Goal: Task Accomplishment & Management: Complete application form

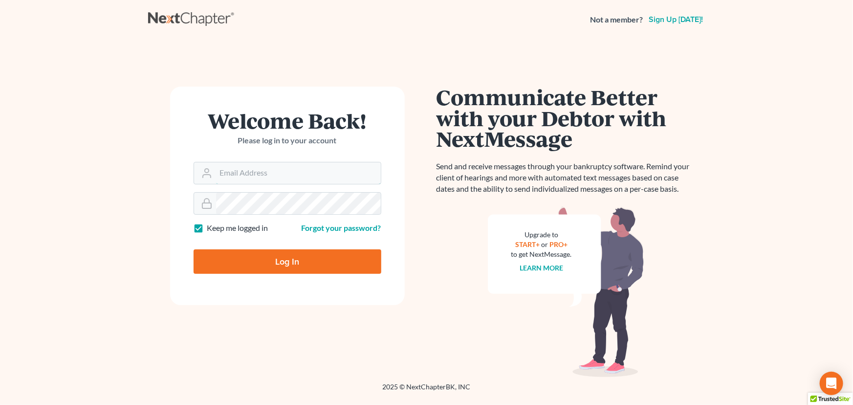
type input "[PERSON_NAME][EMAIL_ADDRESS][DOMAIN_NAME]"
click at [207, 255] on input "Log In" at bounding box center [288, 261] width 188 height 24
type input "Thinking..."
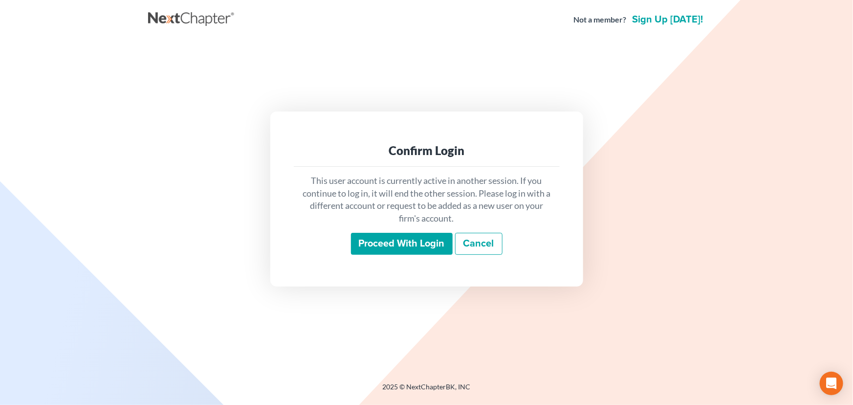
click at [384, 241] on input "Proceed with login" at bounding box center [402, 244] width 102 height 22
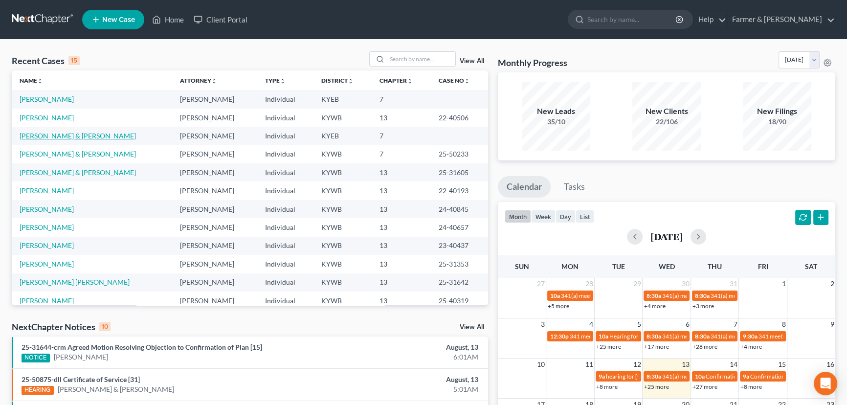
click at [74, 136] on link "Barnes, Robert & Debra" at bounding box center [78, 135] width 116 height 8
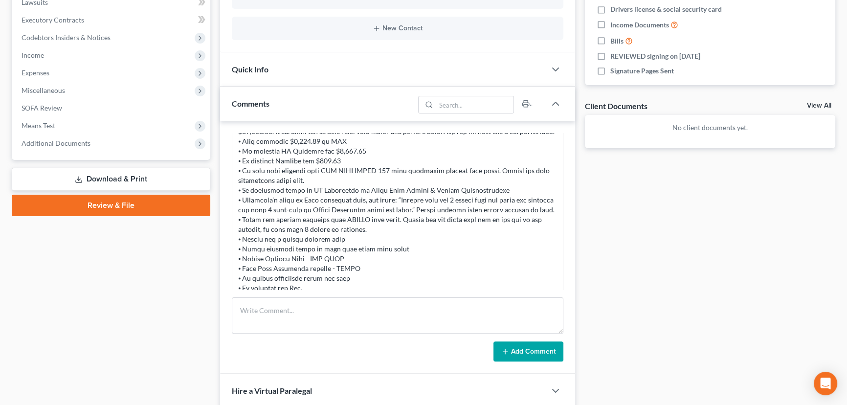
scroll to position [386, 0]
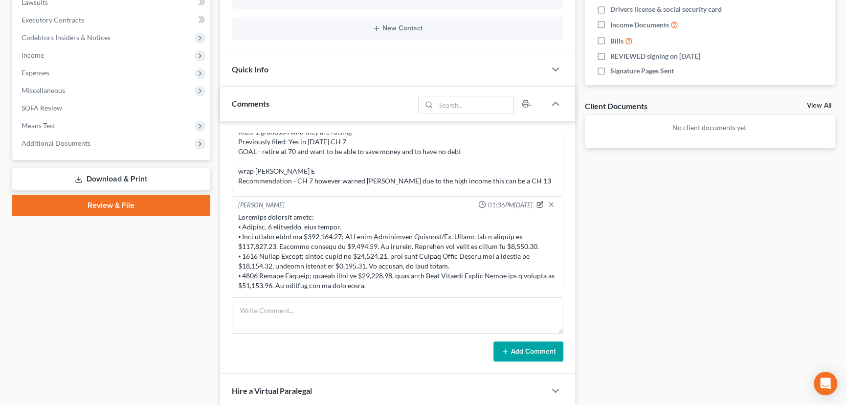
click at [538, 202] on icon "button" at bounding box center [540, 203] width 4 height 4
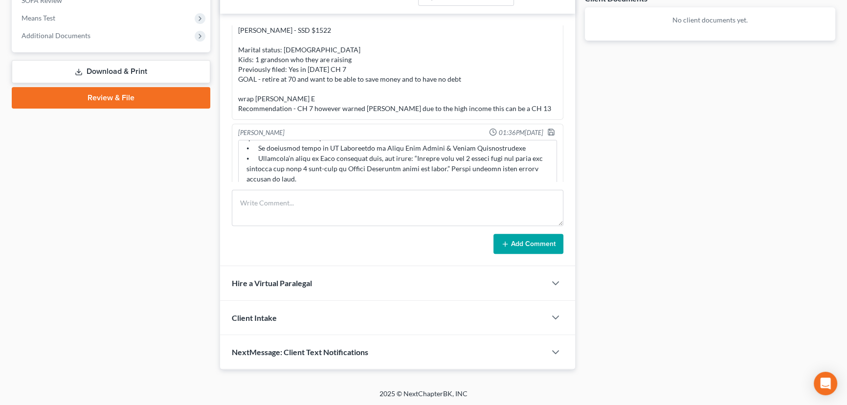
scroll to position [199, 0]
drag, startPoint x: 547, startPoint y: 173, endPoint x: 523, endPoint y: 282, distance: 111.7
click at [523, 282] on div "Updates & News × Kentucky Eastern District Notes: Take a look at NextChapter's …" at bounding box center [397, 45] width 355 height 650
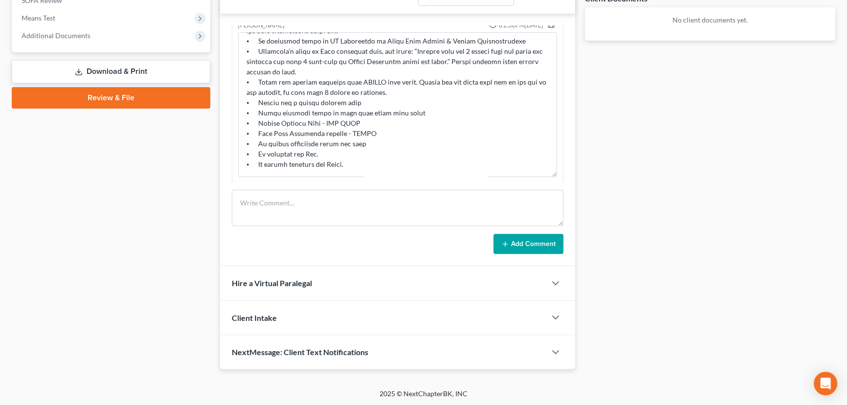
scroll to position [281, 0]
drag, startPoint x: 406, startPoint y: 90, endPoint x: 267, endPoint y: 78, distance: 139.8
click at [267, 78] on textarea at bounding box center [397, 103] width 319 height 145
click at [418, 91] on textarea at bounding box center [397, 103] width 319 height 145
drag, startPoint x: 267, startPoint y: 78, endPoint x: 415, endPoint y: 88, distance: 148.0
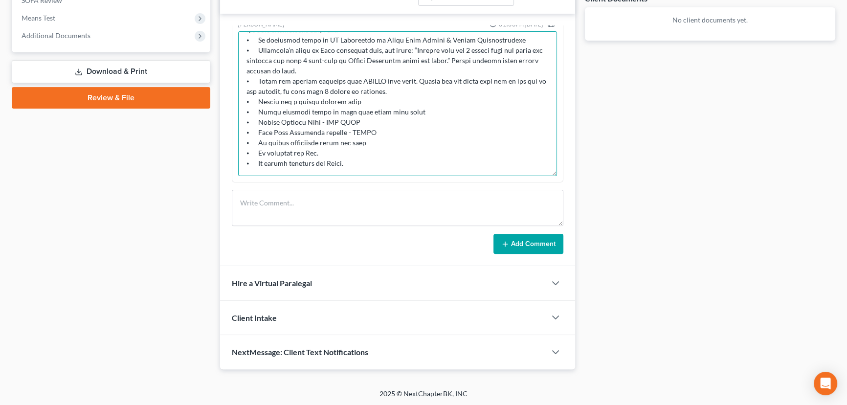
click at [415, 88] on textarea at bounding box center [397, 103] width 319 height 145
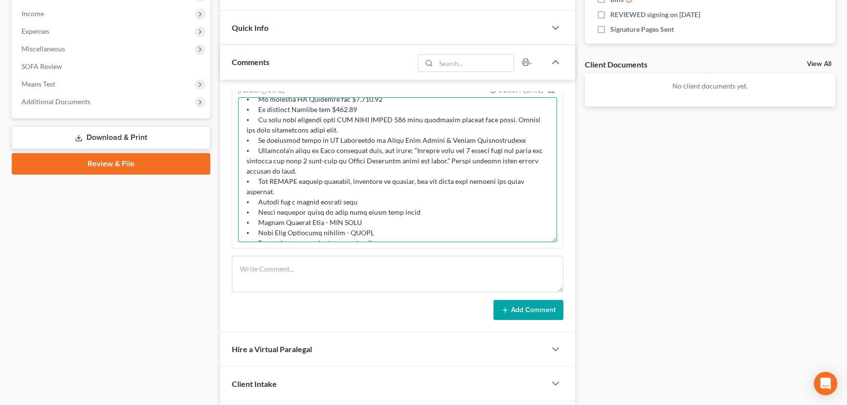
scroll to position [154, 0]
drag, startPoint x: 406, startPoint y: 129, endPoint x: 416, endPoint y: 135, distance: 11.9
click at [416, 135] on textarea at bounding box center [397, 169] width 319 height 145
click at [286, 141] on textarea at bounding box center [397, 169] width 319 height 145
drag, startPoint x: 257, startPoint y: 149, endPoint x: 512, endPoint y: 147, distance: 254.7
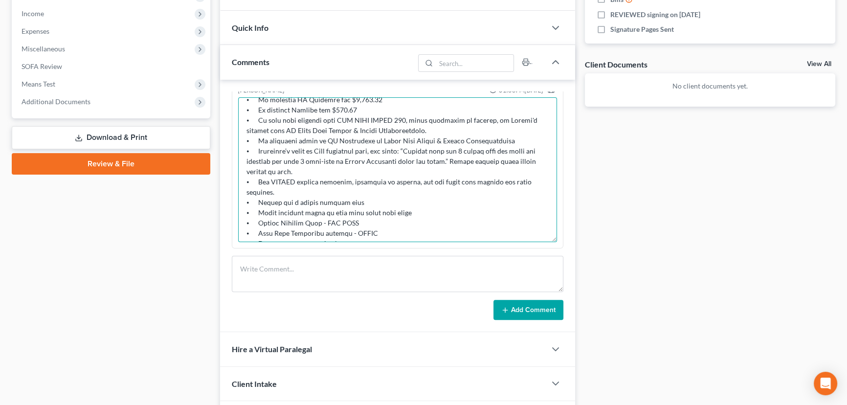
click at [512, 147] on textarea at bounding box center [397, 169] width 319 height 145
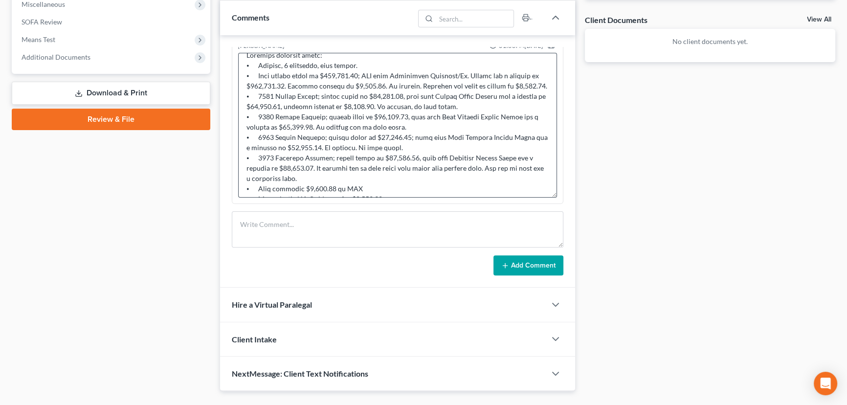
scroll to position [55, 0]
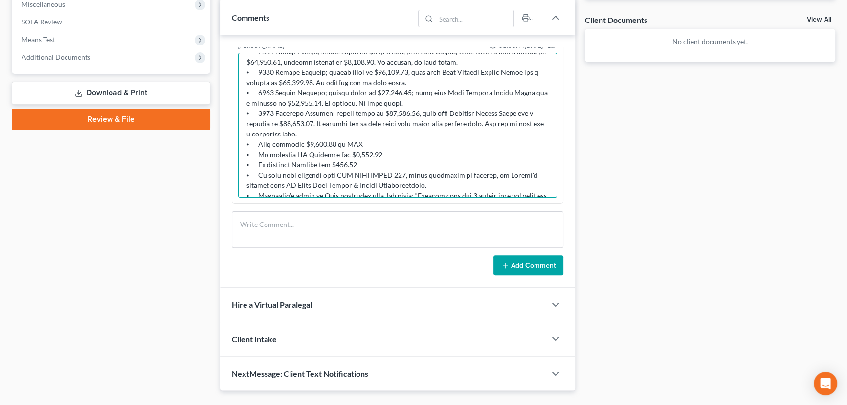
drag, startPoint x: 348, startPoint y: 130, endPoint x: 357, endPoint y: 139, distance: 13.1
click at [357, 139] on textarea at bounding box center [397, 125] width 319 height 145
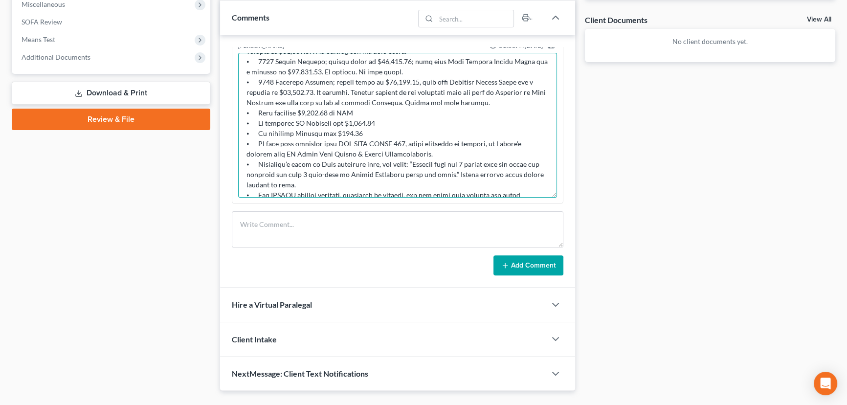
scroll to position [144, 0]
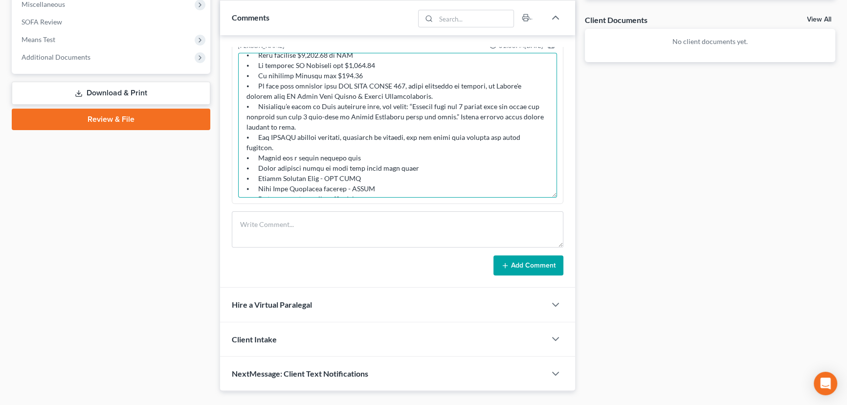
click at [346, 146] on textarea at bounding box center [397, 125] width 319 height 145
click at [318, 146] on textarea at bounding box center [397, 125] width 319 height 145
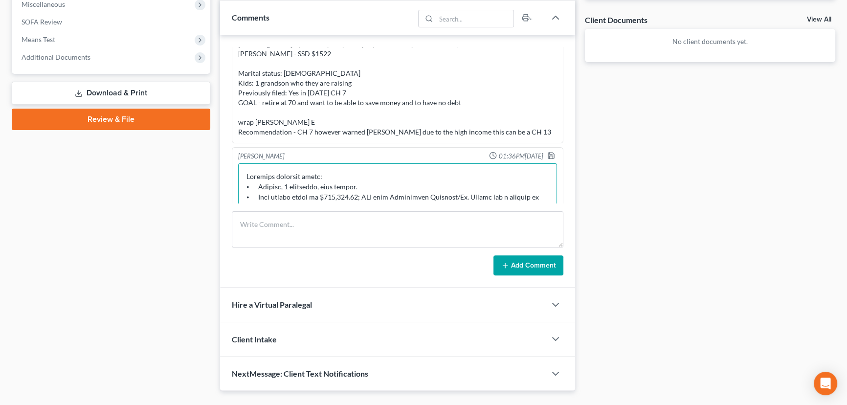
scroll to position [148, 0]
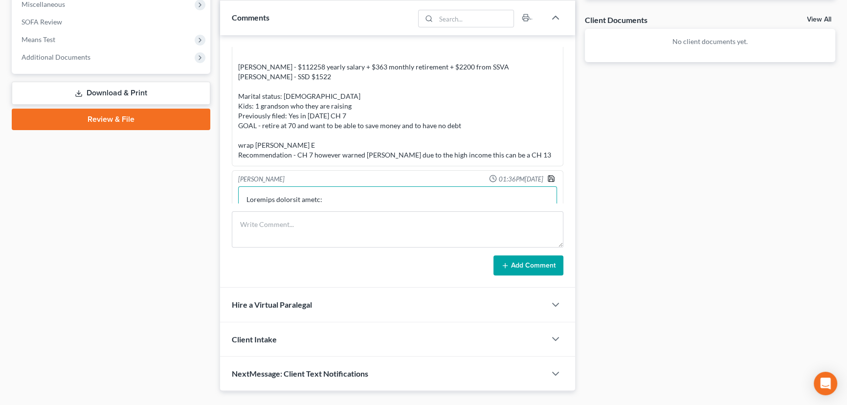
type textarea "Petition preparer notes: ⦁ Married, 1 dependent, home owners. ⦁ Home market val…"
click at [547, 176] on icon "button" at bounding box center [551, 179] width 8 height 8
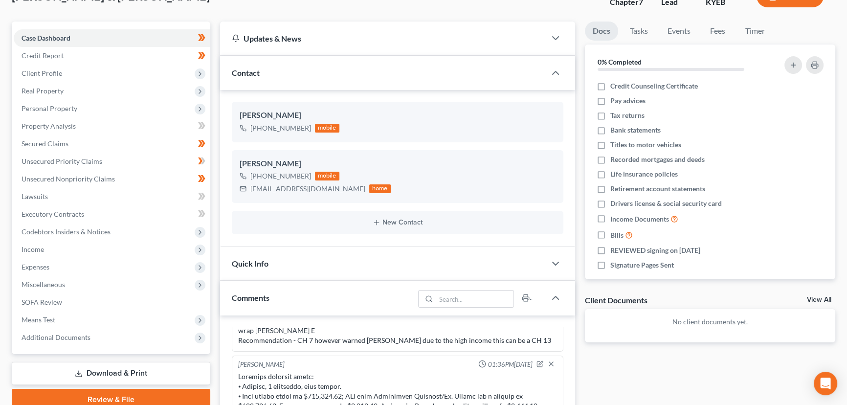
scroll to position [0, 0]
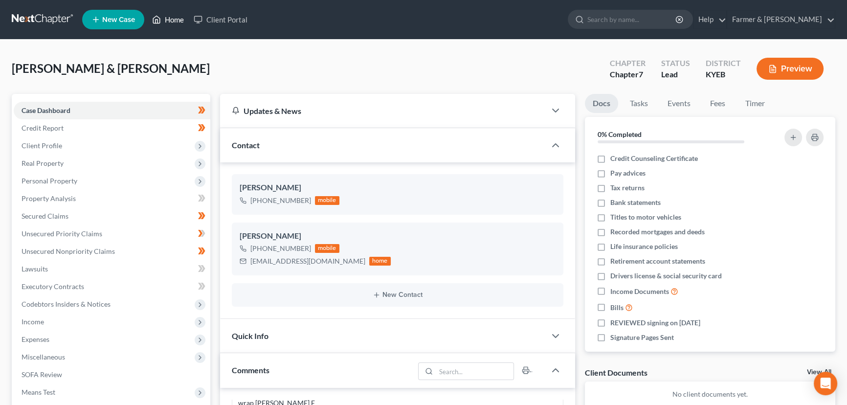
click at [167, 20] on link "Home" at bounding box center [168, 20] width 42 height 18
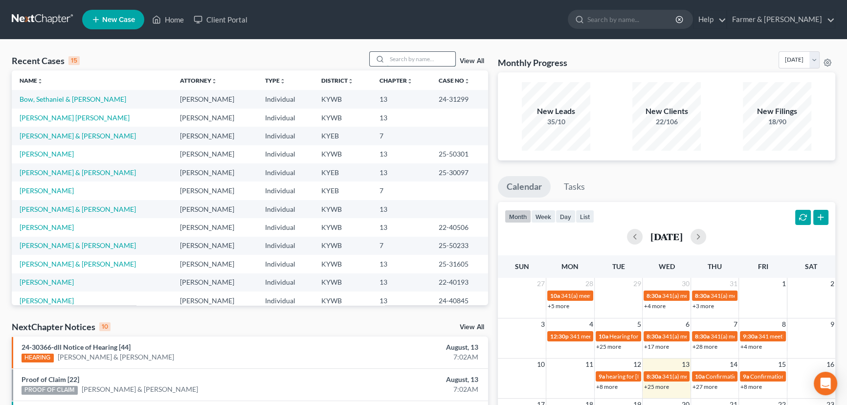
click at [406, 58] on input "search" at bounding box center [421, 59] width 68 height 14
type input "PAUL BROWN"
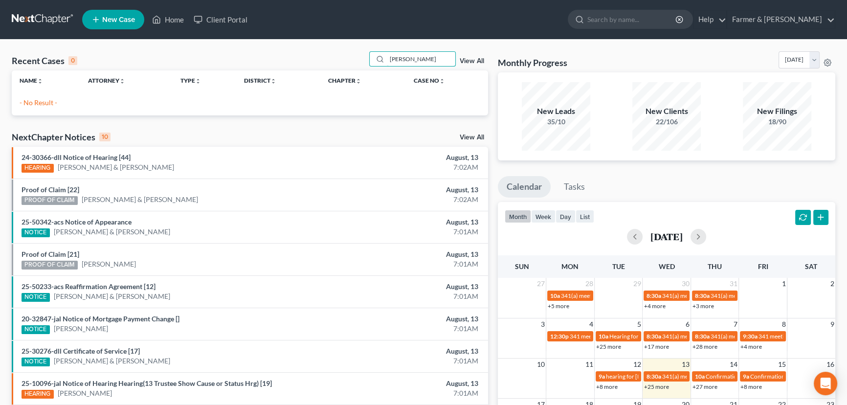
drag, startPoint x: 430, startPoint y: 63, endPoint x: 351, endPoint y: 66, distance: 78.8
click at [351, 66] on div "Recent Cases 0 PAUL BROWN View All" at bounding box center [250, 60] width 476 height 19
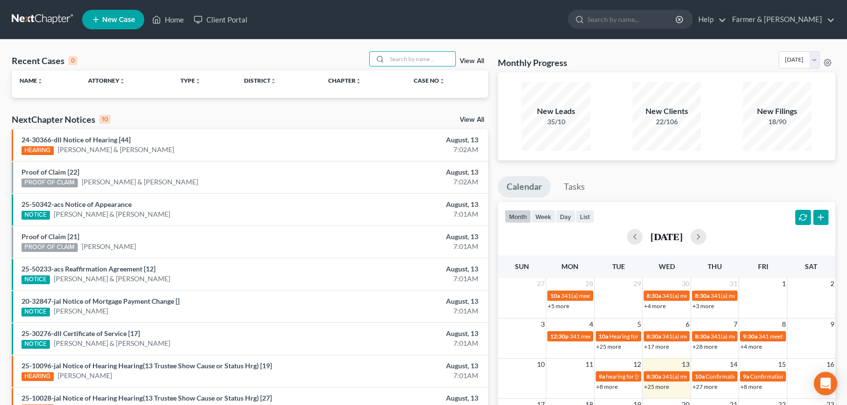
click at [103, 23] on span "New Case" at bounding box center [118, 19] width 33 height 7
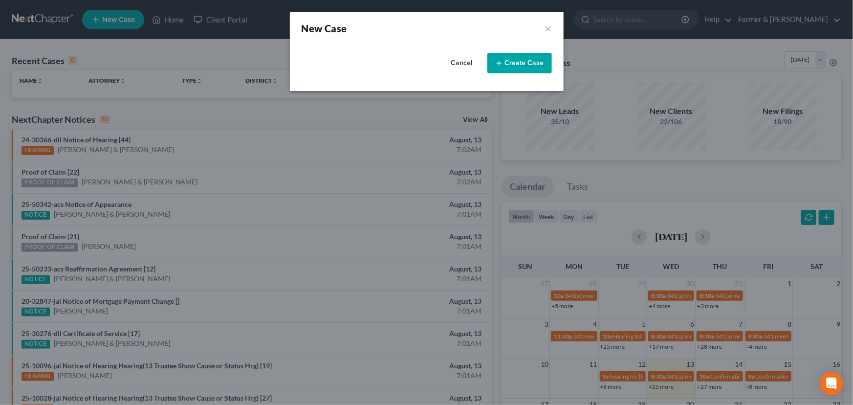
select select "33"
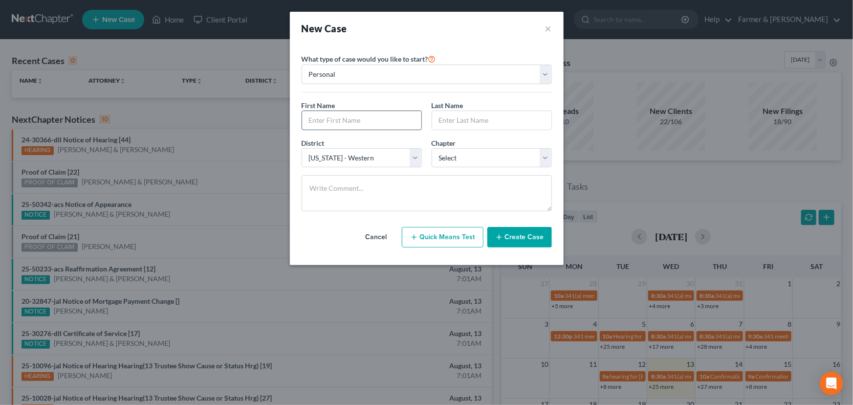
click at [345, 121] on input "text" at bounding box center [361, 120] width 119 height 19
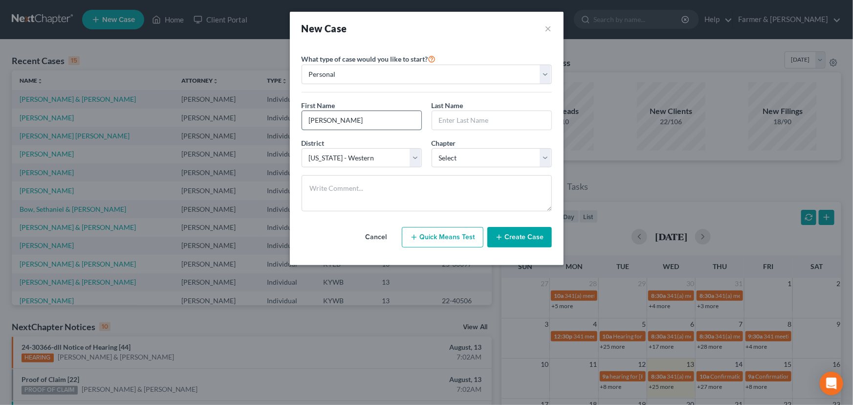
type input "Paul"
type input "Brown"
click at [366, 148] on select "Select Alabama - Middle Alabama - Northern Alabama - Southern Alaska Arizona Ar…" at bounding box center [362, 158] width 120 height 20
select select "32"
click at [302, 148] on select "Select Alabama - Middle Alabama - Northern Alabama - Southern Alaska Arizona Ar…" at bounding box center [362, 158] width 120 height 20
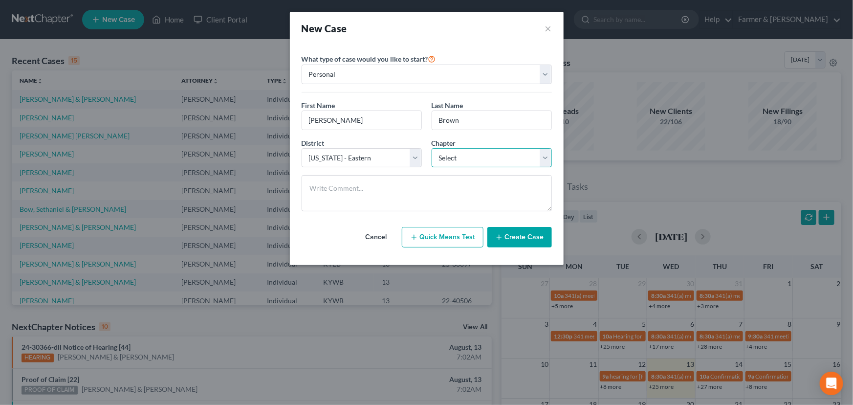
click at [447, 161] on select "Select 7 11 12 13" at bounding box center [492, 158] width 120 height 20
select select "3"
click at [432, 148] on select "Select 7 11 12 13" at bounding box center [492, 158] width 120 height 20
click at [509, 240] on button "Create Case" at bounding box center [519, 237] width 65 height 21
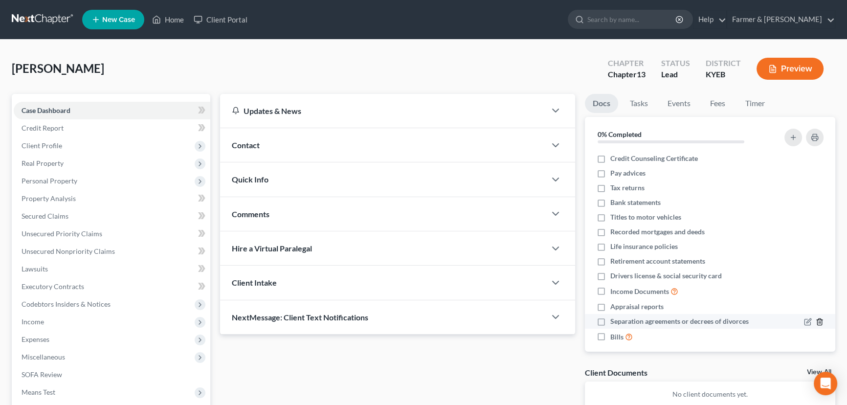
click at [815, 321] on icon "button" at bounding box center [819, 322] width 8 height 8
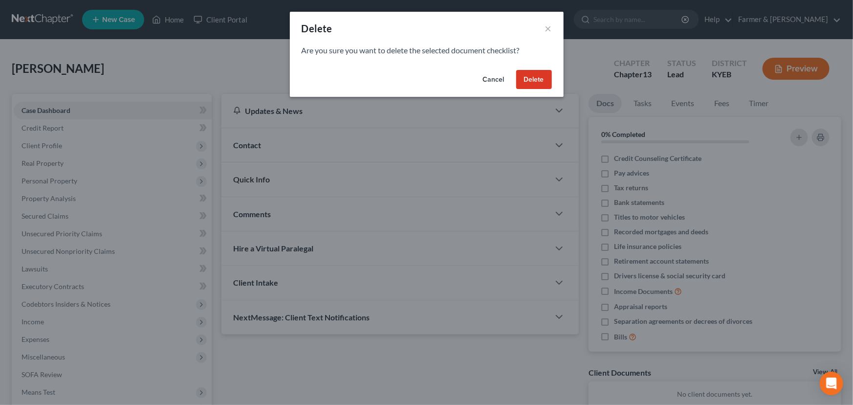
click at [528, 65] on div "Are you sure you want to delete the selected document checklist?" at bounding box center [427, 55] width 274 height 21
click at [531, 77] on button "Delete" at bounding box center [534, 80] width 36 height 20
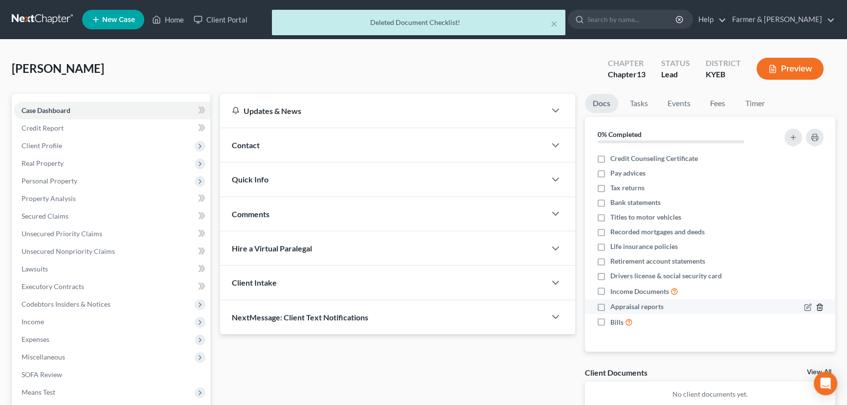
click at [822, 306] on icon "button" at bounding box center [819, 307] width 8 height 8
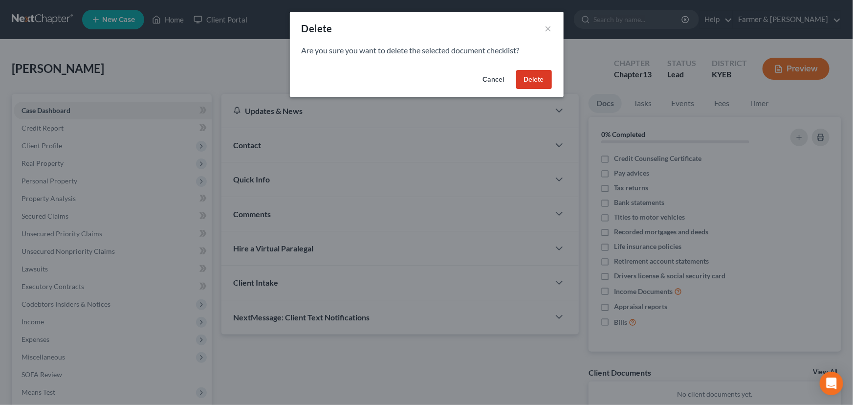
click at [523, 75] on button "Delete" at bounding box center [534, 80] width 36 height 20
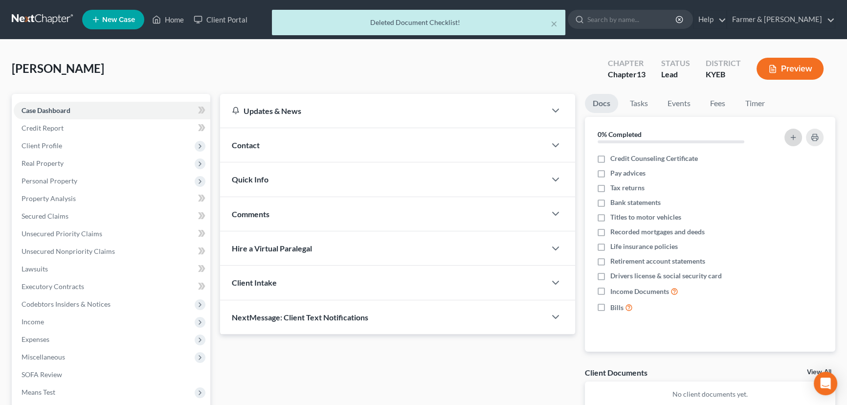
click at [798, 133] on button "button" at bounding box center [793, 138] width 18 height 18
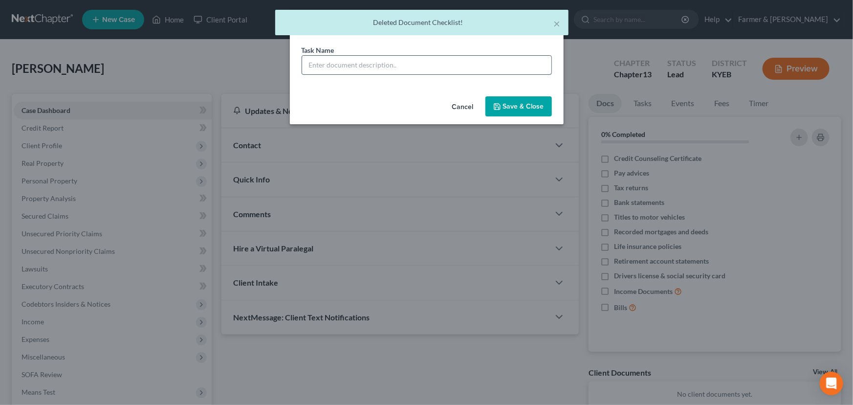
click at [370, 71] on input "text" at bounding box center [426, 65] width 249 height 19
click at [394, 66] on input "REVIEWED signing on 01/30/2025" at bounding box center [426, 65] width 249 height 19
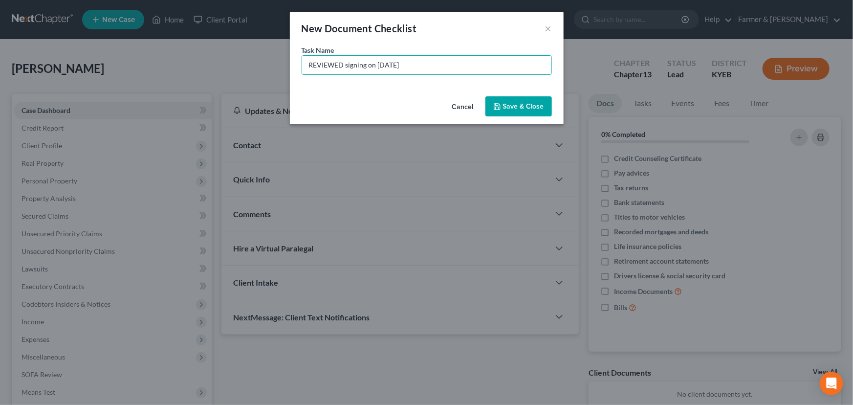
type input "REVIEWED signing on 08/14/2025"
click at [523, 100] on button "Save & Close" at bounding box center [518, 106] width 66 height 21
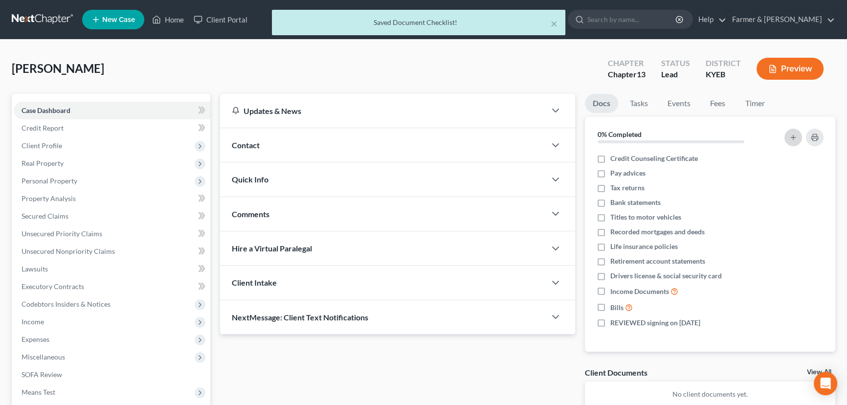
click at [793, 137] on line "button" at bounding box center [793, 137] width 0 height 4
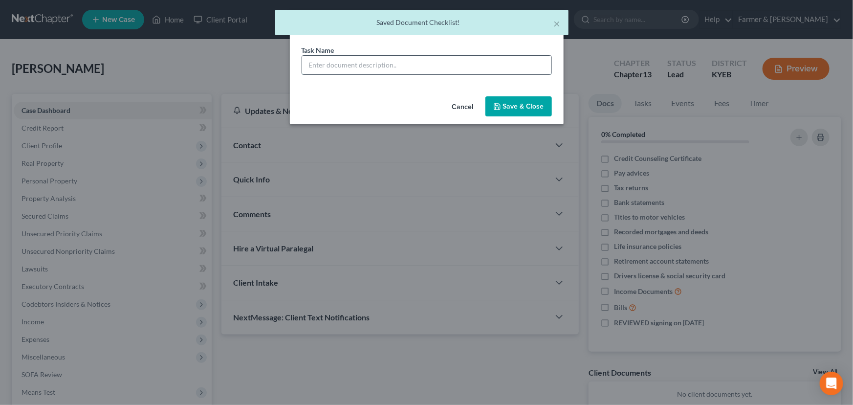
click at [384, 57] on input "text" at bounding box center [426, 65] width 249 height 19
type input "Signature Pages Sent"
click at [484, 100] on div "Cancel Save & Close" at bounding box center [427, 108] width 274 height 32
click at [499, 105] on icon "button" at bounding box center [497, 107] width 8 height 8
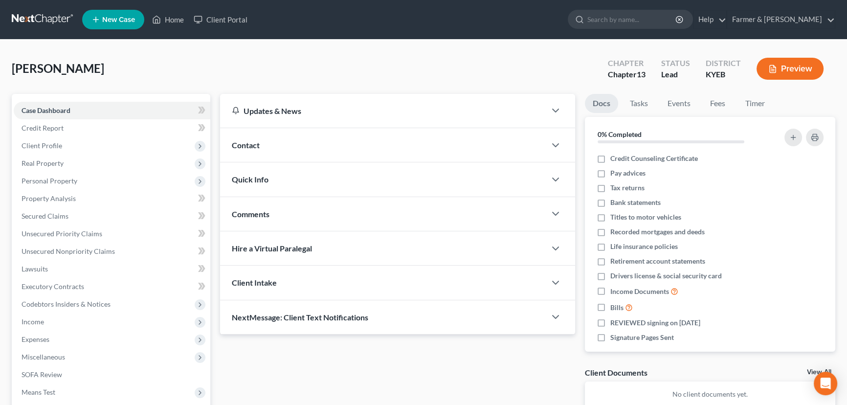
click at [205, 59] on div "Brown, Paul Upgraded Chapter Chapter 13 Status Lead District KYEB Preview" at bounding box center [423, 72] width 823 height 43
click at [285, 68] on div "Brown, Paul Upgraded Chapter Chapter 13 Status Lead District KYEB Preview" at bounding box center [423, 72] width 823 height 43
click at [287, 141] on div "Contact" at bounding box center [383, 145] width 326 height 34
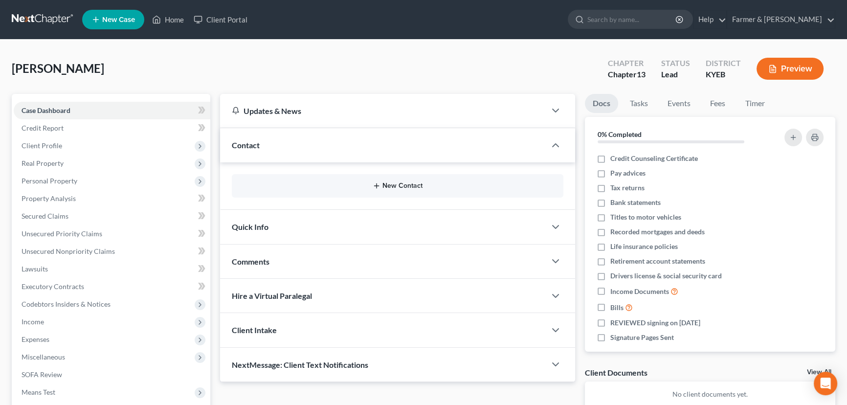
click at [397, 182] on button "New Contact" at bounding box center [398, 186] width 316 height 8
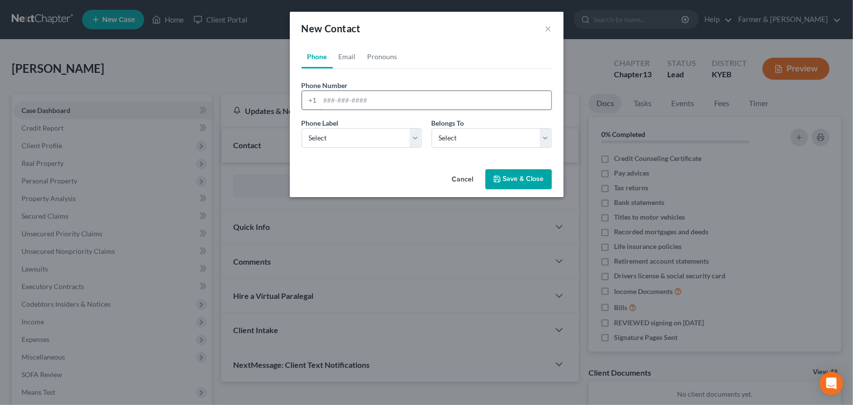
click at [352, 101] on input "tel" at bounding box center [435, 100] width 231 height 19
paste input "5025422745"
type input "5025422745"
click at [368, 142] on select "Select Mobile Home Work Other" at bounding box center [362, 138] width 120 height 20
select select "0"
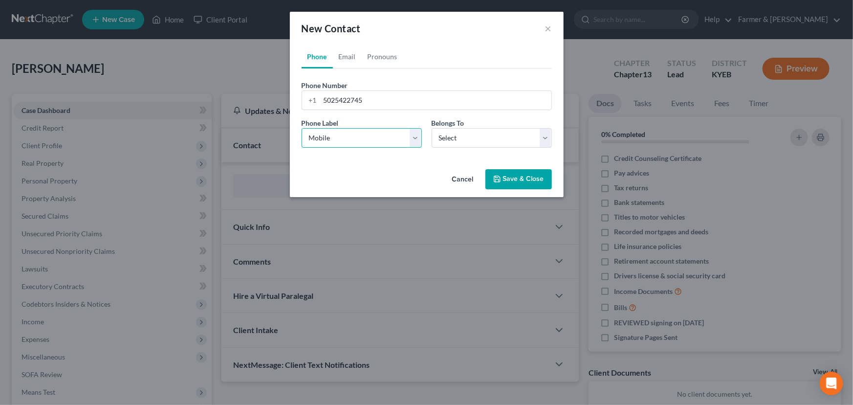
click at [302, 128] on select "Select Mobile Home Work Other" at bounding box center [362, 138] width 120 height 20
click at [456, 140] on select "Select Client Other" at bounding box center [492, 138] width 120 height 20
select select "0"
click at [432, 128] on select "Select Client Other" at bounding box center [492, 138] width 120 height 20
select select "0"
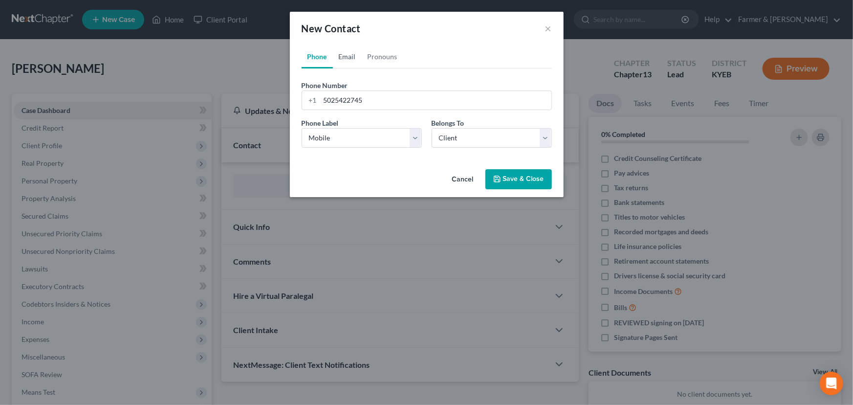
drag, startPoint x: 354, startPoint y: 61, endPoint x: 306, endPoint y: 95, distance: 58.9
click at [354, 60] on link "Email" at bounding box center [347, 56] width 29 height 23
click at [347, 104] on input "email" at bounding box center [435, 100] width 231 height 19
paste input "anthonybrown200940@yahoo.com"
type input "anthonybrown200940@yahoo.com"
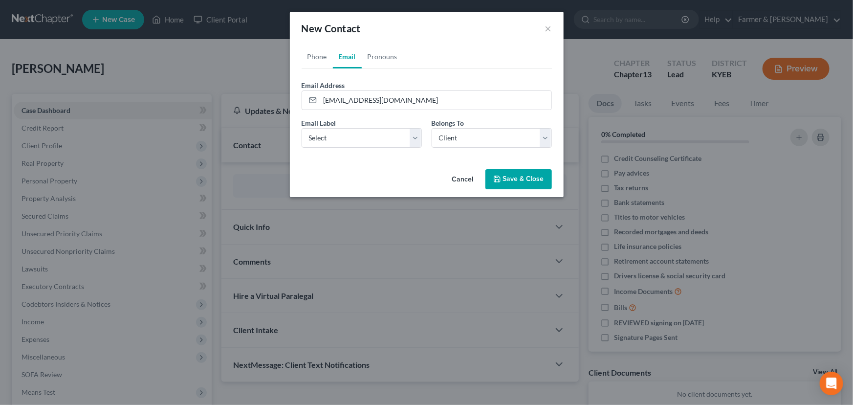
click at [358, 175] on div "Cancel Save & Close" at bounding box center [427, 181] width 274 height 32
click at [344, 128] on select "Select Home Work Other" at bounding box center [362, 138] width 120 height 20
select select "0"
click at [302, 128] on select "Select Home Work Other" at bounding box center [362, 138] width 120 height 20
click at [503, 178] on button "Save & Close" at bounding box center [518, 179] width 66 height 21
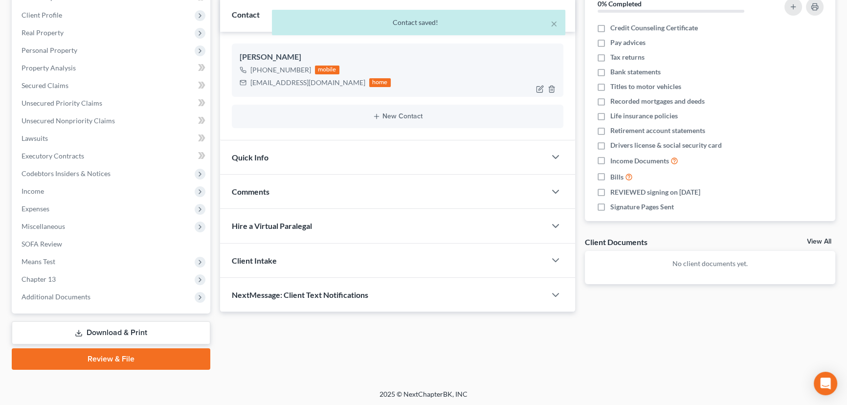
scroll to position [131, 0]
click at [306, 204] on div "Comments" at bounding box center [383, 191] width 326 height 34
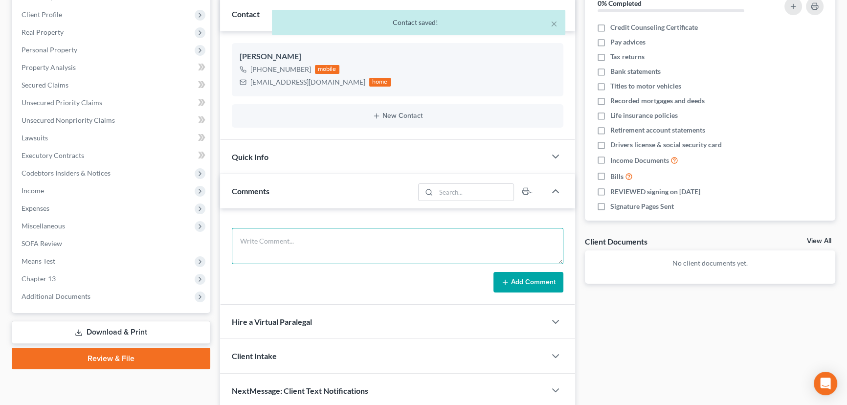
click at [313, 237] on textarea at bounding box center [397, 246] width 331 height 36
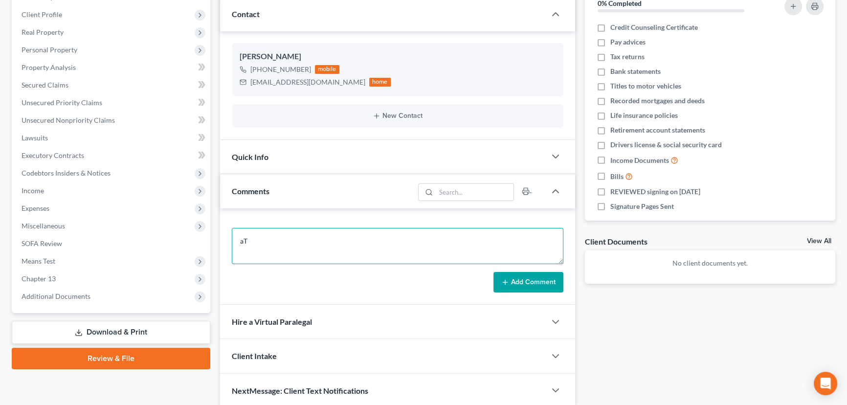
type textarea "a"
click at [377, 235] on textarea "Attorney's notes:" at bounding box center [397, 246] width 331 height 36
click at [314, 242] on textarea "Attorney's notes:" at bounding box center [397, 246] width 331 height 36
paste textarea "Total debt: $40,000 Credit cards: $25,000 Personal loans: $3500 Medical bills: …"
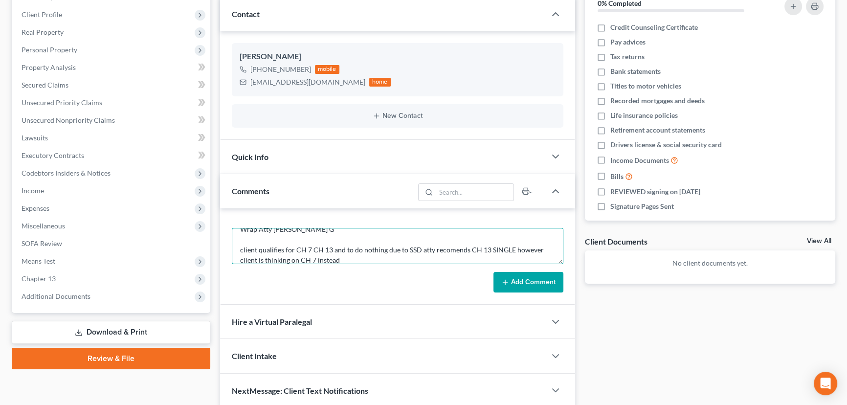
click at [451, 249] on textarea "Attorney's notes: Total debt: $40,000 Credit cards: $25,000 Personal loans: $35…" at bounding box center [397, 246] width 331 height 36
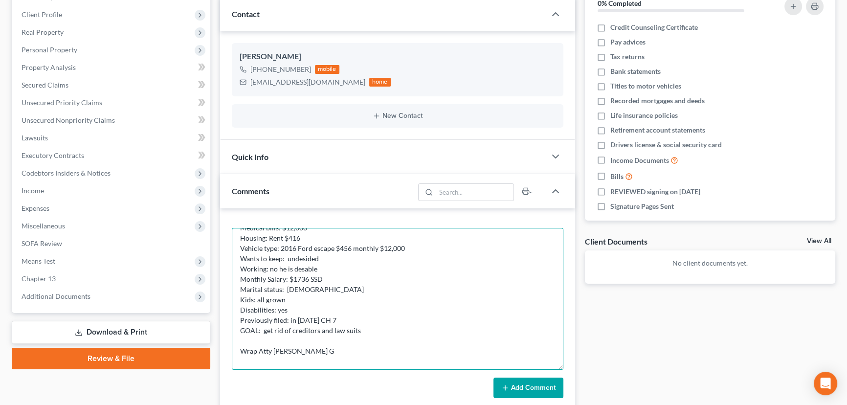
drag, startPoint x: 558, startPoint y: 261, endPoint x: 534, endPoint y: 362, distance: 104.1
click at [546, 370] on textarea "Attorney's notes: Total debt: $40,000 Credit cards: $25,000 Personal loans: $35…" at bounding box center [397, 299] width 331 height 142
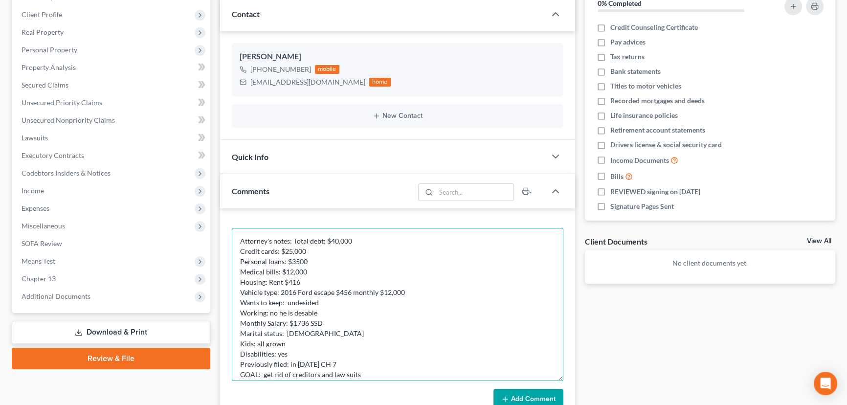
scroll to position [58, 0]
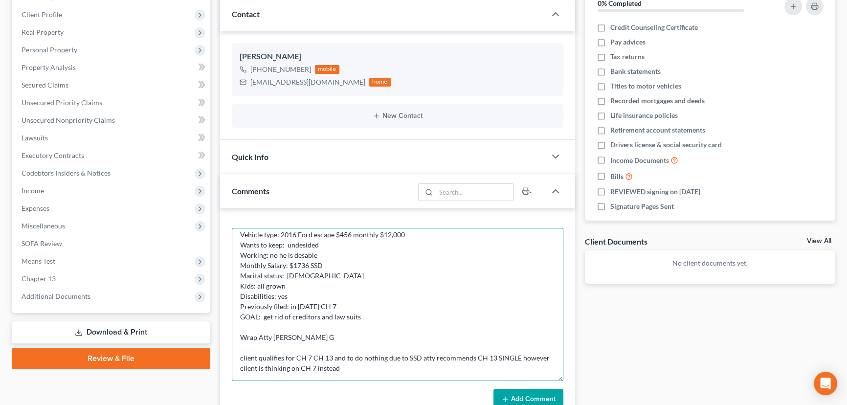
type textarea "Attorney's notes: Total debt: $40,000 Credit cards: $25,000 Personal loans: $35…"
click at [527, 396] on button "Add Comment" at bounding box center [528, 399] width 70 height 21
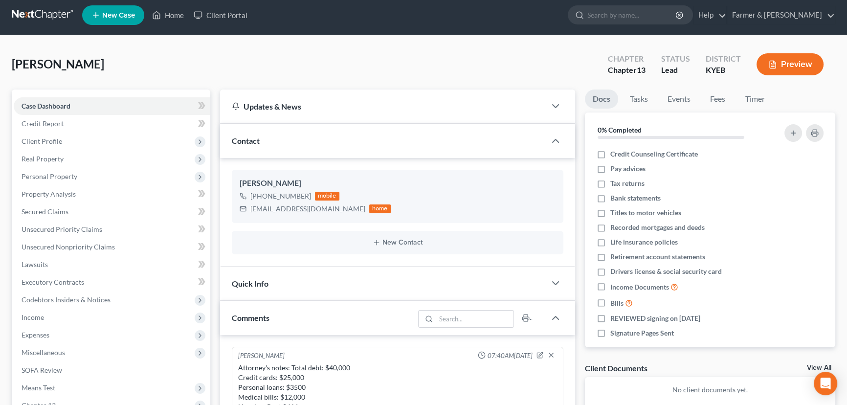
scroll to position [0, 0]
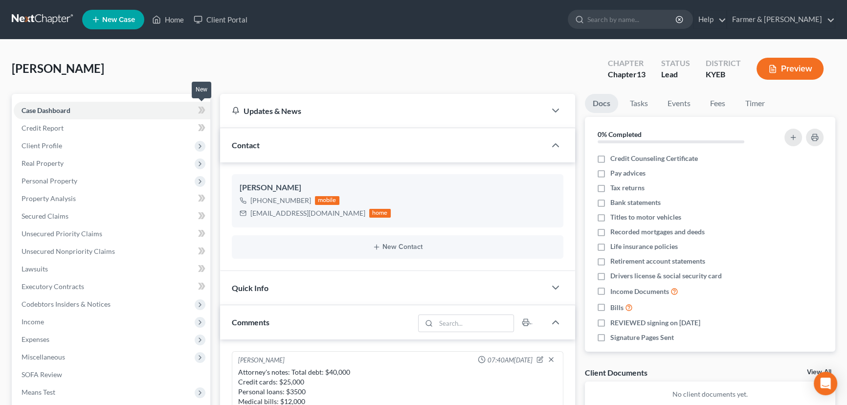
click at [203, 109] on icon at bounding box center [203, 110] width 4 height 7
click at [228, 78] on div "Brown, Paul Upgraded Chapter Chapter 13 Status Lead District KYEB Preview" at bounding box center [423, 72] width 823 height 43
click at [58, 142] on span "Client Profile" at bounding box center [42, 145] width 41 height 8
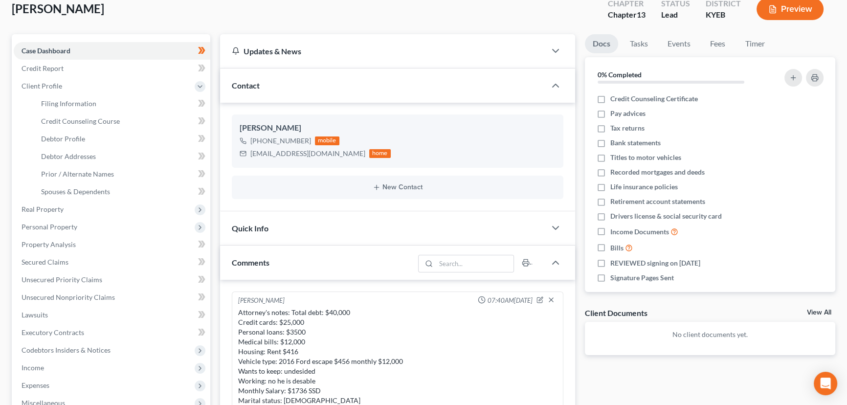
scroll to position [44, 0]
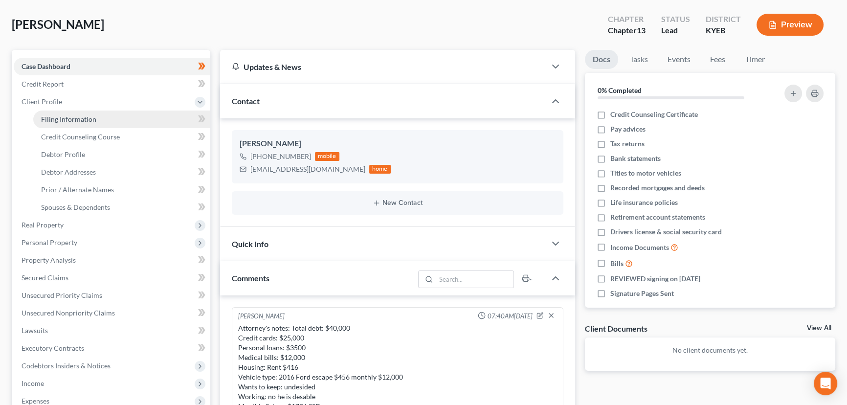
drag, startPoint x: 105, startPoint y: 115, endPoint x: 82, endPoint y: 122, distance: 24.0
click at [105, 116] on link "Filing Information" at bounding box center [121, 119] width 177 height 18
select select "1"
select select "0"
select select "3"
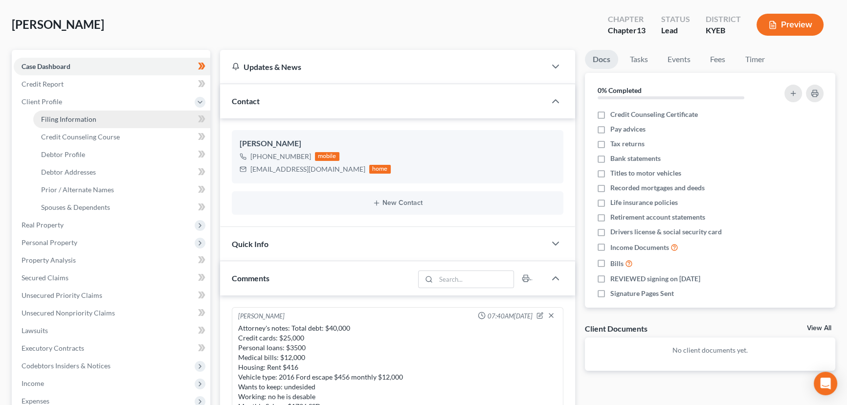
select select "32"
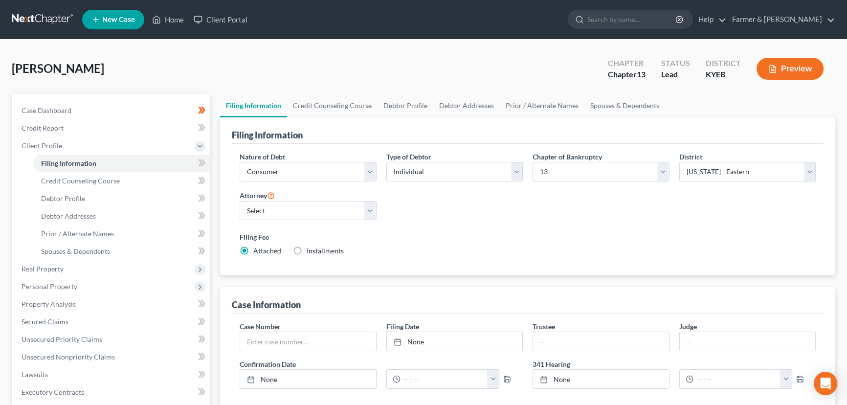
click at [306, 69] on div "Brown, Paul Upgraded Chapter Chapter 13 Status Lead District KYEB Preview" at bounding box center [423, 72] width 823 height 43
click at [394, 71] on div "Brown, Paul Upgraded Chapter Chapter 13 Status Lead District KYEB Preview" at bounding box center [423, 72] width 823 height 43
click at [310, 73] on div "Brown, Paul Upgraded Chapter Chapter 13 Status Lead District KYEB Preview" at bounding box center [423, 72] width 823 height 43
click at [236, 68] on div "Brown, Paul Upgraded Chapter Chapter 13 Status Lead District KYEB Preview" at bounding box center [423, 72] width 823 height 43
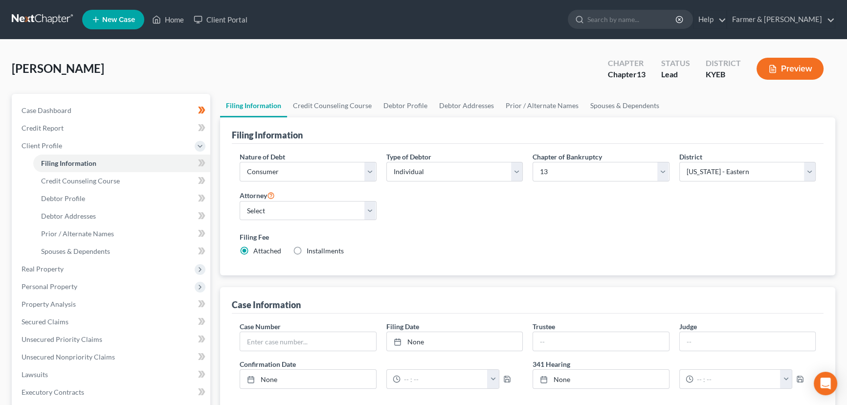
click at [197, 57] on div "Brown, Paul Upgraded Chapter Chapter 13 Status Lead District KYEB Preview" at bounding box center [423, 72] width 823 height 43
click at [218, 55] on div "Brown, Paul Upgraded Chapter Chapter 13 Status Lead District KYEB Preview" at bounding box center [423, 72] width 823 height 43
click at [291, 68] on div "Brown, Paul Upgraded Chapter Chapter 13 Status Lead District KYEB Preview" at bounding box center [423, 72] width 823 height 43
click at [405, 174] on select "Select Individual Joint" at bounding box center [454, 172] width 137 height 20
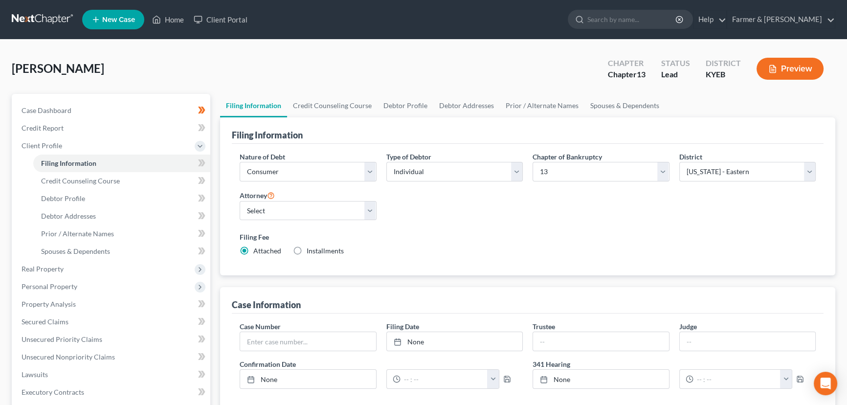
click at [382, 71] on div "Brown, Paul Upgraded Chapter Chapter 13 Status Lead District KYEB Preview" at bounding box center [423, 72] width 823 height 43
drag, startPoint x: 321, startPoint y: 213, endPoint x: 319, endPoint y: 218, distance: 5.3
click at [321, 213] on select "Select Todd Farmer - KYWB Todd Farmer - KYEB Samuel Wright - KYWB" at bounding box center [308, 211] width 137 height 20
click at [240, 201] on select "Select Todd Farmer - KYWB Todd Farmer - KYEB Samuel Wright - KYWB" at bounding box center [308, 211] width 137 height 20
click at [293, 212] on select "Select Todd Farmer - KYWB Todd Farmer - KYEB Samuel Wright - KYWB" at bounding box center [308, 211] width 137 height 20
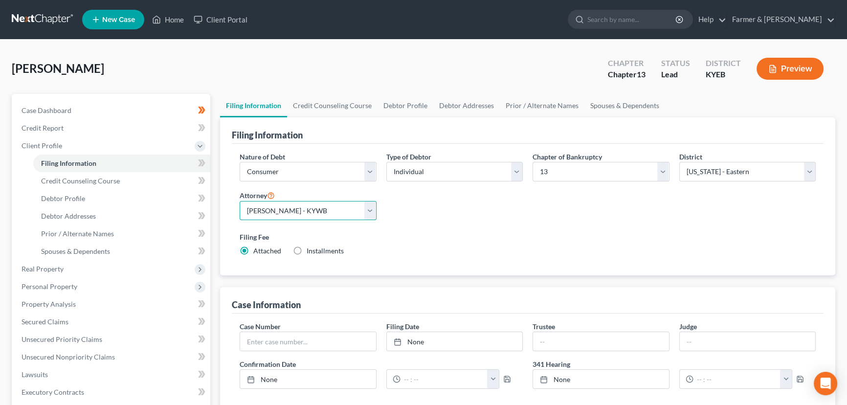
select select "1"
click at [240, 201] on select "Select Todd Farmer - KYWB Todd Farmer - KYEB Samuel Wright - KYWB" at bounding box center [308, 211] width 137 height 20
click at [449, 212] on div "Nature of Debt Select Business Consumer Other Nature of Business Select Clearin…" at bounding box center [528, 208] width 586 height 112
click at [203, 161] on icon at bounding box center [203, 162] width 4 height 7
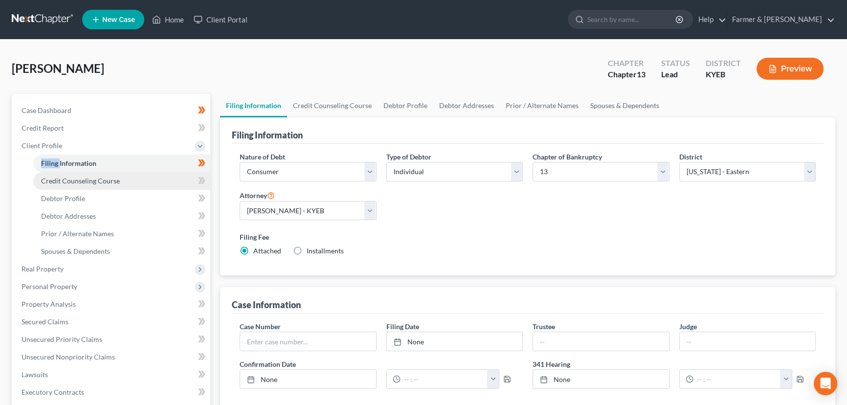
click at [149, 176] on link "Credit Counseling Course" at bounding box center [121, 181] width 177 height 18
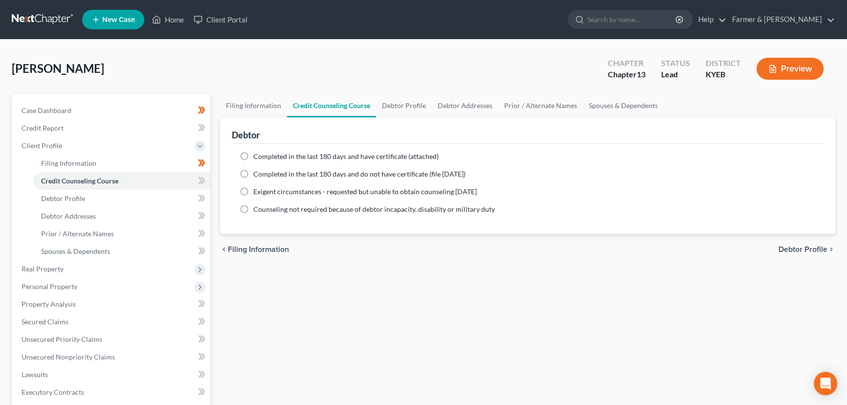
click at [252, 152] on div "Completed in the last 180 days and have certificate (attached)" at bounding box center [528, 157] width 576 height 10
click at [253, 153] on label "Completed in the last 180 days and have certificate (attached)" at bounding box center [345, 157] width 185 height 10
click at [257, 153] on input "Completed in the last 180 days and have certificate (attached)" at bounding box center [260, 155] width 6 height 6
radio input "true"
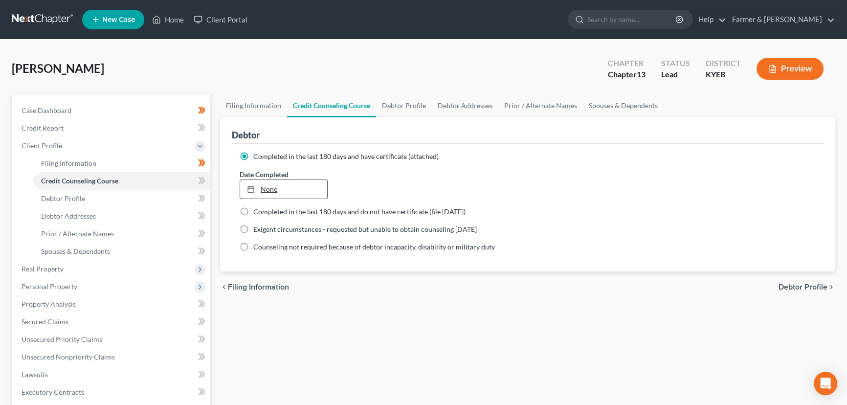
click at [279, 184] on link "None" at bounding box center [283, 189] width 87 height 19
type input "8/13/2025"
click at [205, 180] on span at bounding box center [201, 182] width 17 height 15
click at [203, 62] on div "Brown, Paul Upgraded Chapter Chapter 13 Status Lead District KYEB Preview" at bounding box center [423, 72] width 823 height 43
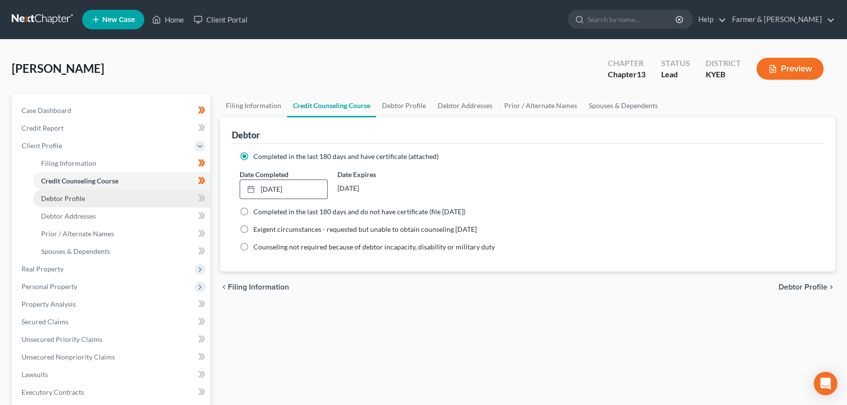
drag, startPoint x: 108, startPoint y: 200, endPoint x: 91, endPoint y: 204, distance: 17.0
click at [108, 200] on link "Debtor Profile" at bounding box center [121, 199] width 177 height 18
select select "0"
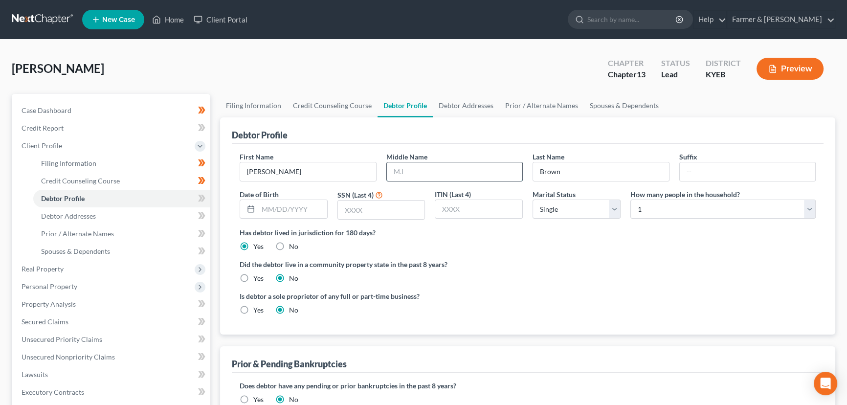
click at [402, 170] on input "text" at bounding box center [455, 171] width 136 height 19
type input "Anthony"
click at [364, 89] on div "Brown, Paul Upgraded Chapter Chapter 13 Status Lead District KYEB Preview" at bounding box center [423, 72] width 823 height 43
click at [358, 72] on div "Brown, Paul Upgraded Chapter Chapter 13 Status Lead District KYEB Preview" at bounding box center [423, 72] width 823 height 43
click at [304, 63] on div "Brown, Paul Upgraded Chapter Chapter 13 Status Lead District KYEB Preview" at bounding box center [423, 72] width 823 height 43
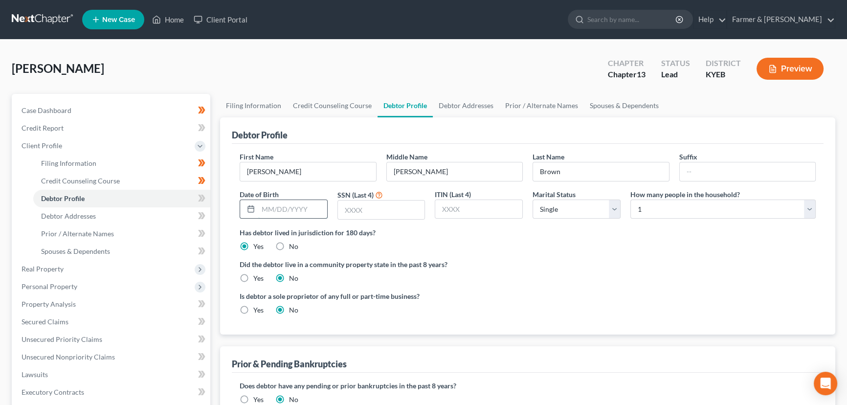
click at [300, 209] on input "text" at bounding box center [292, 209] width 69 height 19
type input "02/15/1972"
click at [147, 72] on div "Brown, Paul Upgraded Chapter Chapter 13 Status Lead District KYEB Preview" at bounding box center [423, 72] width 823 height 43
click at [369, 205] on input "text" at bounding box center [381, 209] width 87 height 19
click at [393, 216] on input "text" at bounding box center [381, 209] width 87 height 19
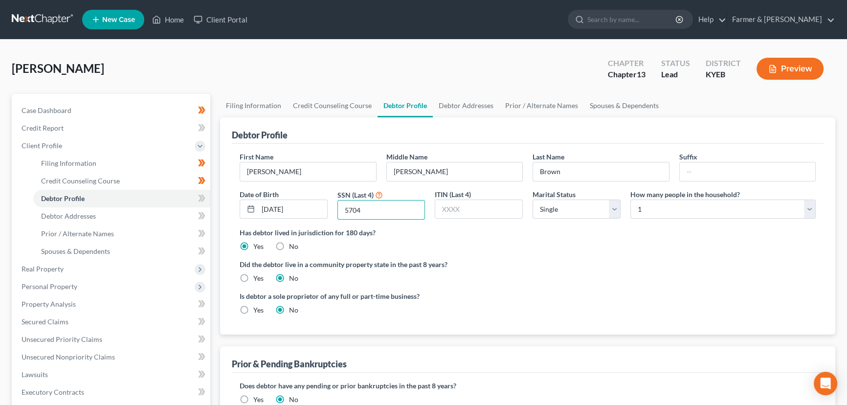
type input "5704"
click at [355, 62] on div "Brown, Paul Upgraded Chapter Chapter 13 Status Lead District KYEB Preview" at bounding box center [423, 72] width 823 height 43
click at [198, 196] on icon at bounding box center [201, 198] width 7 height 12
click at [156, 70] on div "Brown, Paul Upgraded Chapter Chapter 13 Status Lead District KYEB Preview" at bounding box center [423, 72] width 823 height 43
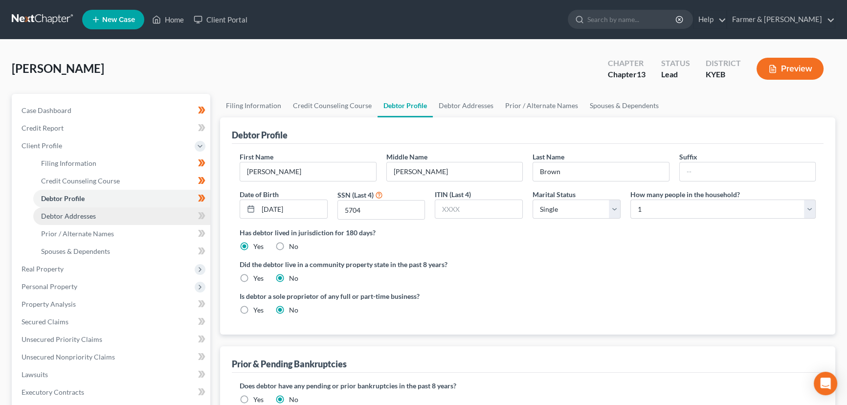
click at [86, 214] on span "Debtor Addresses" at bounding box center [68, 216] width 55 height 8
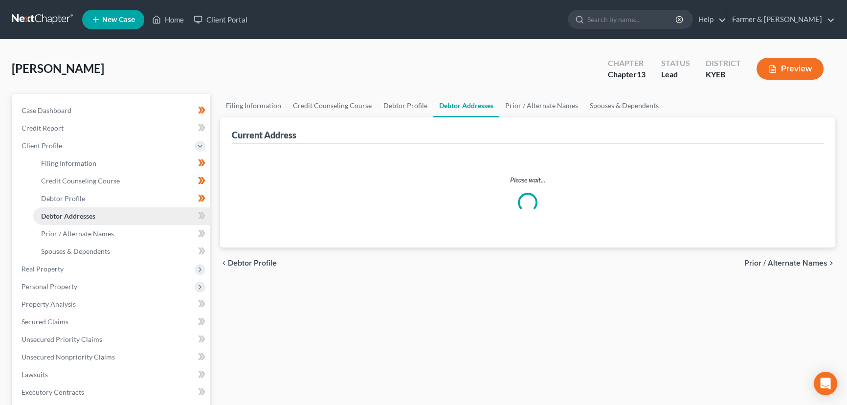
select select "0"
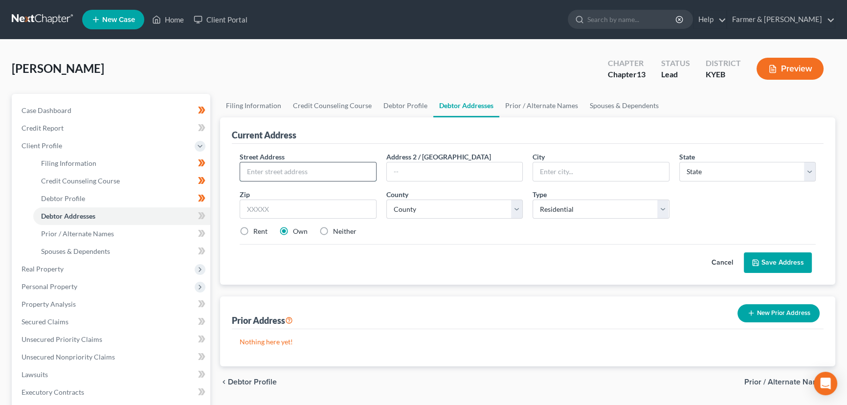
click at [282, 170] on input "text" at bounding box center [308, 171] width 136 height 19
paste input "103 Bashford Ln Apt 34"
type input "103 Bashford Ln Apt 34"
click at [216, 57] on div "Brown, Paul Upgraded Chapter Chapter 13 Status Lead District KYEB Preview" at bounding box center [423, 72] width 823 height 43
click at [262, 208] on input "text" at bounding box center [308, 209] width 137 height 20
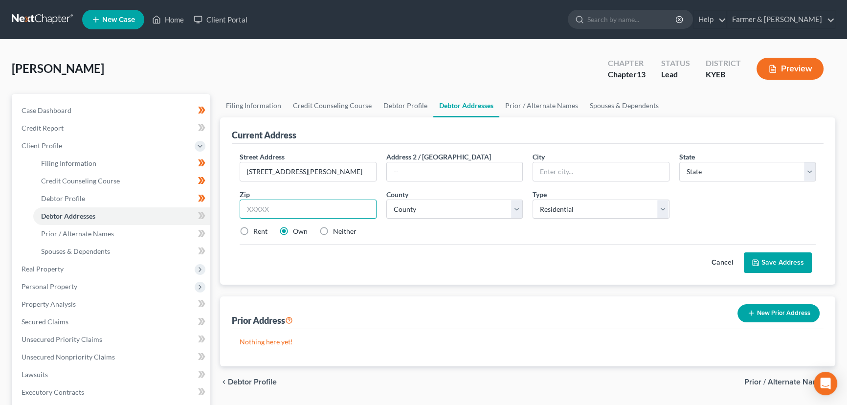
click at [297, 204] on input "text" at bounding box center [308, 209] width 137 height 20
paste input "40324"
type input "40324"
click at [410, 241] on div "Street Address * 103 Bashford Ln Apt 34 Address 2 / PO Box City * State * State…" at bounding box center [528, 198] width 586 height 93
type input "Georgetown"
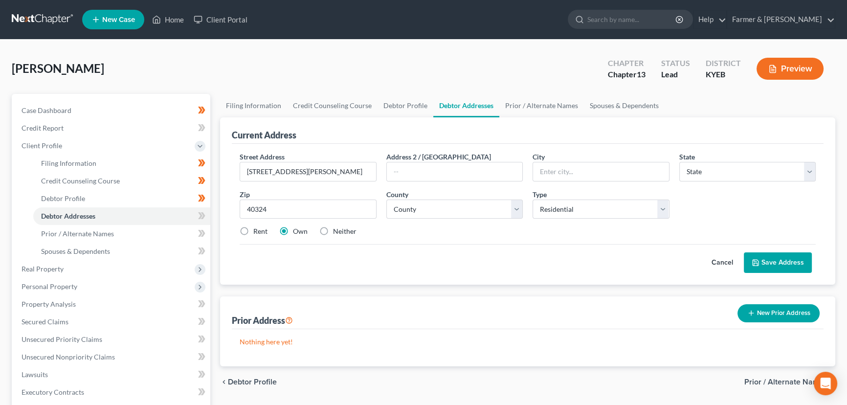
select select "18"
click at [429, 217] on select "County Adair County Allen County Anderson County Ballard County Barren County B…" at bounding box center [454, 209] width 137 height 20
select select "104"
click at [386, 199] on select "County Adair County Allen County Anderson County Ballard County Barren County B…" at bounding box center [454, 209] width 137 height 20
click at [466, 267] on div "Cancel Save Address" at bounding box center [528, 258] width 576 height 29
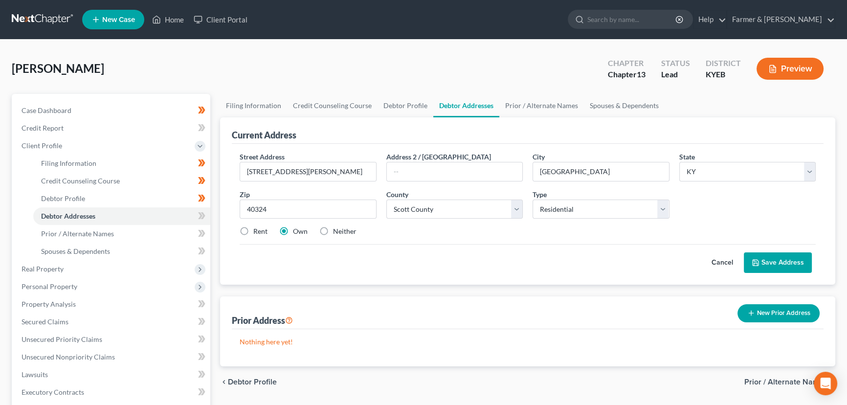
click at [253, 234] on label "Rent" at bounding box center [260, 231] width 14 height 10
click at [257, 233] on input "Rent" at bounding box center [260, 229] width 6 height 6
radio input "true"
click at [767, 259] on button "Save Address" at bounding box center [777, 262] width 68 height 21
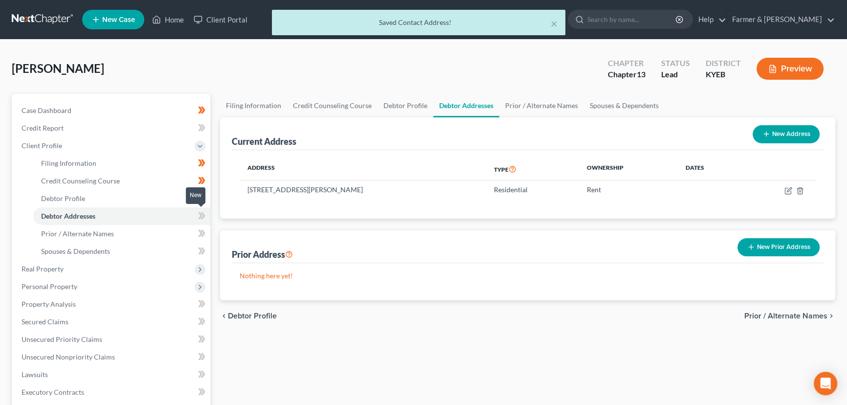
click at [205, 211] on span at bounding box center [201, 217] width 17 height 15
click at [213, 211] on div "Case Dashboard Payments Invoices Payments Payments Credit Report Client Profile" at bounding box center [111, 350] width 208 height 512
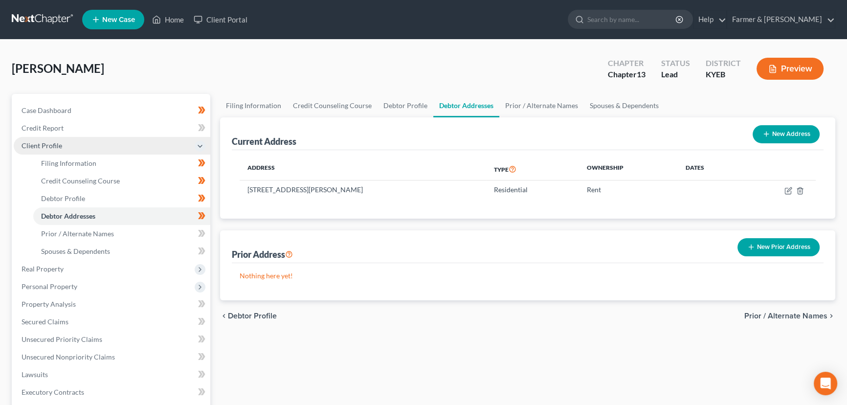
click at [74, 145] on span "Client Profile" at bounding box center [112, 146] width 196 height 18
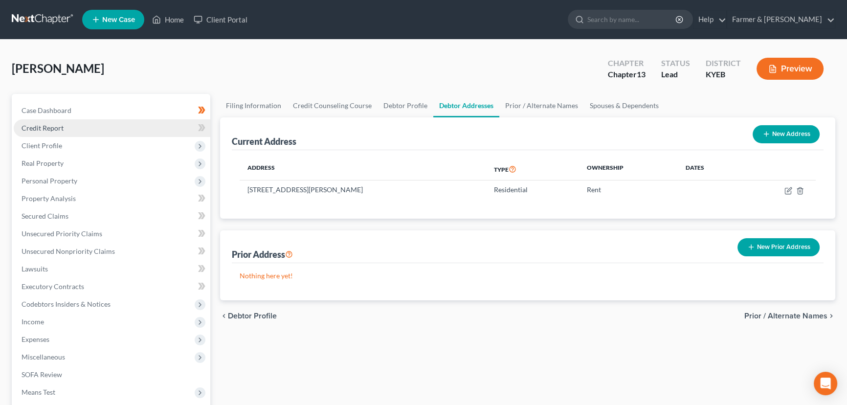
click at [74, 129] on link "Credit Report" at bounding box center [112, 128] width 196 height 18
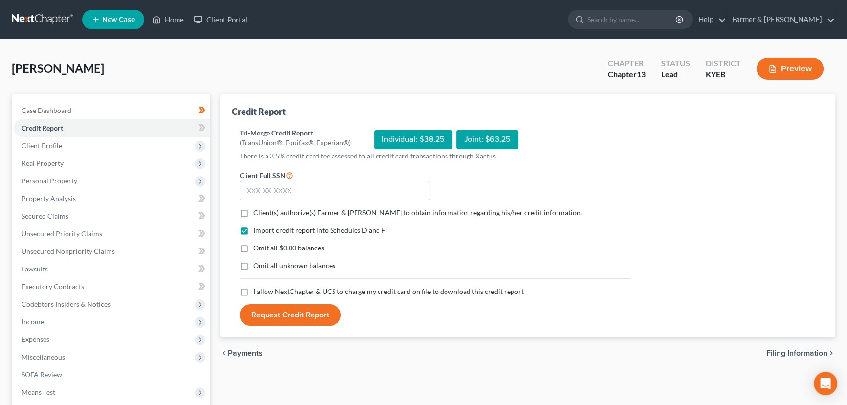
click at [253, 210] on label "Client(s) authorize(s) Farmer & Wright to obtain information regarding his/her …" at bounding box center [417, 213] width 328 height 10
click at [257, 210] on input "Client(s) authorize(s) Farmer & Wright to obtain information regarding his/her …" at bounding box center [260, 211] width 6 height 6
checkbox input "true"
click at [253, 245] on label "Omit all $0.00 balances" at bounding box center [288, 248] width 71 height 10
click at [257, 245] on input "Omit all $0.00 balances" at bounding box center [260, 246] width 6 height 6
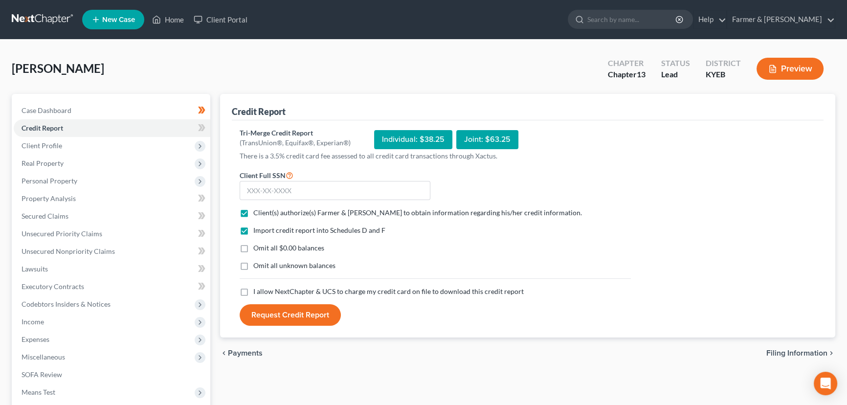
checkbox input "true"
click at [253, 292] on label "I allow NextChapter & UCS to charge my credit card on file to download this cre…" at bounding box center [388, 291] width 270 height 10
click at [257, 292] on input "I allow NextChapter & UCS to charge my credit card on file to download this cre…" at bounding box center [260, 289] width 6 height 6
checkbox input "true"
click at [264, 184] on input "text" at bounding box center [335, 191] width 191 height 20
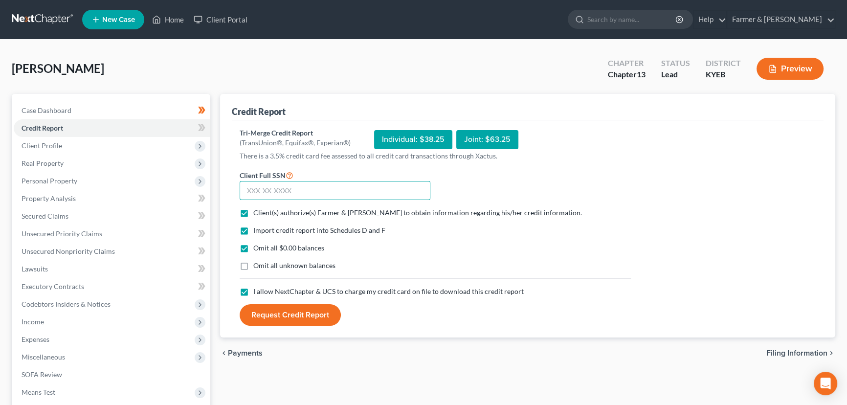
click at [352, 185] on input "text" at bounding box center [335, 191] width 191 height 20
type input "402-08-5704"
click at [290, 322] on button "Request Credit Report" at bounding box center [290, 315] width 101 height 22
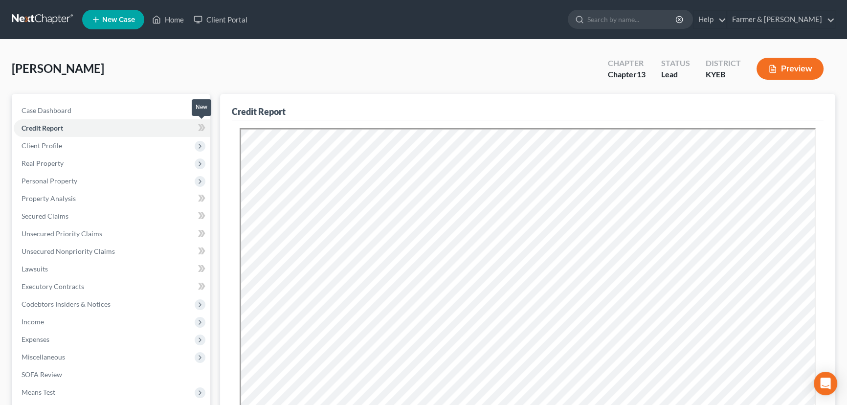
click at [206, 128] on span at bounding box center [201, 129] width 17 height 15
click at [273, 73] on div "Brown, Paul Upgraded Chapter Chapter 13 Status Lead District KYEB Preview" at bounding box center [423, 72] width 823 height 43
click at [97, 178] on span "Personal Property" at bounding box center [112, 181] width 196 height 18
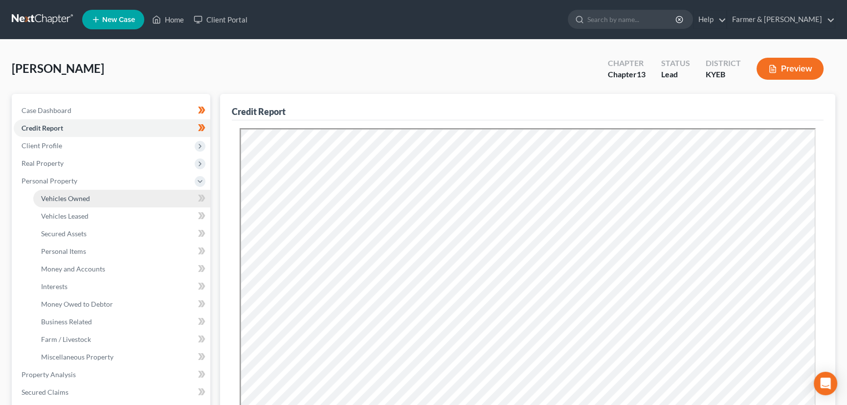
click at [91, 200] on link "Vehicles Owned" at bounding box center [121, 199] width 177 height 18
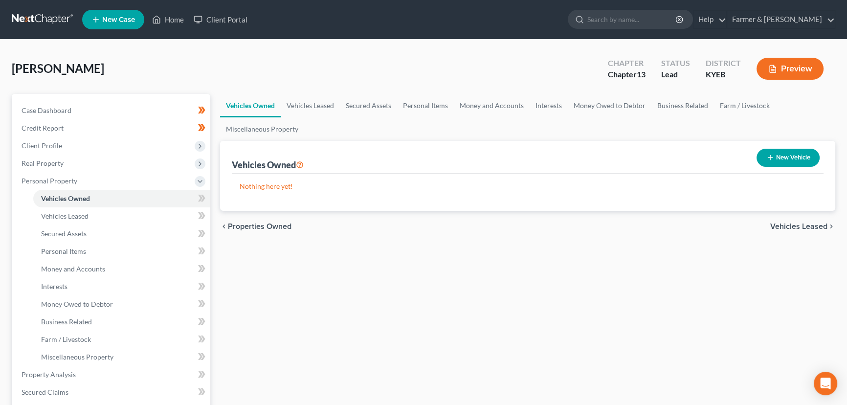
click at [777, 164] on button "New Vehicle" at bounding box center [787, 158] width 63 height 18
select select "0"
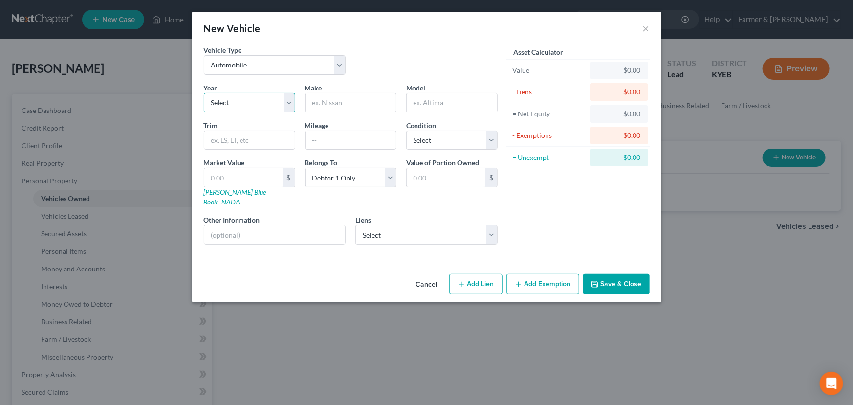
click at [263, 103] on select "Select 2026 2025 2024 2023 2022 2021 2020 2019 2018 2017 2016 2015 2014 2013 20…" at bounding box center [249, 103] width 91 height 20
select select "10"
click at [204, 93] on select "Select 2026 2025 2024 2023 2022 2021 2020 2019 2018 2017 2016 2015 2014 2013 20…" at bounding box center [249, 103] width 91 height 20
drag, startPoint x: 350, startPoint y: 105, endPoint x: 131, endPoint y: 152, distance: 224.9
click at [350, 105] on input "text" at bounding box center [350, 102] width 90 height 19
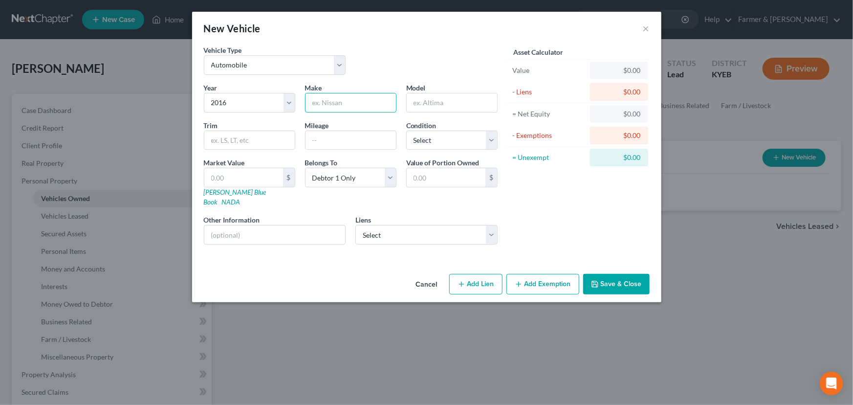
type input "Ford"
click at [433, 101] on input "text" at bounding box center [452, 102] width 90 height 19
type input "Escape SE"
click at [412, 63] on div "Vehicle Type Select Automobile Truck Trailer Watercraft Aircraft Motor Home Atv…" at bounding box center [351, 64] width 304 height 38
click at [350, 143] on input "text" at bounding box center [350, 140] width 90 height 19
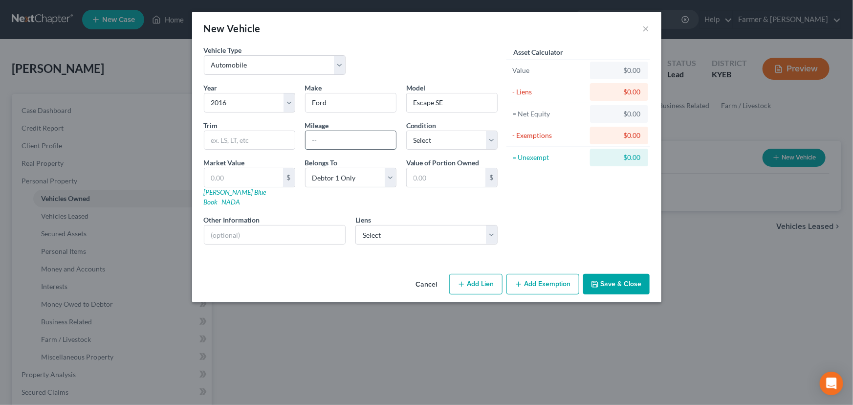
paste input "267,700"
type input "267,700"
click at [379, 60] on div "Vehicle Type Select Automobile Truck Trailer Watercraft Aircraft Motor Home Atv…" at bounding box center [351, 64] width 304 height 38
click at [444, 140] on select "Select Excellent Very Good Good Fair Poor" at bounding box center [451, 141] width 91 height 20
select select "2"
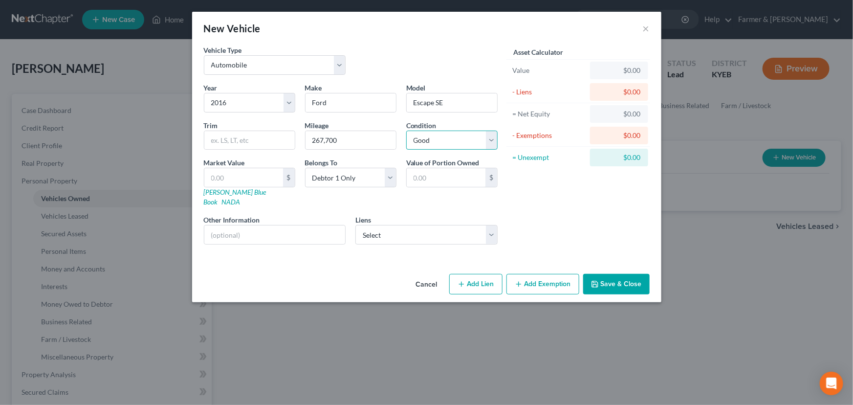
click at [406, 131] on select "Select Excellent Very Good Good Fair Poor" at bounding box center [451, 141] width 91 height 20
click at [394, 42] on div "New Vehicle ×" at bounding box center [426, 28] width 469 height 33
click at [226, 194] on link "Kelly Blue Book" at bounding box center [235, 197] width 63 height 18
click at [228, 180] on input "text" at bounding box center [243, 177] width 79 height 19
type input "6"
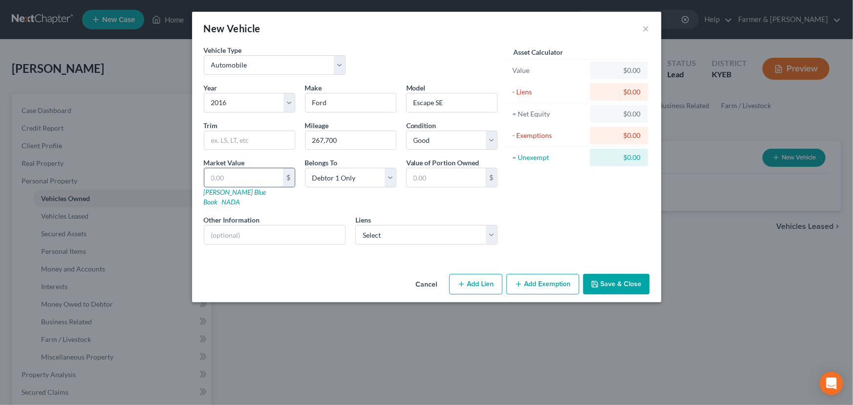
type input "6.00"
type input "67"
type input "67.00"
type input "676"
type input "676.00"
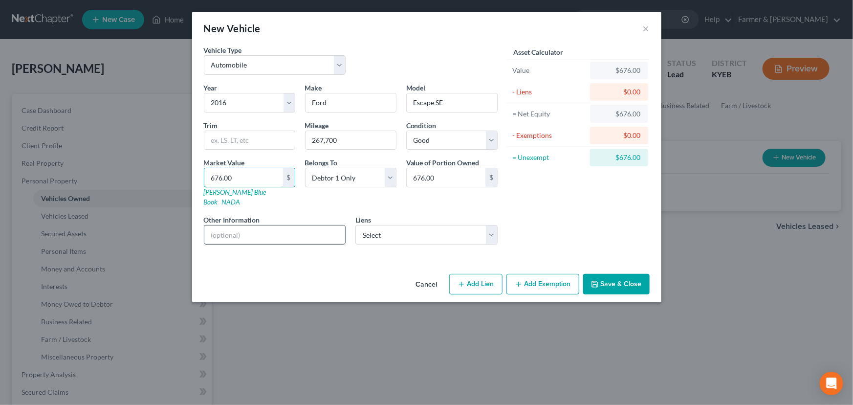
type input "676.00"
click at [289, 225] on input "text" at bounding box center [274, 234] width 141 height 19
drag, startPoint x: 266, startPoint y: 229, endPoint x: 340, endPoint y: 228, distance: 73.8
click at [340, 228] on input "Value based on fair market value research done on NADA. NPMI lien placed on" at bounding box center [274, 234] width 141 height 19
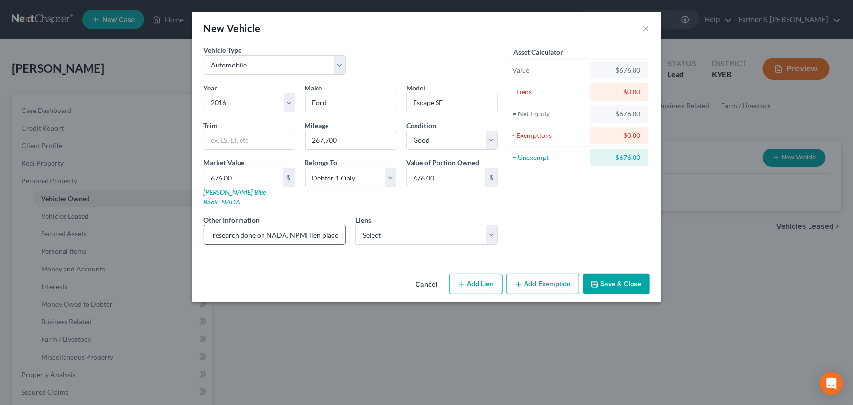
click at [274, 225] on input "Value based on fair market value research done on NADA. NPMI lien placed on" at bounding box center [274, 234] width 141 height 19
click at [281, 226] on input "Value based on fair market value research done on NADA. NPMI lien placed on" at bounding box center [274, 234] width 141 height 19
click at [461, 29] on div "New Vehicle ×" at bounding box center [426, 28] width 469 height 33
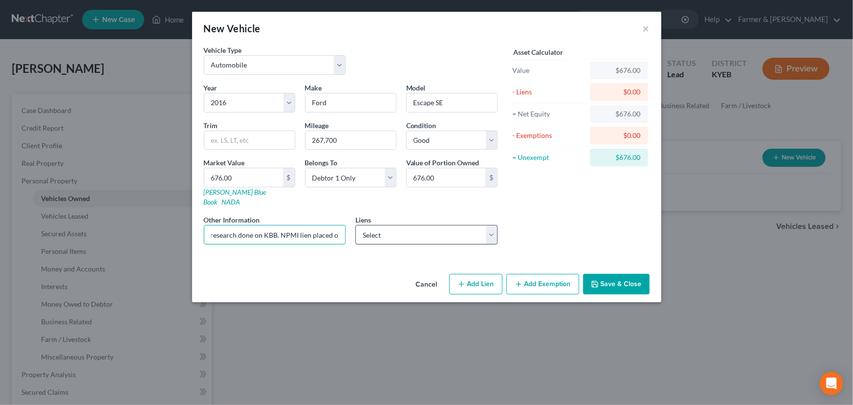
drag, startPoint x: 341, startPoint y: 230, endPoint x: 422, endPoint y: 230, distance: 81.1
click at [422, 230] on div "Year Select 2026 2025 2024 2023 2022 2021 2020 2019 2018 2017 2016 2015 2014 20…" at bounding box center [351, 168] width 304 height 170
click at [337, 227] on input "Value based on fair market value research done on KBB. NPMI lien placed on" at bounding box center [274, 234] width 141 height 19
type input "Value based on fair market value research done on KBB. NPMI lien placed on 03/2…"
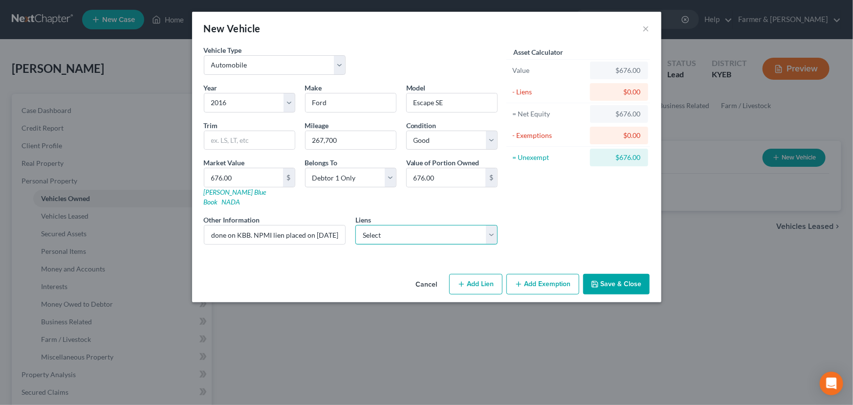
click at [449, 229] on select "Select Credit Acceptance Corp - $9,896.00 Wfc - $2,545.00" at bounding box center [426, 235] width 142 height 20
select select "0"
click at [355, 225] on select "Select Credit Acceptance Corp - $9,896.00 Wfc - $2,545.00" at bounding box center [426, 235] width 142 height 20
select select
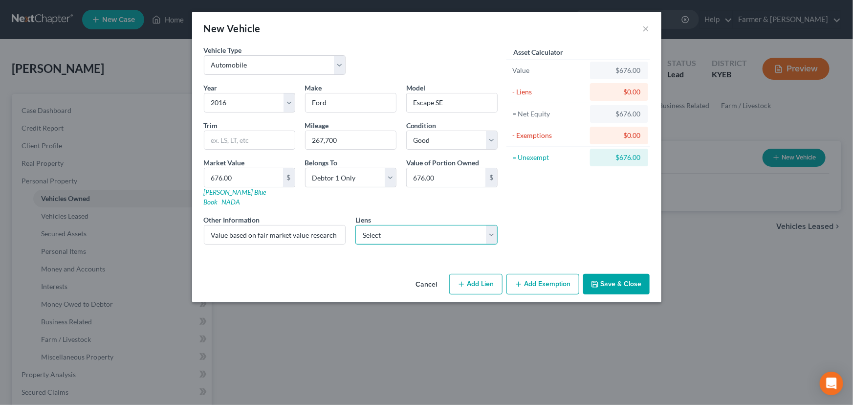
select select "23"
select select "0"
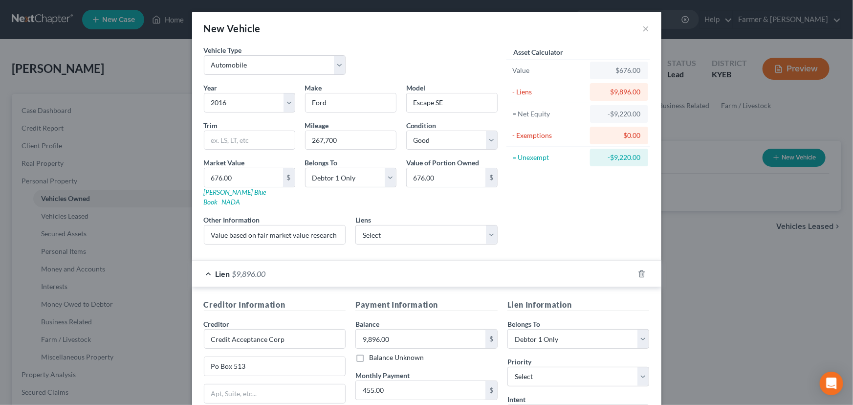
click at [566, 220] on div "Asset Calculator Value $676.00 - Liens $9,896.00 = Net Equity -$9,220.00 - Exem…" at bounding box center [578, 148] width 152 height 207
click at [315, 329] on input "Credit Acceptance Corp" at bounding box center [275, 339] width 142 height 20
type input "Credit Acceptance Corporation"
type input "c/o Lloyd & McDaniel, PLC"
type input "PO Box 23200"
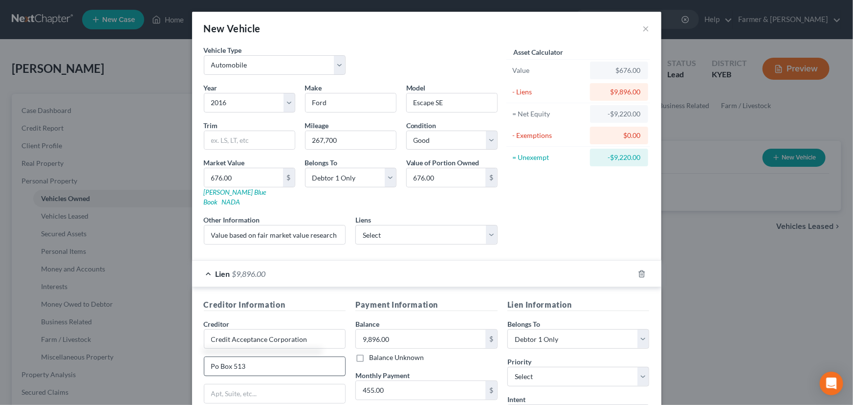
type input "Louisville"
select select "18"
type input "40223"
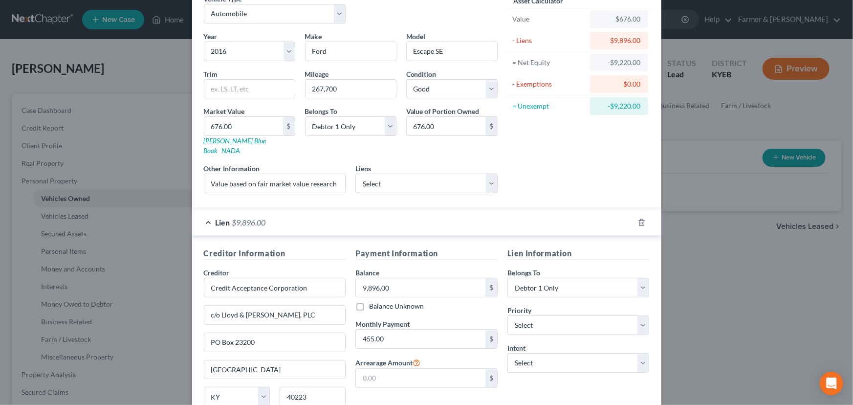
scroll to position [129, 0]
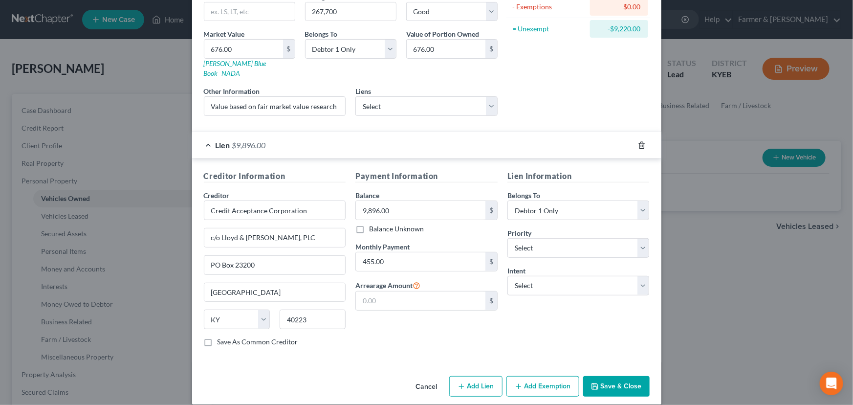
click at [639, 142] on icon "button" at bounding box center [641, 145] width 4 height 6
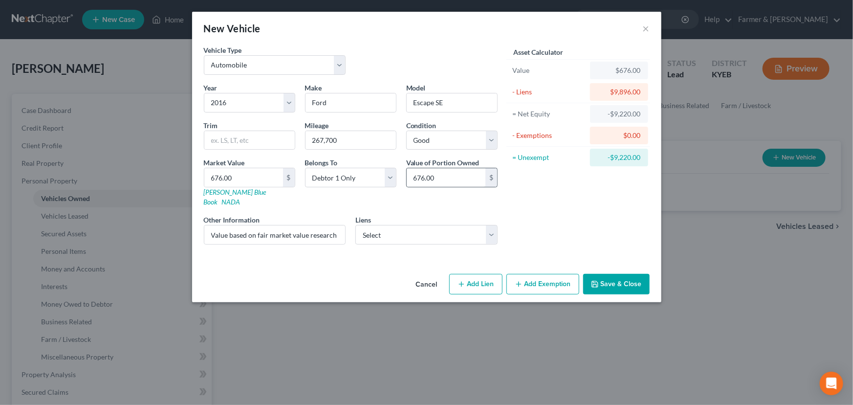
scroll to position [0, 0]
click at [443, 230] on select "Select Credit Acceptance Corp - $9,896.00 Wfc - $2,545.00" at bounding box center [426, 235] width 142 height 20
select select "0"
click at [355, 225] on select "Select Credit Acceptance Corp - $9,896.00 Wfc - $2,545.00" at bounding box center [426, 235] width 142 height 20
select select
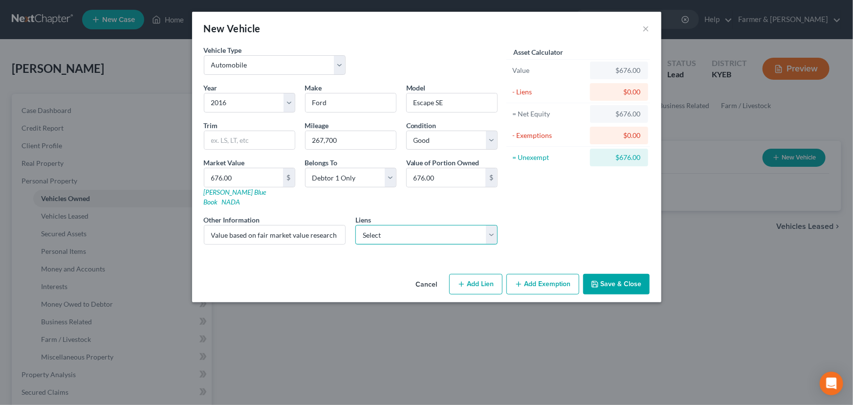
select select "18"
select select "0"
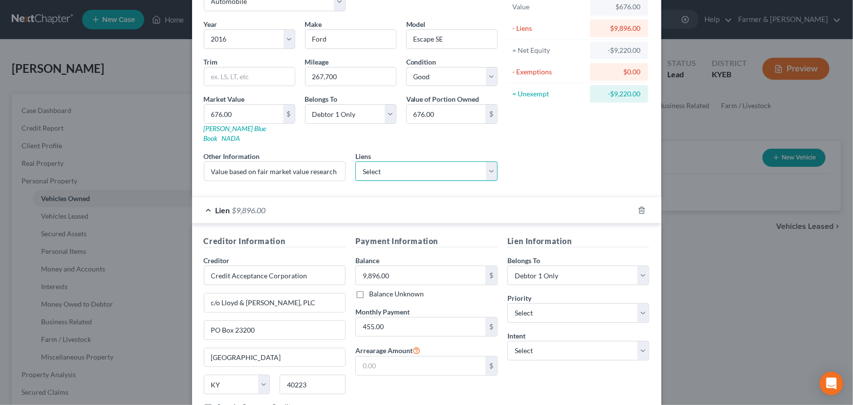
scroll to position [129, 0]
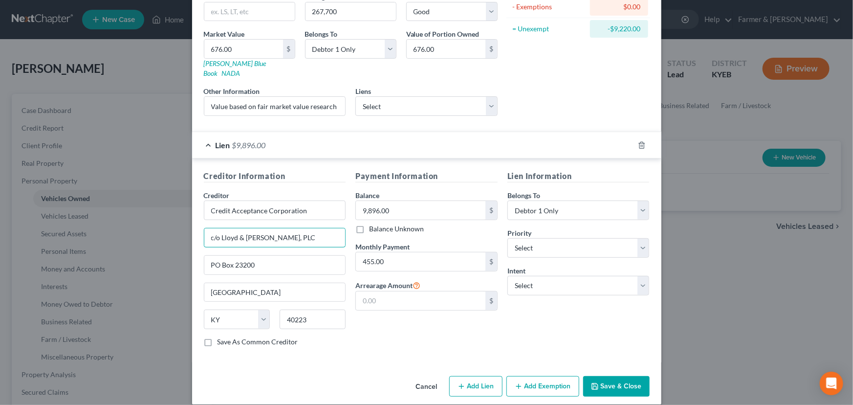
drag, startPoint x: 263, startPoint y: 229, endPoint x: 195, endPoint y: 239, distance: 69.1
click at [199, 239] on div "Creditor Information Creditor * Credit Acceptance Corporation c/o Lloyd & McDan…" at bounding box center [275, 262] width 152 height 184
drag, startPoint x: 264, startPoint y: 254, endPoint x: 191, endPoint y: 265, distance: 73.7
click at [192, 265] on div "Creditor Information Creditor * Credit Acceptance Corporation PO Box 23200 Loui…" at bounding box center [426, 260] width 469 height 204
click at [244, 228] on input "text" at bounding box center [274, 237] width 141 height 19
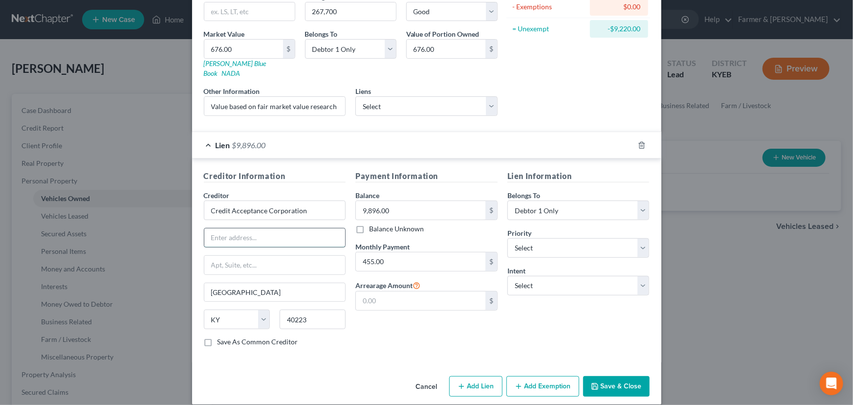
paste input "PO Box 513"
type input "PO Box 513"
drag, startPoint x: 325, startPoint y: 308, endPoint x: 280, endPoint y: 316, distance: 46.1
click at [280, 316] on input "40223" at bounding box center [313, 319] width 66 height 20
paste input "48037"
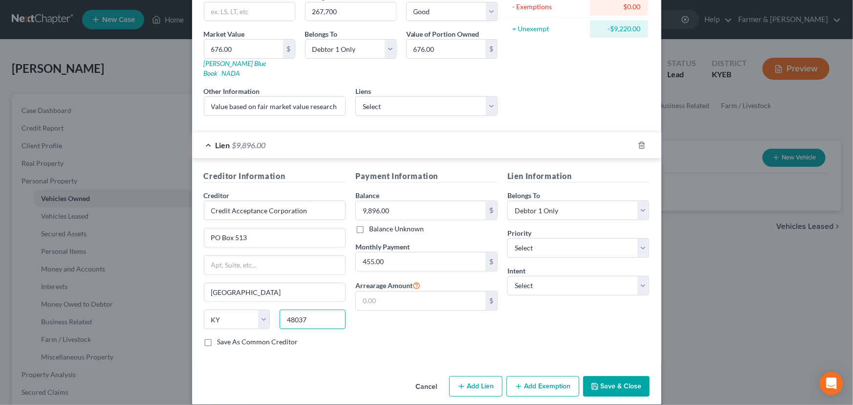
type input "48037"
click at [365, 318] on div "Payment Information Balance 9,896.00 $ Balance Unknown Balance Undetermined 9,8…" at bounding box center [426, 262] width 152 height 184
type input "Southfield"
select select "23"
click at [536, 103] on div "Asset Calculator Value $676.00 - Liens $9,896.00 = Net Equity -$9,220.00 - Exem…" at bounding box center [578, 19] width 152 height 207
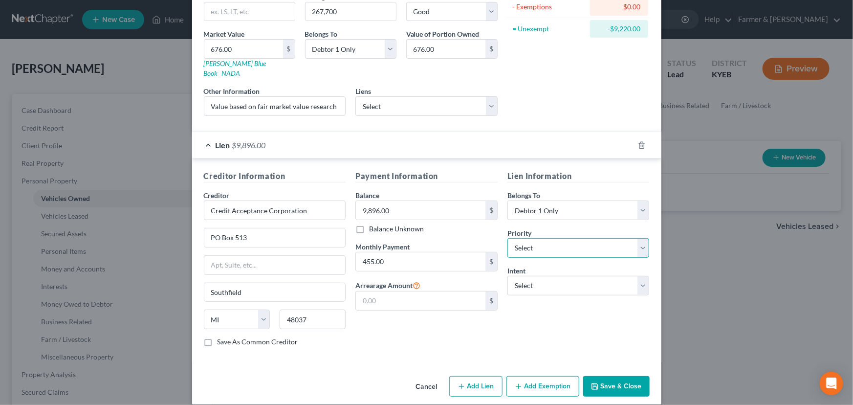
click at [535, 245] on select "Select 1st 2nd 3rd 4th 5th 6th 7th 8th 9th 10th 11th 12th 13th 14th 15th 16th 1…" at bounding box center [578, 248] width 142 height 20
select select "0"
click at [507, 238] on select "Select 1st 2nd 3rd 4th 5th 6th 7th 8th 9th 10th 11th 12th 13th 14th 15th 16th 1…" at bounding box center [578, 248] width 142 height 20
click at [549, 277] on select "Select Surrender Redeem Reaffirm Avoid Other" at bounding box center [578, 286] width 142 height 20
select select "4"
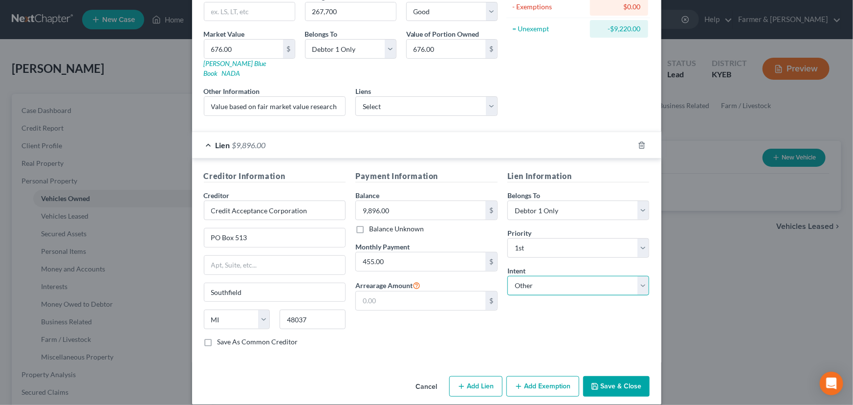
click at [507, 276] on select "Select Surrender Redeem Reaffirm Avoid Other" at bounding box center [578, 286] width 142 height 20
click at [483, 332] on div "Payment Information Balance 9,896.00 $ Balance Unknown Balance Undetermined 9,8…" at bounding box center [426, 262] width 152 height 184
click at [432, 143] on div "Lien $9,896.00" at bounding box center [413, 145] width 442 height 26
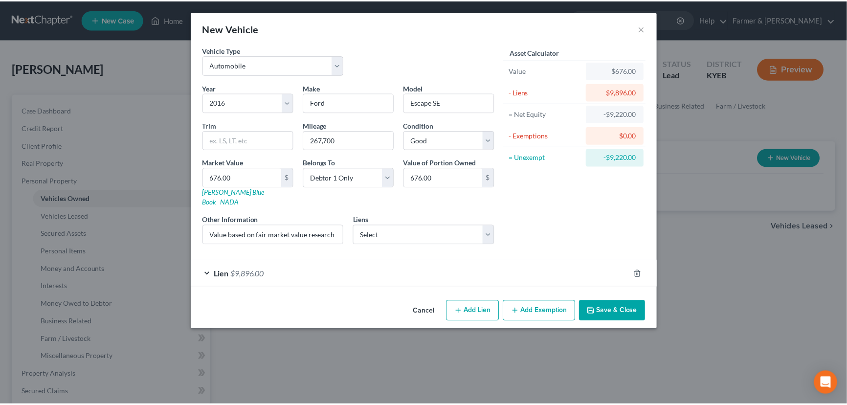
scroll to position [0, 0]
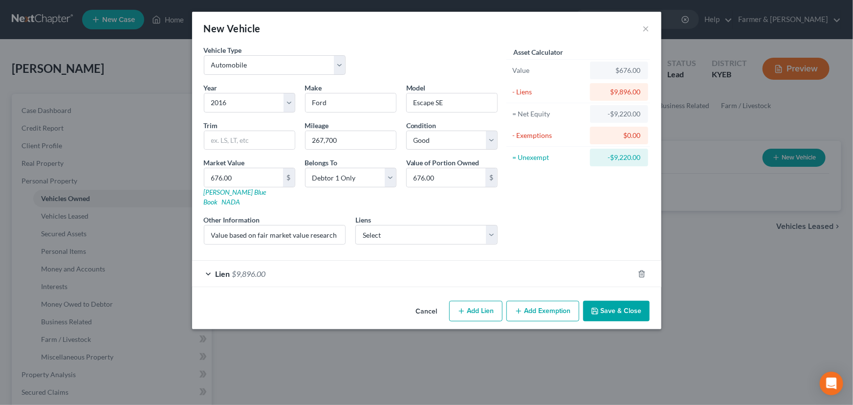
click at [568, 193] on div "Asset Calculator Value $676.00 - Liens $9,896.00 = Net Equity -$9,220.00 - Exem…" at bounding box center [578, 148] width 152 height 207
click at [621, 301] on button "Save & Close" at bounding box center [616, 311] width 66 height 21
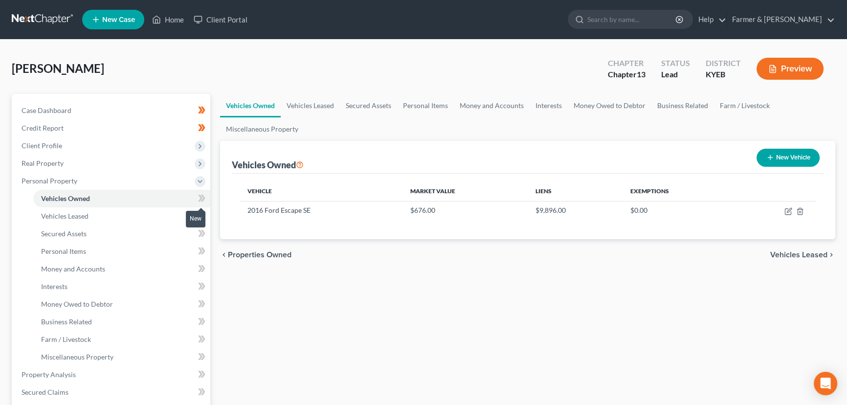
click at [207, 197] on span at bounding box center [201, 199] width 17 height 15
drag, startPoint x: 279, startPoint y: 305, endPoint x: 1, endPoint y: 317, distance: 277.9
click at [274, 307] on div "Vehicles Owned Vehicles Leased Secured Assets Personal Items Money and Accounts…" at bounding box center [527, 385] width 625 height 582
drag, startPoint x: 253, startPoint y: 58, endPoint x: 230, endPoint y: 55, distance: 22.7
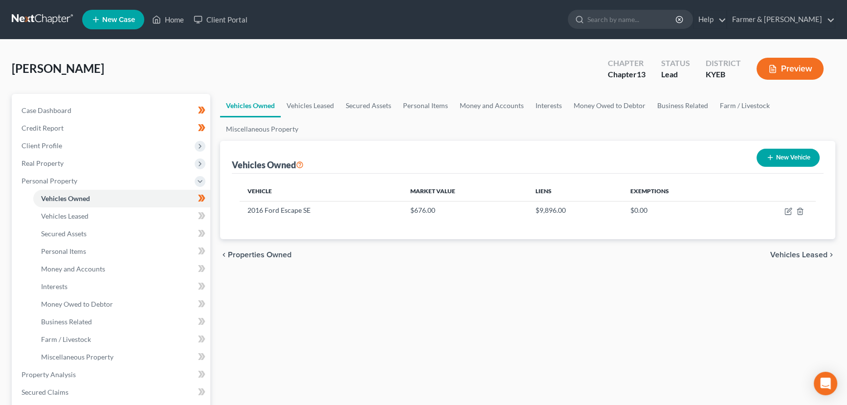
click at [253, 58] on div "Brown, Paul Upgraded Chapter Chapter 13 Status Lead District KYEB Preview" at bounding box center [423, 72] width 823 height 43
click at [336, 65] on div "Brown, Paul Upgraded Chapter Chapter 13 Status Lead District KYEB Preview" at bounding box center [423, 72] width 823 height 43
drag, startPoint x: 141, startPoint y: 264, endPoint x: 152, endPoint y: 264, distance: 10.8
click at [141, 264] on link "Money and Accounts" at bounding box center [121, 269] width 177 height 18
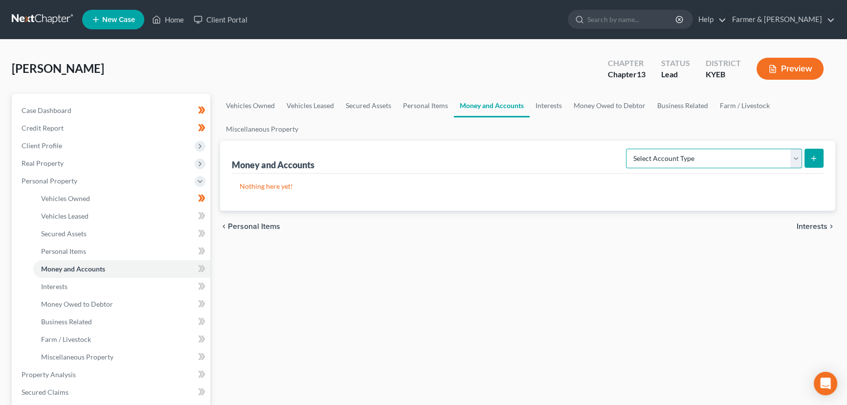
click at [666, 163] on select "Select Account Type Brokerage Cash on Hand Certificates of Deposit Checking Acc…" at bounding box center [714, 159] width 176 height 20
select select "security_deposits"
click at [628, 149] on select "Select Account Type Brokerage Cash on Hand Certificates of Deposit Checking Acc…" at bounding box center [714, 159] width 176 height 20
click at [811, 159] on icon "submit" at bounding box center [813, 158] width 8 height 8
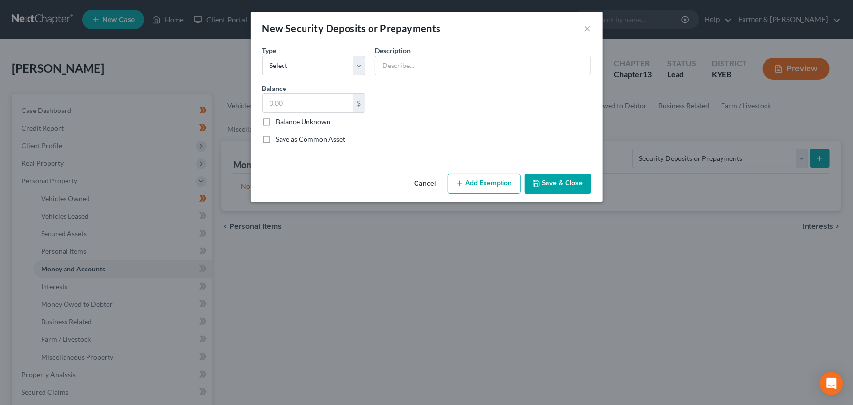
click at [315, 76] on div "Common Asset Select Type Select Electric Gas Heating Oil Security Deposit On Re…" at bounding box center [427, 98] width 338 height 107
click at [318, 69] on select "Select Electric Gas Heating Oil Security Deposit On Rental Unit Prepaid Rent Te…" at bounding box center [313, 66] width 103 height 20
select select "3"
click at [262, 56] on select "Select Electric Gas Heating Oil Security Deposit On Rental Unit Prepaid Rent Te…" at bounding box center [313, 66] width 103 height 20
drag, startPoint x: 385, startPoint y: 81, endPoint x: 393, endPoint y: 68, distance: 14.9
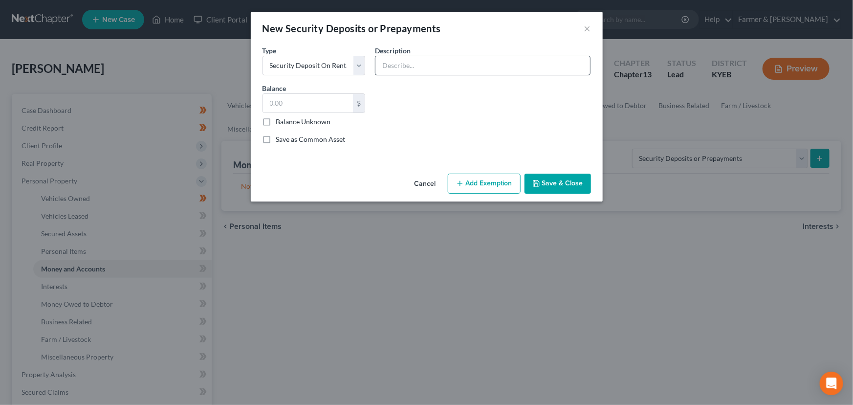
click at [387, 78] on div "Common Asset Select Type Select Electric Gas Heating Oil Security Deposit On Re…" at bounding box center [427, 98] width 338 height 107
click at [394, 67] on input "text" at bounding box center [482, 65] width 215 height 19
type input "Security deposit paid to landlord - GET INFO"
click at [276, 121] on label "Balance Unknown" at bounding box center [303, 122] width 55 height 10
click at [280, 121] on input "Balance Unknown" at bounding box center [283, 120] width 6 height 6
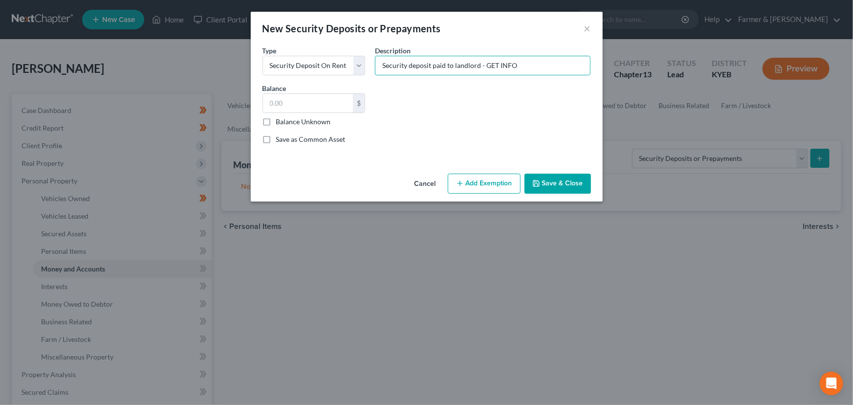
checkbox input "true"
type input "0.00"
click at [557, 176] on button "Save & Close" at bounding box center [557, 184] width 66 height 21
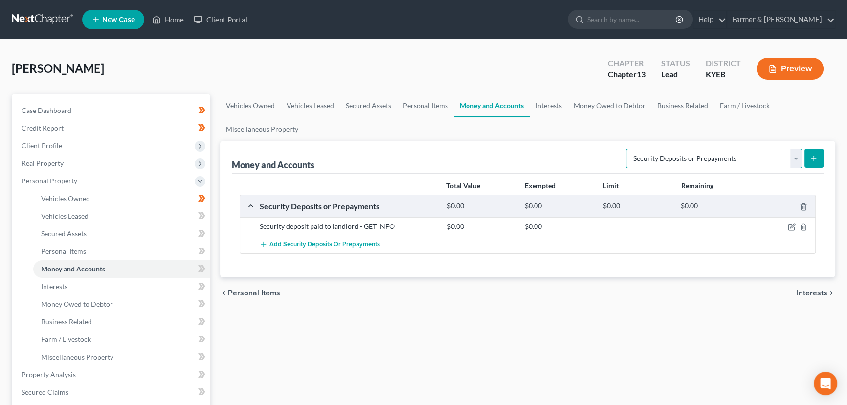
click at [694, 159] on select "Select Account Type Brokerage Cash on Hand Certificates of Deposit Checking Acc…" at bounding box center [714, 159] width 176 height 20
select select "checking"
click at [628, 149] on select "Select Account Type Brokerage Cash on Hand Certificates of Deposit Checking Acc…" at bounding box center [714, 159] width 176 height 20
click at [819, 154] on button "submit" at bounding box center [813, 158] width 19 height 19
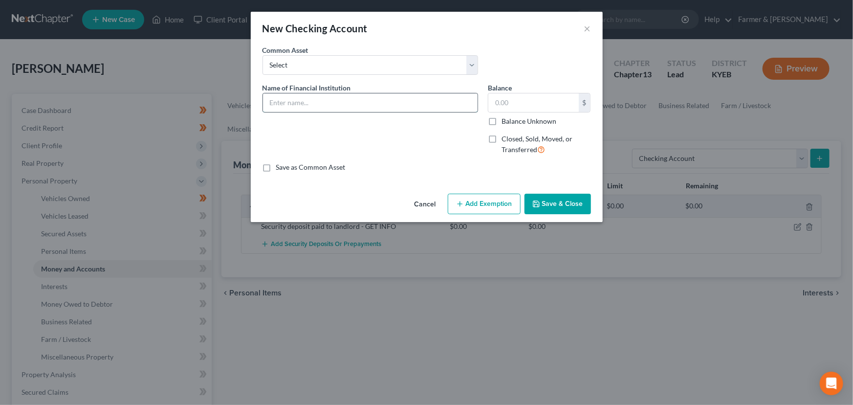
click at [306, 102] on input "text" at bounding box center [370, 102] width 215 height 19
click at [379, 108] on input "JPMorgan Chase Bank *" at bounding box center [370, 102] width 215 height 19
type input "JPMorgan Chase Bank *8830"
click at [526, 104] on input "text" at bounding box center [533, 102] width 90 height 19
type input "200.00"
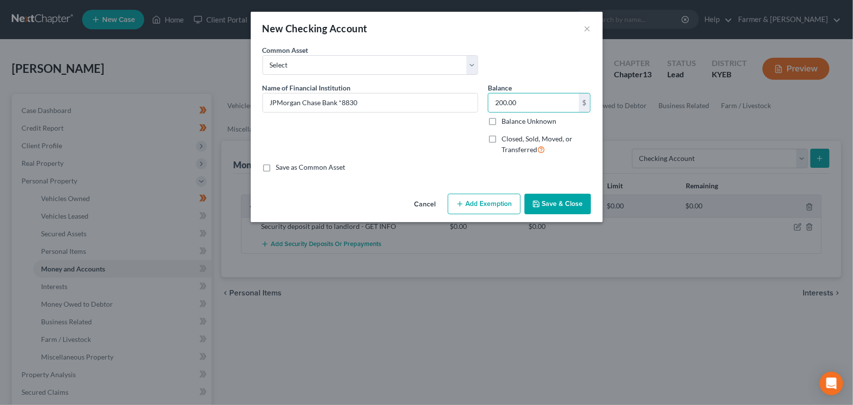
click at [506, 212] on button "Add Exemption" at bounding box center [484, 204] width 73 height 21
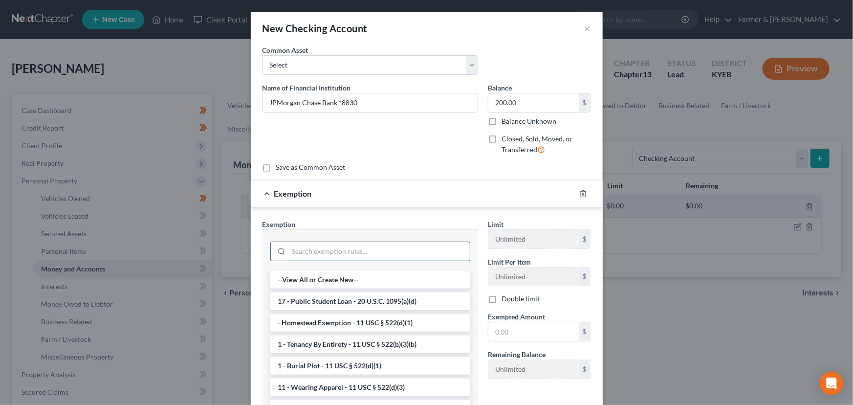
click at [323, 257] on input "search" at bounding box center [379, 251] width 181 height 19
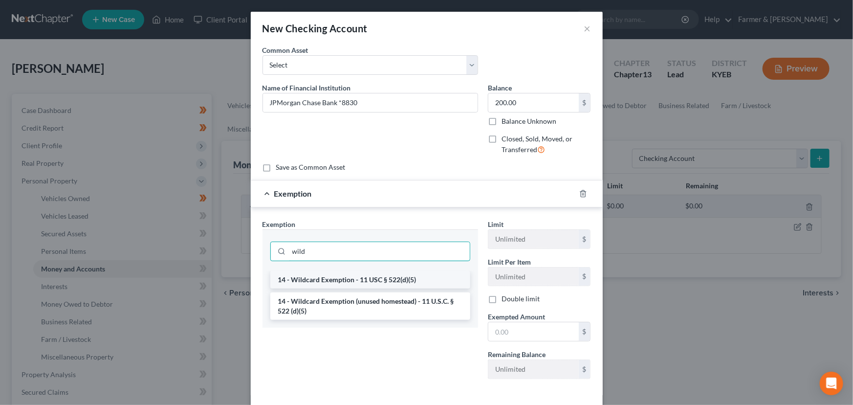
type input "wild"
click at [349, 276] on li "14 - Wildcard Exemption - 11 USC § 522(d)(5)" at bounding box center [370, 280] width 200 height 18
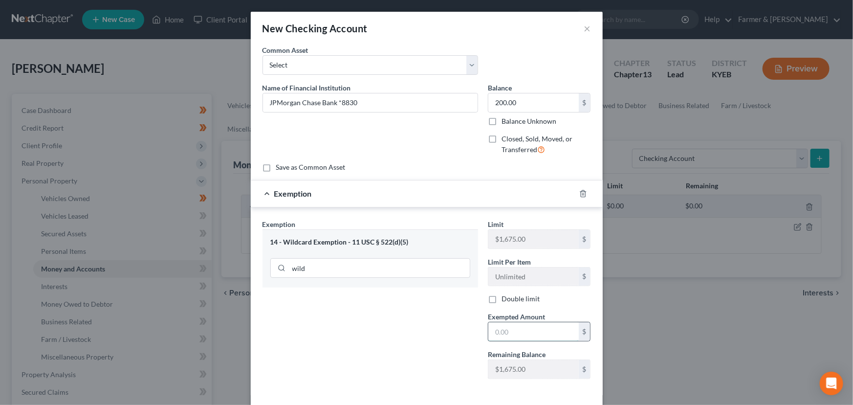
click at [494, 328] on input "text" at bounding box center [533, 331] width 90 height 19
type input "200.00"
click at [397, 203] on div "Exemption $200.00" at bounding box center [413, 193] width 325 height 26
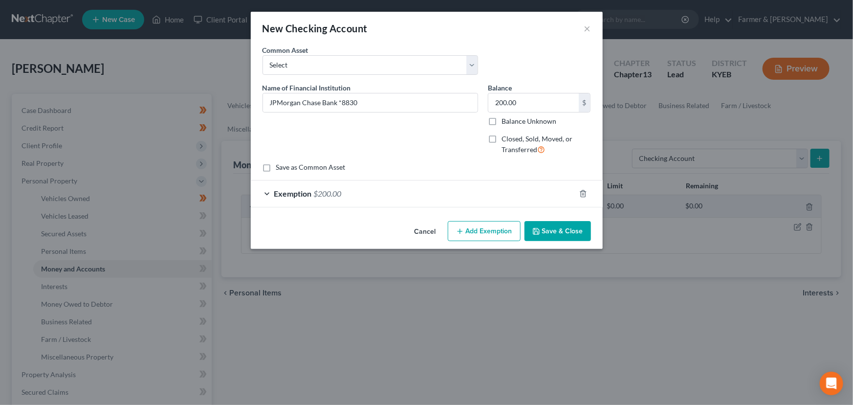
click at [549, 223] on button "Save & Close" at bounding box center [557, 231] width 66 height 21
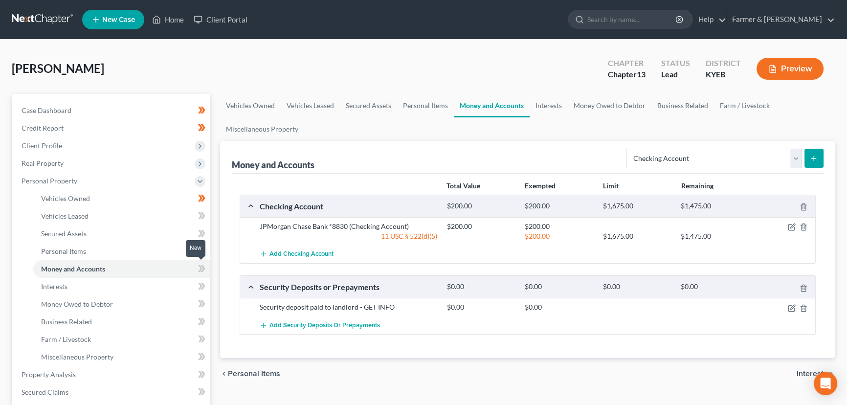
click at [203, 265] on icon at bounding box center [203, 268] width 4 height 7
click at [69, 182] on span "Personal Property" at bounding box center [50, 180] width 56 height 8
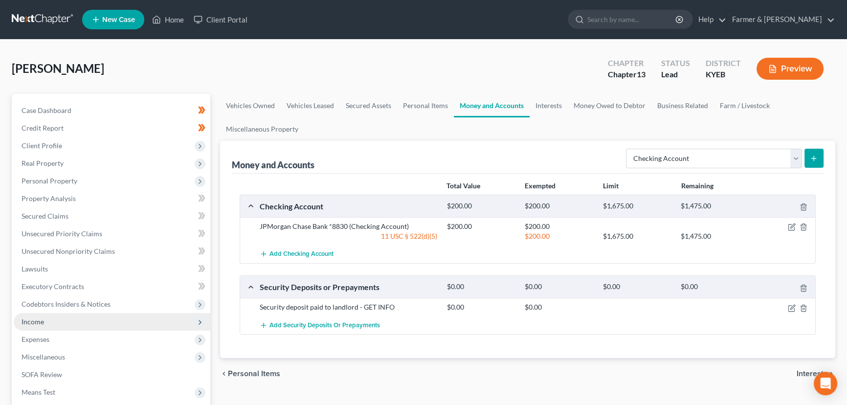
click at [62, 323] on span "Income" at bounding box center [112, 322] width 196 height 18
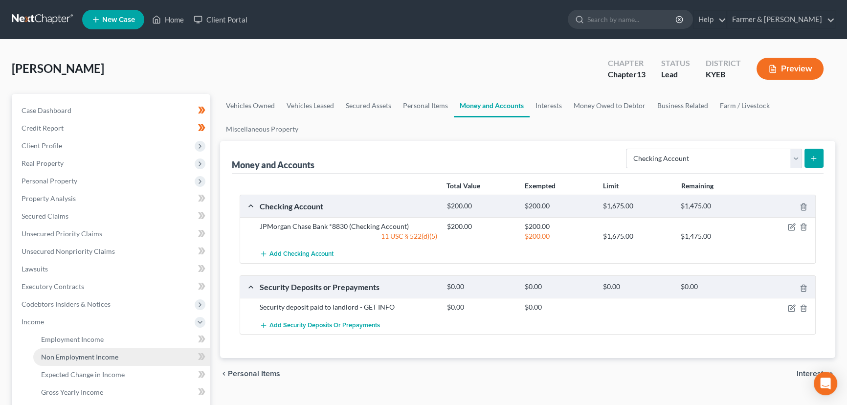
click at [68, 350] on link "Non Employment Income" at bounding box center [121, 357] width 177 height 18
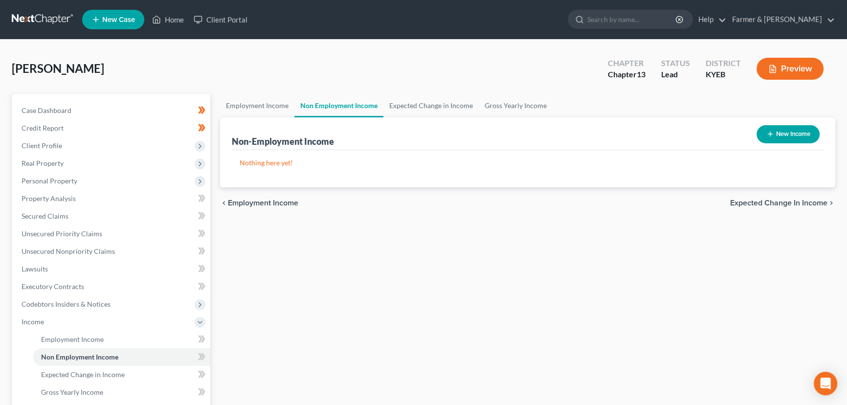
click at [772, 127] on button "New Income" at bounding box center [787, 134] width 63 height 18
select select "0"
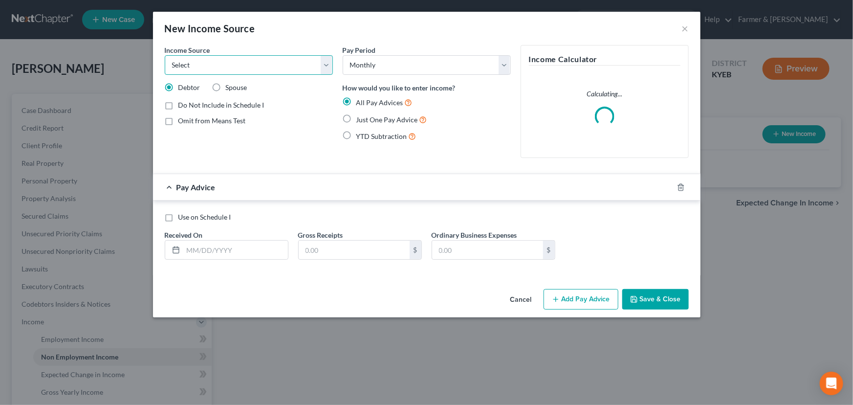
click at [251, 66] on select "Select Unemployment Disability (from employer) Pension Retirement Social Securi…" at bounding box center [249, 65] width 168 height 20
select select "4"
click at [165, 55] on select "Select Unemployment Disability (from employer) Pension Retirement Social Securi…" at bounding box center [249, 65] width 168 height 20
click at [356, 116] on label "Just One Pay Advice" at bounding box center [391, 119] width 71 height 11
click at [360, 116] on input "Just One Pay Advice" at bounding box center [363, 117] width 6 height 6
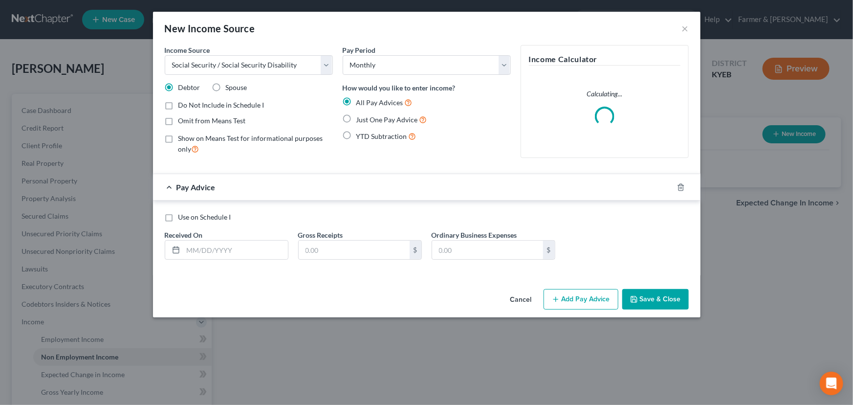
radio input "true"
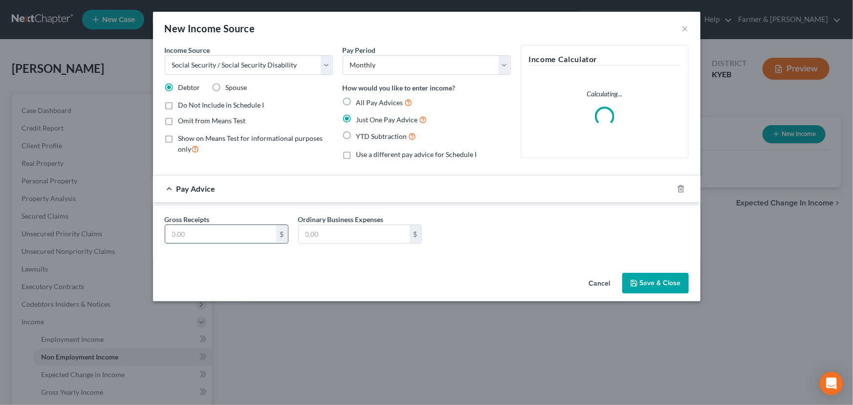
click at [251, 233] on input "text" at bounding box center [220, 234] width 111 height 19
type input "1,736.00"
click at [274, 196] on div "Pay Advice $1,736.00" at bounding box center [413, 188] width 520 height 26
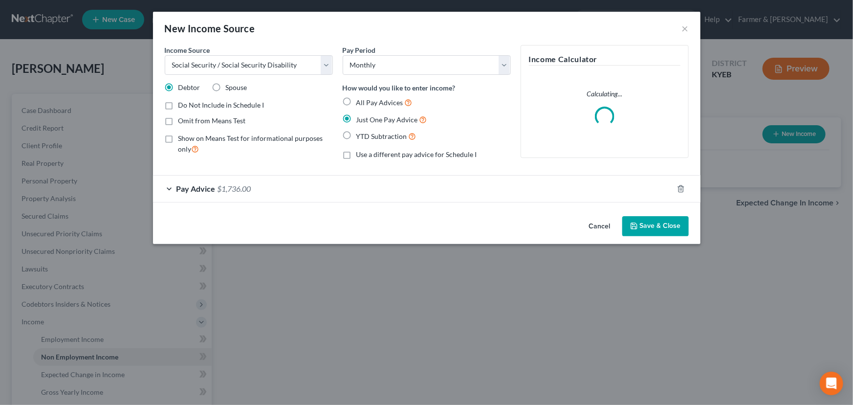
click at [650, 225] on button "Save & Close" at bounding box center [655, 226] width 66 height 21
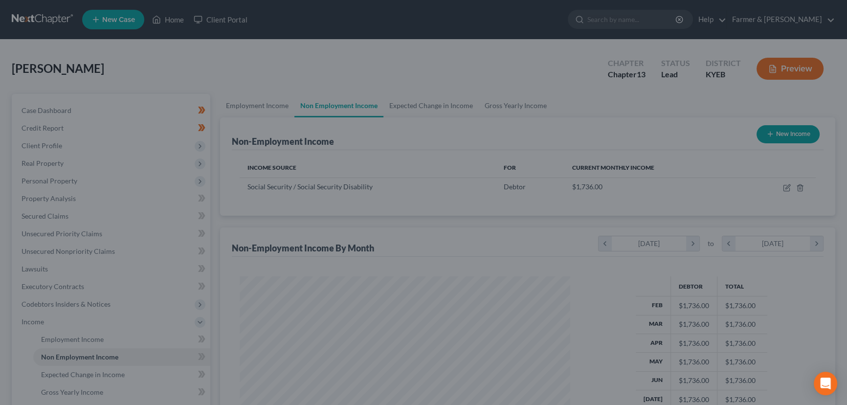
scroll to position [175, 347]
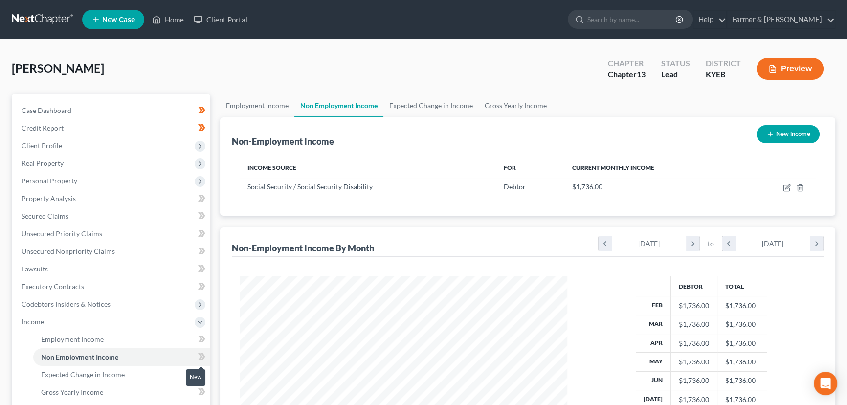
click at [203, 357] on icon at bounding box center [201, 356] width 7 height 12
click at [213, 340] on div "Case Dashboard Payments Invoices Payments Payments Credit Report Client Profile" at bounding box center [111, 332] width 208 height 477
click at [382, 73] on div "Brown, Paul Upgraded Chapter Chapter 13 Status Lead District KYEB Preview" at bounding box center [423, 72] width 823 height 43
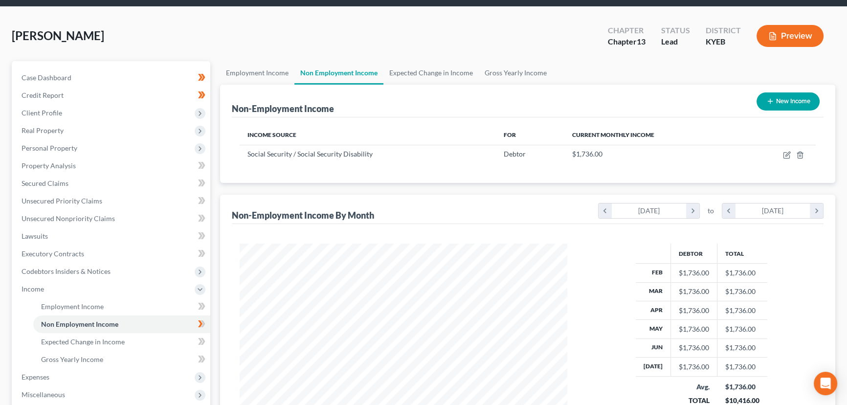
scroll to position [133, 0]
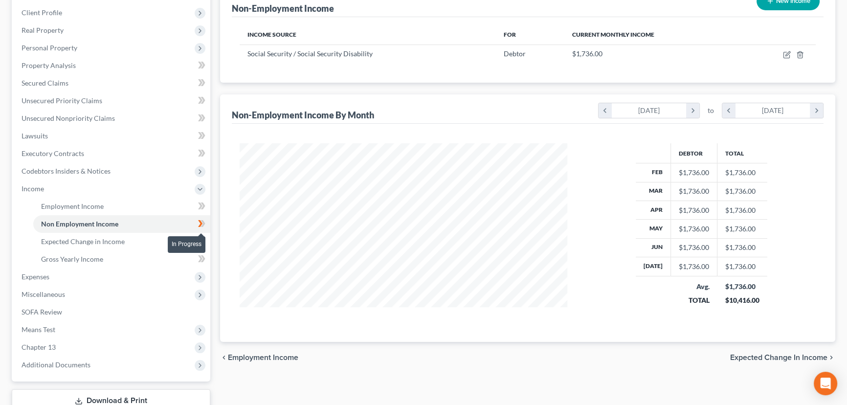
click at [205, 228] on icon at bounding box center [201, 224] width 7 height 12
click at [213, 217] on div "Case Dashboard Payments Invoices Payments Payments Credit Report Client Profile" at bounding box center [111, 199] width 208 height 477
click at [103, 194] on span "Income" at bounding box center [112, 189] width 196 height 18
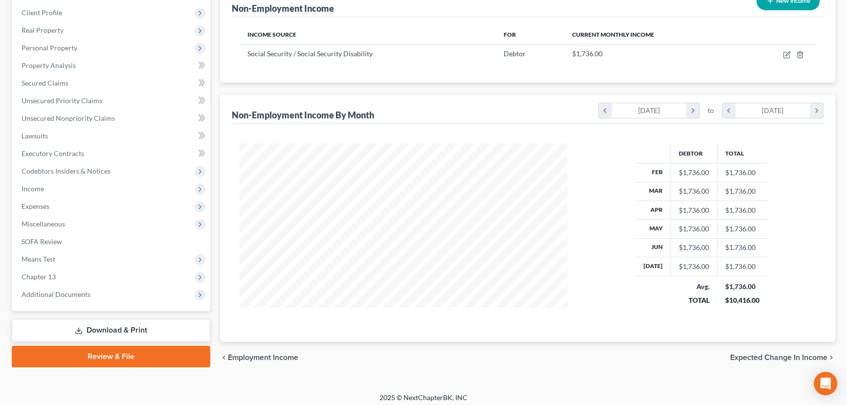
click at [216, 130] on div "Employment Income Non Employment Income Expected Change in Income Gross Yearly …" at bounding box center [527, 167] width 625 height 413
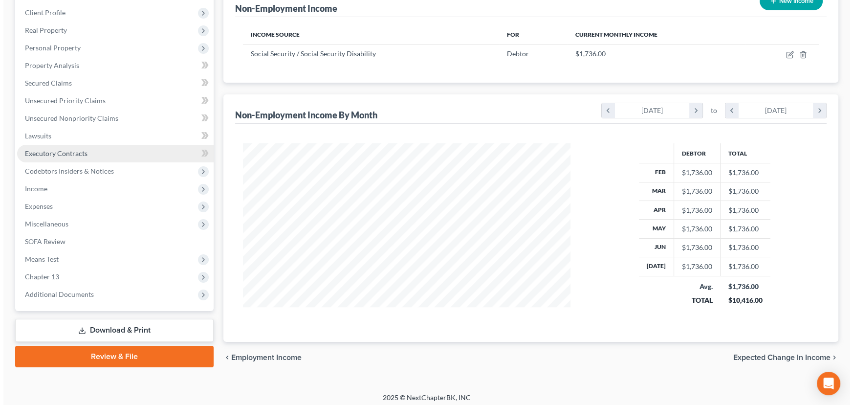
scroll to position [0, 0]
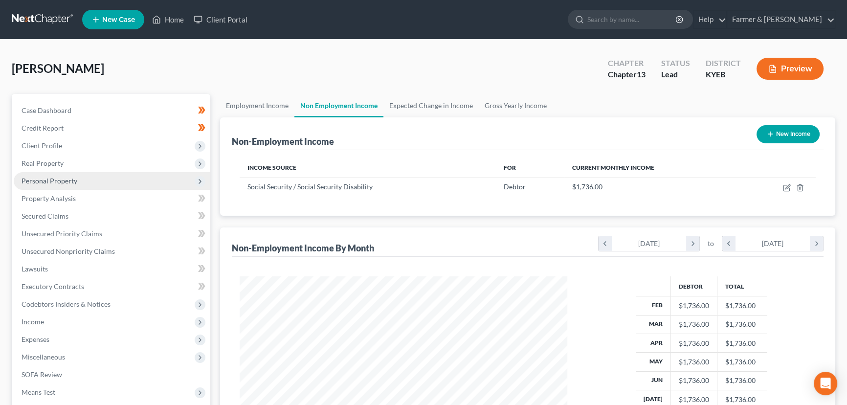
click at [73, 176] on span "Personal Property" at bounding box center [50, 180] width 56 height 8
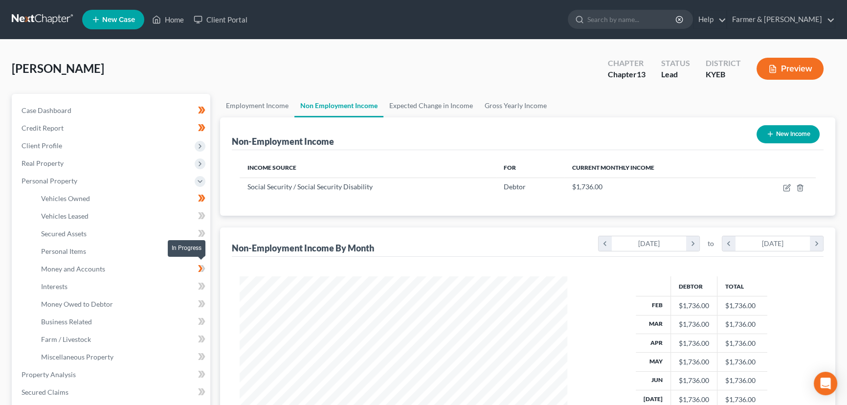
click at [205, 267] on span at bounding box center [201, 269] width 17 height 15
click at [216, 260] on div "Employment Income Non Employment Income Expected Change in Income Gross Yearly …" at bounding box center [527, 385] width 625 height 582
click at [77, 250] on span "Personal Items" at bounding box center [63, 251] width 45 height 8
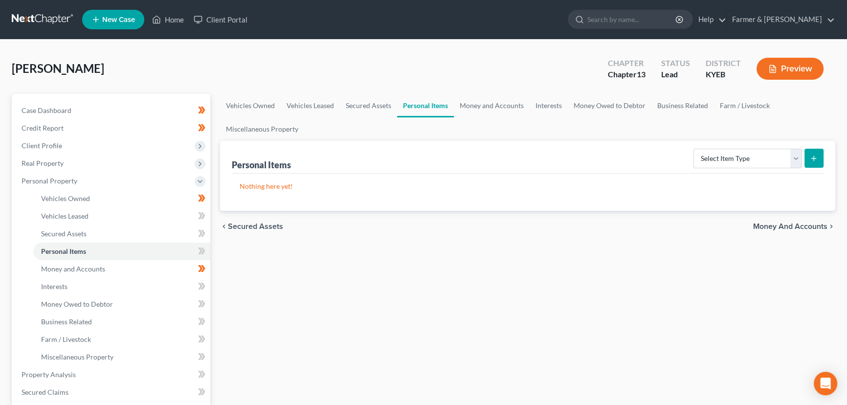
click at [136, 73] on div "Brown, Paul Upgraded Chapter Chapter 13 Status Lead District KYEB Preview" at bounding box center [423, 72] width 823 height 43
drag, startPoint x: 75, startPoint y: 201, endPoint x: 84, endPoint y: 204, distance: 8.8
click at [75, 201] on link "Vehicles Owned" at bounding box center [121, 199] width 177 height 18
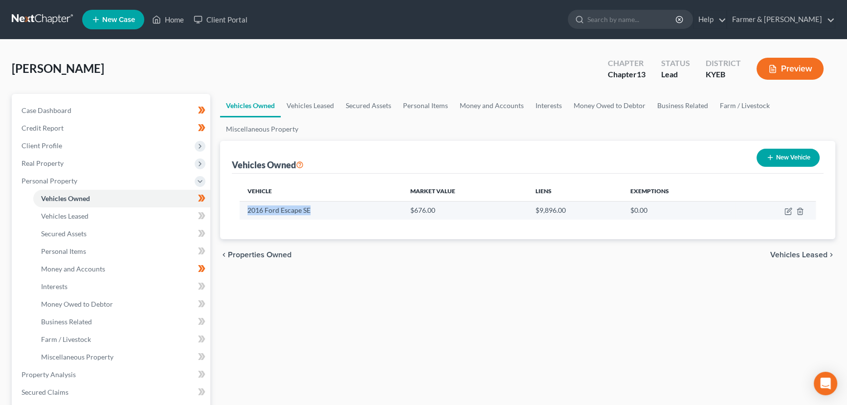
drag, startPoint x: 248, startPoint y: 210, endPoint x: 311, endPoint y: 213, distance: 63.1
click at [311, 213] on td "2016 Ford Escape SE" at bounding box center [321, 210] width 163 height 19
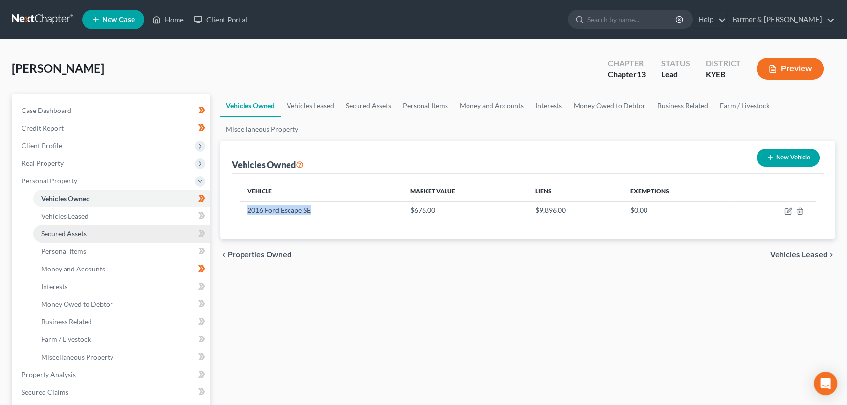
copy td "2016 Ford Escape SE"
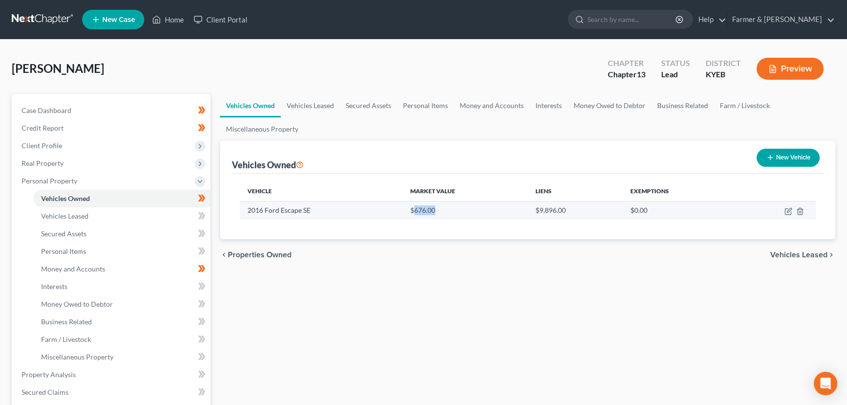
drag, startPoint x: 415, startPoint y: 211, endPoint x: 434, endPoint y: 210, distance: 19.1
click at [434, 210] on td "$676.00" at bounding box center [464, 210] width 125 height 19
copy td "676.00"
click at [790, 210] on icon "button" at bounding box center [788, 211] width 8 height 8
select select "0"
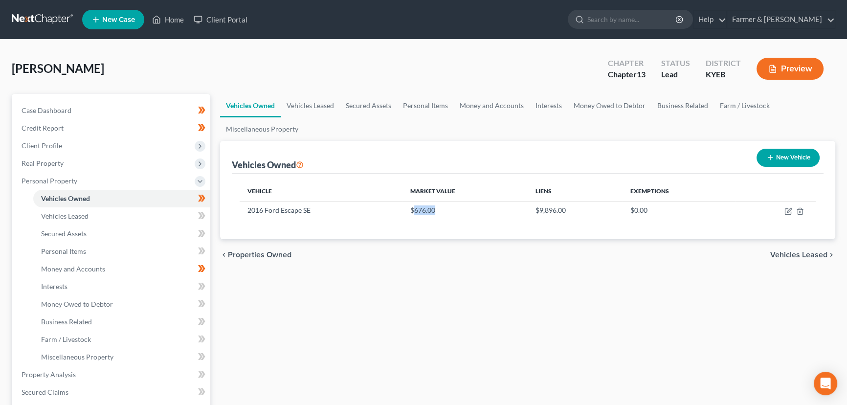
select select "10"
select select "2"
select select "0"
select select "23"
select select "0"
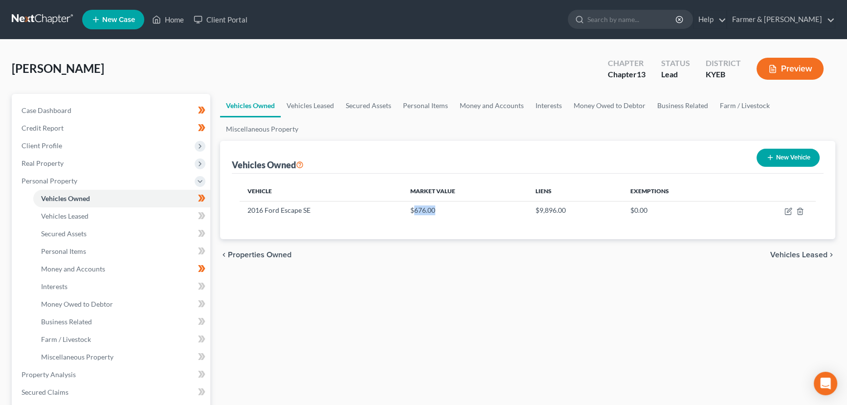
select select "0"
select select "4"
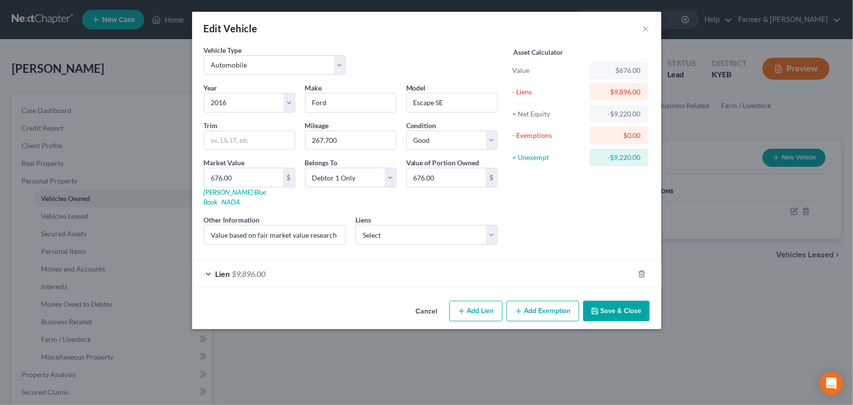
click at [311, 261] on div "Lien $9,896.00" at bounding box center [413, 274] width 442 height 26
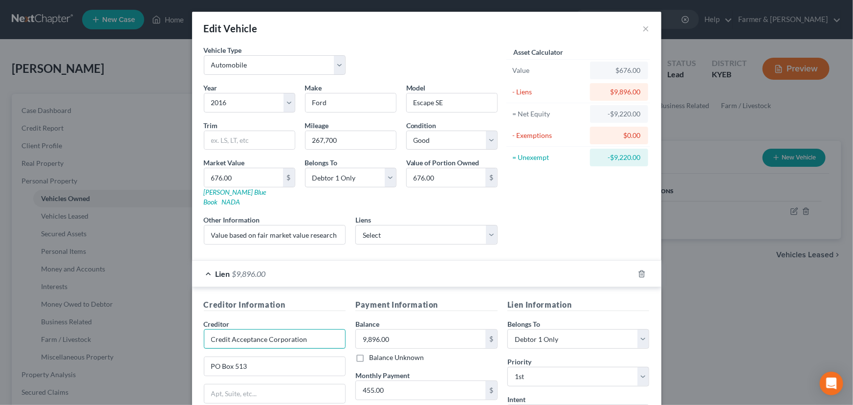
drag, startPoint x: 306, startPoint y: 327, endPoint x: 184, endPoint y: 329, distance: 122.2
click at [184, 329] on div "Edit Vehicle × Vehicle Type Select Automobile Truck Trailer Watercraft Aircraft…" at bounding box center [426, 202] width 853 height 405
click at [409, 329] on input "9,896.00" at bounding box center [421, 338] width 130 height 19
click at [371, 267] on div "Lien $9,896.00" at bounding box center [413, 274] width 442 height 26
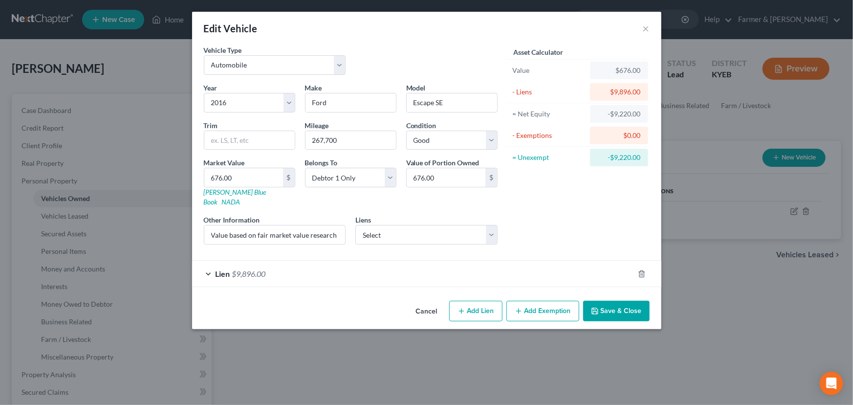
click at [565, 224] on div "Asset Calculator Value $676.00 - Liens $9,896.00 = Net Equity -$9,220.00 - Exem…" at bounding box center [578, 148] width 152 height 207
click at [612, 305] on button "Save & Close" at bounding box center [616, 311] width 66 height 21
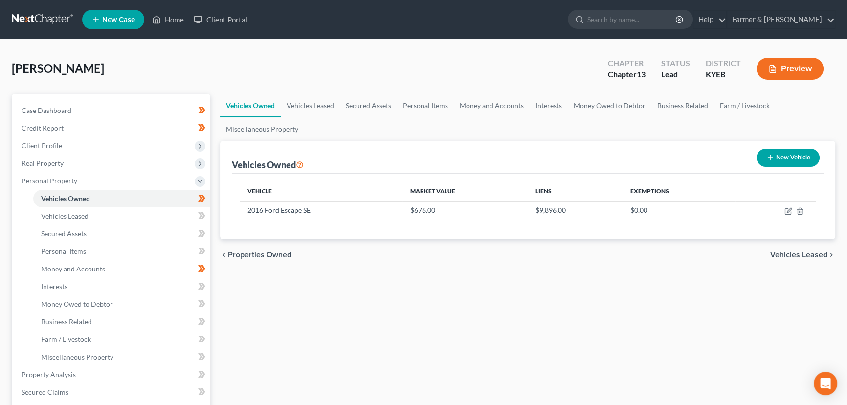
click at [318, 301] on div "Vehicles Owned Vehicles Leased Secured Assets Personal Items Money and Accounts…" at bounding box center [527, 385] width 625 height 582
click at [96, 252] on link "Personal Items" at bounding box center [121, 251] width 177 height 18
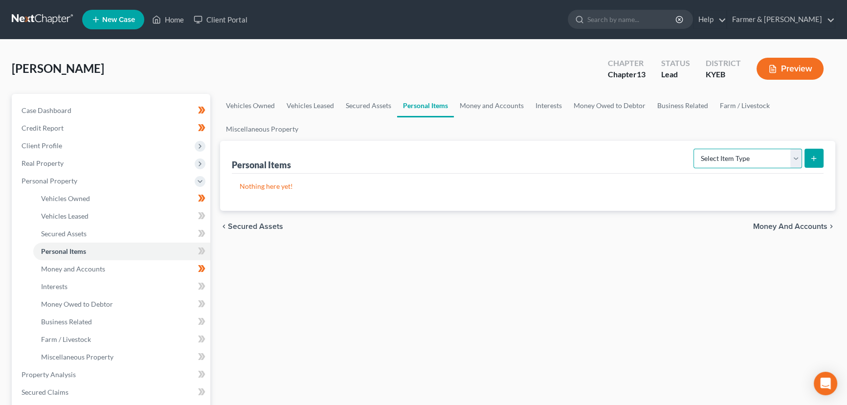
click at [720, 156] on select "Select Item Type Clothing Collectibles Of Value Electronics Firearms Household …" at bounding box center [747, 159] width 109 height 20
select select "clothing"
click at [694, 149] on select "Select Item Type Clothing Collectibles Of Value Electronics Firearms Household …" at bounding box center [747, 159] width 109 height 20
click at [810, 156] on icon "submit" at bounding box center [813, 158] width 8 height 8
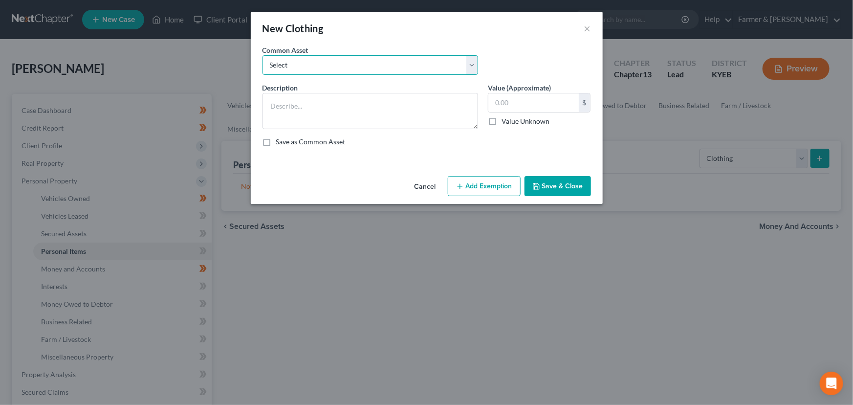
click at [311, 62] on select "Select misc. clothing for 1 adult misc. clothing for 2 adults and 2 children mi…" at bounding box center [370, 65] width 216 height 20
select select "0"
click at [262, 55] on select "Select misc. clothing for 1 adult misc. clothing for 2 adults and 2 children mi…" at bounding box center [370, 65] width 216 height 20
type textarea "misc. clothing for 1 adult"
type input "200.00"
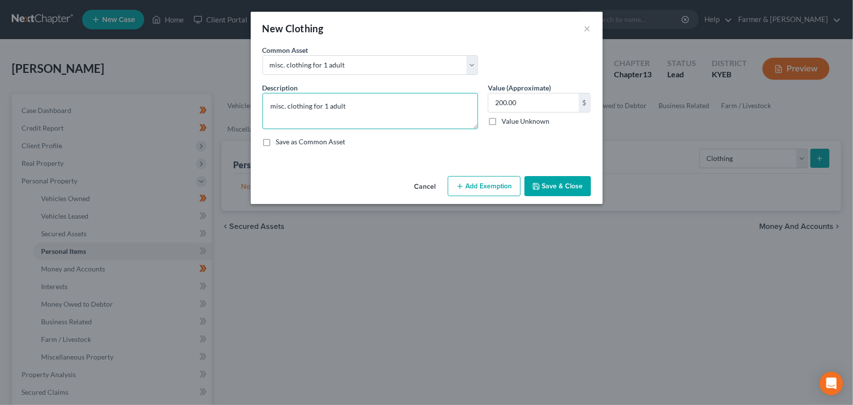
click at [277, 104] on textarea "misc. clothing for 1 adult" at bounding box center [370, 111] width 216 height 36
click at [349, 106] on textarea "Misc. clothing for 1 adult" at bounding box center [370, 111] width 216 height 36
click at [355, 109] on textarea "Misc. clothing for 1 adult" at bounding box center [370, 111] width 216 height 36
paste textarea "⦁ Value listed is given age and condition of items and is not mean to reflect r…"
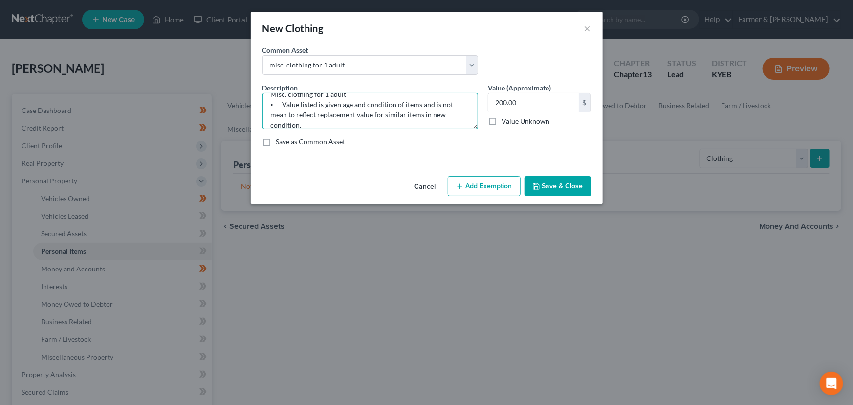
type textarea "Misc. clothing for 1 adult ⦁ Value listed is given age and condition of items a…"
click at [462, 182] on icon "button" at bounding box center [460, 186] width 8 height 8
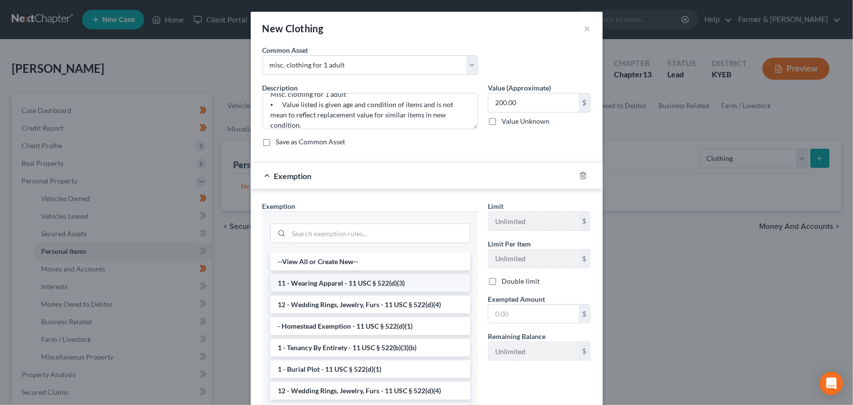
click at [347, 283] on li "11 - Wearing Apparel - 11 USC § 522(d)(3)" at bounding box center [370, 283] width 200 height 18
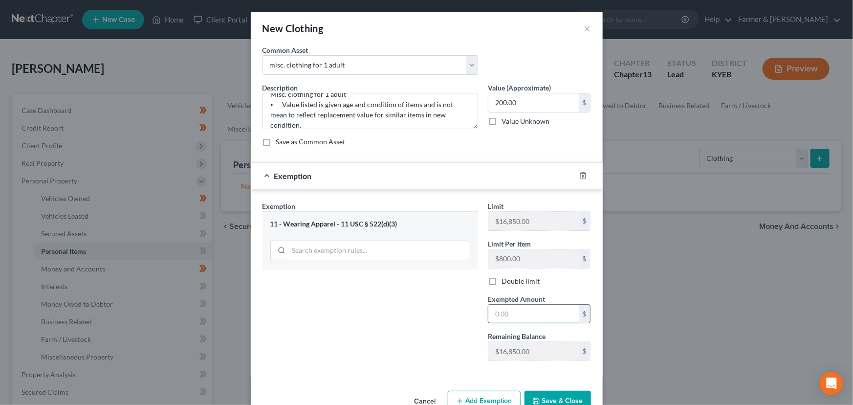
click at [513, 314] on input "text" at bounding box center [533, 314] width 90 height 19
type input "200.00"
click at [511, 163] on div "Exemption $200.00" at bounding box center [413, 176] width 325 height 26
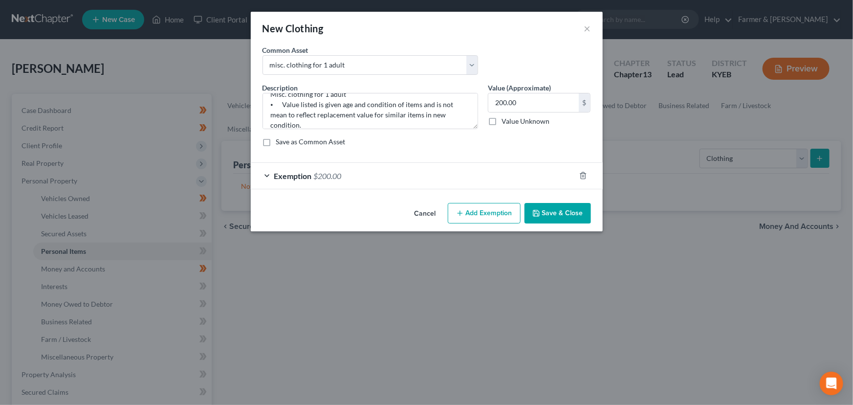
click at [550, 215] on button "Save & Close" at bounding box center [557, 213] width 66 height 21
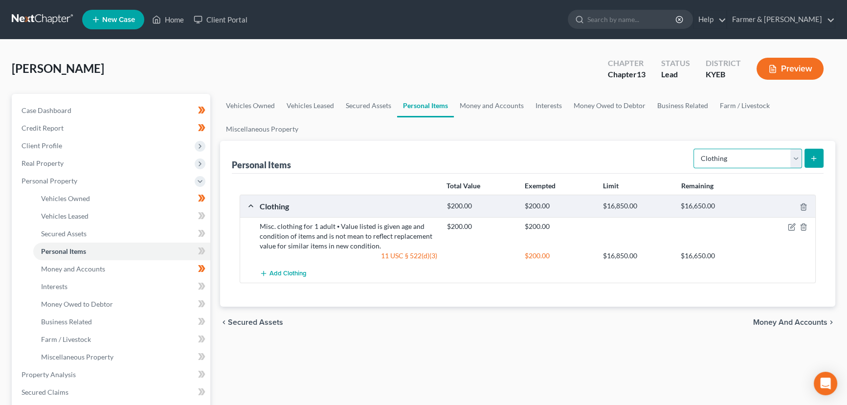
click at [735, 156] on select "Select Item Type Clothing Collectibles Of Value Electronics Firearms Household …" at bounding box center [747, 159] width 109 height 20
select select "household_goods"
click at [694, 149] on select "Select Item Type Clothing Collectibles Of Value Electronics Firearms Household …" at bounding box center [747, 159] width 109 height 20
click at [811, 157] on icon "submit" at bounding box center [813, 158] width 8 height 8
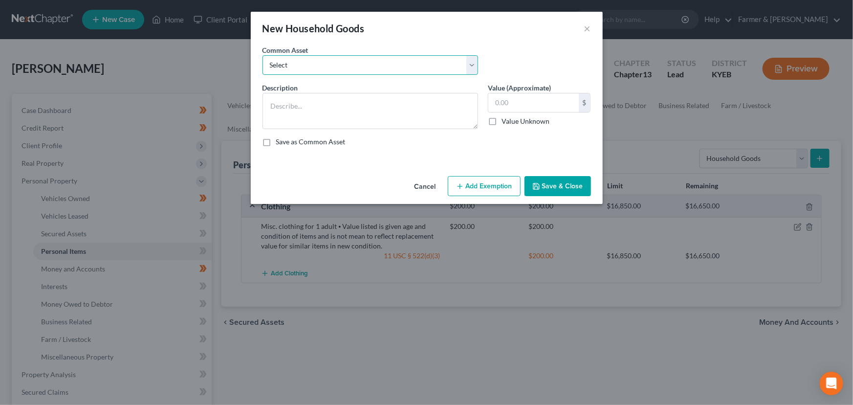
click at [293, 73] on select "Select small misc. household items: some decor (pictures/frames and misc. knick…" at bounding box center [370, 65] width 216 height 20
select select "1"
click at [262, 55] on select "Select small misc. household items: some decor (pictures/frames and misc. knick…" at bounding box center [370, 65] width 216 height 20
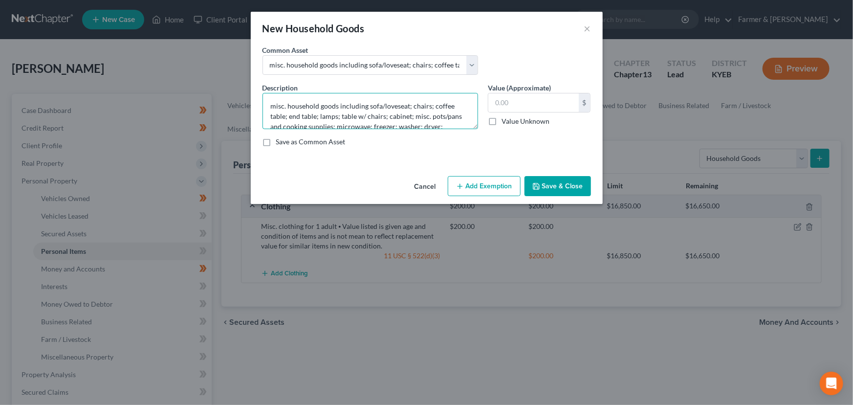
click at [274, 101] on textarea "misc. household goods including sofa/loveseat; chairs; coffee table; end table;…" at bounding box center [370, 111] width 216 height 36
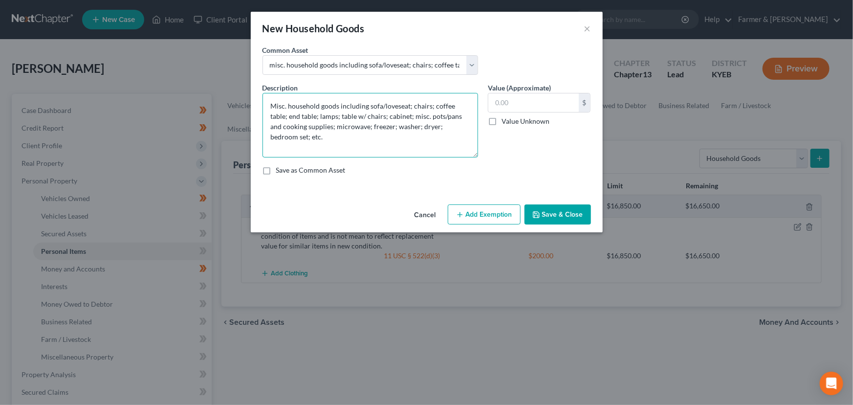
drag, startPoint x: 477, startPoint y: 126, endPoint x: 466, endPoint y: 157, distance: 32.9
click at [466, 157] on textarea "Misc. household goods including sofa/loveseat; chairs; coffee table; end table;…" at bounding box center [370, 125] width 216 height 65
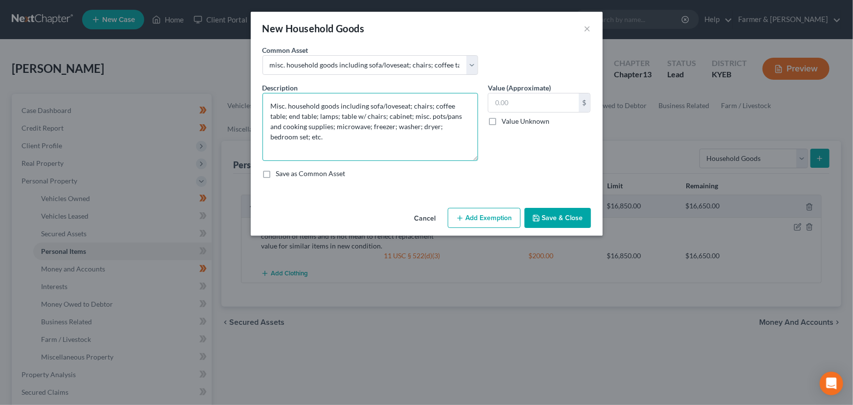
click at [378, 138] on textarea "Misc. household goods including sofa/loveseat; chairs; coffee table; end table;…" at bounding box center [370, 127] width 216 height 68
paste textarea "⦁ Value listed is given age and condition of items and is not mean to reflect r…"
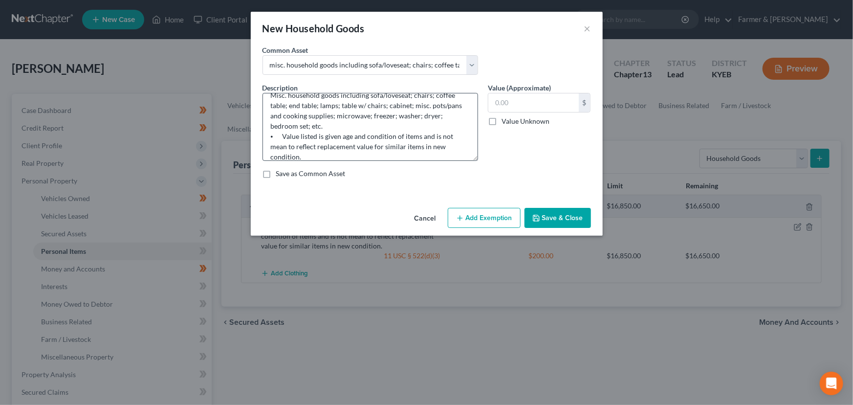
scroll to position [0, 0]
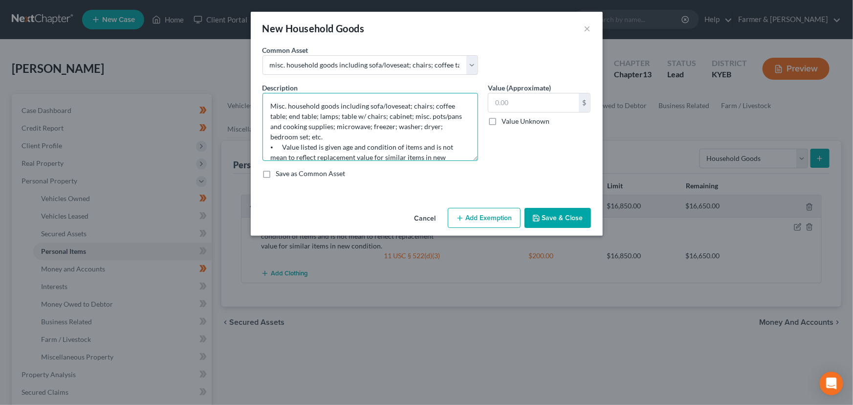
drag, startPoint x: 369, startPoint y: 105, endPoint x: 397, endPoint y: 131, distance: 38.7
click at [397, 131] on textarea "Misc. household goods including sofa/loveseat; chairs; coffee table; end table;…" at bounding box center [370, 127] width 216 height 68
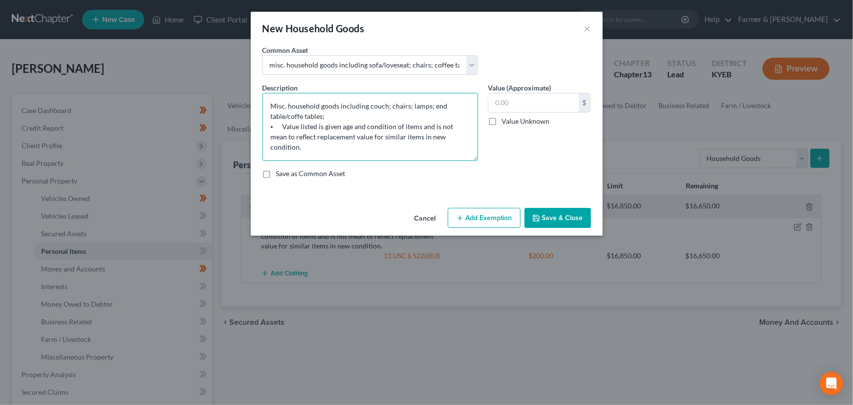
click at [304, 118] on textarea "Misc. household goods including couch; chairs; lamps; end table/coffe tables; ⦁…" at bounding box center [370, 127] width 216 height 68
click at [334, 115] on textarea "Misc. household goods including couch; chairs; lamps; end table/coffee tables; …" at bounding box center [370, 127] width 216 height 68
type textarea "Misc. household goods including couch; chairs; lamps; end table/coffee tables; …"
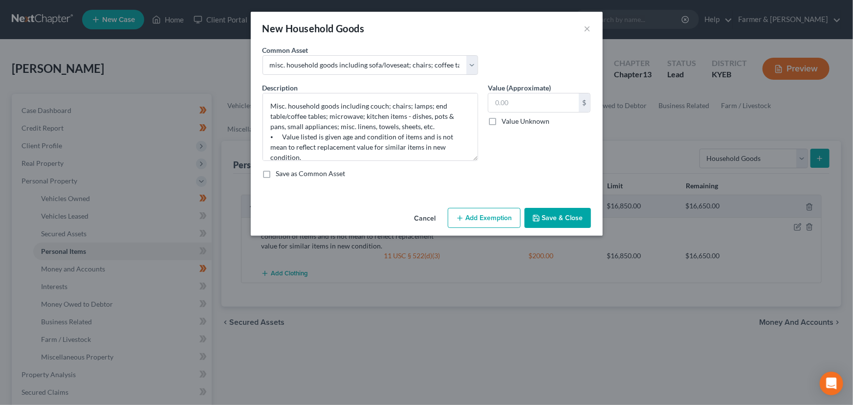
click at [485, 153] on div "Value (Approximate) $ Value Unknown Balance Undetermined $ Value Unknown" at bounding box center [539, 122] width 113 height 78
click at [523, 138] on div "Value (Approximate) $ Value Unknown Balance Undetermined $ Value Unknown" at bounding box center [539, 122] width 113 height 78
click at [535, 105] on input "text" at bounding box center [533, 102] width 90 height 19
type input "200.00"
click at [489, 224] on button "Add Exemption" at bounding box center [484, 218] width 73 height 21
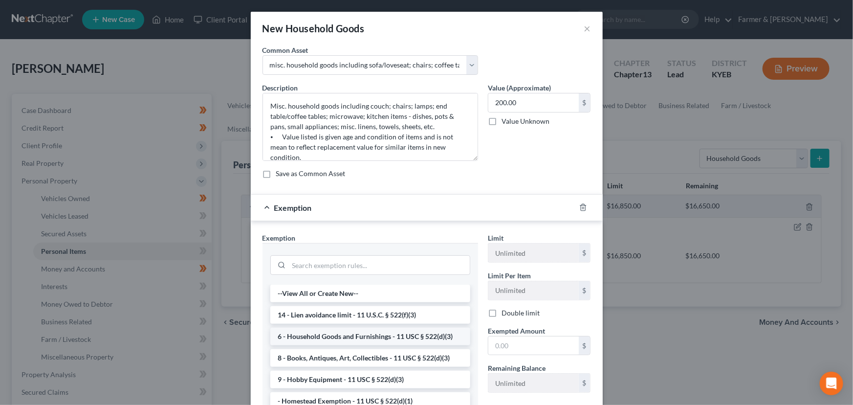
click at [367, 328] on li "6 - Household Goods and Furnishings - 11 USC § 522(d)(3)" at bounding box center [370, 336] width 200 height 18
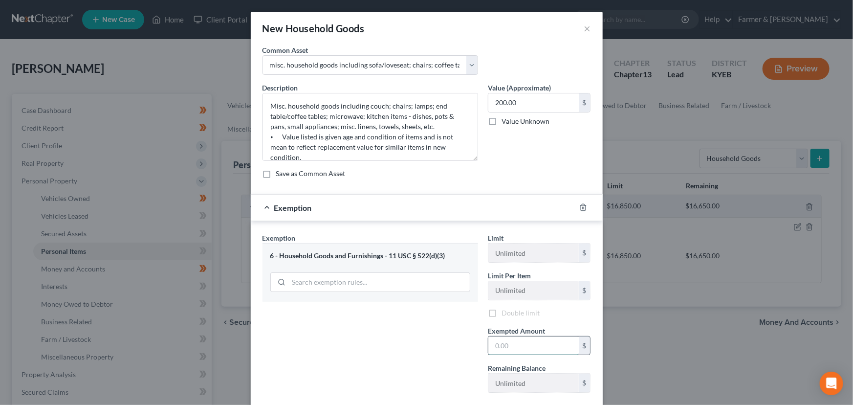
click at [497, 349] on input "text" at bounding box center [533, 345] width 90 height 19
type input "200.00"
click at [391, 204] on div "Exemption $200.00" at bounding box center [413, 208] width 325 height 26
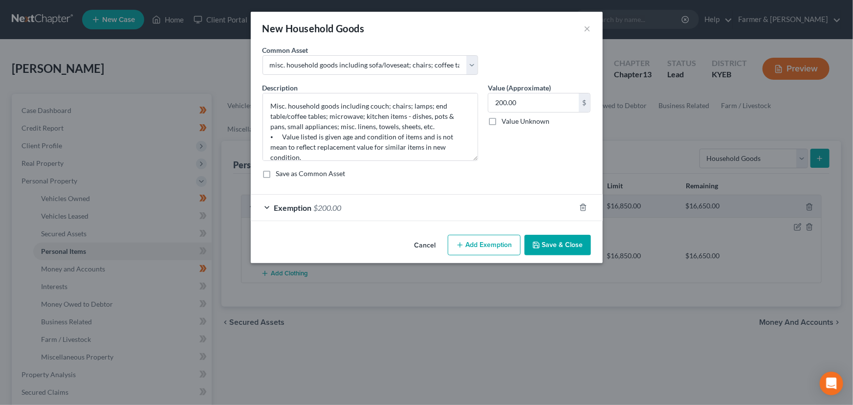
click at [555, 243] on button "Save & Close" at bounding box center [557, 245] width 66 height 21
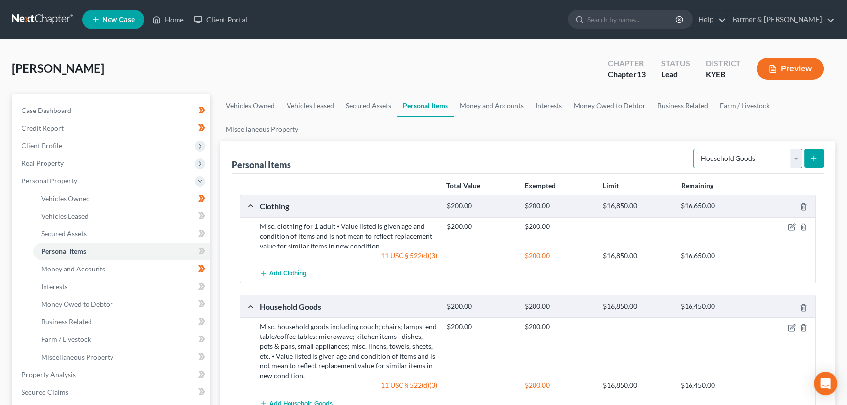
drag, startPoint x: 756, startPoint y: 156, endPoint x: 754, endPoint y: 166, distance: 10.0
click at [756, 156] on select "Select Item Type Clothing Collectibles Of Value Electronics Firearms Household …" at bounding box center [747, 159] width 109 height 20
select select "jewelry"
click at [694, 149] on select "Select Item Type Clothing Collectibles Of Value Electronics Firearms Household …" at bounding box center [747, 159] width 109 height 20
click at [813, 158] on line "submit" at bounding box center [813, 158] width 0 height 4
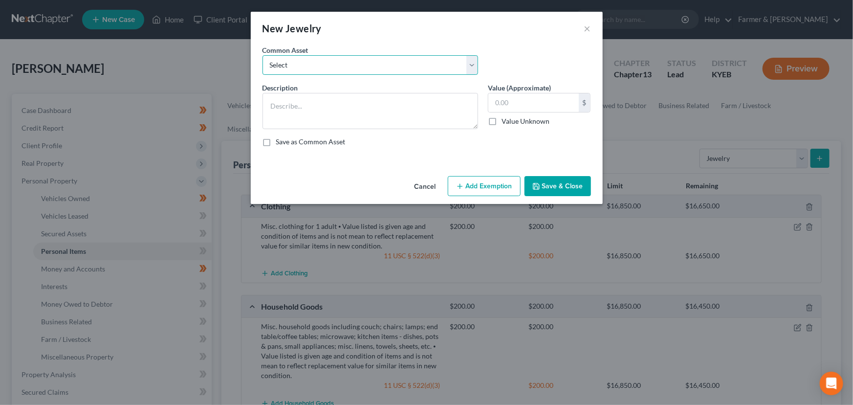
click at [340, 69] on select "Select Jewelry (Rings, Watches, Necklaces) misc. costume jewelry Jewelry (Rings…" at bounding box center [370, 65] width 216 height 20
select select "4"
click at [262, 55] on select "Select Jewelry (Rings, Watches, Necklaces) misc. costume jewelry Jewelry (Rings…" at bounding box center [370, 65] width 216 height 20
type textarea "Jewelry (Rings, Watches, Necklaces) ⦁ Value listed is pawn shop/liquidation val…"
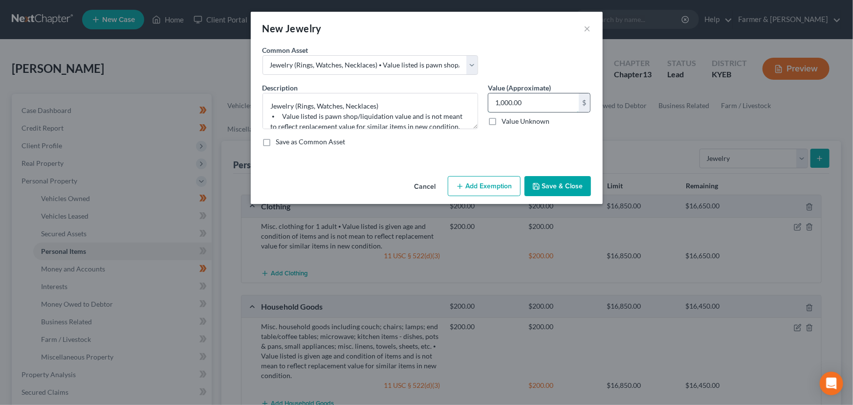
click at [556, 103] on input "1,000.00" at bounding box center [533, 102] width 90 height 19
type input "50.00"
click at [504, 181] on button "Add Exemption" at bounding box center [484, 186] width 73 height 21
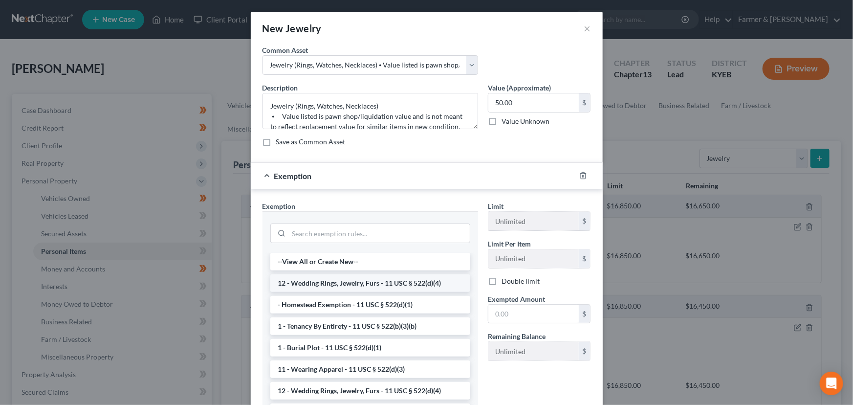
click at [346, 275] on li "12 - Wedding Rings, Jewelry, Furs - 11 USC § 522(d)(4)" at bounding box center [370, 283] width 200 height 18
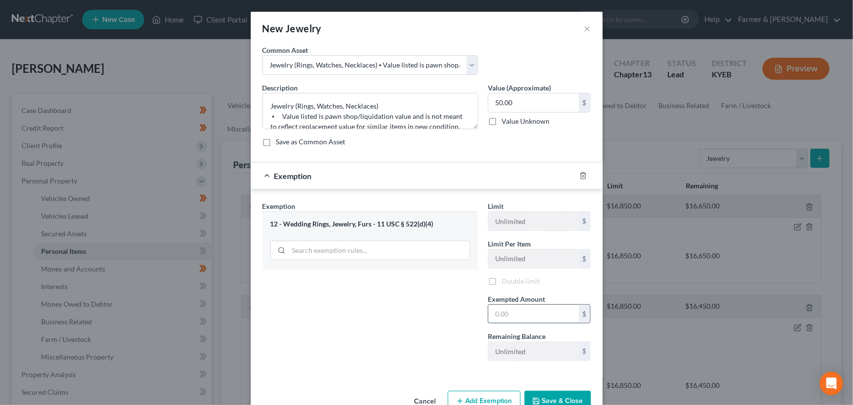
click at [493, 307] on input "text" at bounding box center [533, 314] width 90 height 19
type input "50.00"
click at [440, 178] on div "Exemption $50.00" at bounding box center [413, 176] width 325 height 26
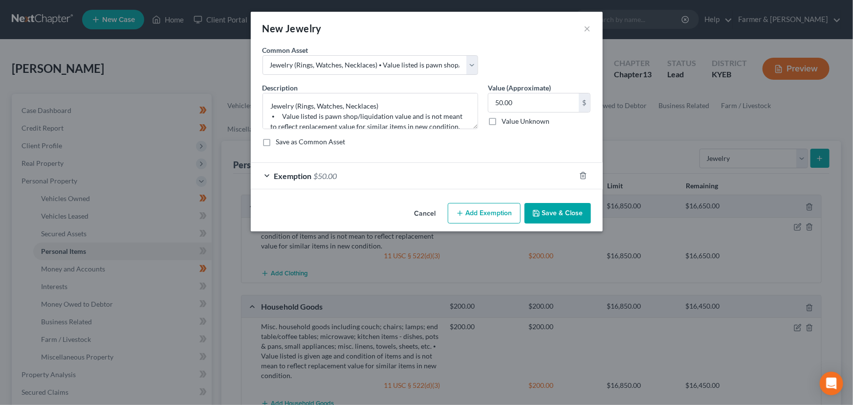
click at [538, 219] on button "Save & Close" at bounding box center [557, 213] width 66 height 21
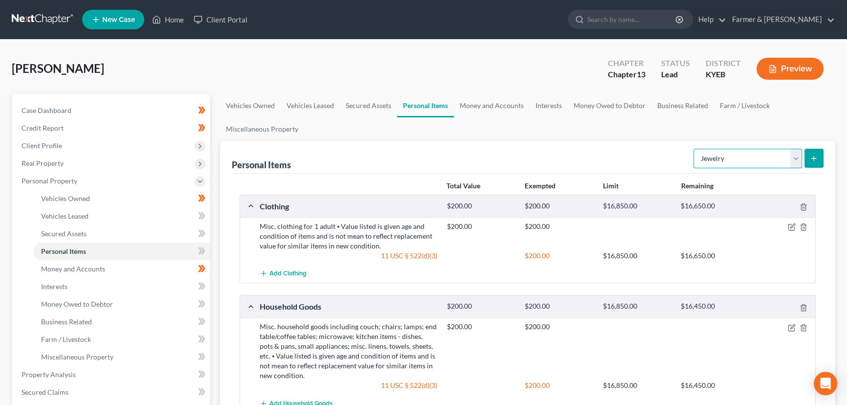
click at [755, 153] on select "Select Item Type Clothing Collectibles Of Value Electronics Firearms Household …" at bounding box center [747, 159] width 109 height 20
select select "electronics"
click at [694, 149] on select "Select Item Type Clothing Collectibles Of Value Electronics Firearms Household …" at bounding box center [747, 159] width 109 height 20
click at [812, 158] on icon "submit" at bounding box center [813, 158] width 8 height 8
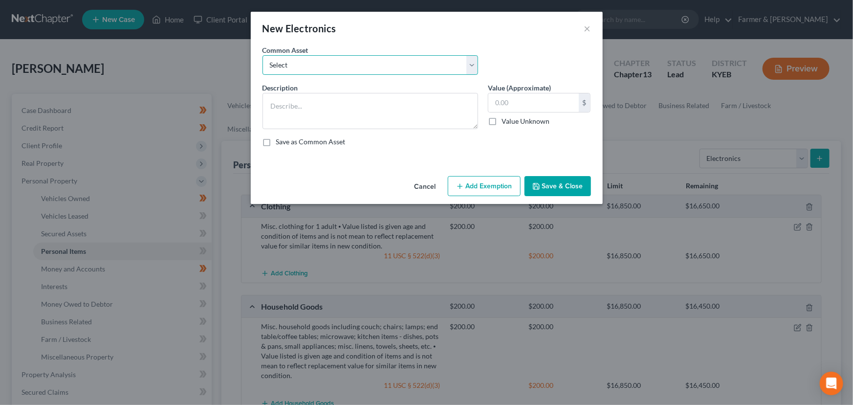
click at [313, 59] on select "Select Televisions; DVD Players; Gaming systems; Home Computer ⦁ Value listed i…" at bounding box center [370, 65] width 216 height 20
select select "2"
click at [262, 55] on select "Select Televisions; DVD Players; Gaming systems; Home Computer ⦁ Value listed i…" at bounding box center [370, 65] width 216 height 20
type textarea "Televisions; DVD Players; Gaming systems; Home Computer ⦁ Value listed is given…"
type input "3,200.00"
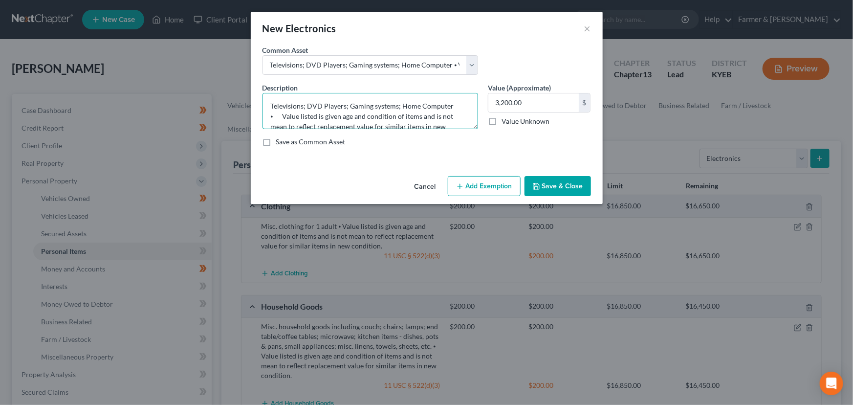
drag, startPoint x: 399, startPoint y: 106, endPoint x: 460, endPoint y: 106, distance: 61.1
click at [460, 106] on textarea "Televisions; DVD Players; Gaming systems; Home Computer ⦁ Value listed is given…" at bounding box center [370, 111] width 216 height 36
type textarea "Televisions; DVD Players; Gaming systems, etc. ⦁ Value listed is given age and …"
click at [533, 100] on input "3,200.00" at bounding box center [533, 102] width 90 height 19
type input "15.00"
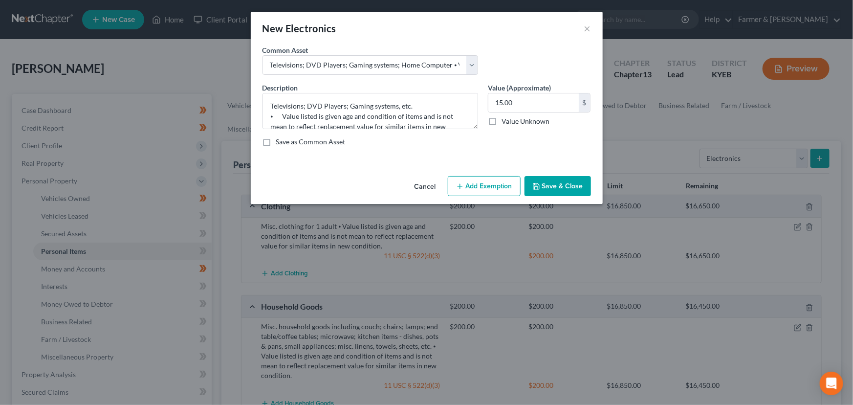
click at [496, 187] on button "Add Exemption" at bounding box center [484, 186] width 73 height 21
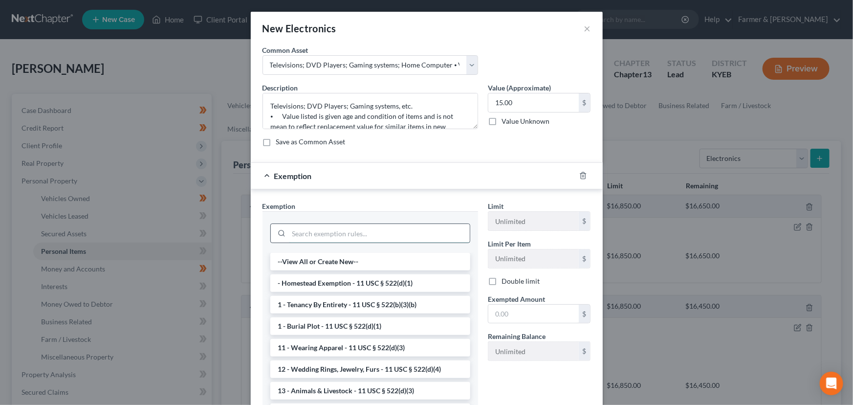
click at [411, 239] on input "search" at bounding box center [379, 233] width 181 height 19
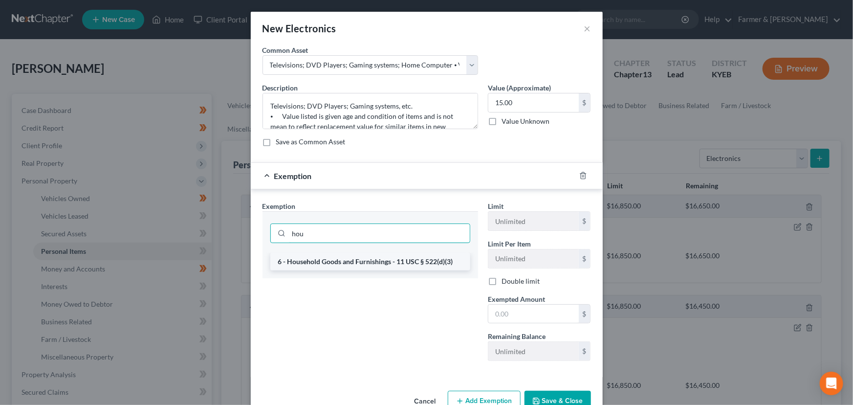
type input "hou"
click at [415, 259] on li "6 - Household Goods and Furnishings - 11 USC § 522(d)(3)" at bounding box center [370, 262] width 200 height 18
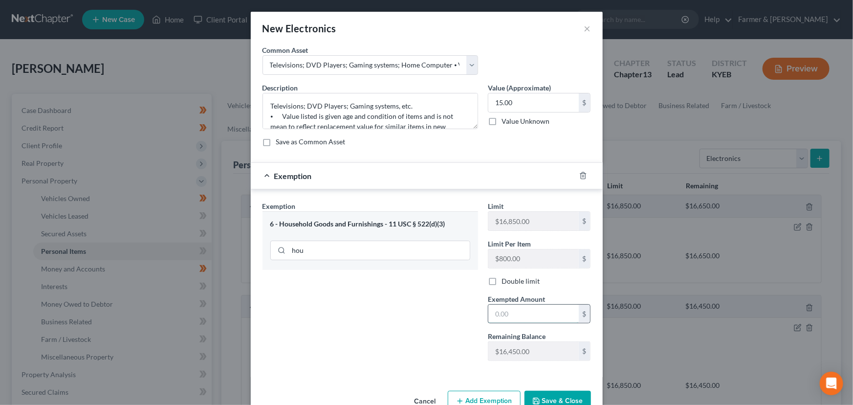
click at [488, 310] on input "text" at bounding box center [533, 314] width 90 height 19
type input "15.00"
click at [460, 179] on div "Exemption $15.00" at bounding box center [413, 176] width 325 height 26
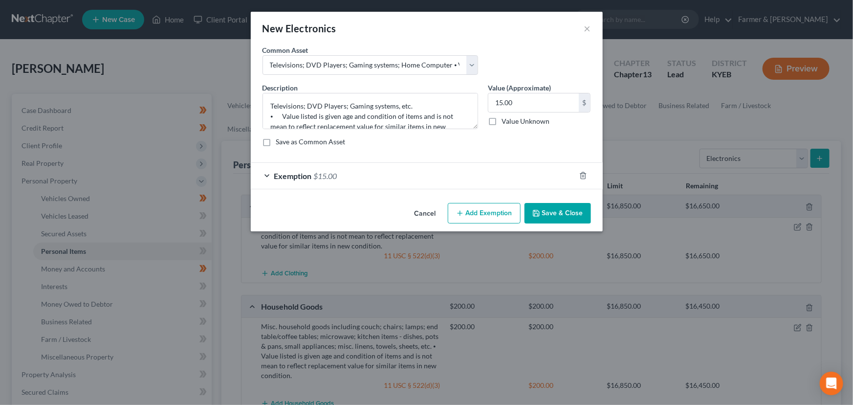
click at [538, 214] on polyline "button" at bounding box center [535, 215] width 3 height 2
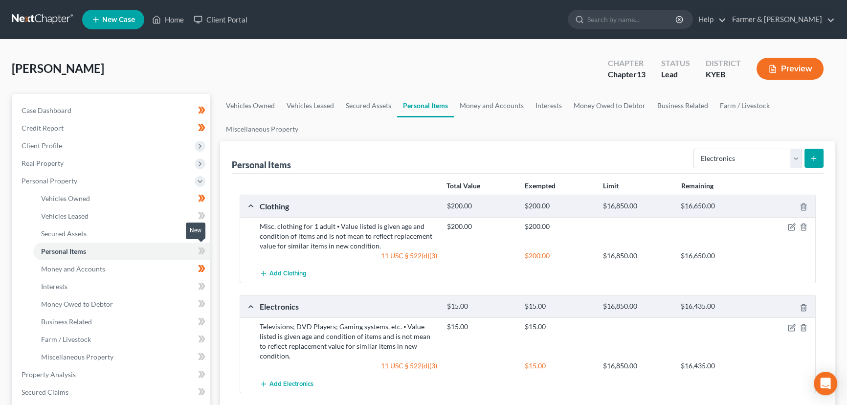
click at [204, 248] on icon at bounding box center [203, 250] width 4 height 7
click at [215, 255] on div "Vehicles Owned Vehicles Leased Secured Assets Personal Items Money and Accounts…" at bounding box center [527, 386] width 625 height 584
click at [58, 287] on span "Interests" at bounding box center [54, 286] width 26 height 8
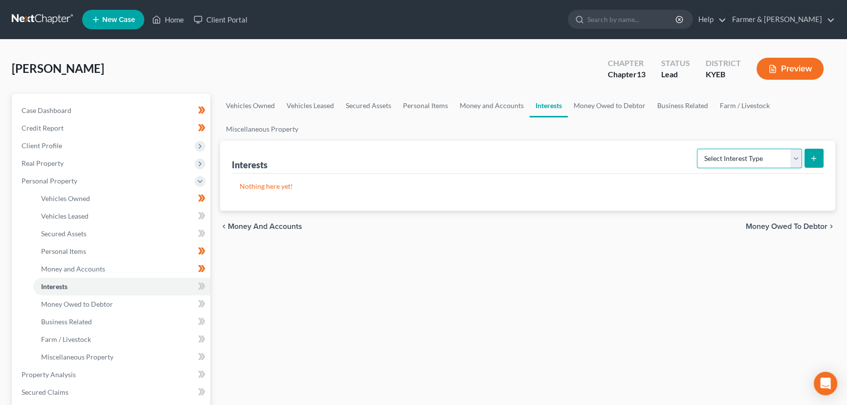
click at [742, 163] on select "Select Interest Type 401K Annuity Bond Education IRA Government Bond Government…" at bounding box center [749, 159] width 105 height 20
click at [698, 149] on select "Select Interest Type 401K Annuity Bond Education IRA Government Bond Government…" at bounding box center [749, 159] width 105 height 20
click at [735, 159] on select "Select Interest Type 401K Annuity Bond Education IRA Government Bond Government…" at bounding box center [749, 159] width 105 height 20
select select "whole_life_insurance"
click at [698, 149] on select "Select Interest Type 401K Annuity Bond Education IRA Government Bond Government…" at bounding box center [749, 159] width 105 height 20
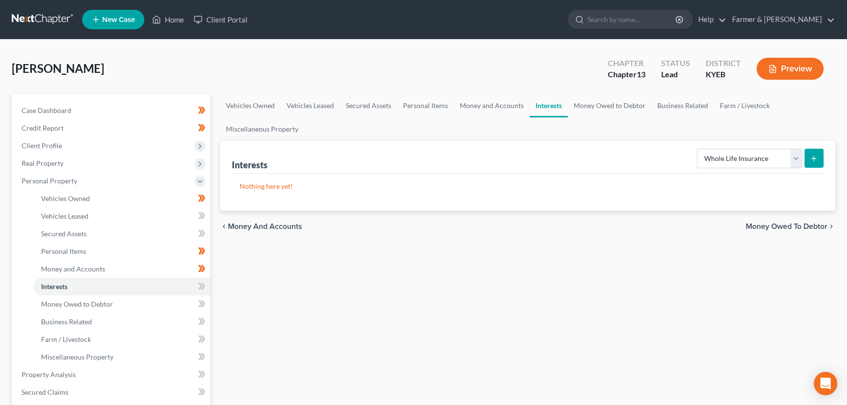
click at [818, 159] on button "submit" at bounding box center [813, 158] width 19 height 19
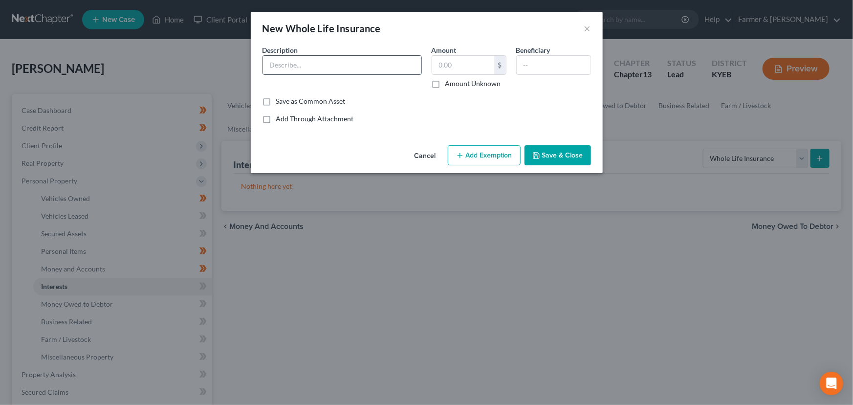
click at [294, 60] on input "text" at bounding box center [342, 65] width 158 height 19
type input "Whole Life insurance through agency - American General Life Insurance Company"
click at [404, 106] on div "Common Asset Select Description * Whole Life insurance through agency - America…" at bounding box center [426, 84] width 328 height 79
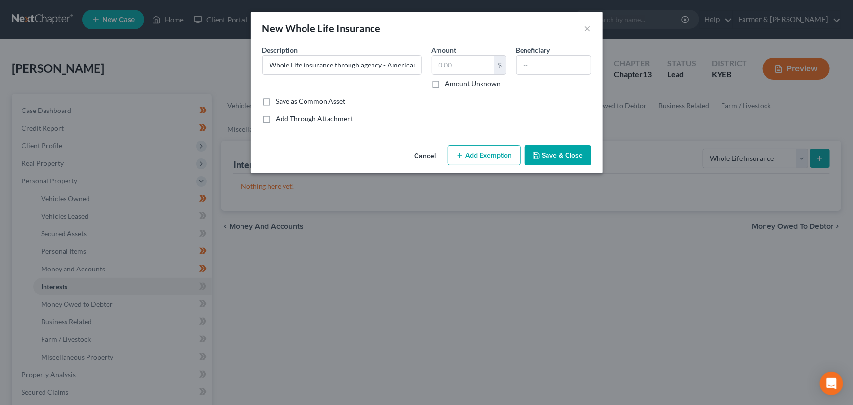
click at [445, 85] on label "Amount Unknown" at bounding box center [473, 84] width 56 height 10
click at [449, 85] on input "Amount Unknown" at bounding box center [452, 82] width 6 height 6
checkbox input "true"
click at [545, 64] on input "text" at bounding box center [554, 65] width 74 height 19
type input "Self"
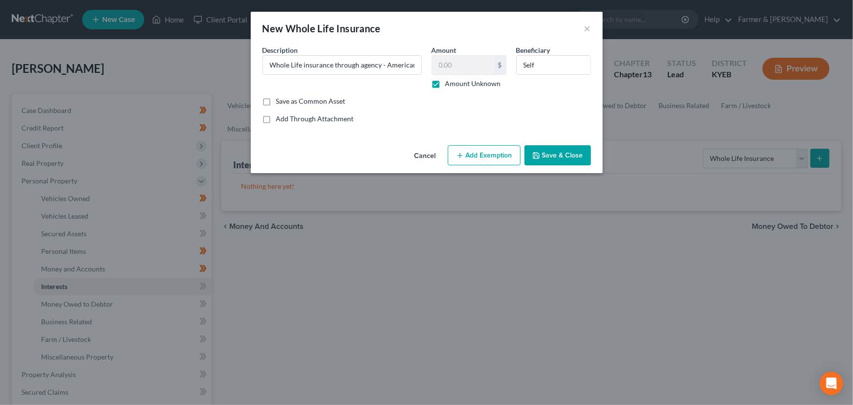
click at [564, 151] on button "Save & Close" at bounding box center [557, 155] width 66 height 21
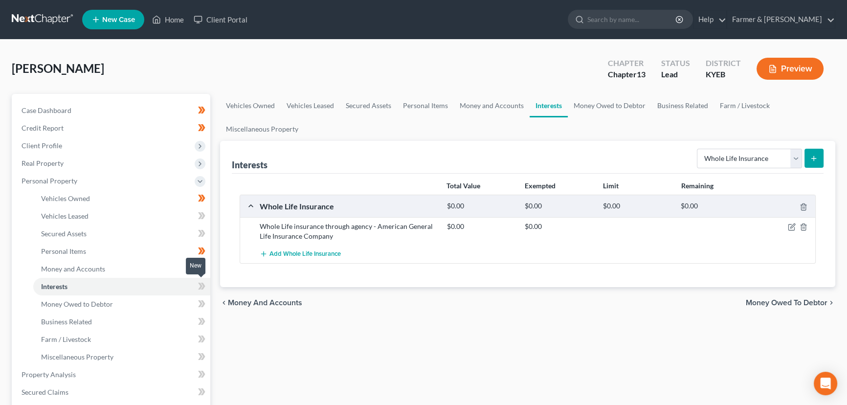
click at [201, 286] on icon at bounding box center [200, 286] width 4 height 7
click at [259, 350] on div "Vehicles Owned Vehicles Leased Secured Assets Personal Items Money and Accounts…" at bounding box center [527, 385] width 625 height 582
click at [82, 181] on span "Personal Property" at bounding box center [112, 181] width 196 height 18
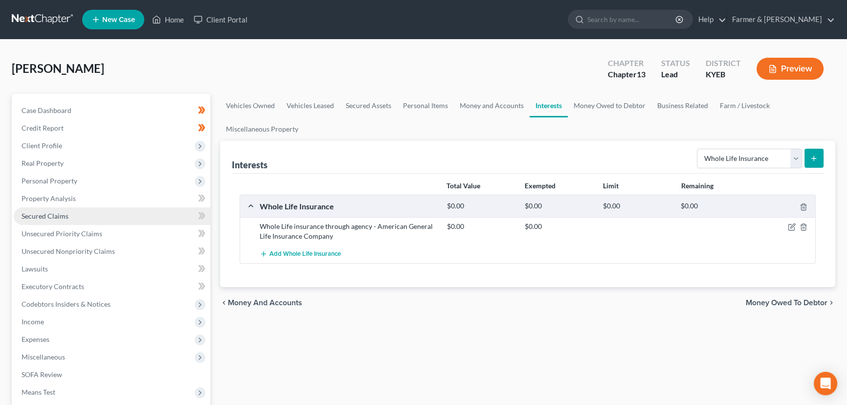
click at [74, 211] on link "Secured Claims" at bounding box center [112, 216] width 196 height 18
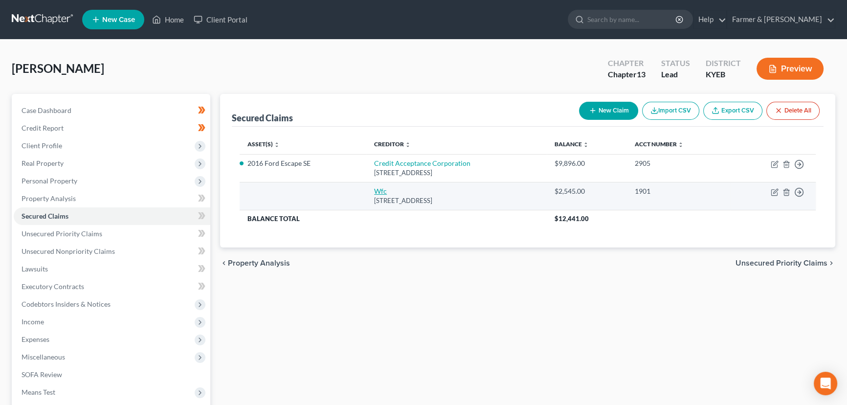
click at [374, 190] on link "Wfc" at bounding box center [380, 191] width 13 height 8
select select "42"
select select "0"
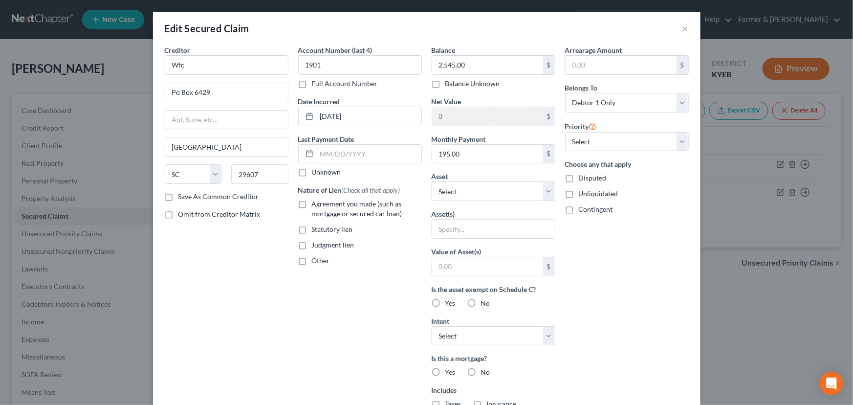
click at [246, 53] on div "Creditor * Wfc" at bounding box center [227, 60] width 124 height 30
click at [243, 68] on input "Wfc" at bounding box center [227, 65] width 124 height 20
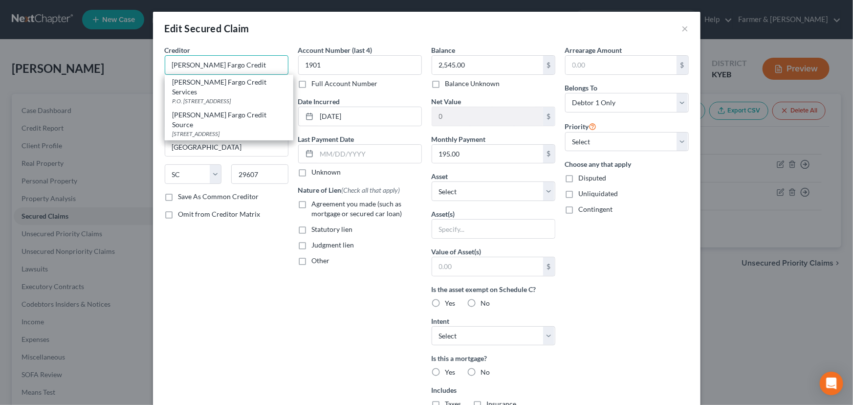
type input "Wells Fargo Credit"
click at [296, 292] on div "Account Number (last 4) 1901 Full Account Number Date Incurred 05-20-2025 Last …" at bounding box center [359, 263] width 133 height 436
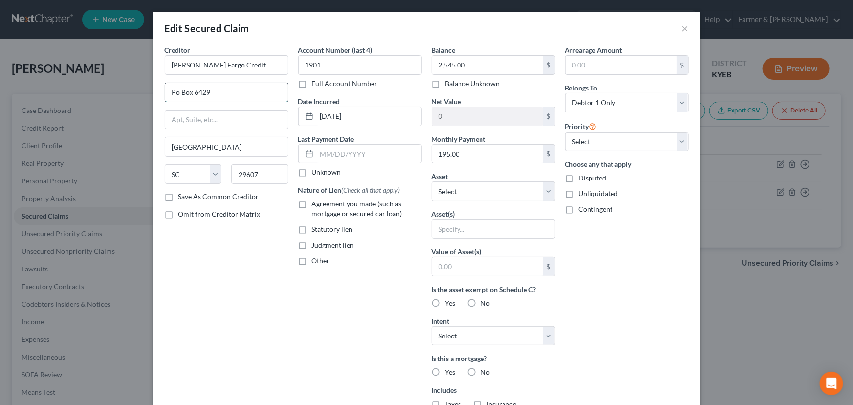
click at [211, 96] on input "Po Box 6429" at bounding box center [226, 92] width 123 height 19
type input "PO Box 6429"
click at [312, 177] on label "Unknown" at bounding box center [326, 172] width 29 height 10
click at [316, 174] on input "Unknown" at bounding box center [319, 170] width 6 height 6
checkbox input "true"
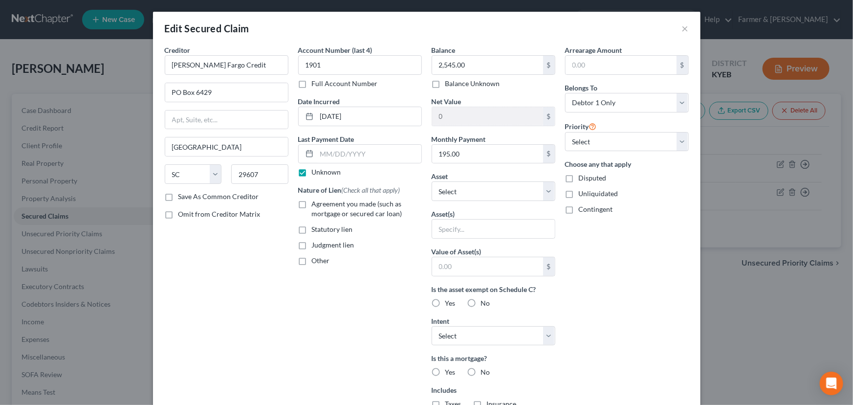
click at [312, 202] on label "Agreement you made (such as mortgage or secured car loan)" at bounding box center [367, 209] width 110 height 20
click at [316, 202] on input "Agreement you made (such as mortgage or secured car loan)" at bounding box center [319, 202] width 6 height 6
checkbox input "true"
click at [461, 234] on input "text" at bounding box center [493, 228] width 123 height 19
click at [699, 270] on div "Edit Secured Claim × Creditor * Wells Fargo Credit PO Box 6429 Greenville State…" at bounding box center [426, 202] width 853 height 405
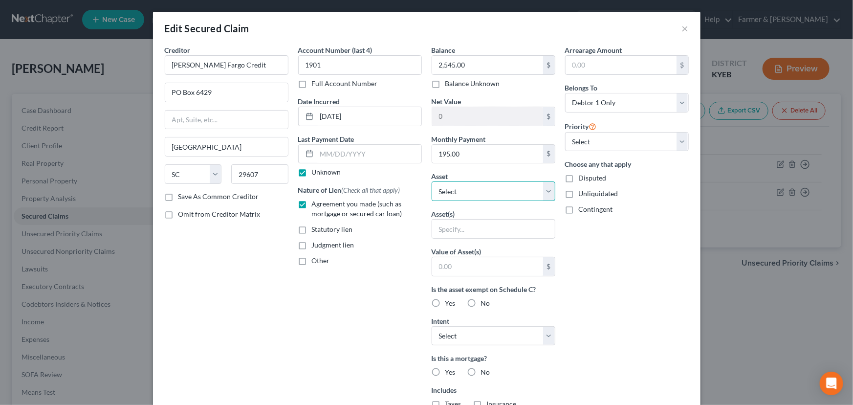
click at [547, 199] on select "Select Other Multiple Assets Household Goods - Misc. household goods including …" at bounding box center [494, 191] width 124 height 20
select select "2"
click at [432, 181] on select "Select Other Multiple Assets Household Goods - Misc. household goods including …" at bounding box center [494, 191] width 124 height 20
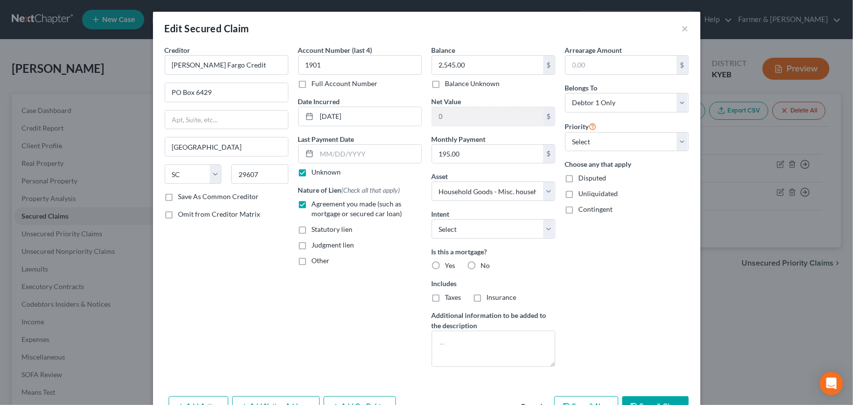
click at [594, 265] on div "Arrearage Amount $ Belongs To * Select Debtor 1 Only Debtor 2 Only Debtor 1 And…" at bounding box center [626, 209] width 133 height 329
click at [524, 235] on select "Select Surrender Redeem Reaffirm Avoid Other" at bounding box center [494, 229] width 124 height 20
select select "4"
click at [432, 219] on select "Select Surrender Redeem Reaffirm Avoid Other" at bounding box center [494, 229] width 124 height 20
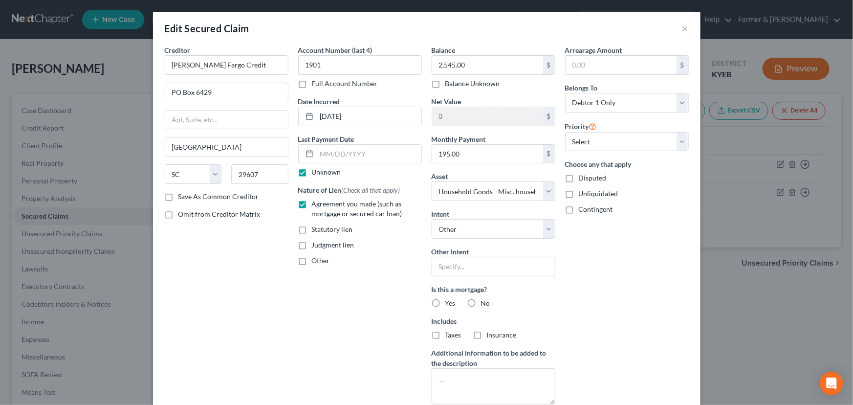
click at [566, 288] on div "Arrearage Amount $ Belongs To * Select Debtor 1 Only Debtor 2 Only Debtor 1 And…" at bounding box center [626, 228] width 133 height 367
click at [481, 304] on label "No" at bounding box center [485, 303] width 9 height 10
click at [485, 304] on input "No" at bounding box center [488, 301] width 6 height 6
radio input "true"
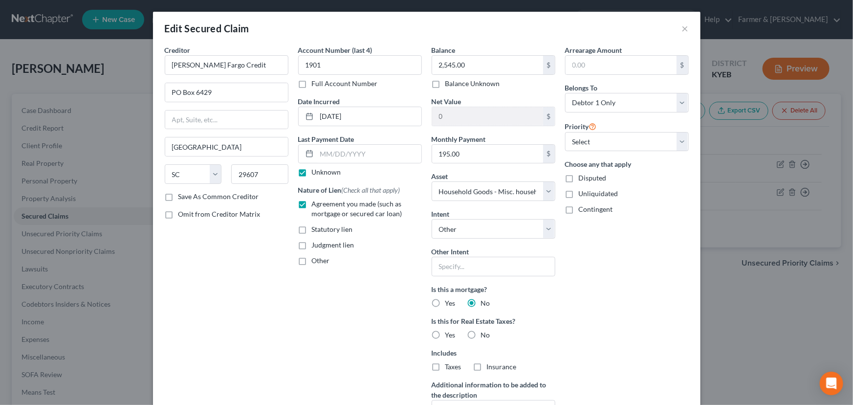
click at [481, 336] on label "No" at bounding box center [485, 335] width 9 height 10
click at [485, 336] on input "No" at bounding box center [488, 333] width 6 height 6
radio input "true"
click at [591, 321] on div "Arrearage Amount $ Belongs To * Select Debtor 1 Only Debtor 2 Only Debtor 1 And…" at bounding box center [626, 244] width 133 height 399
click at [583, 147] on select "Select 1st 2nd 3rd 4th 5th 6th 7th 8th 9th 10th 11th 12th 13th 14th 15th 16th 1…" at bounding box center [627, 142] width 124 height 20
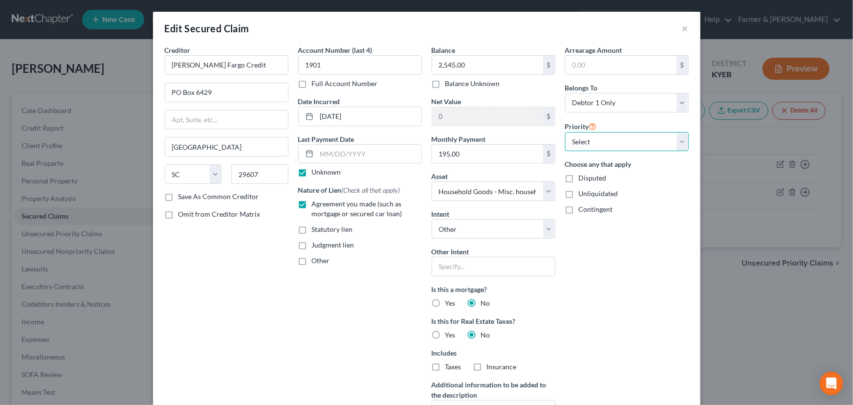
select select "0"
click at [565, 132] on select "Select 1st 2nd 3rd 4th 5th 6th 7th 8th 9th 10th 11th 12th 13th 14th 15th 16th 1…" at bounding box center [627, 142] width 124 height 20
click at [580, 267] on div "Arrearage Amount $ Belongs To * Select Debtor 1 Only Debtor 2 Only Debtor 1 And…" at bounding box center [626, 244] width 133 height 399
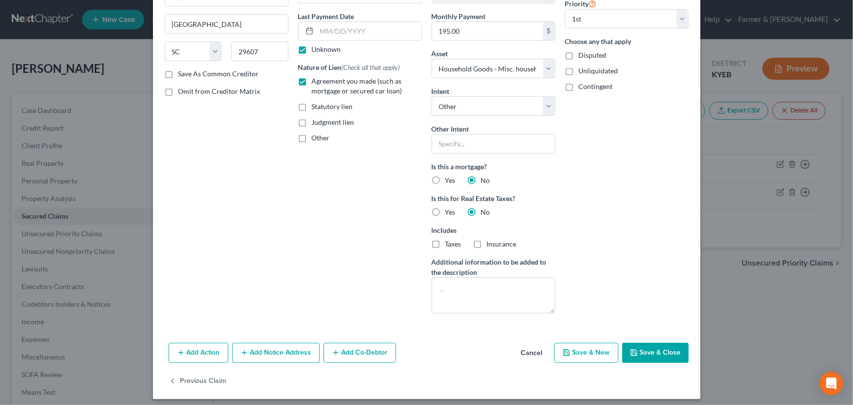
scroll to position [127, 0]
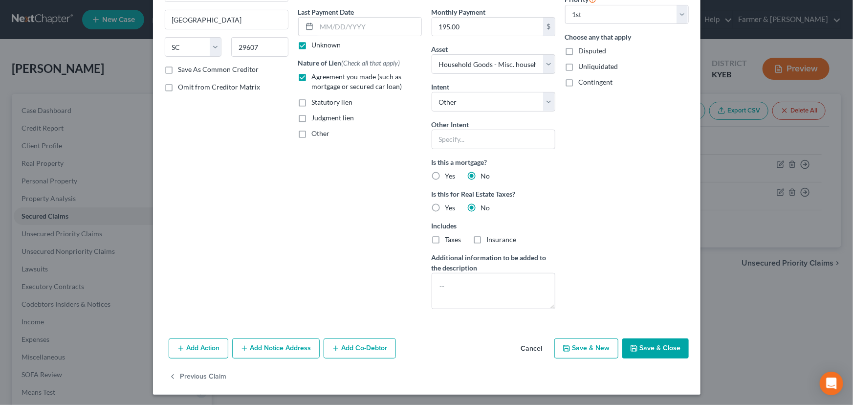
click at [631, 349] on icon "button" at bounding box center [634, 348] width 6 height 6
select select
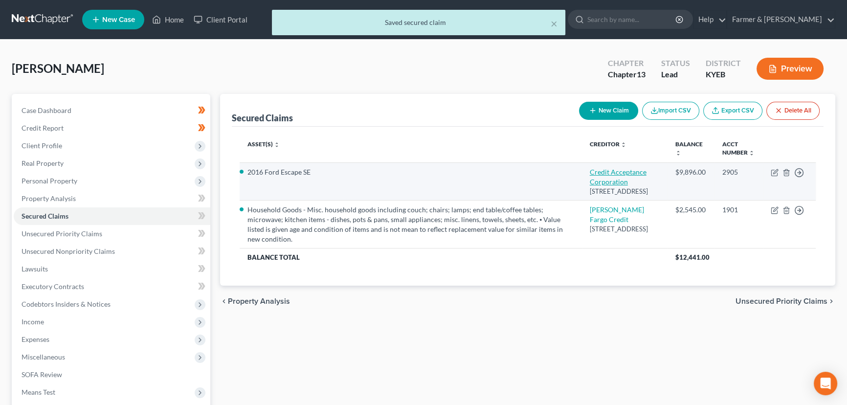
click at [607, 172] on link "Credit Acceptance Corporation" at bounding box center [617, 177] width 57 height 18
select select "23"
select select "4"
select select "0"
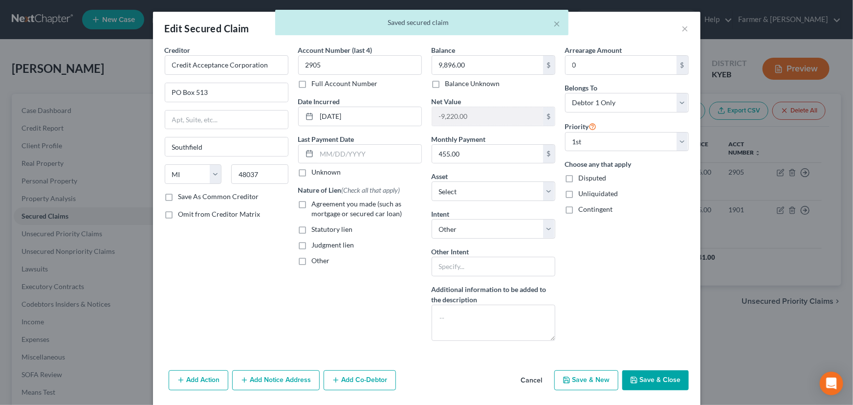
click at [312, 173] on label "Unknown" at bounding box center [326, 172] width 29 height 10
click at [316, 173] on input "Unknown" at bounding box center [319, 170] width 6 height 6
checkbox input "true"
click at [312, 200] on label "Agreement you made (such as mortgage or secured car loan)" at bounding box center [367, 209] width 110 height 20
click at [316, 200] on input "Agreement you made (such as mortgage or secured car loan)" at bounding box center [319, 202] width 6 height 6
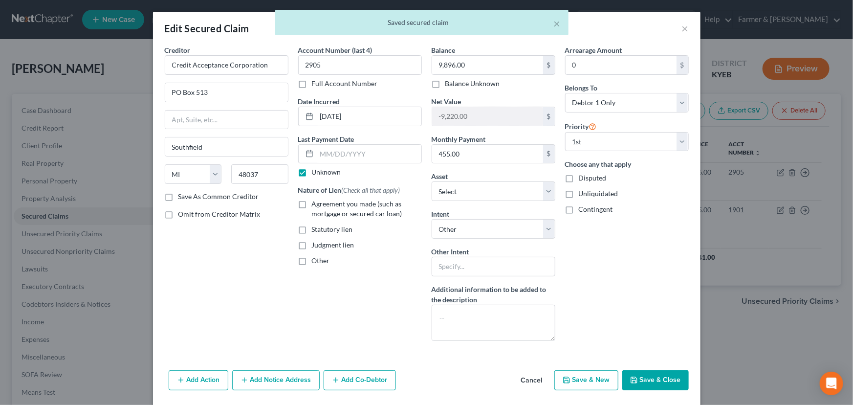
checkbox input "true"
click at [460, 234] on select "Select Surrender Redeem Reaffirm Avoid Other" at bounding box center [494, 229] width 124 height 20
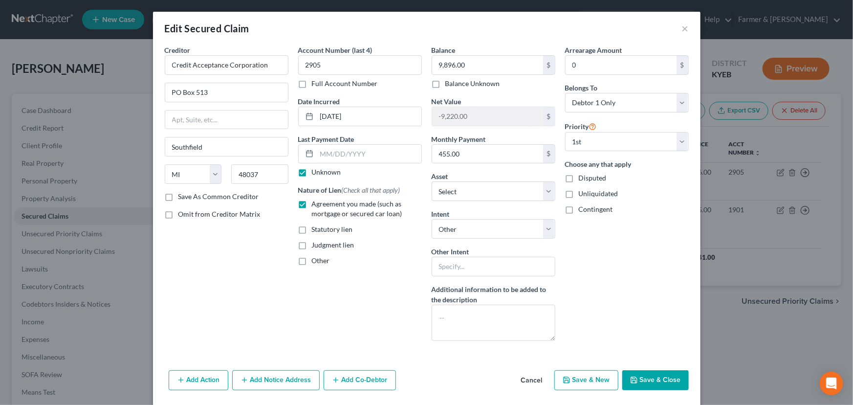
click at [623, 290] on div "Arrearage Amount 0 $ Belongs To * Select Debtor 1 Only Debtor 2 Only Debtor 1 A…" at bounding box center [626, 197] width 133 height 304
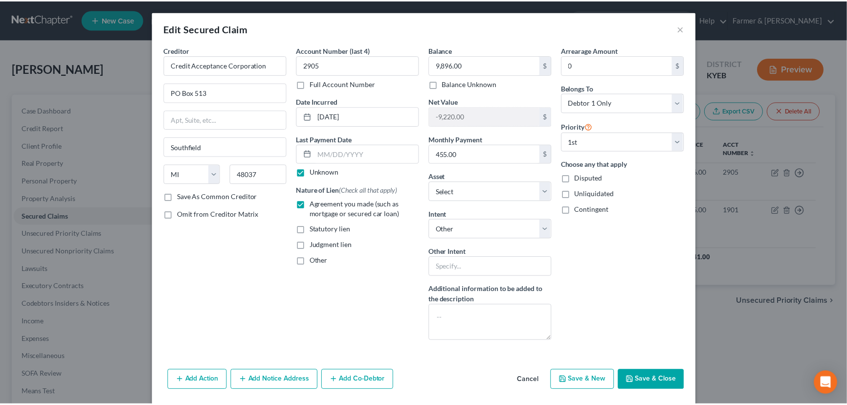
scroll to position [32, 0]
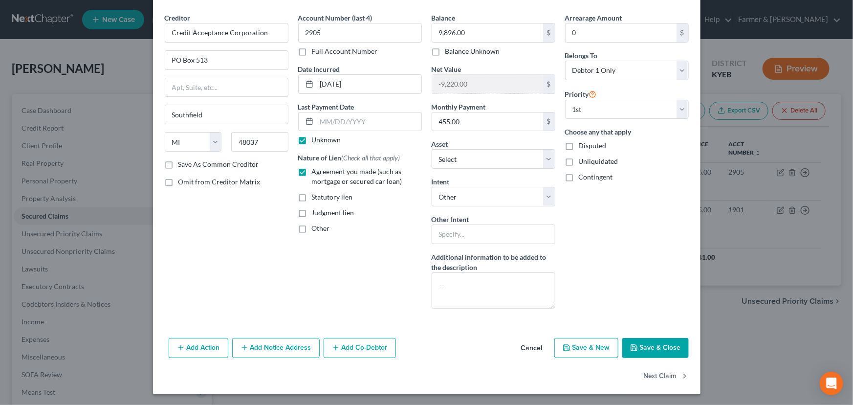
click at [651, 341] on button "Save & Close" at bounding box center [655, 348] width 66 height 21
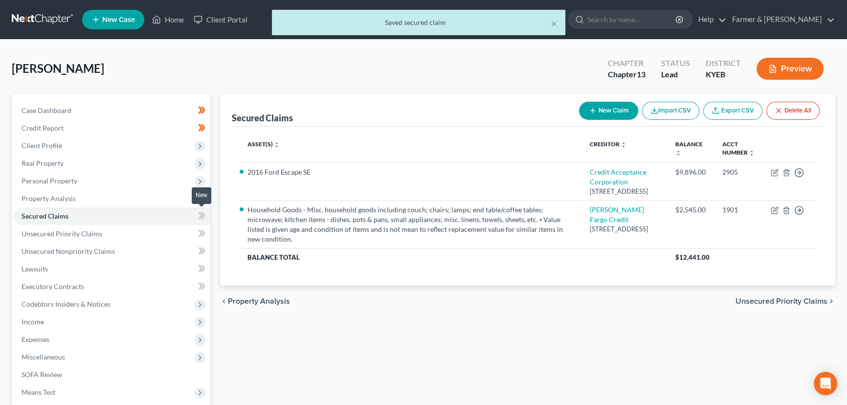
click at [196, 214] on span at bounding box center [201, 217] width 17 height 15
drag, startPoint x: 196, startPoint y: 214, endPoint x: 197, endPoint y: 209, distance: 5.5
click at [196, 214] on span at bounding box center [201, 217] width 17 height 15
click at [187, 75] on div "Brown, Paul Upgraded Chapter Chapter 13 Status Lead District KYEB Preview" at bounding box center [423, 72] width 823 height 43
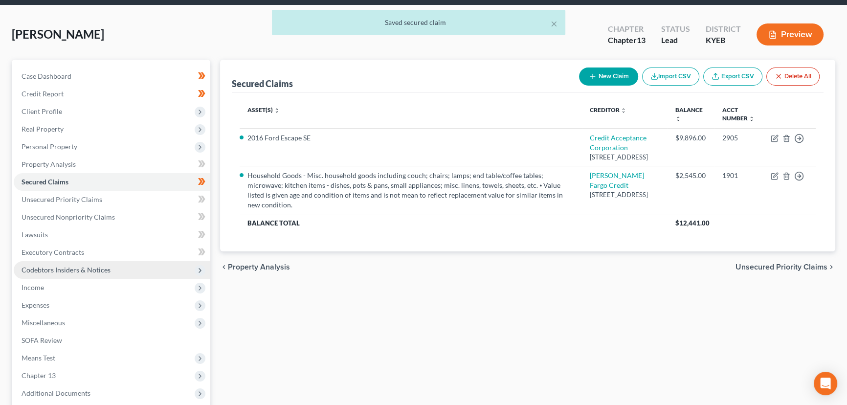
scroll to position [88, 0]
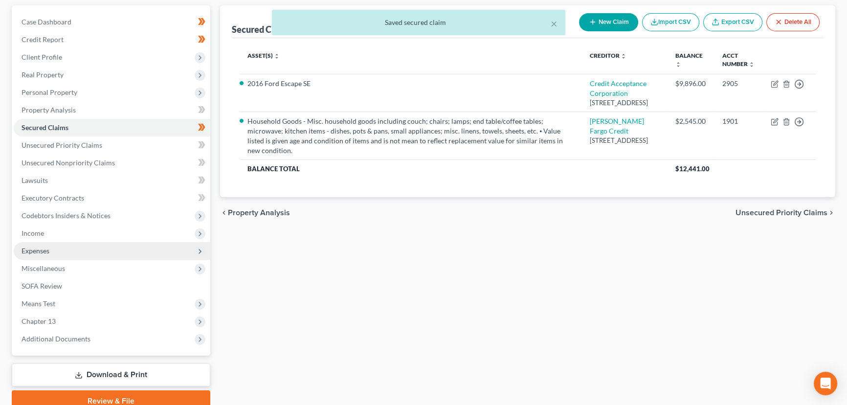
click at [50, 254] on span "Expenses" at bounding box center [112, 251] width 196 height 18
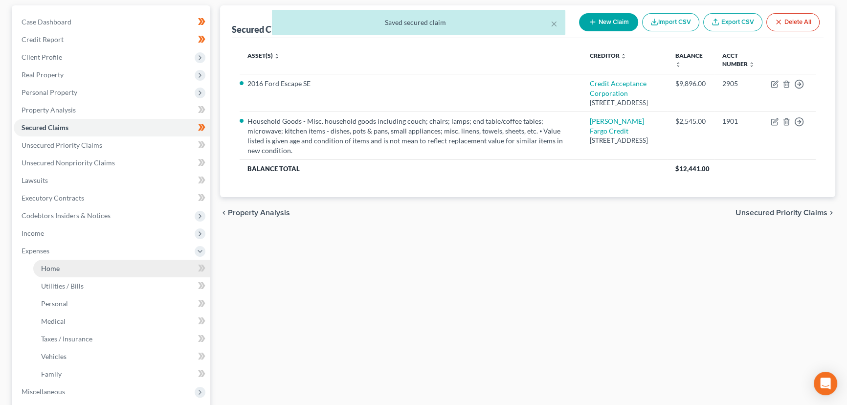
click at [56, 265] on span "Home" at bounding box center [50, 268] width 19 height 8
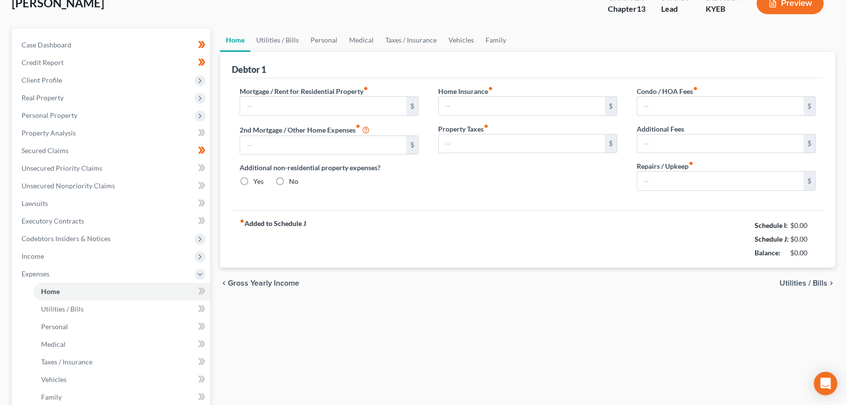
type input "0.00"
radio input "true"
type input "0.00"
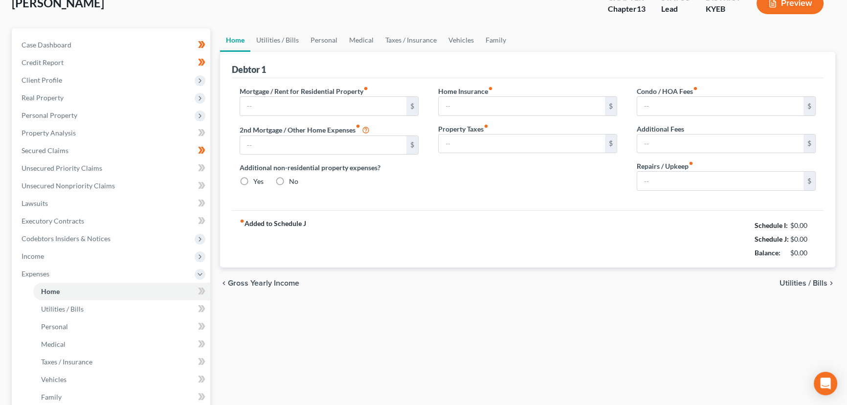
type input "0.00"
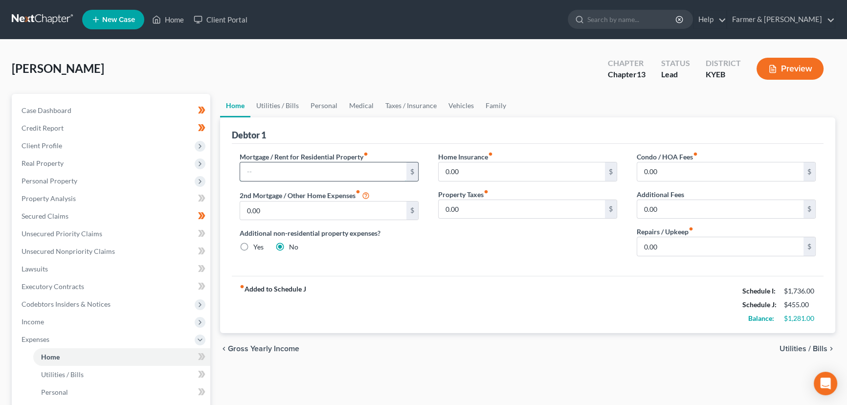
click at [284, 171] on input "text" at bounding box center [323, 171] width 166 height 19
type input "426.00"
click at [276, 111] on link "Utilities / Bills" at bounding box center [277, 105] width 54 height 23
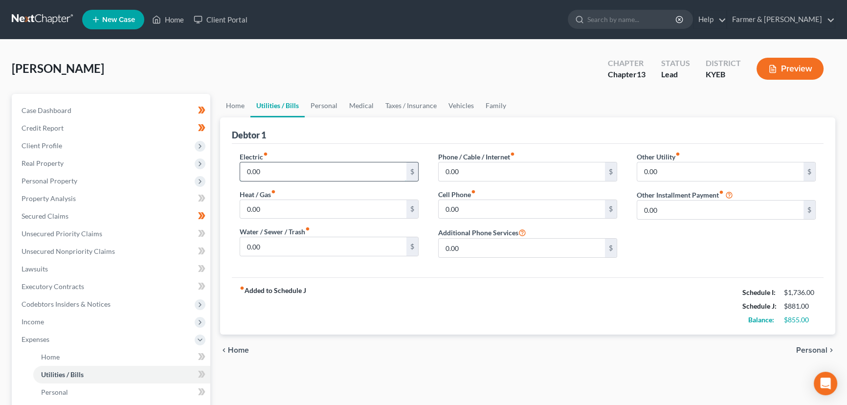
click at [263, 172] on input "0.00" at bounding box center [323, 171] width 166 height 19
type input "70.00"
click at [475, 205] on input "0.00" at bounding box center [521, 209] width 166 height 19
type input "50.00"
click at [491, 171] on input "0.00" at bounding box center [521, 171] width 166 height 19
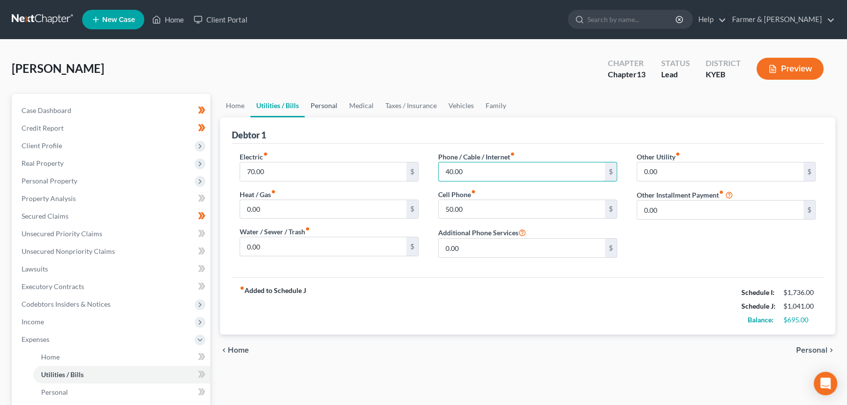
type input "40.00"
click at [335, 112] on link "Personal" at bounding box center [324, 105] width 39 height 23
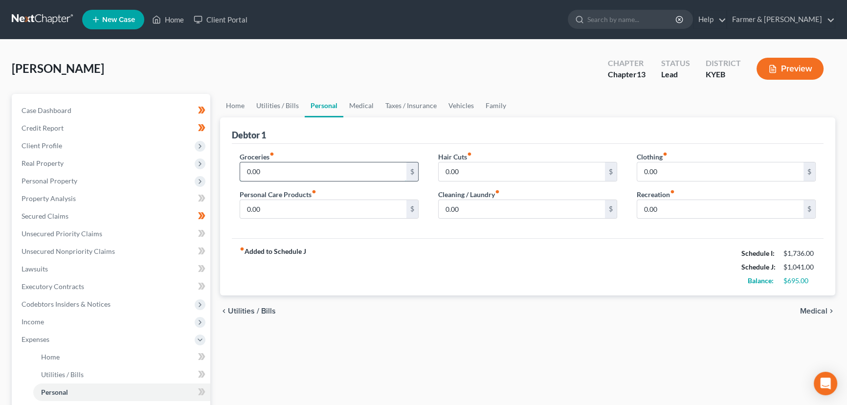
click at [284, 168] on input "0.00" at bounding box center [323, 171] width 166 height 19
type input "4"
type input "300.00"
click at [345, 216] on input "0.00" at bounding box center [323, 209] width 166 height 19
type input "50.00"
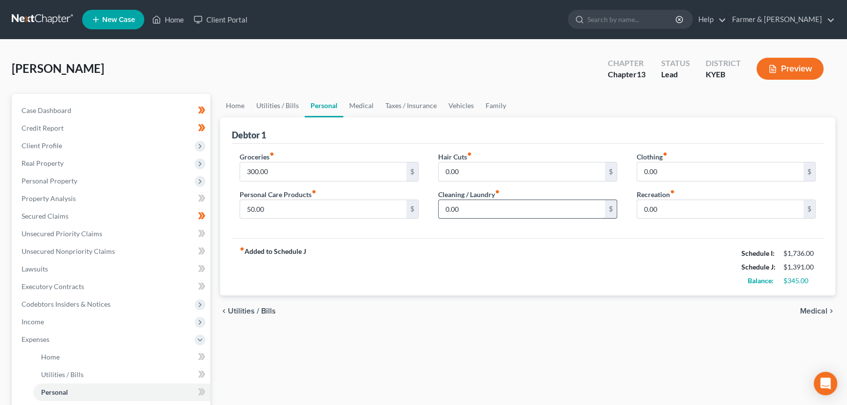
click at [485, 209] on input "0.00" at bounding box center [521, 209] width 166 height 19
click at [374, 256] on div "fiber_manual_record Added to Schedule J Schedule I: $1,736.00 Schedule J: $1,89…" at bounding box center [527, 266] width 591 height 57
click at [472, 210] on input "500.00" at bounding box center [521, 209] width 166 height 19
type input "50.00"
click at [458, 247] on div "fiber_manual_record Added to Schedule J Schedule I: $1,736.00 Schedule J: $1,44…" at bounding box center [527, 266] width 591 height 57
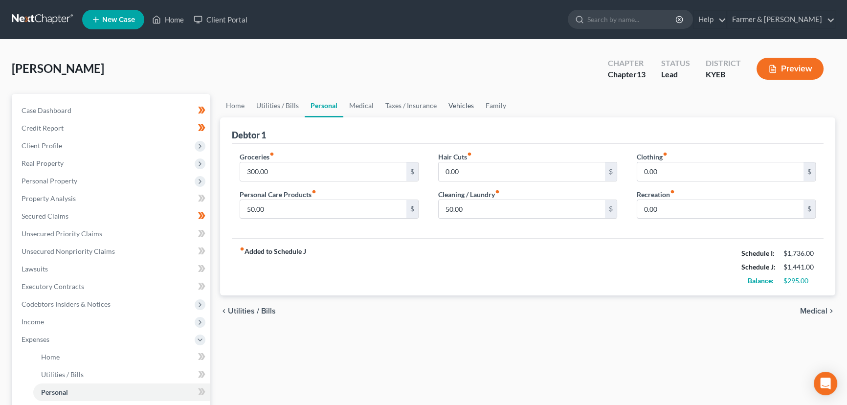
click at [455, 105] on link "Vehicles" at bounding box center [460, 105] width 37 height 23
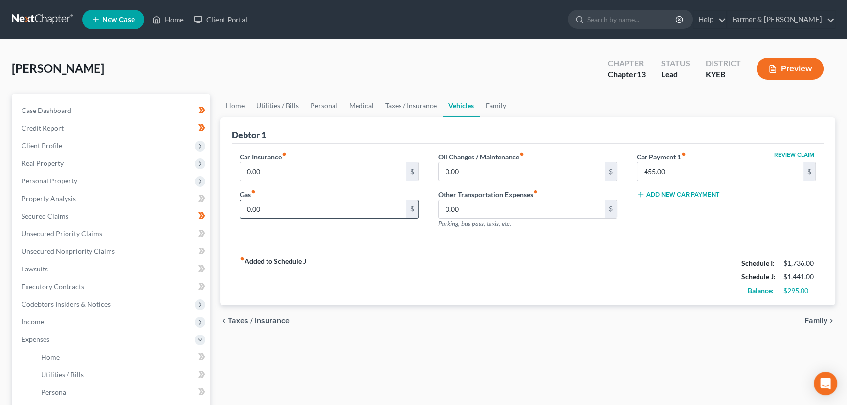
click at [287, 209] on input "0.00" at bounding box center [323, 209] width 166 height 19
type input "60.00"
click at [318, 109] on link "Personal" at bounding box center [324, 105] width 39 height 23
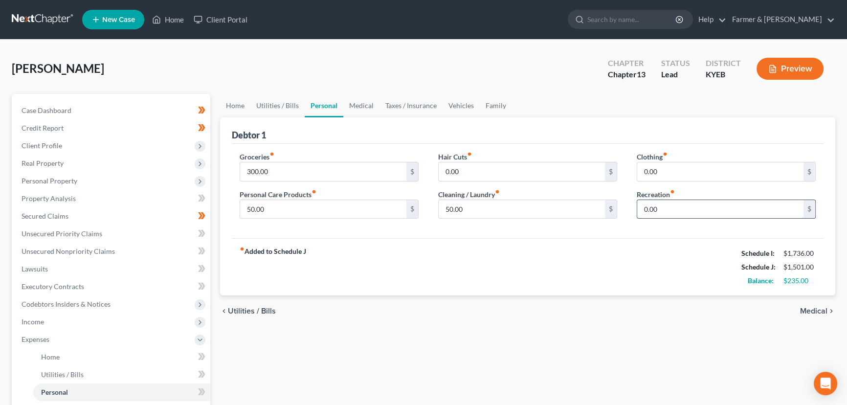
click at [665, 201] on input "0.00" at bounding box center [720, 209] width 166 height 19
type input "22.00"
click at [395, 103] on link "Taxes / Insurance" at bounding box center [410, 105] width 63 height 23
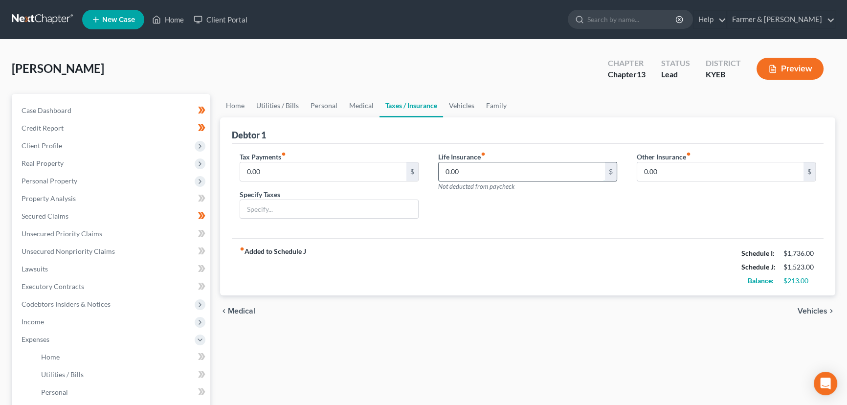
click at [469, 169] on input "0.00" at bounding box center [521, 171] width 166 height 19
type input "57.00"
click at [458, 107] on link "Vehicles" at bounding box center [461, 105] width 37 height 23
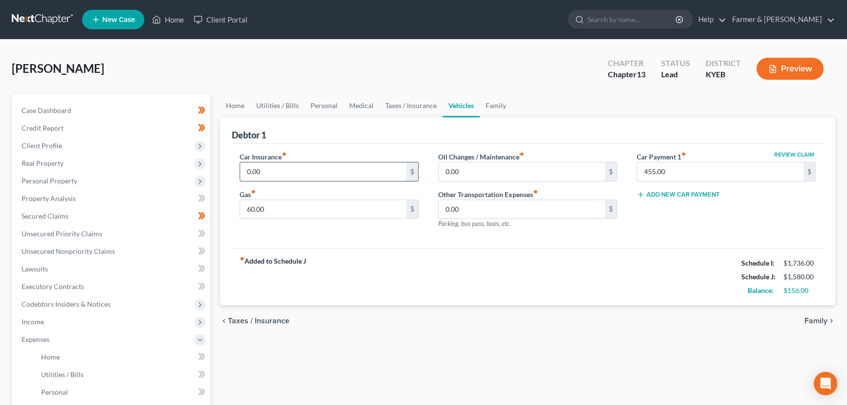
click at [330, 167] on input "0.00" at bounding box center [323, 171] width 166 height 19
type input "147.00"
click at [262, 71] on div "Brown, Paul Upgraded Chapter Chapter 13 Status Lead District KYEB Preview" at bounding box center [423, 72] width 823 height 43
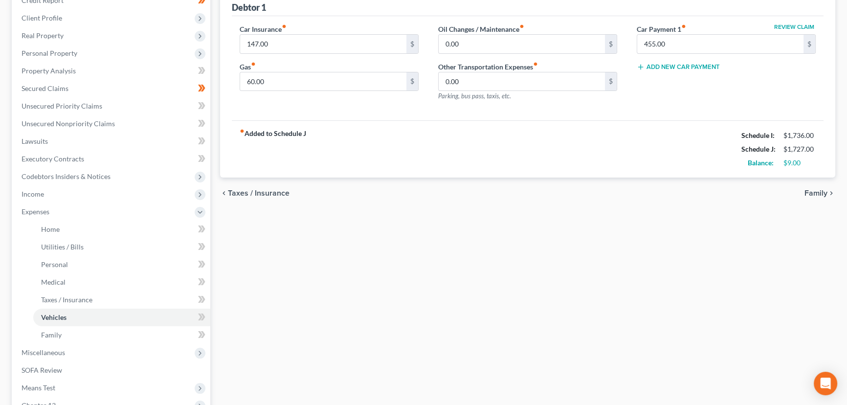
scroll to position [130, 0]
click at [203, 221] on icon at bounding box center [201, 227] width 7 height 12
click at [203, 239] on icon at bounding box center [201, 245] width 7 height 12
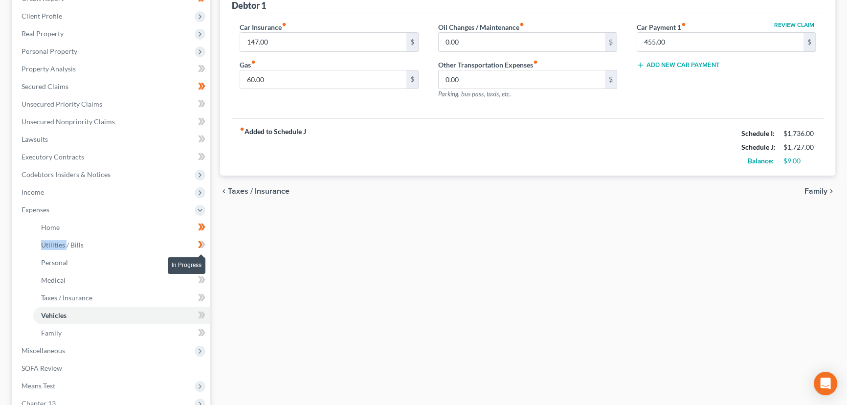
click at [203, 239] on icon at bounding box center [201, 245] width 7 height 12
click at [203, 262] on icon at bounding box center [203, 262] width 4 height 7
click at [201, 298] on icon at bounding box center [203, 297] width 4 height 7
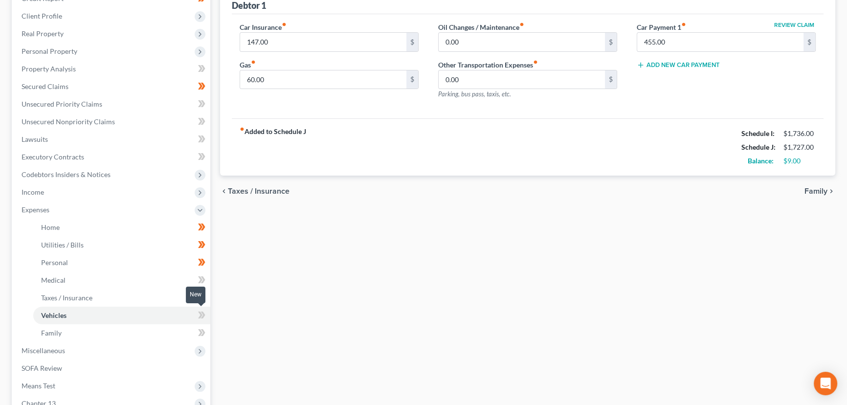
click at [203, 309] on icon at bounding box center [201, 315] width 7 height 12
click at [62, 213] on span "Expenses" at bounding box center [112, 210] width 196 height 18
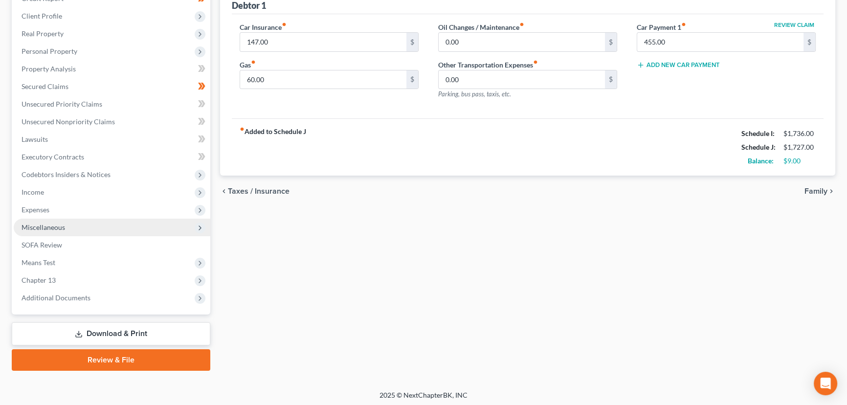
click at [67, 228] on span "Miscellaneous" at bounding box center [112, 227] width 196 height 18
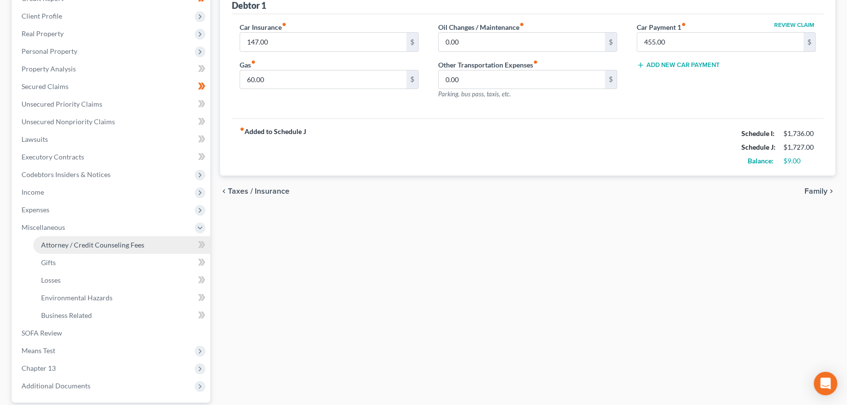
click at [119, 241] on span "Attorney / Credit Counseling Fees" at bounding box center [92, 244] width 103 height 8
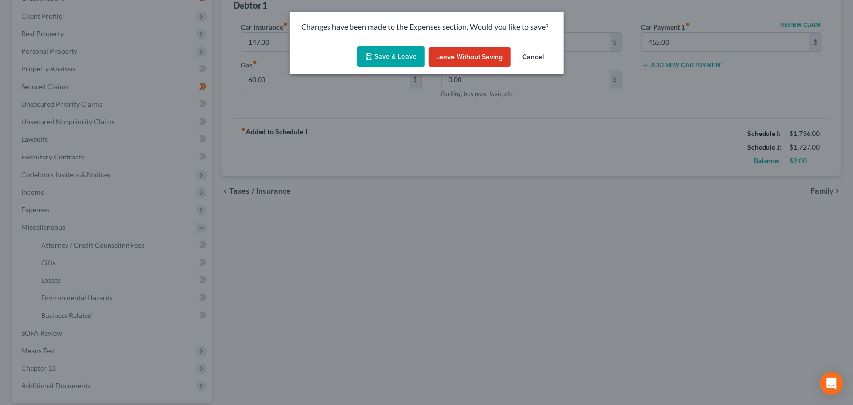
click at [390, 56] on button "Save & Leave" at bounding box center [390, 56] width 67 height 21
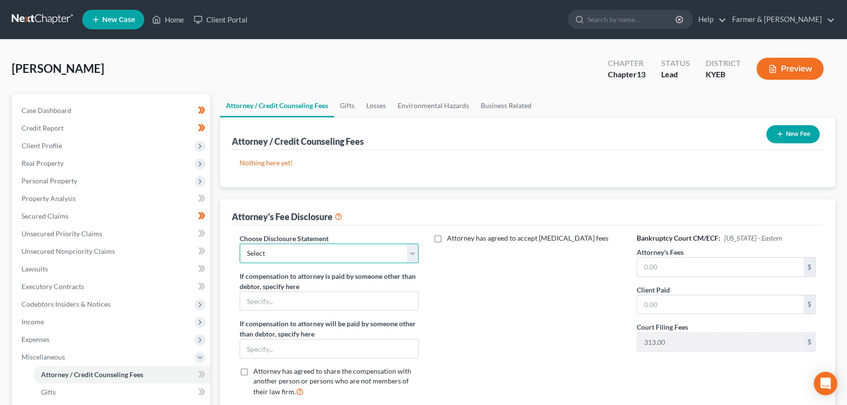
click at [349, 256] on select "Select Disclosure" at bounding box center [329, 253] width 179 height 20
select select "0"
click at [240, 243] on select "Select Disclosure" at bounding box center [329, 253] width 179 height 20
click at [688, 263] on input "text" at bounding box center [720, 267] width 166 height 19
type input "4,500.00"
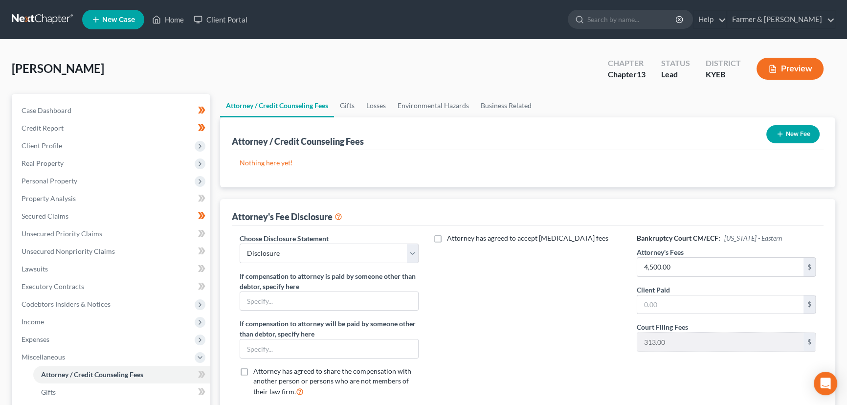
click at [518, 289] on div "Attorney has agreed to accept retainer fees" at bounding box center [527, 319] width 198 height 172
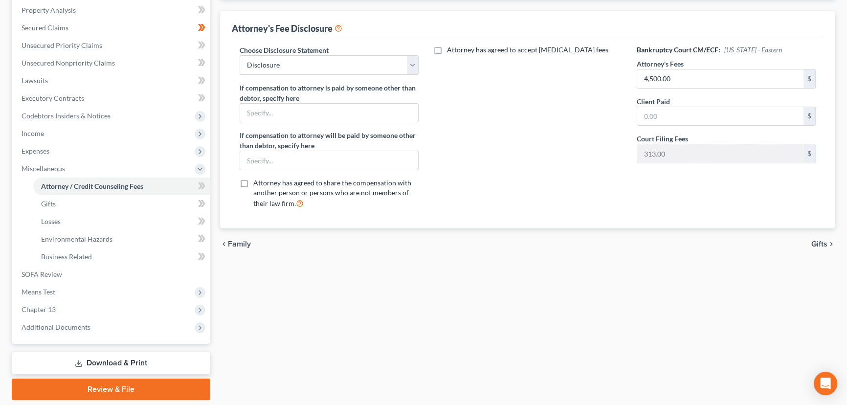
scroll to position [219, 0]
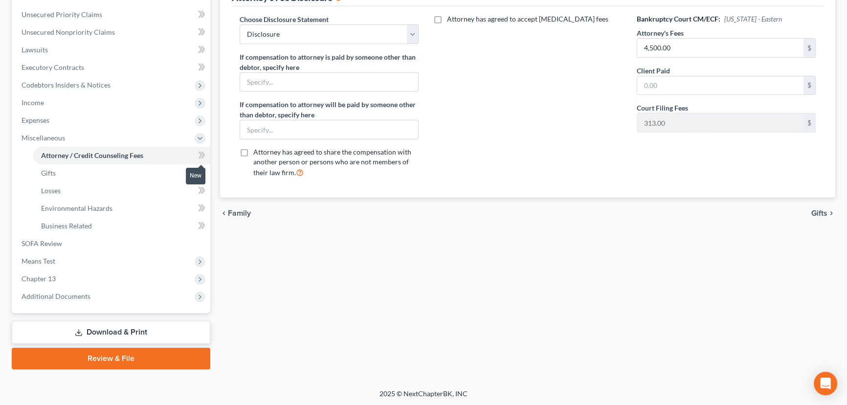
click at [199, 156] on icon at bounding box center [200, 155] width 4 height 7
click at [261, 259] on div "Attorney / Credit Counseling Fees Gifts Losses Environmental Hazards Business R…" at bounding box center [527, 122] width 625 height 494
click at [67, 132] on span "Miscellaneous" at bounding box center [112, 138] width 196 height 18
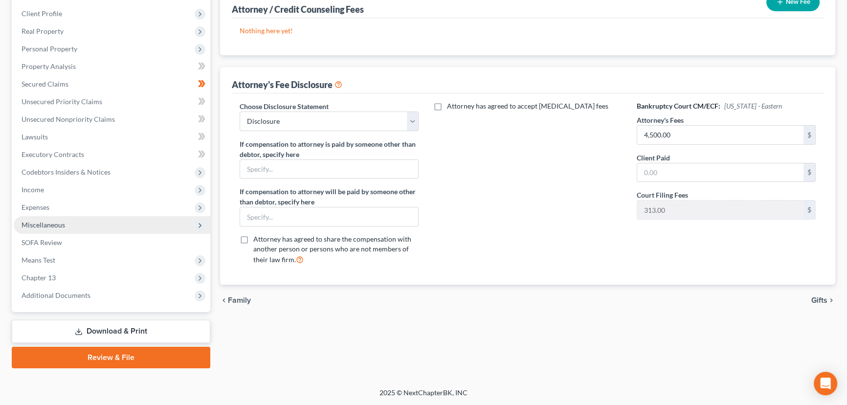
scroll to position [131, 0]
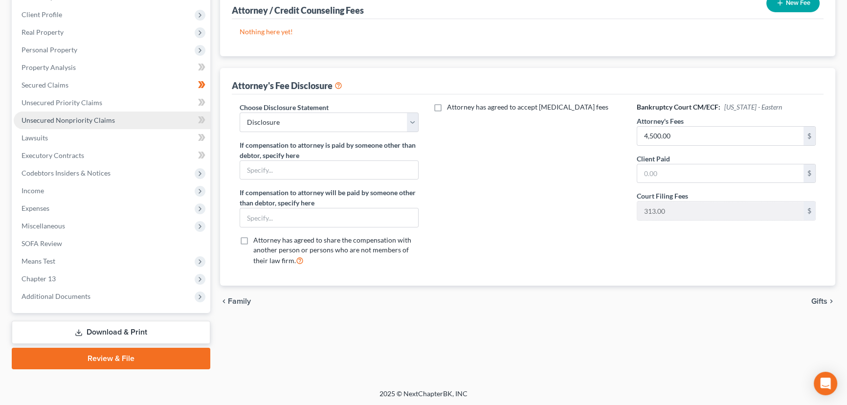
click at [108, 121] on span "Unsecured Nonpriority Claims" at bounding box center [68, 120] width 93 height 8
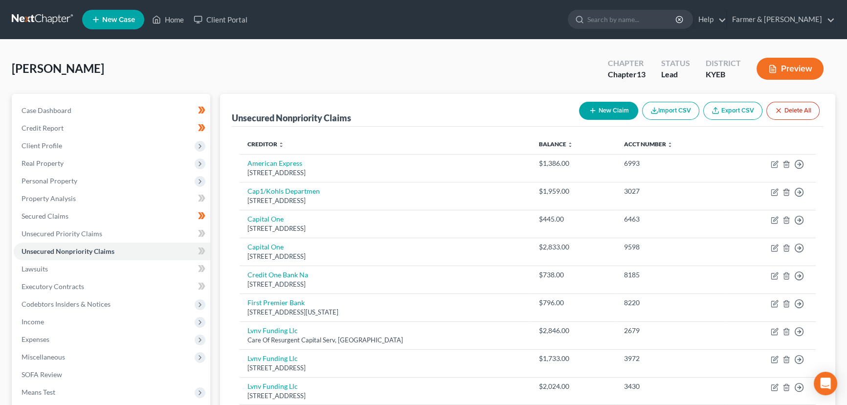
click at [271, 65] on div "Brown, Paul Upgraded Chapter Chapter 13 Status Lead District KYEB Preview" at bounding box center [423, 72] width 823 height 43
click at [216, 58] on div "Brown, Paul Upgraded Chapter Chapter 13 Status Lead District KYEB Preview" at bounding box center [423, 72] width 823 height 43
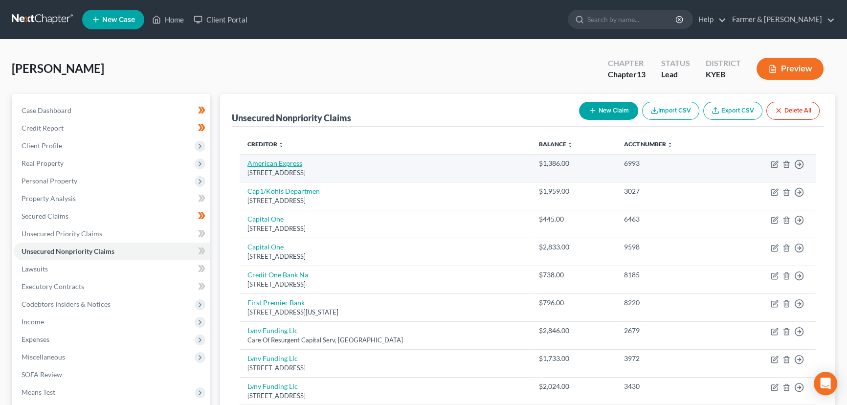
click at [290, 160] on link "American Express" at bounding box center [274, 163] width 55 height 8
select select "45"
select select "1"
select select "0"
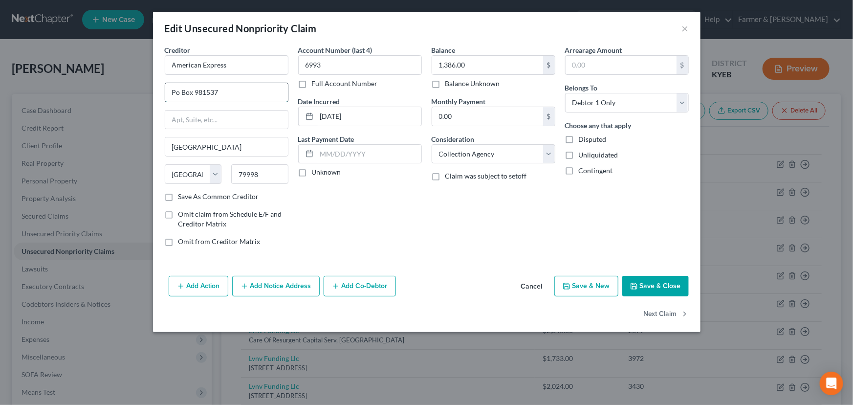
click at [222, 93] on input "Po Box 981537" at bounding box center [226, 92] width 123 height 19
type input "PO Box 981537"
click at [312, 175] on label "Unknown" at bounding box center [326, 172] width 29 height 10
click at [316, 174] on input "Unknown" at bounding box center [319, 170] width 6 height 6
checkbox input "true"
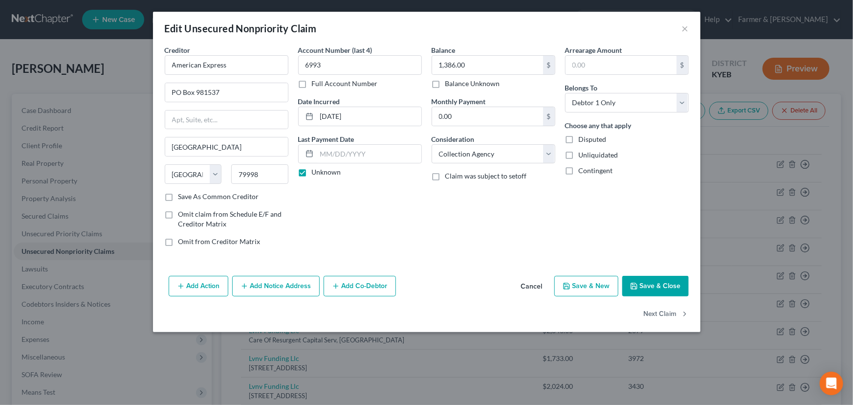
click at [459, 194] on div "Balance 1,386.00 $ Balance Unknown Balance Undetermined 1,386.00 $ Balance Unkn…" at bounding box center [493, 149] width 133 height 209
click at [635, 277] on button "Save & Close" at bounding box center [655, 286] width 66 height 21
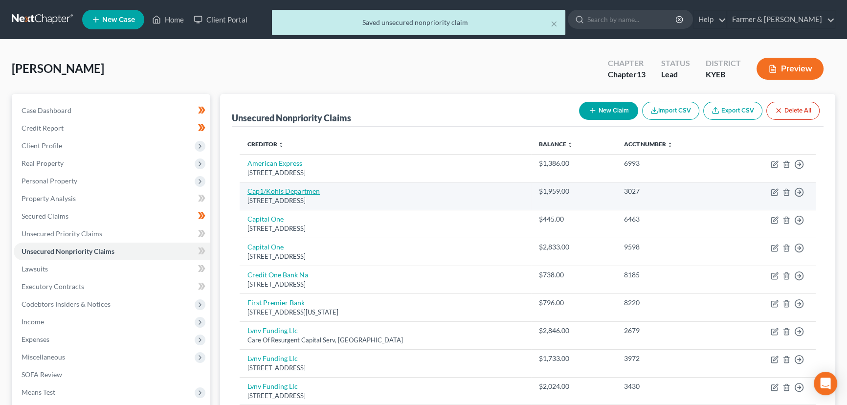
click at [309, 192] on link "Cap1/Kohls Departmen" at bounding box center [283, 191] width 72 height 8
select select "46"
select select "1"
select select "0"
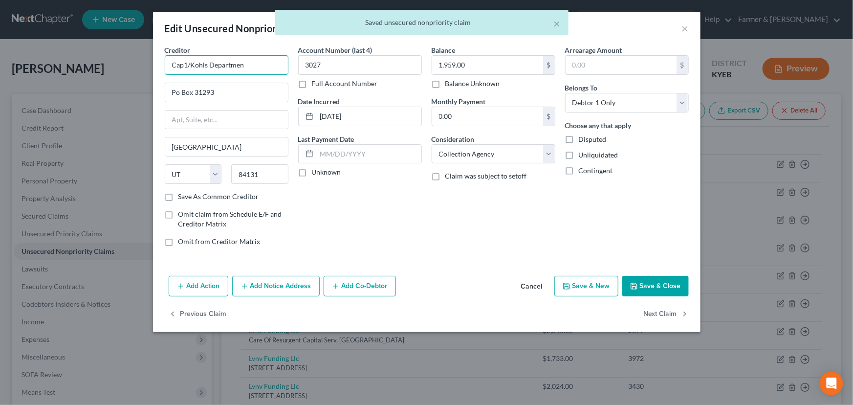
click at [188, 67] on input "Cap1/Kohls Departmen" at bounding box center [227, 65] width 124 height 20
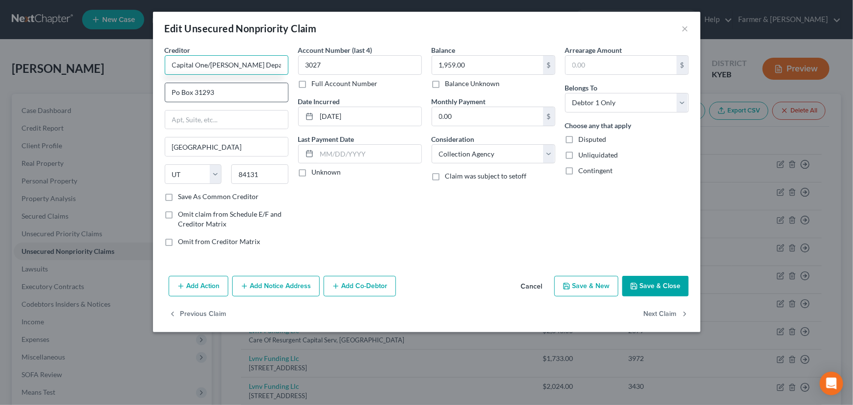
type input "Capital One/Kohl's Department"
click at [210, 94] on input "Po Box 31293" at bounding box center [226, 92] width 123 height 19
type input "PO Box 31293"
click at [312, 172] on label "Unknown" at bounding box center [326, 172] width 29 height 10
click at [316, 172] on input "Unknown" at bounding box center [319, 170] width 6 height 6
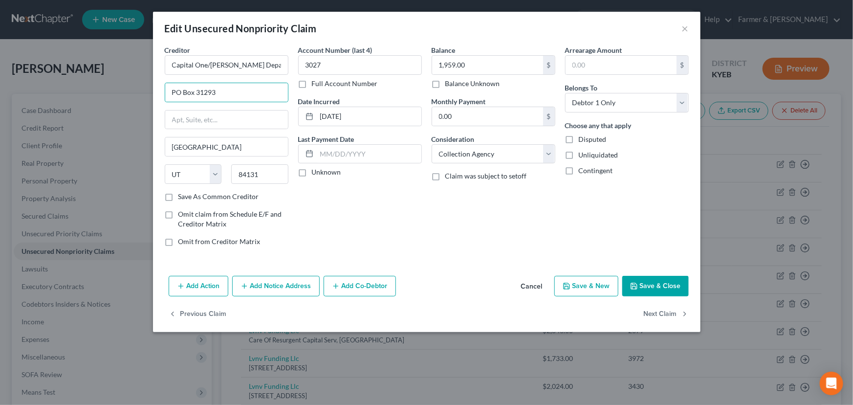
checkbox input "true"
click at [643, 284] on button "Save & Close" at bounding box center [655, 286] width 66 height 21
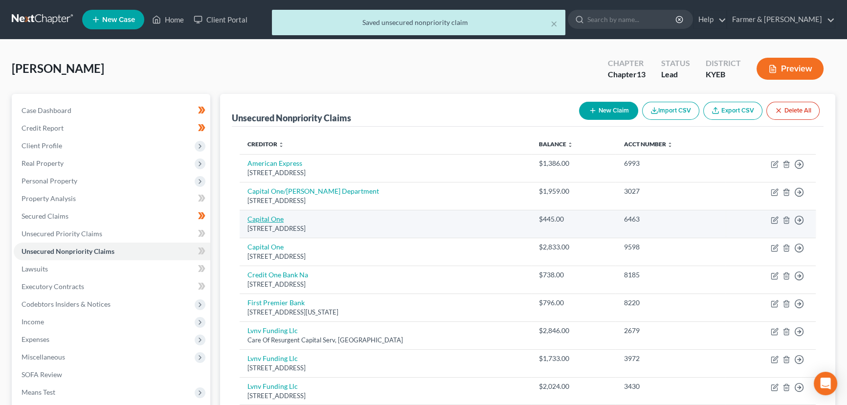
click at [274, 218] on link "Capital One" at bounding box center [265, 219] width 36 height 8
select select "46"
select select "2"
select select "0"
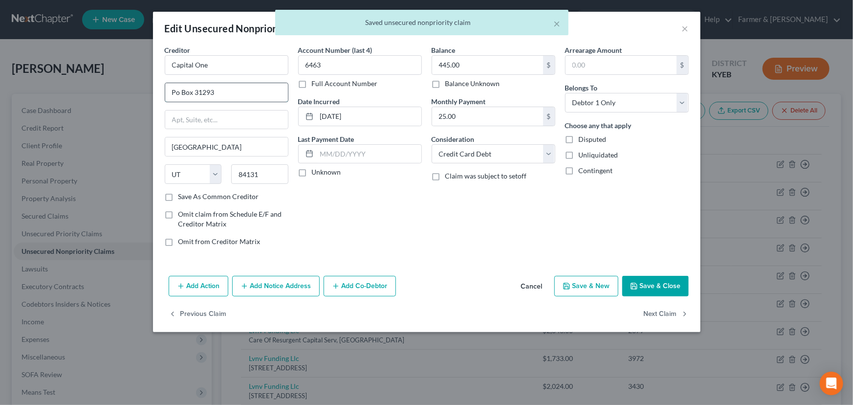
click at [218, 91] on input "Po Box 31293" at bounding box center [226, 92] width 123 height 19
type input "PO Box 31293"
drag, startPoint x: 303, startPoint y: 175, endPoint x: 576, endPoint y: 250, distance: 282.8
click at [312, 175] on label "Unknown" at bounding box center [326, 172] width 29 height 10
click at [316, 174] on input "Unknown" at bounding box center [319, 170] width 6 height 6
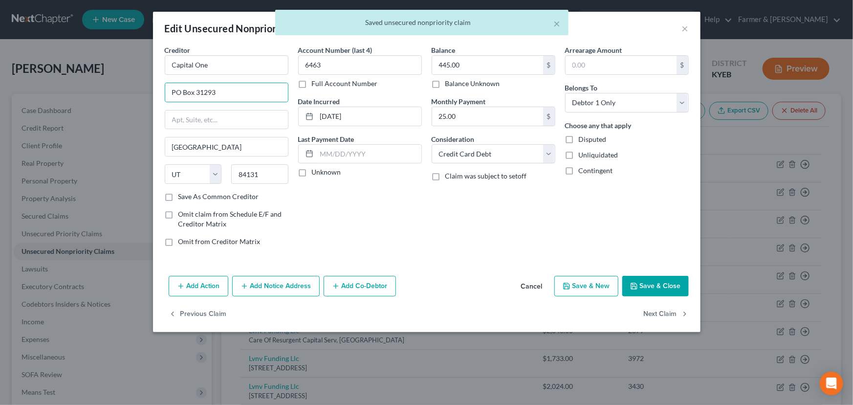
checkbox input "true"
click at [655, 284] on button "Save & Close" at bounding box center [655, 286] width 66 height 21
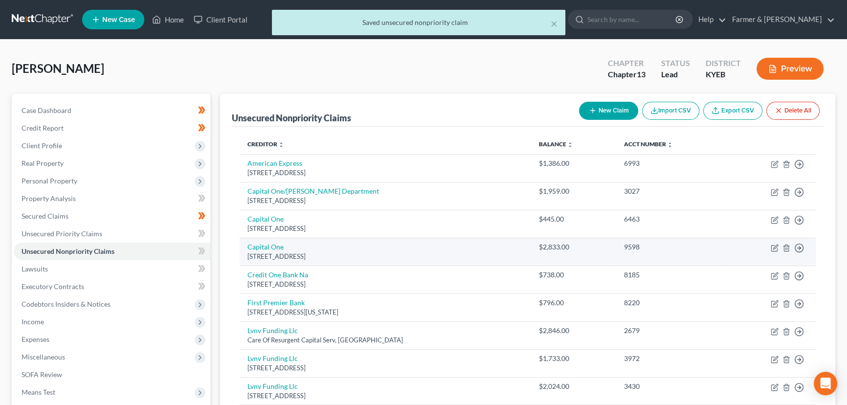
click at [279, 241] on td "Capital One Po Box 31293, Salt Lake City, UT 84131" at bounding box center [385, 252] width 291 height 28
click at [279, 245] on link "Capital One" at bounding box center [265, 246] width 36 height 8
select select "46"
select select "2"
select select "0"
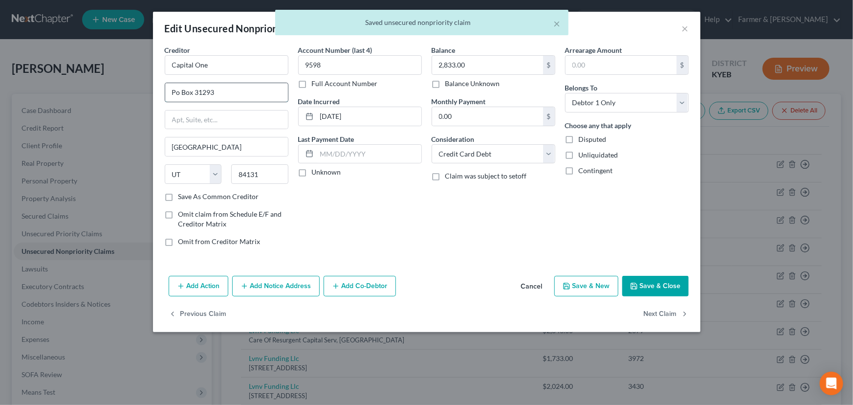
click at [218, 93] on input "Po Box 31293" at bounding box center [226, 92] width 123 height 19
type input "PO Box 31293"
click at [312, 176] on label "Unknown" at bounding box center [326, 172] width 29 height 10
click at [316, 174] on input "Unknown" at bounding box center [319, 170] width 6 height 6
checkbox input "true"
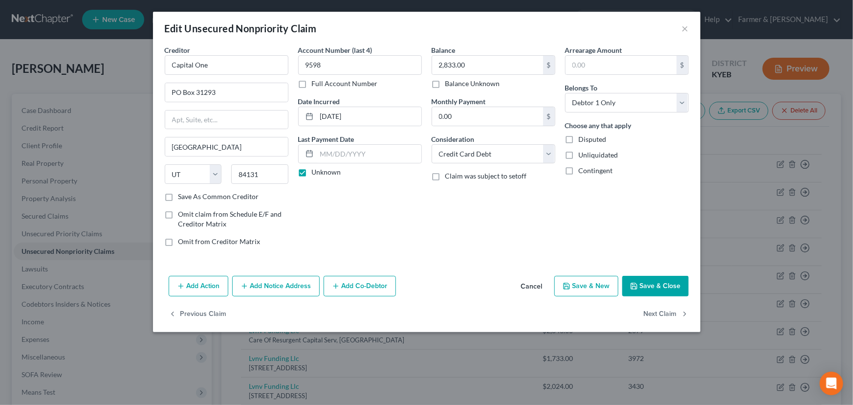
drag, startPoint x: 632, startPoint y: 276, endPoint x: 582, endPoint y: 278, distance: 49.4
click at [632, 276] on button "Save & Close" at bounding box center [655, 286] width 66 height 21
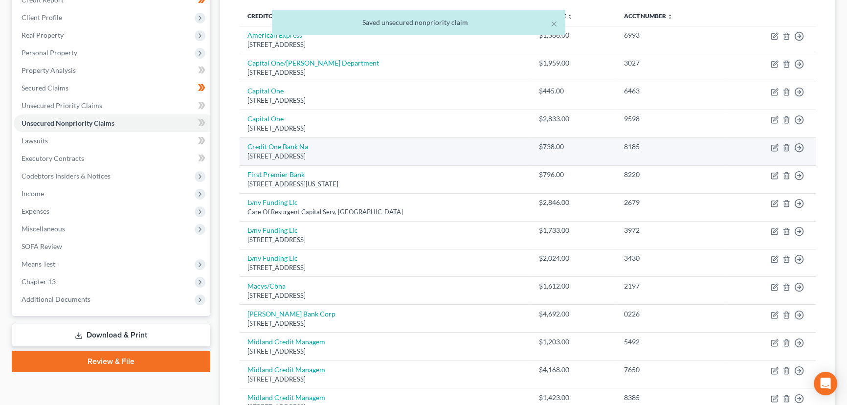
scroll to position [133, 0]
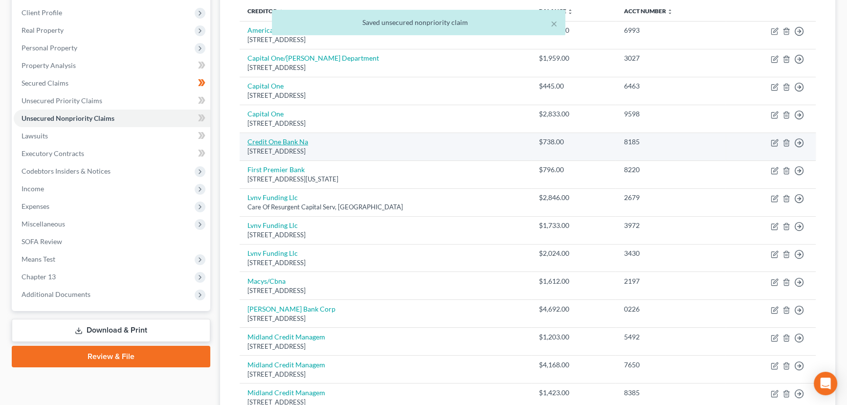
click at [297, 139] on link "Credit One Bank Na" at bounding box center [277, 141] width 61 height 8
select select "31"
select select "2"
select select "0"
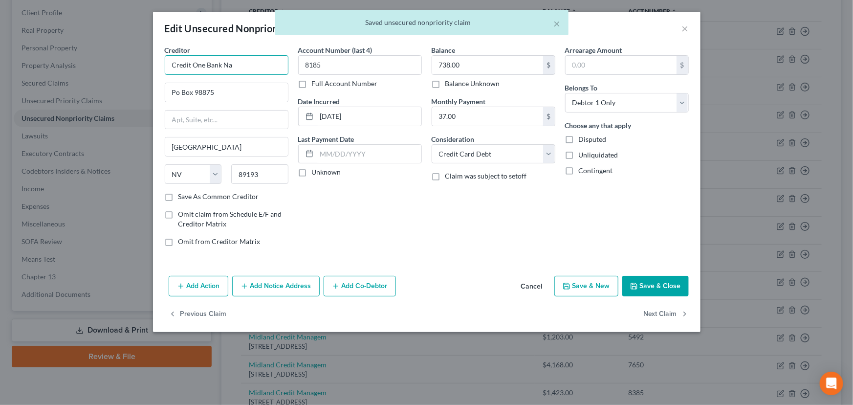
click at [270, 67] on input "Credit One Bank Na" at bounding box center [227, 65] width 124 height 20
type input "Credit One Bank"
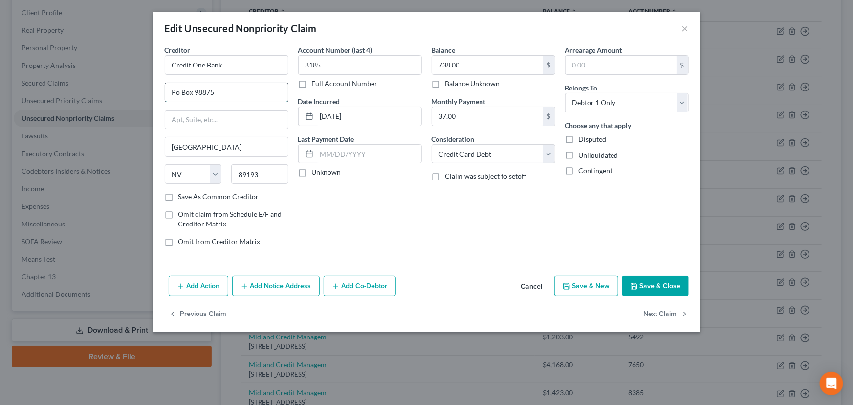
click at [218, 91] on input "Po Box 98875" at bounding box center [226, 92] width 123 height 19
type input "PO Box 98875"
click at [312, 174] on label "Unknown" at bounding box center [326, 172] width 29 height 10
click at [316, 174] on input "Unknown" at bounding box center [319, 170] width 6 height 6
checkbox input "true"
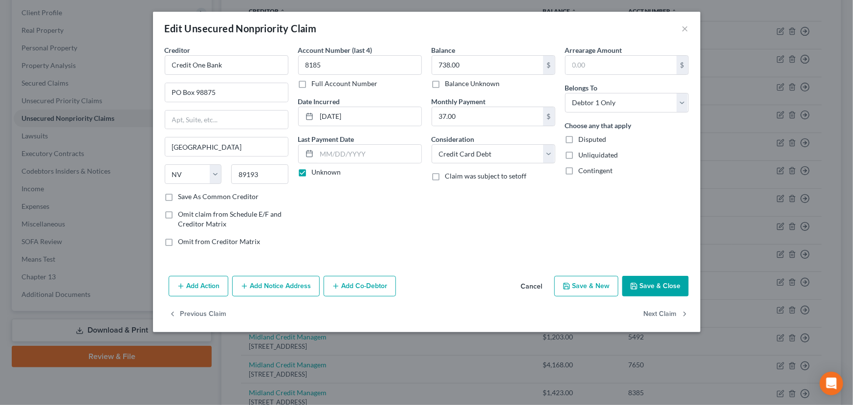
click at [635, 284] on icon "button" at bounding box center [634, 286] width 8 height 8
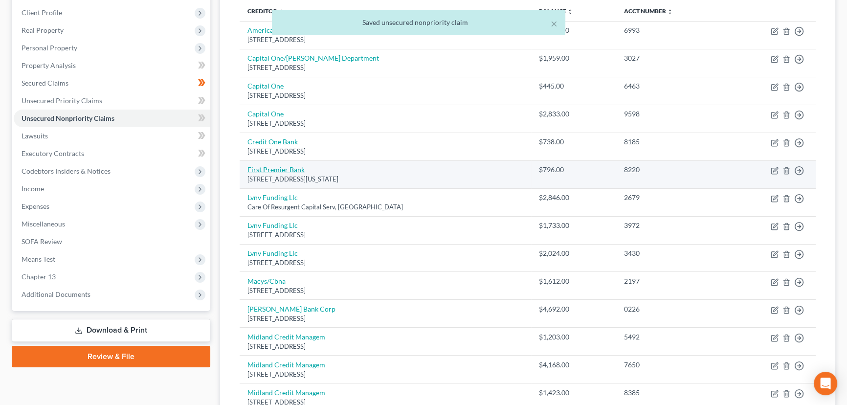
click at [284, 170] on link "First Premier Bank" at bounding box center [275, 169] width 57 height 8
select select "43"
select select "2"
select select "0"
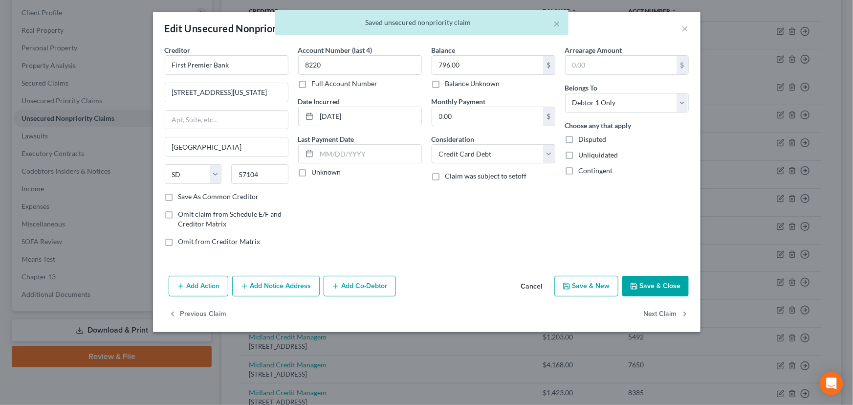
click at [312, 174] on label "Unknown" at bounding box center [326, 172] width 29 height 10
click at [316, 174] on input "Unknown" at bounding box center [319, 170] width 6 height 6
checkbox input "true"
click at [636, 279] on button "Save & Close" at bounding box center [655, 286] width 66 height 21
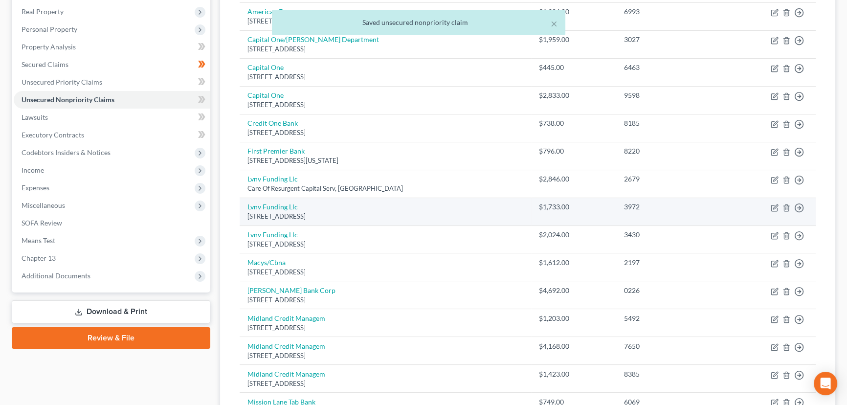
scroll to position [222, 0]
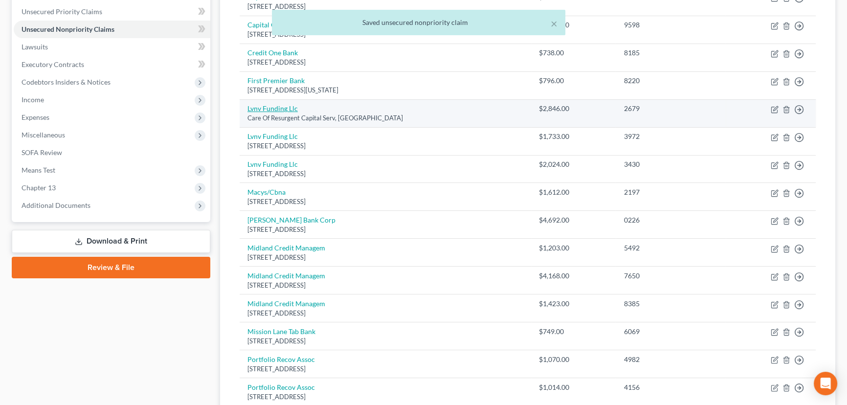
click at [289, 109] on link "Lvnv Funding Llc" at bounding box center [272, 108] width 50 height 8
select select "42"
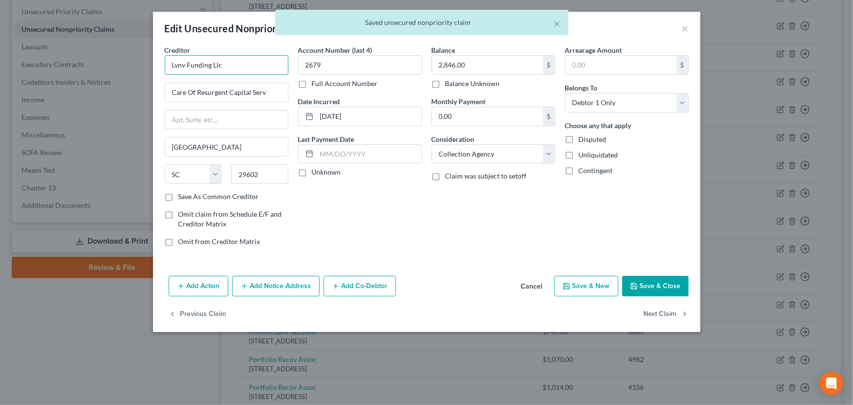
drag, startPoint x: 136, startPoint y: 64, endPoint x: 78, endPoint y: 68, distance: 57.8
click at [78, 68] on div "Edit Unsecured Nonpriority Claim × Creditor * Lvnv Funding Llc Care Of Resurgen…" at bounding box center [426, 202] width 853 height 405
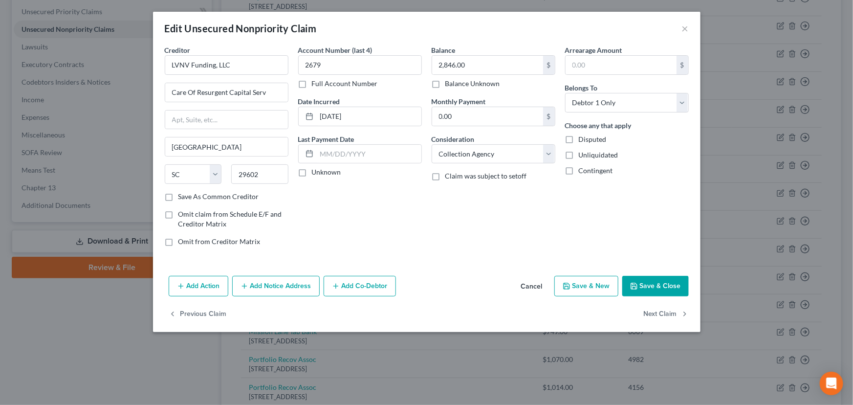
click at [388, 234] on div "Account Number (last 4) 2679 Full Account Number Date Incurred 01-14-2021 Last …" at bounding box center [359, 149] width 133 height 209
click at [312, 169] on label "Unknown" at bounding box center [326, 172] width 29 height 10
click at [316, 169] on input "Unknown" at bounding box center [319, 170] width 6 height 6
click at [635, 282] on icon "button" at bounding box center [634, 286] width 8 height 8
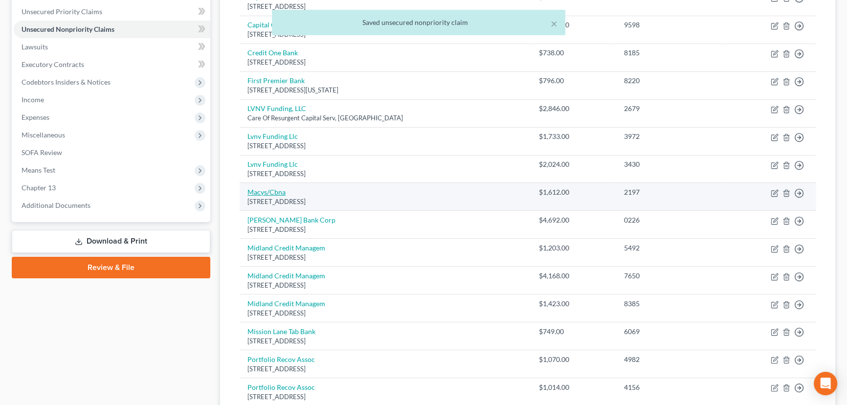
click at [273, 191] on link "Macys/Cbna" at bounding box center [266, 192] width 38 height 8
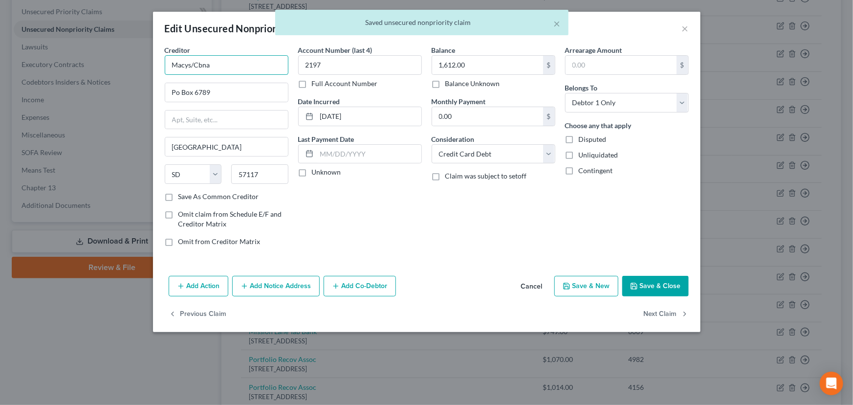
click at [187, 64] on input "Macys/Cbna" at bounding box center [227, 65] width 124 height 20
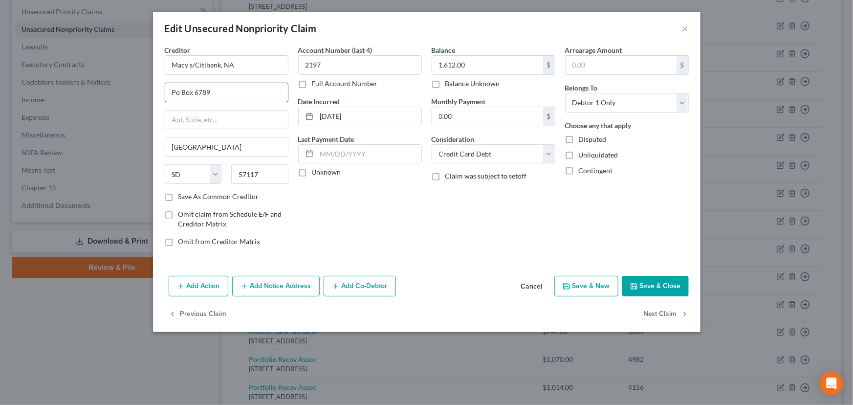
click at [212, 87] on input "Po Box 6789" at bounding box center [226, 92] width 123 height 19
click at [212, 91] on input "Po Box 6789" at bounding box center [226, 92] width 123 height 19
click at [179, 93] on input "Po Box 6789" at bounding box center [226, 92] width 123 height 19
click at [342, 212] on div "Account Number (last 4) 2197 Full Account Number Date Incurred 06-15-2015 Last …" at bounding box center [359, 149] width 133 height 209
click at [312, 172] on label "Unknown" at bounding box center [326, 172] width 29 height 10
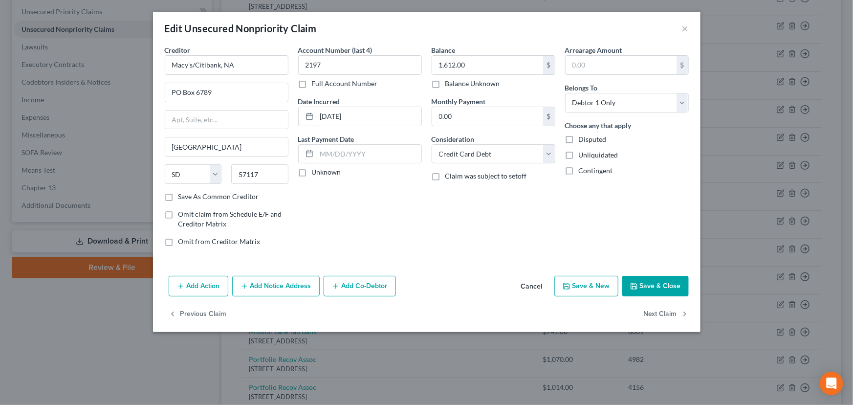
click at [316, 172] on input "Unknown" at bounding box center [319, 170] width 6 height 6
click at [412, 233] on div "Account Number (last 4) 2197 Full Account Number Date Incurred 06-15-2015 Last …" at bounding box center [359, 149] width 133 height 209
click at [650, 277] on button "Save & Close" at bounding box center [655, 286] width 66 height 21
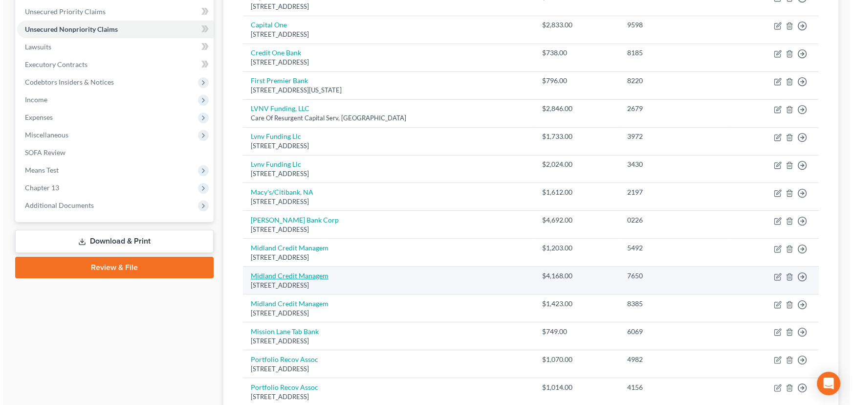
scroll to position [355, 0]
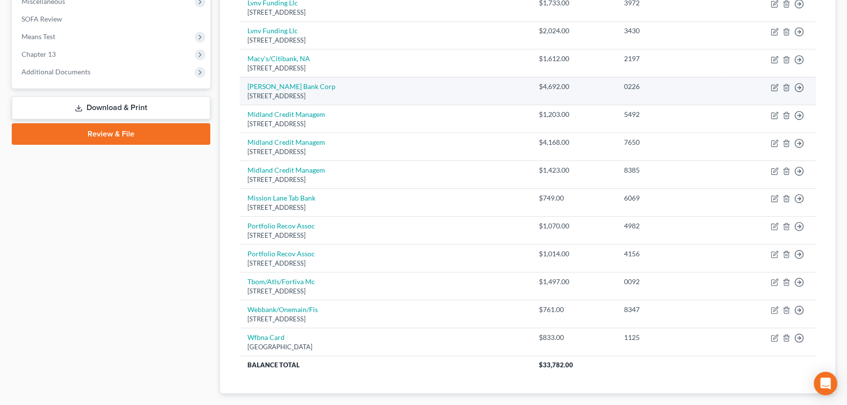
click at [290, 91] on div "Po Box 9201, Old Bethpage, NY 11804" at bounding box center [385, 95] width 276 height 9
click at [292, 87] on link "Merrick Bank Corp" at bounding box center [291, 86] width 88 height 8
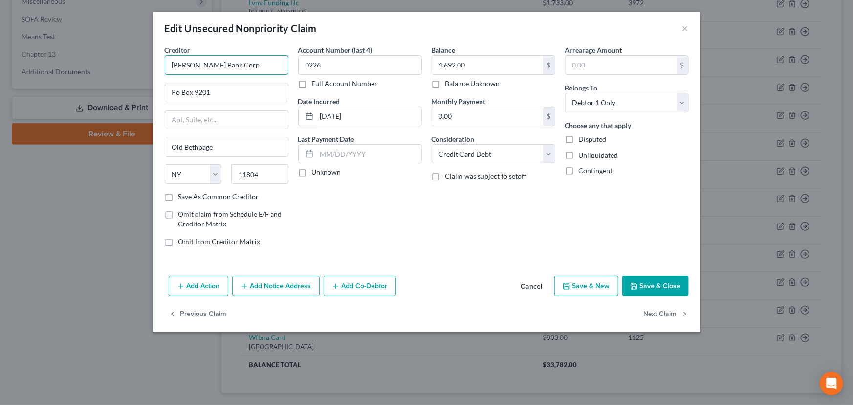
click at [247, 67] on input "Merrick Bank Corp" at bounding box center [227, 65] width 124 height 20
click at [231, 91] on input "Po Box 9201" at bounding box center [226, 92] width 123 height 19
drag, startPoint x: 300, startPoint y: 175, endPoint x: 351, endPoint y: 175, distance: 51.8
click at [312, 175] on label "Unknown" at bounding box center [326, 172] width 29 height 10
click at [316, 174] on input "Unknown" at bounding box center [319, 170] width 6 height 6
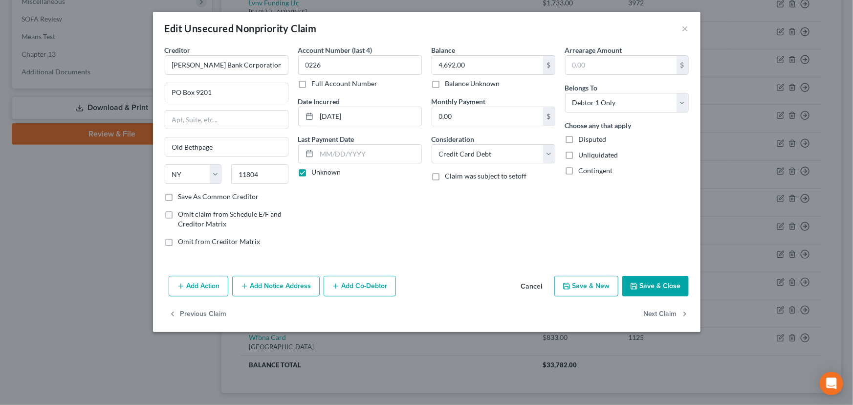
click at [641, 281] on button "Save & Close" at bounding box center [655, 286] width 66 height 21
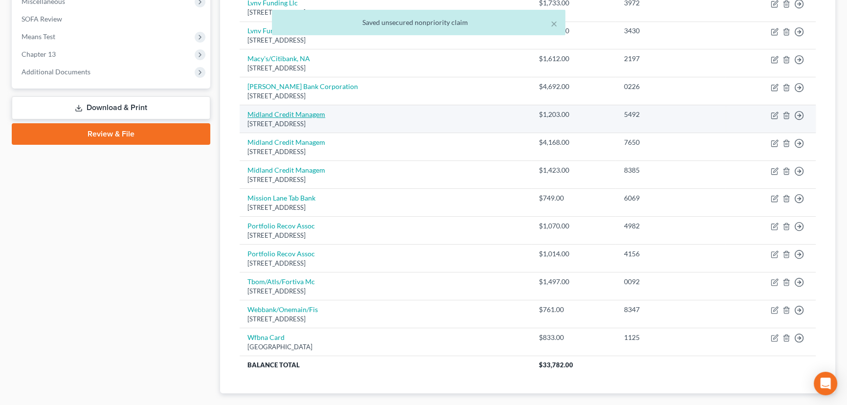
click at [304, 111] on link "Midland Credit Managem" at bounding box center [286, 114] width 78 height 8
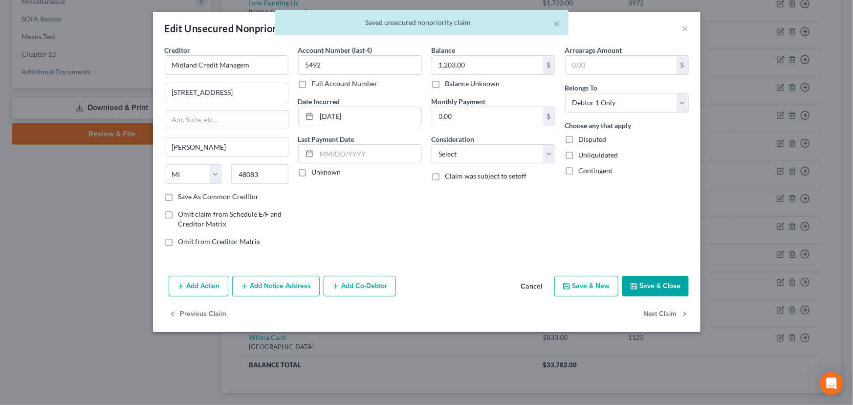
click at [312, 173] on label "Unknown" at bounding box center [326, 172] width 29 height 10
click at [316, 173] on input "Unknown" at bounding box center [319, 170] width 6 height 6
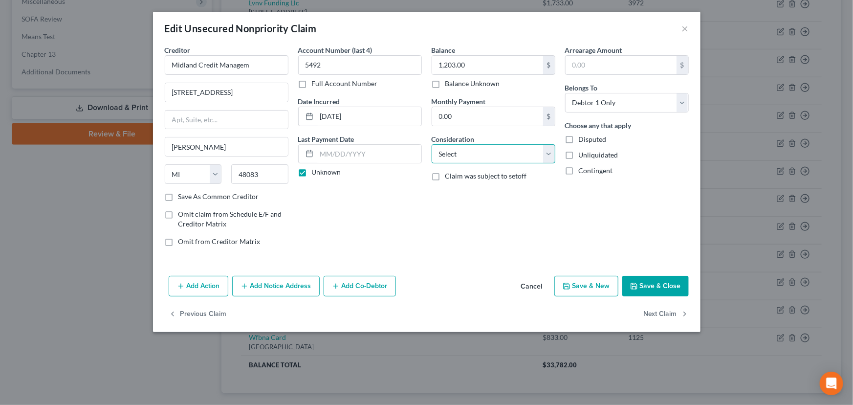
drag, startPoint x: 459, startPoint y: 152, endPoint x: 463, endPoint y: 161, distance: 9.9
click at [459, 152] on select "Select Cable / Satellite Services Collection Agency Credit Card Debt Debt Couns…" at bounding box center [494, 154] width 124 height 20
click at [432, 144] on select "Select Cable / Satellite Services Collection Agency Credit Card Debt Debt Couns…" at bounding box center [494, 154] width 124 height 20
click at [474, 216] on div "Balance 1,203.00 $ Balance Unknown Balance Undetermined 1,203.00 $ Balance Unkn…" at bounding box center [493, 149] width 133 height 209
click at [272, 64] on input "Midland Credit Managem" at bounding box center [227, 65] width 124 height 20
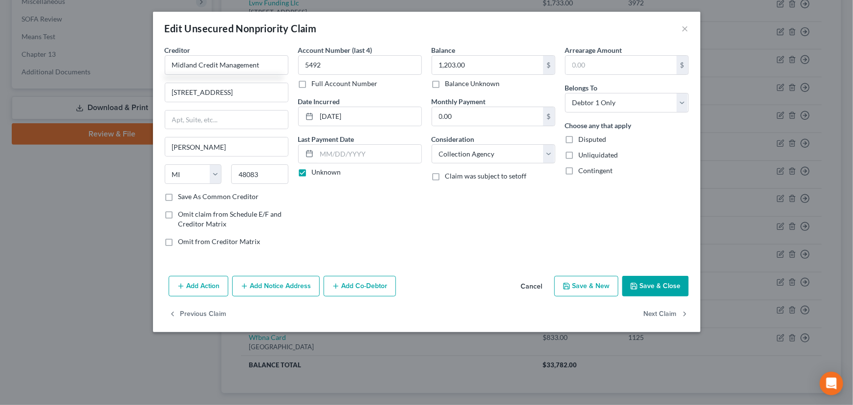
click at [400, 243] on div "Account Number (last 4) 5492 Full Account Number Date Incurred 11-29-2021 Last …" at bounding box center [359, 149] width 133 height 209
click at [634, 284] on polyline "button" at bounding box center [633, 283] width 2 height 1
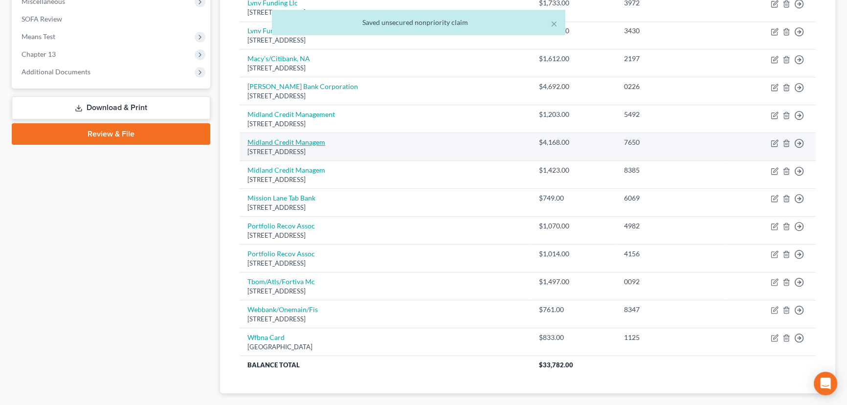
click at [302, 140] on link "Midland Credit Managem" at bounding box center [286, 142] width 78 height 8
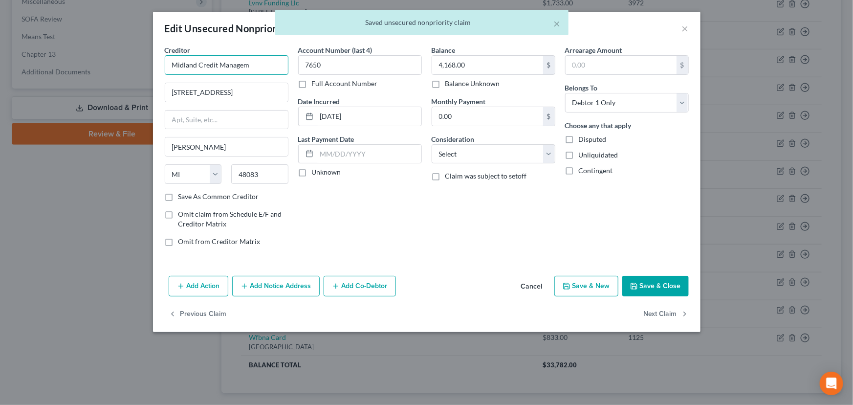
click at [257, 63] on input "Midland Credit Managem" at bounding box center [227, 65] width 124 height 20
click at [312, 171] on label "Unknown" at bounding box center [326, 172] width 29 height 10
click at [316, 171] on input "Unknown" at bounding box center [319, 170] width 6 height 6
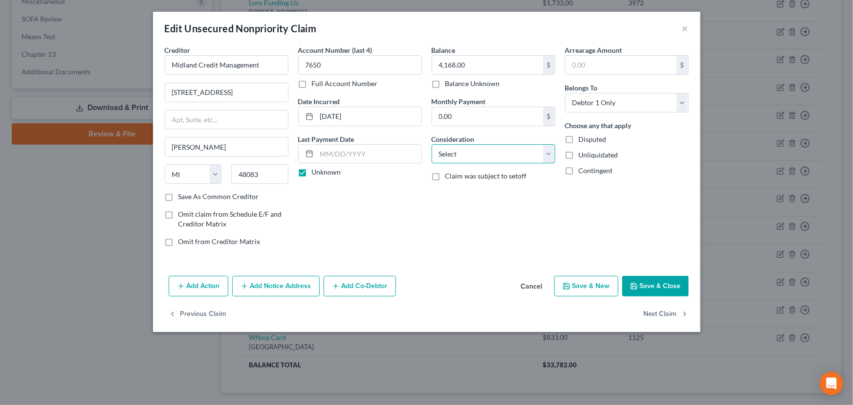
drag, startPoint x: 443, startPoint y: 147, endPoint x: 452, endPoint y: 162, distance: 17.1
click at [443, 147] on select "Select Cable / Satellite Services Collection Agency Credit Card Debt Debt Couns…" at bounding box center [494, 154] width 124 height 20
click at [432, 144] on select "Select Cable / Satellite Services Collection Agency Credit Card Debt Debt Couns…" at bounding box center [494, 154] width 124 height 20
click at [505, 227] on div "Balance 4,168.00 $ Balance Unknown Balance Undetermined 4,168.00 $ Balance Unkn…" at bounding box center [493, 149] width 133 height 209
drag, startPoint x: 649, startPoint y: 286, endPoint x: 443, endPoint y: 237, distance: 211.3
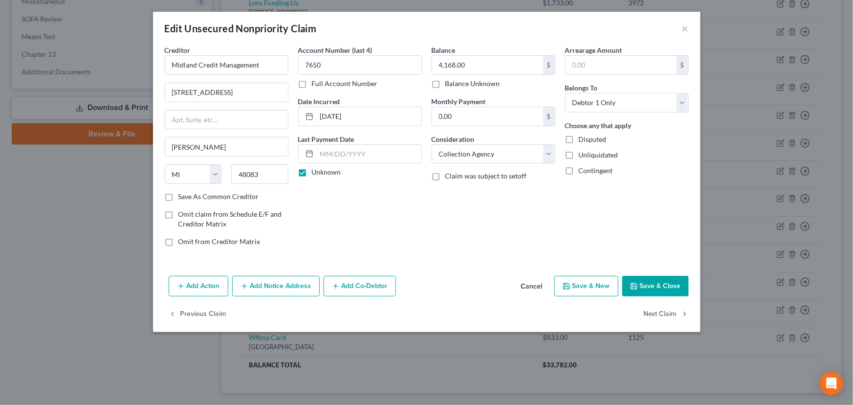
click at [649, 286] on button "Save & Close" at bounding box center [655, 286] width 66 height 21
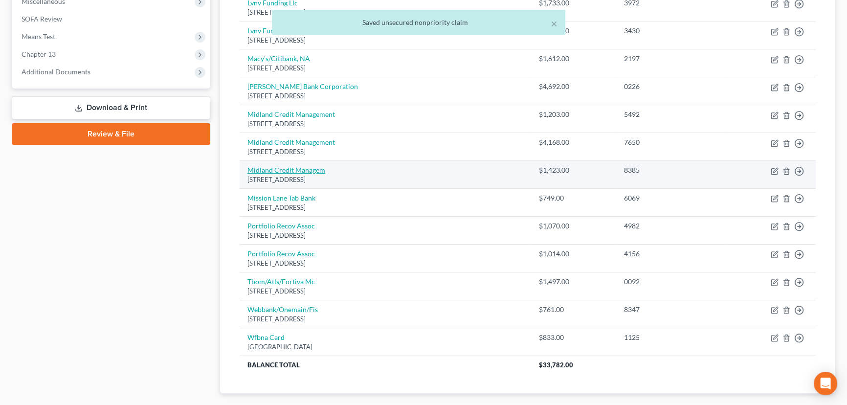
click at [278, 170] on link "Midland Credit Managem" at bounding box center [286, 170] width 78 height 8
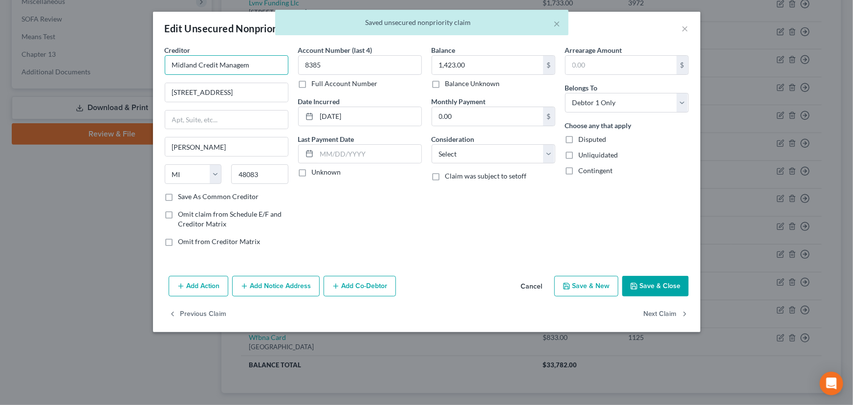
click at [253, 69] on input "Midland Credit Managem" at bounding box center [227, 65] width 124 height 20
click at [311, 176] on div "Unknown" at bounding box center [360, 172] width 124 height 10
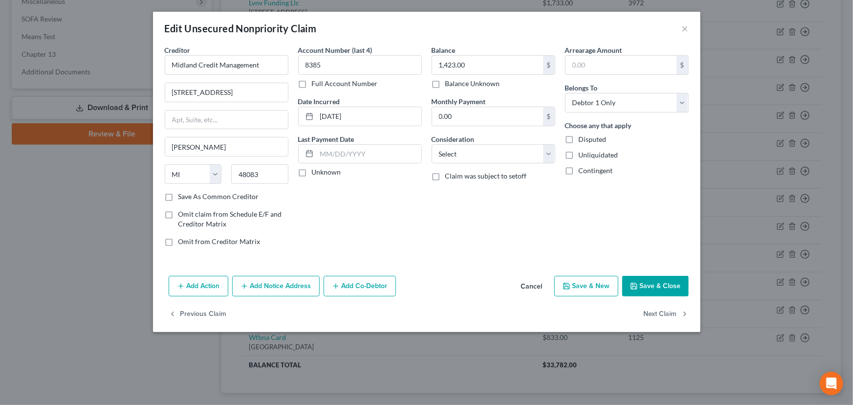
click at [312, 171] on label "Unknown" at bounding box center [326, 172] width 29 height 10
click at [316, 171] on input "Unknown" at bounding box center [319, 170] width 6 height 6
click at [430, 161] on div "Balance 1,423.00 $ Balance Unknown Balance Undetermined 1,423.00 $ Balance Unkn…" at bounding box center [493, 149] width 133 height 209
click at [445, 164] on div "Balance 1,423.00 $ Balance Unknown Balance Undetermined 1,423.00 $ Balance Unkn…" at bounding box center [493, 149] width 133 height 209
click at [448, 159] on select "Select Cable / Satellite Services Collection Agency Credit Card Debt Debt Couns…" at bounding box center [494, 154] width 124 height 20
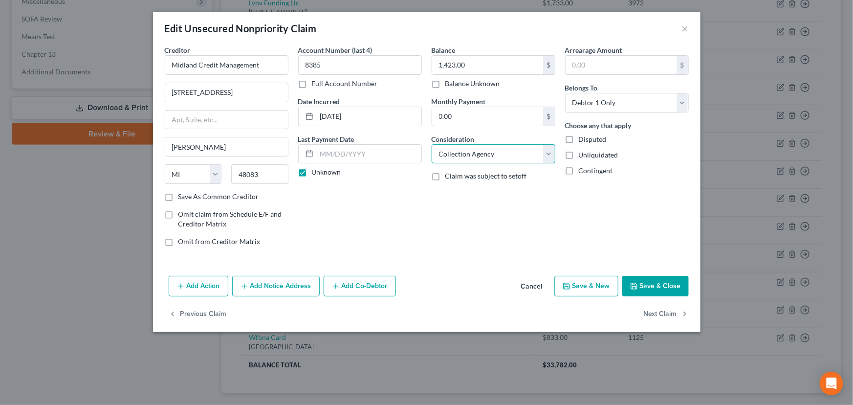
click at [432, 144] on select "Select Cable / Satellite Services Collection Agency Credit Card Debt Debt Couns…" at bounding box center [494, 154] width 124 height 20
click at [646, 284] on button "Save & Close" at bounding box center [655, 286] width 66 height 21
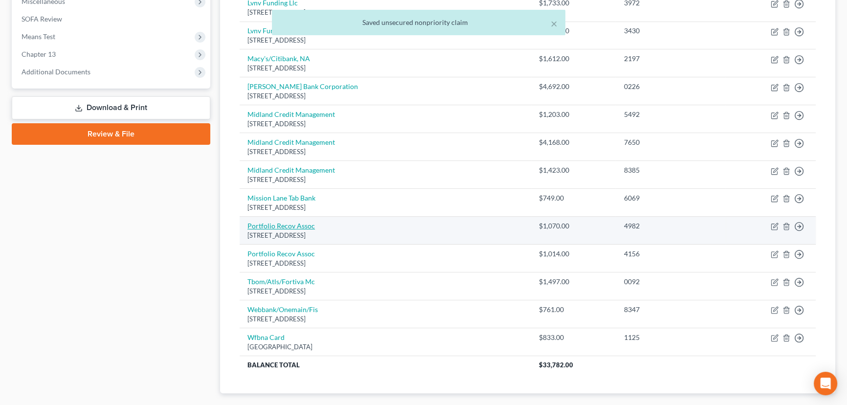
click at [311, 222] on link "Portfolio Recov Assoc" at bounding box center [280, 225] width 67 height 8
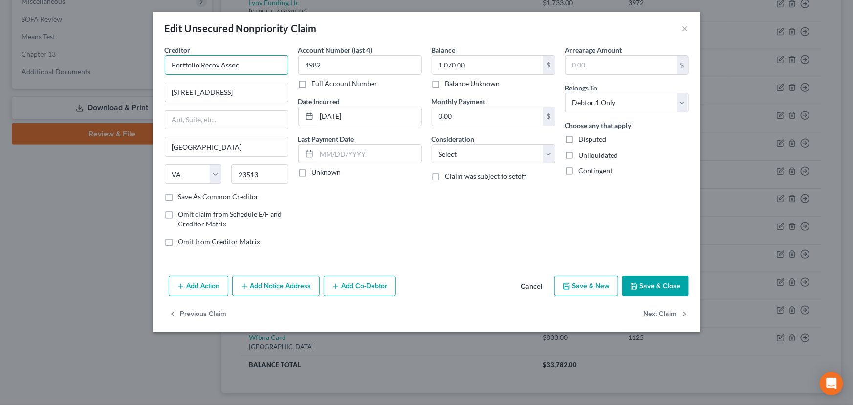
click at [259, 68] on input "Portfolio Recov Assoc" at bounding box center [227, 65] width 124 height 20
click at [217, 65] on input "Portfolio Recov Associates" at bounding box center [227, 65] width 124 height 20
drag, startPoint x: 277, startPoint y: 66, endPoint x: 151, endPoint y: 77, distance: 126.6
click at [151, 77] on div "Edit Unsecured Nonpriority Claim × Creditor * Portfolio Recovery Associates 120…" at bounding box center [426, 202] width 853 height 405
click at [342, 203] on div "Account Number (last 4) 4982 Full Account Number Date Incurred 11-17-2021 Last …" at bounding box center [359, 149] width 133 height 209
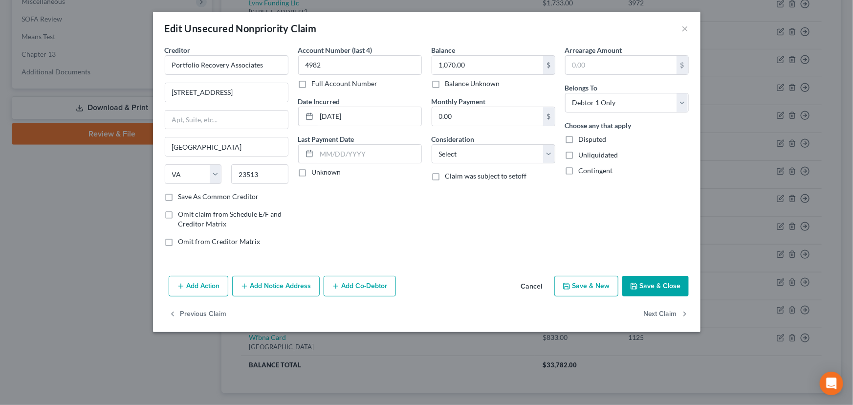
click at [312, 173] on label "Unknown" at bounding box center [326, 172] width 29 height 10
click at [316, 173] on input "Unknown" at bounding box center [319, 170] width 6 height 6
drag, startPoint x: 506, startPoint y: 156, endPoint x: 505, endPoint y: 162, distance: 5.5
click at [506, 156] on select "Select Cable / Satellite Services Collection Agency Credit Card Debt Debt Couns…" at bounding box center [494, 154] width 124 height 20
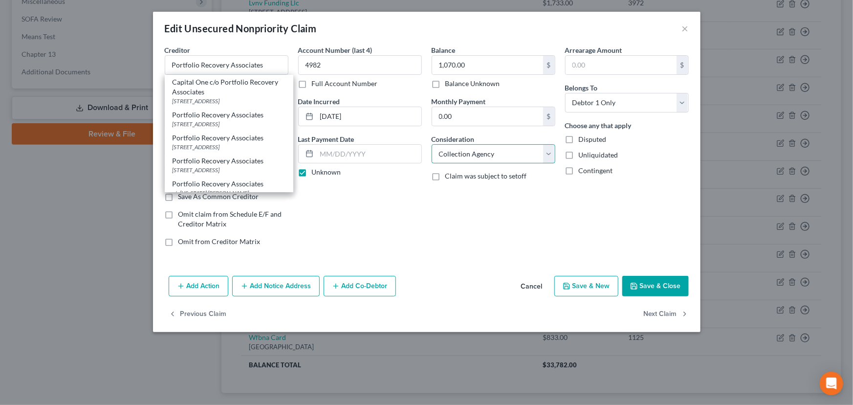
click at [432, 144] on select "Select Cable / Satellite Services Collection Agency Credit Card Debt Debt Couns…" at bounding box center [494, 154] width 124 height 20
click at [484, 219] on div "Balance 1,070.00 $ Balance Unknown Balance Undetermined 1,070.00 $ Balance Unkn…" at bounding box center [493, 149] width 133 height 209
click at [393, 246] on div "Account Number (last 4) 4982 Full Account Number Date Incurred 11-17-2021 Last …" at bounding box center [359, 149] width 133 height 209
click at [224, 61] on input "Portfolio Recovery Associates" at bounding box center [227, 65] width 124 height 20
click at [351, 200] on div "Account Number (last 4) 4982 Full Account Number Date Incurred 11-17-2021 Last …" at bounding box center [359, 149] width 133 height 209
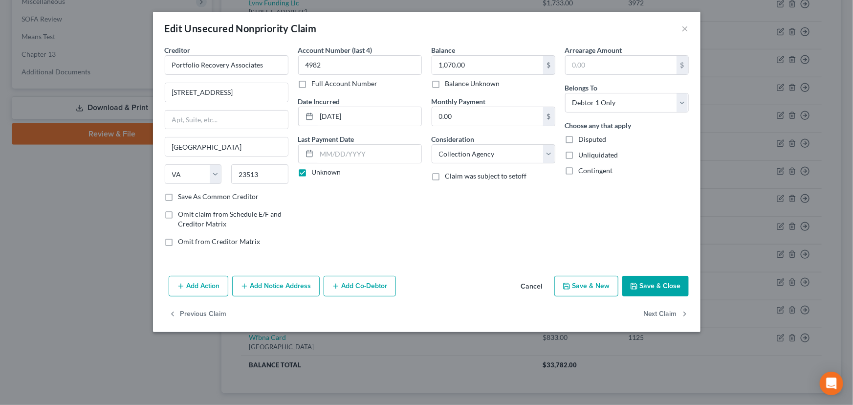
click at [401, 236] on div "Account Number (last 4) 4982 Full Account Number Date Incurred 11-17-2021 Last …" at bounding box center [359, 149] width 133 height 209
click at [647, 279] on button "Save & Close" at bounding box center [655, 286] width 66 height 21
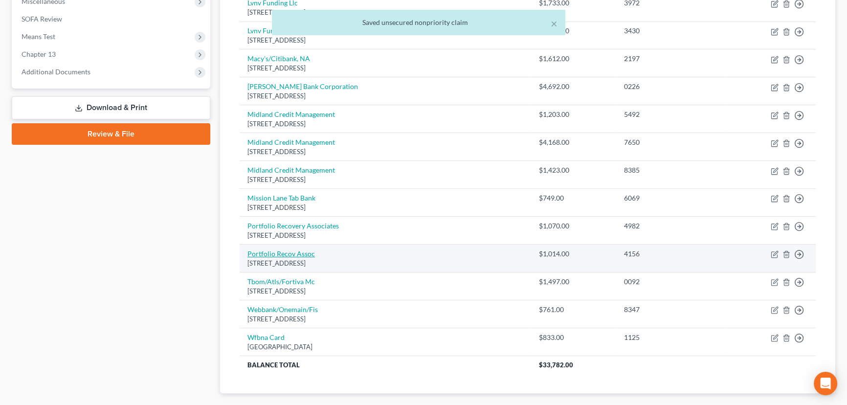
click at [306, 249] on link "Portfolio Recov Assoc" at bounding box center [280, 253] width 67 height 8
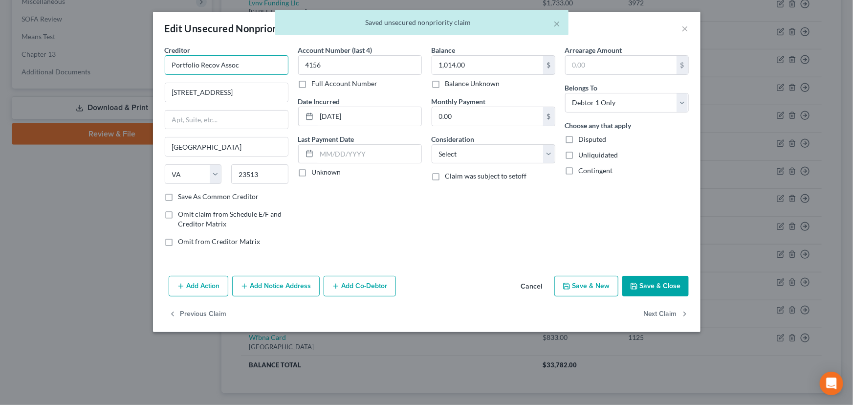
drag, startPoint x: 239, startPoint y: 67, endPoint x: 161, endPoint y: 75, distance: 78.6
click at [161, 75] on div "Creditor * Portfolio Recov Assoc 120 Corporate Drive Norfolk State AL AK AR AZ …" at bounding box center [226, 149] width 133 height 209
paste input "ery Associates"
click at [312, 172] on label "Unknown" at bounding box center [326, 172] width 29 height 10
click at [316, 172] on input "Unknown" at bounding box center [319, 170] width 6 height 6
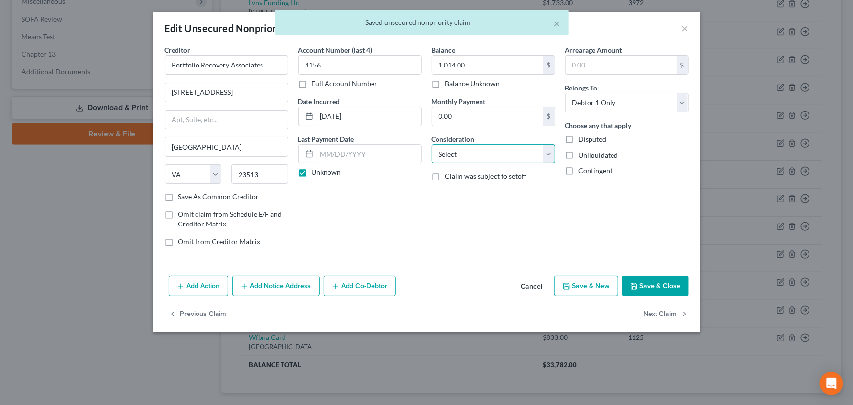
drag, startPoint x: 486, startPoint y: 155, endPoint x: 486, endPoint y: 162, distance: 6.9
click at [486, 155] on select "Select Cable / Satellite Services Collection Agency Credit Card Debt Debt Couns…" at bounding box center [494, 154] width 124 height 20
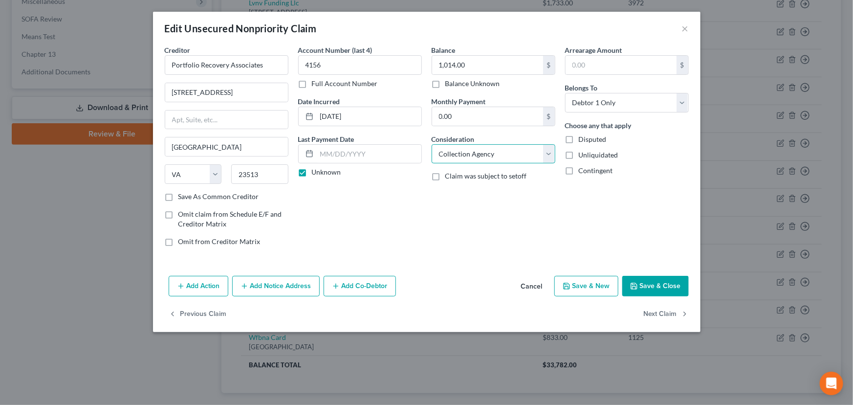
click at [432, 144] on select "Select Cable / Satellite Services Collection Agency Credit Card Debt Debt Couns…" at bounding box center [494, 154] width 124 height 20
click at [514, 227] on div "Balance 1,014.00 $ Balance Unknown Balance Undetermined 1,014.00 $ Balance Unkn…" at bounding box center [493, 149] width 133 height 209
click at [665, 285] on button "Save & Close" at bounding box center [655, 286] width 66 height 21
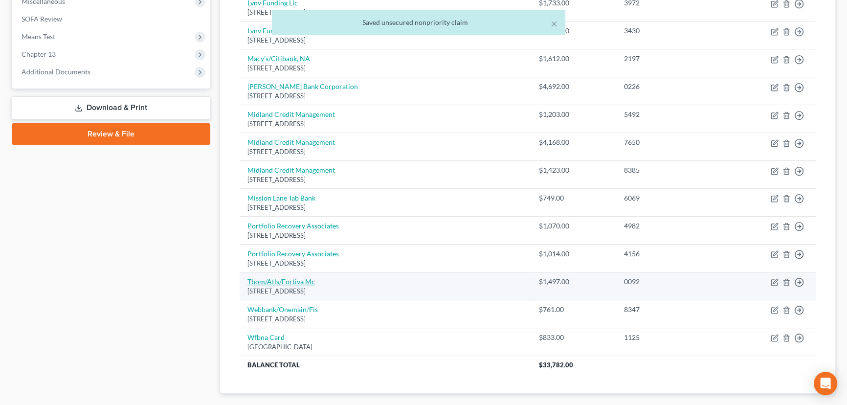
click at [301, 281] on link "Tbom/Atls/Fortiva Mc" at bounding box center [280, 281] width 67 height 8
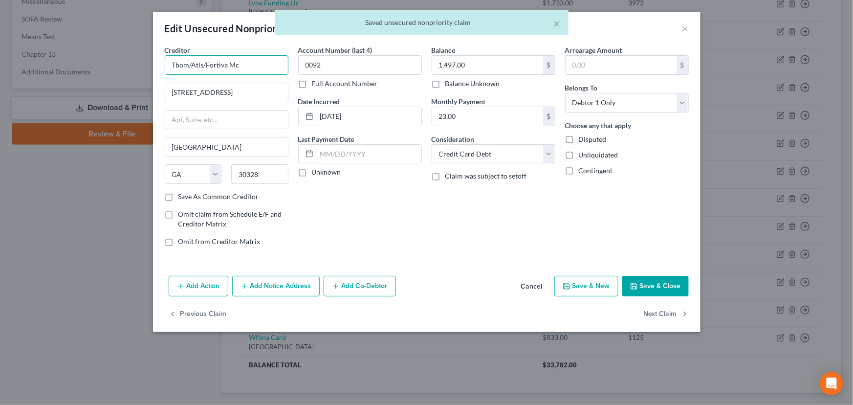
click at [204, 68] on input "Tbom/Atls/Fortiva Mc" at bounding box center [227, 65] width 124 height 20
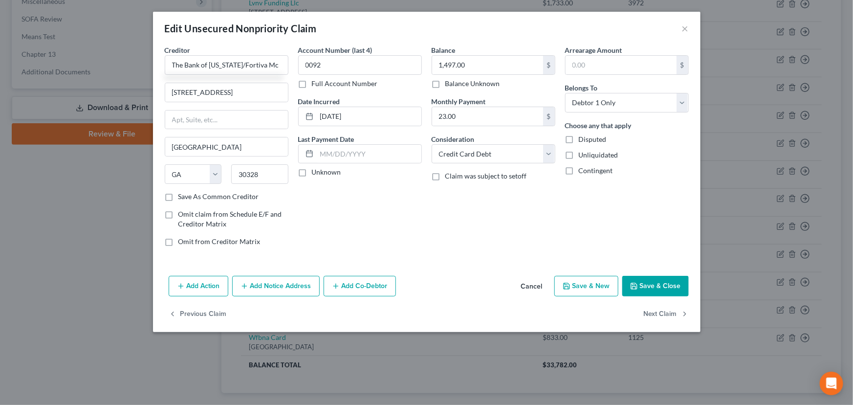
click at [369, 222] on div "Account Number (last 4) 0092 Full Account Number Date Incurred 12-30-2024 Last …" at bounding box center [359, 149] width 133 height 209
click at [312, 174] on label "Unknown" at bounding box center [326, 172] width 29 height 10
click at [316, 174] on input "Unknown" at bounding box center [319, 170] width 6 height 6
click at [635, 284] on icon "button" at bounding box center [634, 286] width 8 height 8
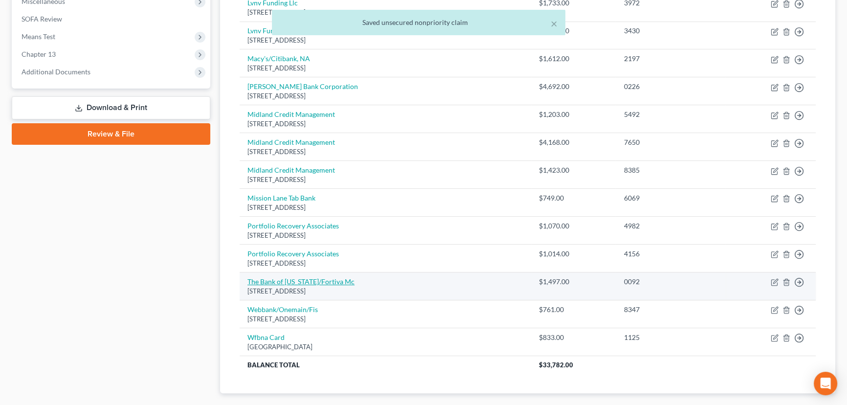
click at [338, 280] on link "The Bank of Missouri/Fortiva Mc" at bounding box center [300, 281] width 107 height 8
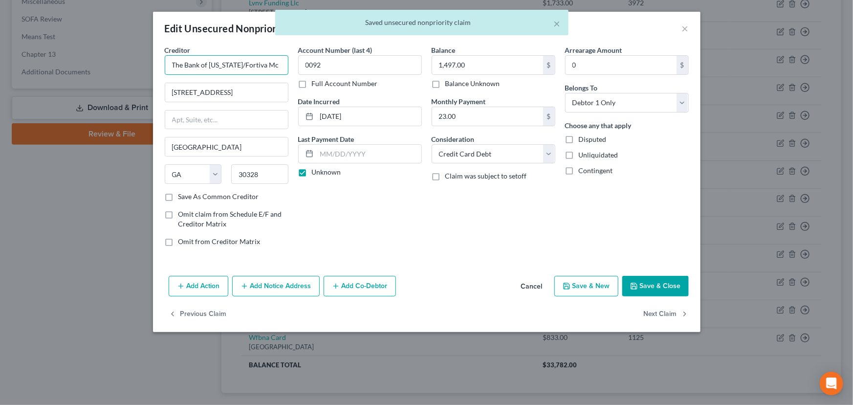
click at [278, 73] on input "The Bank of Missouri/Fortiva Mc" at bounding box center [227, 65] width 124 height 20
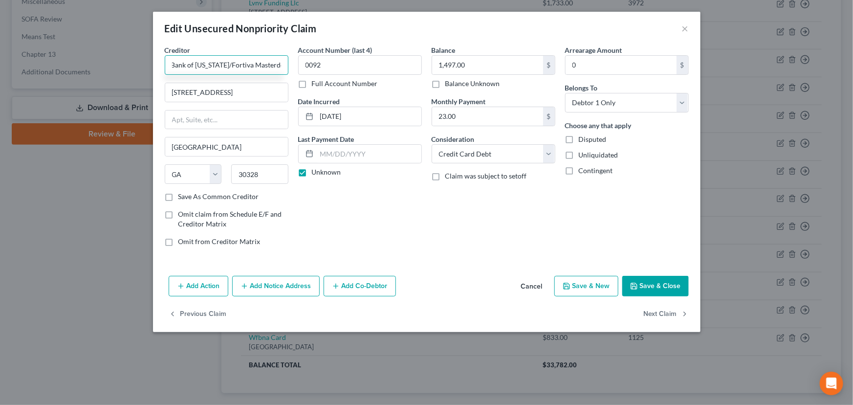
scroll to position [0, 18]
click at [270, 66] on input "The Bank of Missouri/Fortiva Masterdcard" at bounding box center [227, 65] width 124 height 20
click at [341, 241] on div "Account Number (last 4) 0092 Full Account Number Date Incurred 12-30-2024 Last …" at bounding box center [359, 149] width 133 height 209
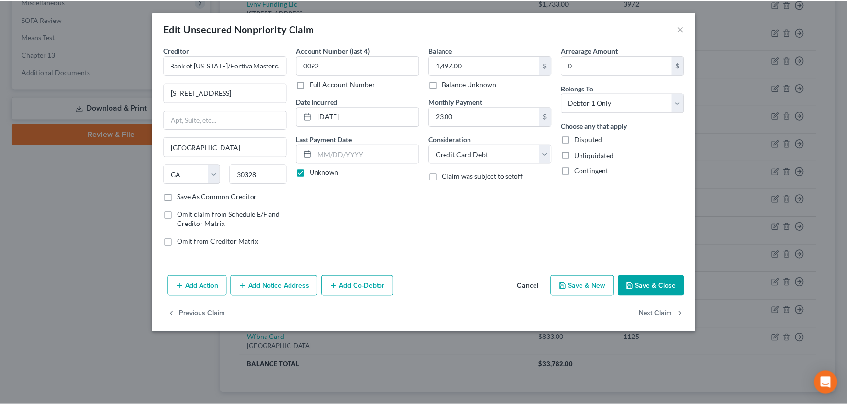
scroll to position [0, 0]
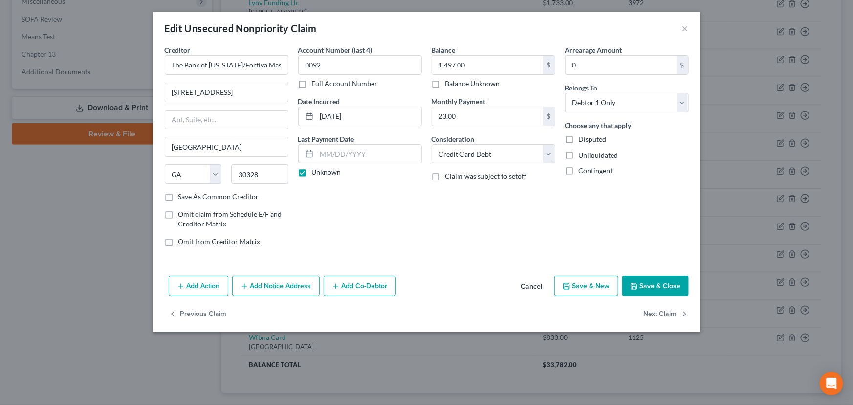
click at [626, 284] on button "Save & Close" at bounding box center [655, 286] width 66 height 21
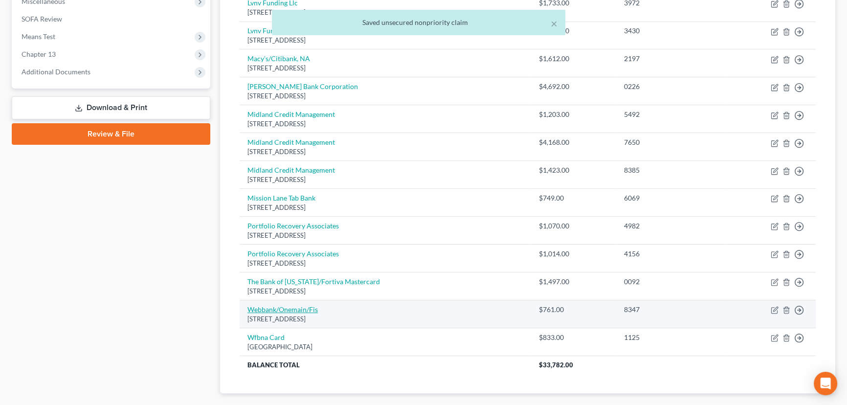
click at [256, 306] on link "Webbank/Onemain/Fis" at bounding box center [282, 309] width 70 height 8
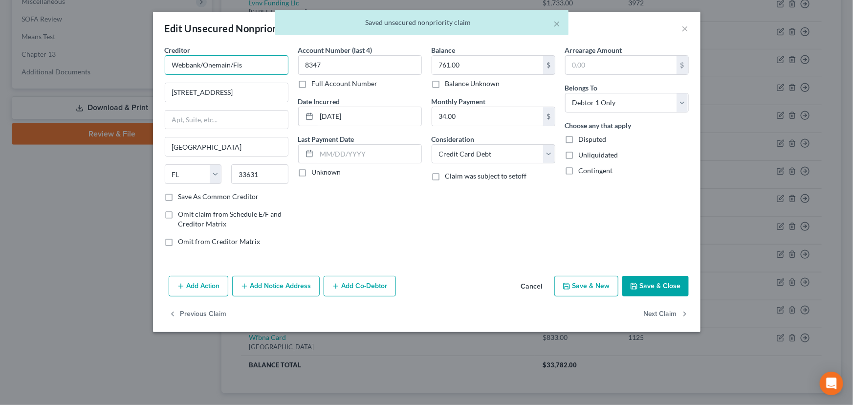
click at [256, 57] on input "Webbank/Onemain/Fis" at bounding box center [227, 65] width 124 height 20
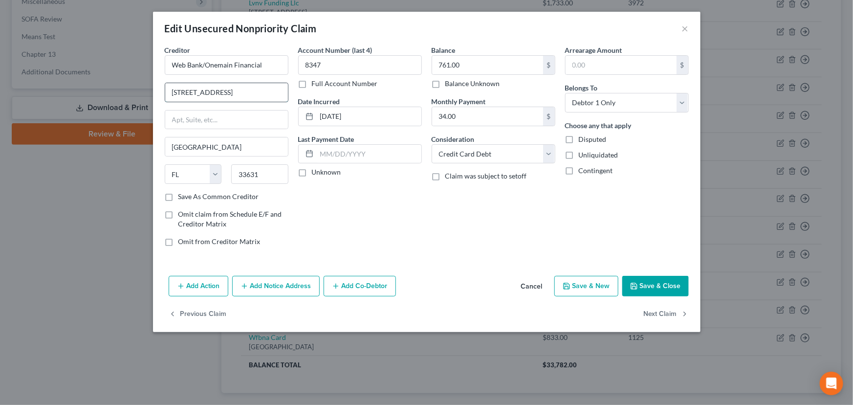
click at [236, 94] on input "Po Box 31535ta 74" at bounding box center [226, 92] width 123 height 19
click at [312, 173] on label "Unknown" at bounding box center [326, 172] width 29 height 10
click at [316, 173] on input "Unknown" at bounding box center [319, 170] width 6 height 6
click at [412, 215] on div "Account Number (last 4) 8347 Full Account Number Date Incurred 11-26-2024 Last …" at bounding box center [359, 149] width 133 height 209
click at [655, 277] on button "Save & Close" at bounding box center [655, 286] width 66 height 21
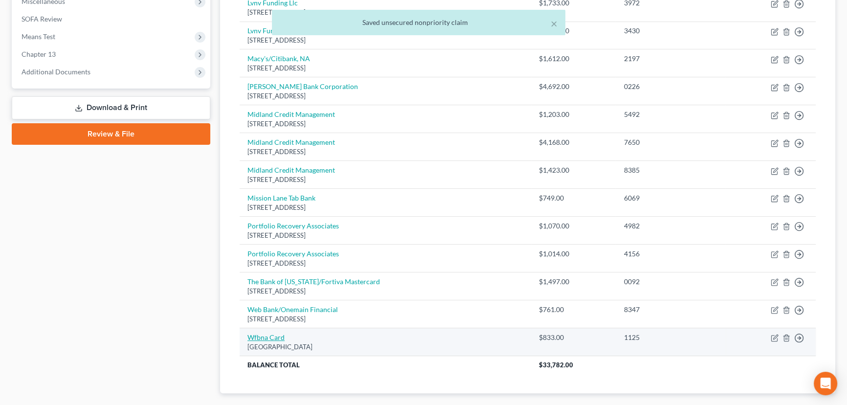
click at [280, 336] on link "Wfbna Card" at bounding box center [265, 337] width 37 height 8
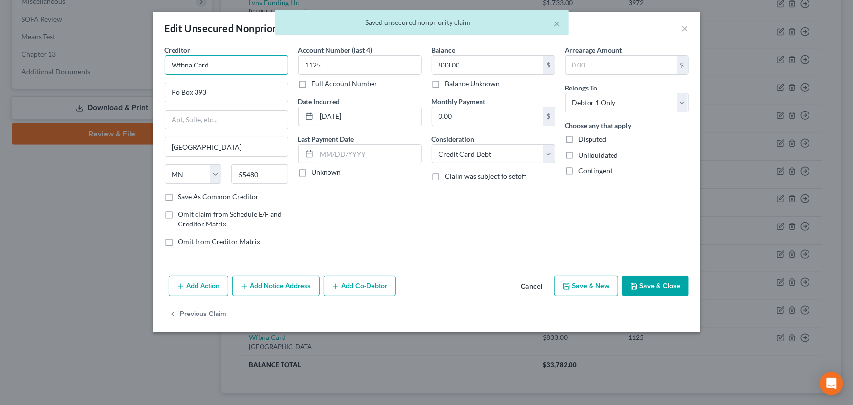
click at [192, 64] on input "Wfbna Card" at bounding box center [227, 65] width 124 height 20
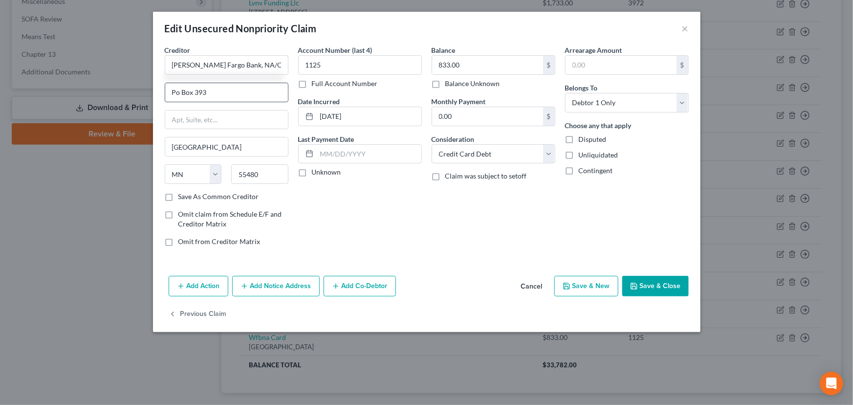
click at [216, 99] on input "Po Box 393" at bounding box center [226, 92] width 123 height 19
click at [312, 175] on label "Unknown" at bounding box center [326, 172] width 29 height 10
click at [316, 174] on input "Unknown" at bounding box center [319, 170] width 6 height 6
click at [553, 222] on div "Balance 833.00 $ Balance Unknown Balance Undetermined 833.00 $ Balance Unknown …" at bounding box center [493, 149] width 133 height 209
click at [650, 280] on button "Save & Close" at bounding box center [655, 286] width 66 height 21
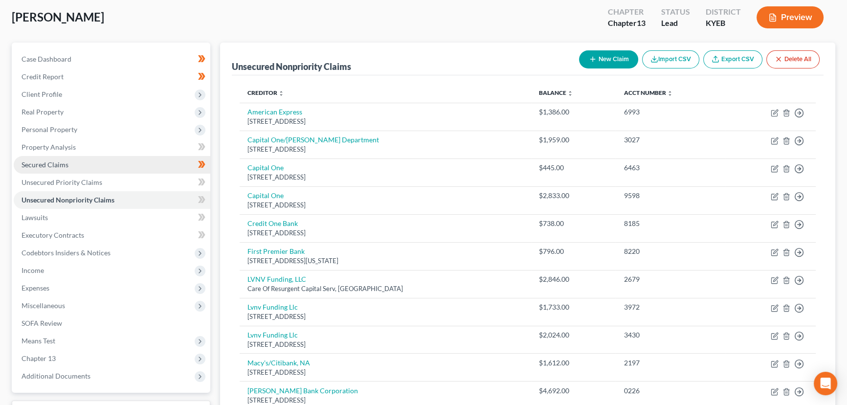
scroll to position [44, 0]
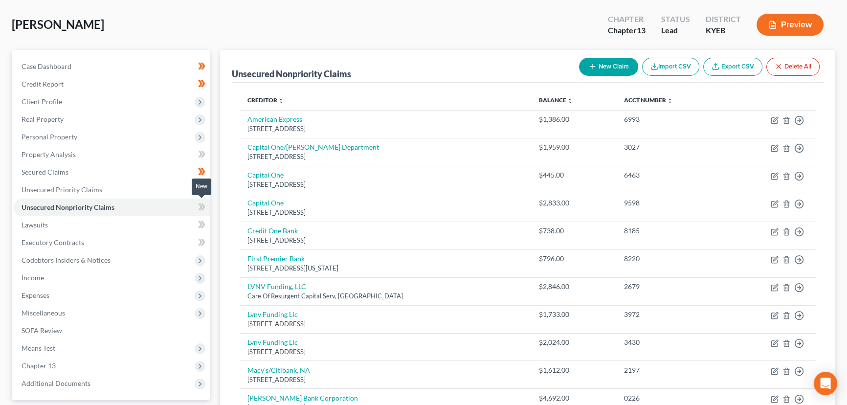
click at [200, 205] on icon at bounding box center [201, 207] width 7 height 12
click at [213, 210] on div "Case Dashboard Payments Invoices Payments Payments Credit Report Client Profile" at bounding box center [111, 393] width 208 height 686
click at [95, 218] on link "Lawsuits" at bounding box center [112, 225] width 196 height 18
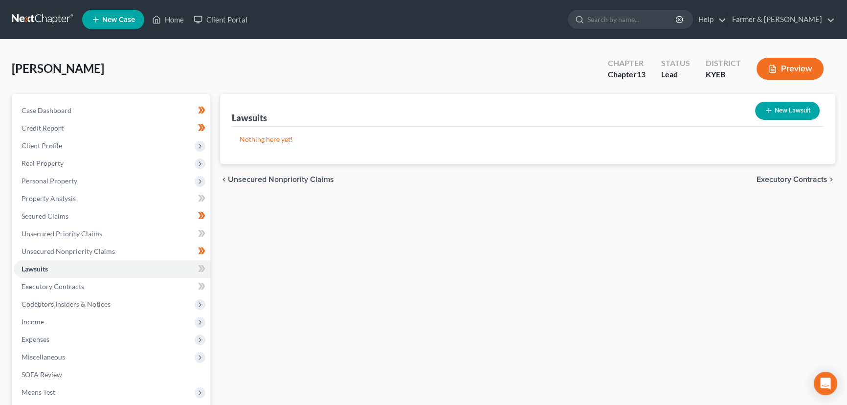
click at [783, 103] on button "New Lawsuit" at bounding box center [787, 111] width 65 height 18
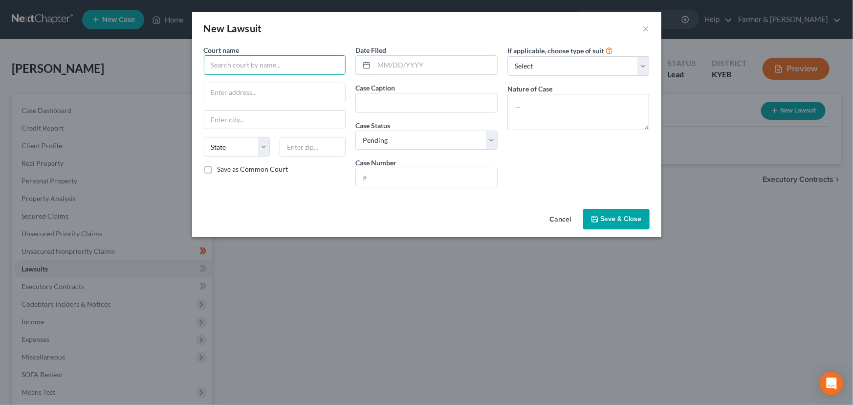
click at [221, 65] on input "text" at bounding box center [275, 65] width 142 height 20
click at [239, 83] on div "Scott District Court" at bounding box center [263, 82] width 102 height 10
click at [384, 63] on input "text" at bounding box center [435, 65] width 123 height 19
paste input "12/13/2022"
click at [353, 105] on div "Date Filed 12/13/2022 Case Caption Case Status * Select Pending On Appeal Concl…" at bounding box center [426, 120] width 152 height 150
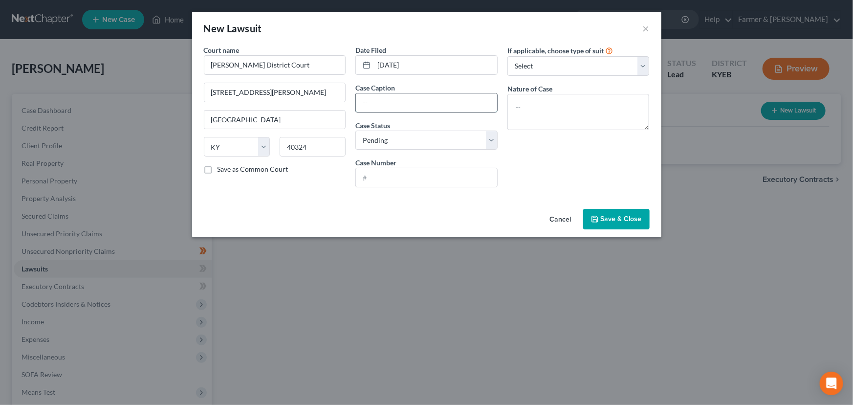
drag, startPoint x: 366, startPoint y: 103, endPoint x: 373, endPoint y: 110, distance: 10.4
click at [366, 103] on input "text" at bounding box center [426, 102] width 141 height 19
paste input "LVNV FUNDING LLC VS. BROWN, PAUL A"
click at [323, 184] on div "Court name * Scott District Court 119 N Hamilton St # 1 Georgetown State AL AK …" at bounding box center [275, 120] width 152 height 150
drag, startPoint x: 438, startPoint y: 173, endPoint x: 431, endPoint y: 172, distance: 6.9
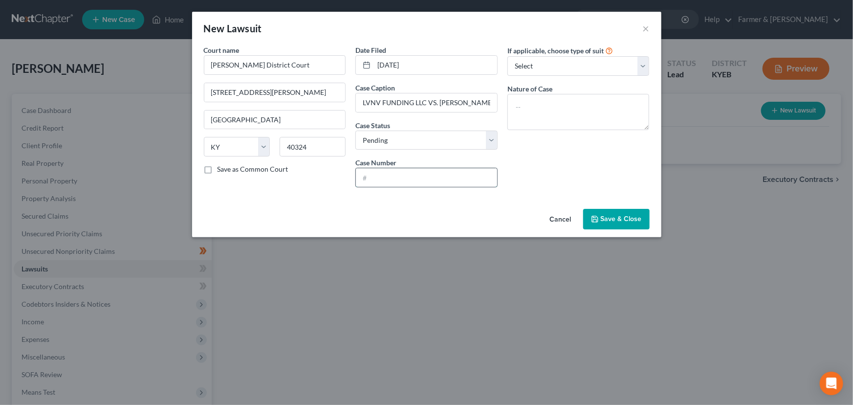
click at [437, 174] on input "text" at bounding box center [426, 177] width 141 height 19
paste input "22-C-00856"
click at [532, 166] on div "If applicable, choose type of suit Select Repossession Garnishment Foreclosure …" at bounding box center [578, 120] width 152 height 150
click at [541, 71] on select "Select Repossession Garnishment Foreclosure Attached, Seized, Or Levied Other" at bounding box center [578, 66] width 142 height 20
click at [507, 56] on select "Select Repossession Garnishment Foreclosure Attached, Seized, Or Levied Other" at bounding box center [578, 66] width 142 height 20
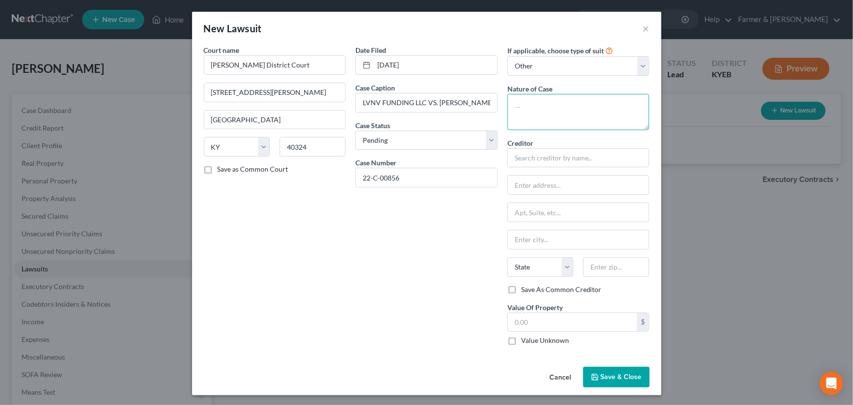
click at [541, 110] on textarea at bounding box center [578, 112] width 142 height 36
click at [407, 225] on div "Date Filed 12/13/2022 Case Caption LVNV FUNDING LLC VS. BROWN, PAUL A Case Stat…" at bounding box center [426, 199] width 152 height 308
click at [524, 318] on input "text" at bounding box center [573, 322] width 130 height 19
click at [423, 286] on div "Date Filed 12/13/2022 Case Caption LVNV FUNDING LLC VS. BROWN, PAUL A Case Stat…" at bounding box center [426, 199] width 152 height 308
click at [596, 379] on icon "button" at bounding box center [595, 377] width 8 height 8
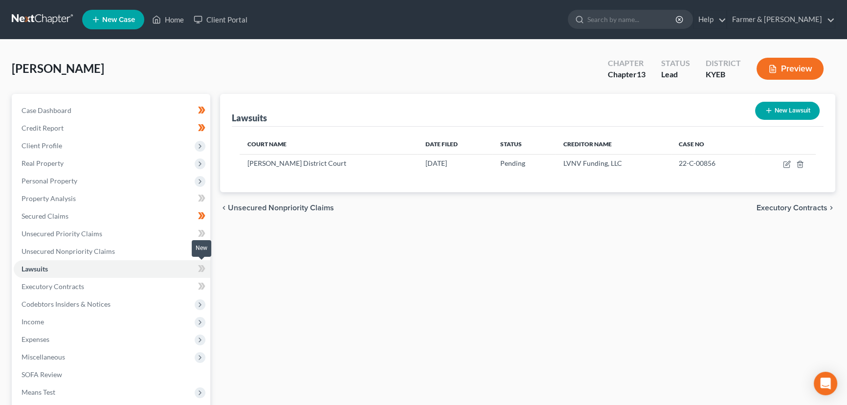
click at [205, 269] on icon at bounding box center [201, 268] width 7 height 12
click at [205, 269] on span at bounding box center [201, 269] width 17 height 15
click at [320, 284] on div "Lawsuits New Lawsuit Court Name Date Filed Status Creditor Name Case No Scott D…" at bounding box center [527, 297] width 625 height 406
click at [778, 110] on button "New Lawsuit" at bounding box center [787, 111] width 65 height 18
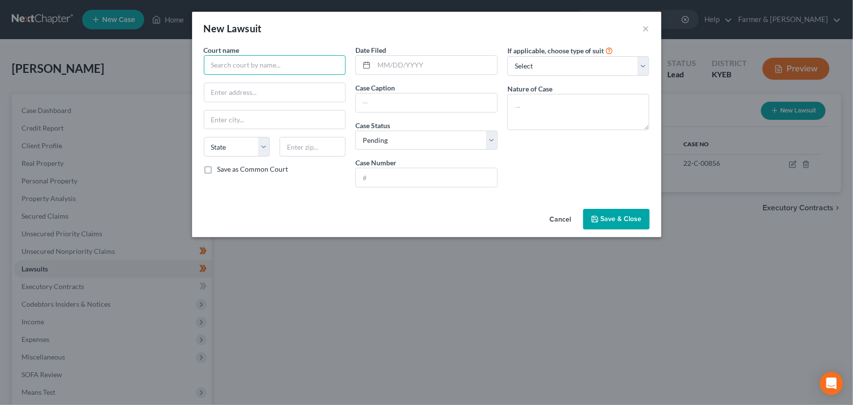
click at [246, 65] on input "text" at bounding box center [275, 65] width 142 height 20
click at [244, 83] on div "Scott District Court" at bounding box center [263, 82] width 102 height 10
drag, startPoint x: 411, startPoint y: 66, endPoint x: 401, endPoint y: 85, distance: 21.4
click at [411, 66] on input "text" at bounding box center [435, 65] width 123 height 19
paste input "09/12/2022"
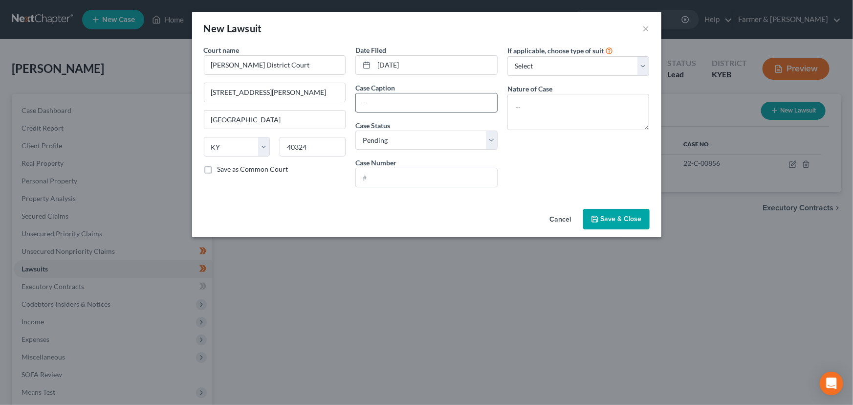
drag, startPoint x: 352, startPoint y: 107, endPoint x: 381, endPoint y: 102, distance: 29.7
click at [352, 107] on div "Date Filed 09/12/2022 Case Caption Case Status * Select Pending On Appeal Concl…" at bounding box center [426, 120] width 152 height 150
drag, startPoint x: 382, startPoint y: 102, endPoint x: 374, endPoint y: 108, distance: 10.1
click at [382, 102] on input "text" at bounding box center [426, 102] width 141 height 19
paste input "LVNV FUNDING LLC VS. BROWN, PAUL"
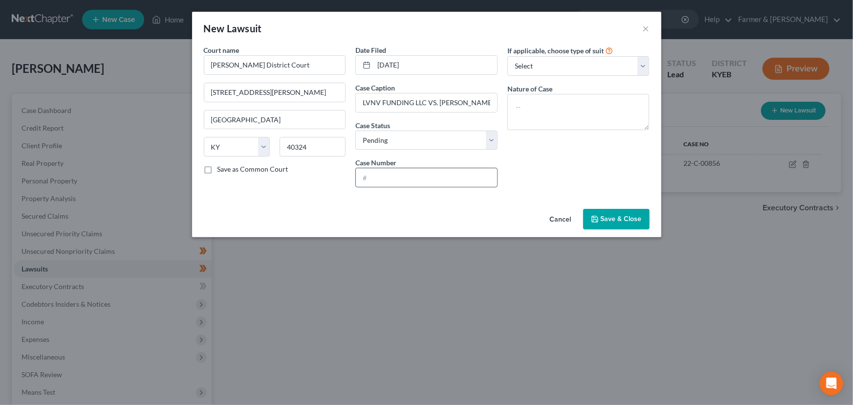
drag, startPoint x: 400, startPoint y: 175, endPoint x: 481, endPoint y: 175, distance: 81.1
click at [400, 175] on input "text" at bounding box center [426, 177] width 141 height 19
paste input "22-C-00615"
click at [520, 172] on div "If applicable, choose type of suit Select Repossession Garnishment Foreclosure …" at bounding box center [578, 120] width 152 height 150
drag, startPoint x: 530, startPoint y: 62, endPoint x: 530, endPoint y: 72, distance: 10.3
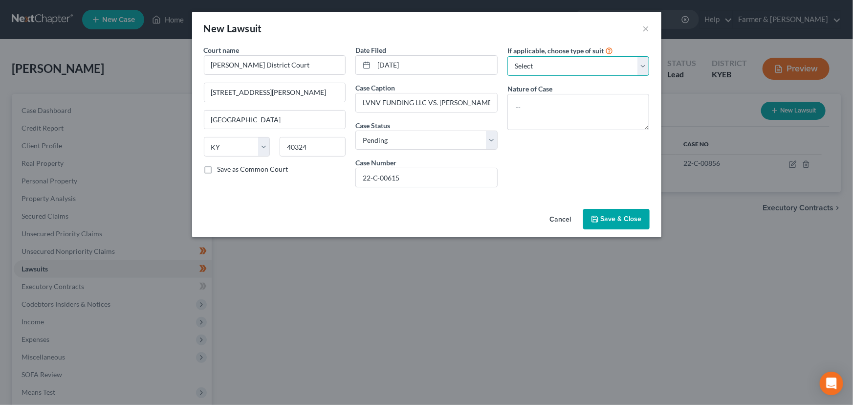
click at [530, 62] on select "Select Repossession Garnishment Foreclosure Attached, Seized, Or Levied Other" at bounding box center [578, 66] width 142 height 20
click at [507, 56] on select "Select Repossession Garnishment Foreclosure Attached, Seized, Or Levied Other" at bounding box center [578, 66] width 142 height 20
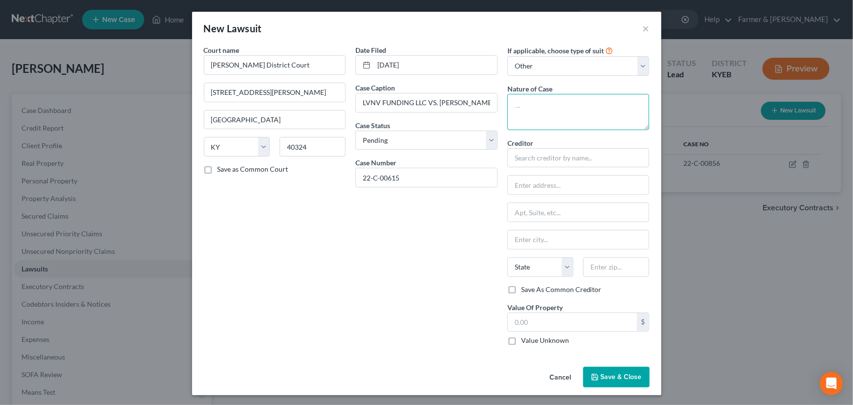
click at [545, 116] on textarea at bounding box center [578, 112] width 142 height 36
click at [518, 181] on input "text" at bounding box center [578, 184] width 141 height 19
click at [425, 240] on div "Date Filed 09/12/2022 Case Caption LVNV FUNDING LLC VS. BROWN, PAUL Case Status…" at bounding box center [426, 199] width 152 height 308
click at [508, 323] on input "text" at bounding box center [573, 322] width 130 height 19
click at [402, 313] on div "Date Filed 09/12/2022 Case Caption LVNV FUNDING LLC VS. BROWN, PAUL Case Status…" at bounding box center [426, 199] width 152 height 308
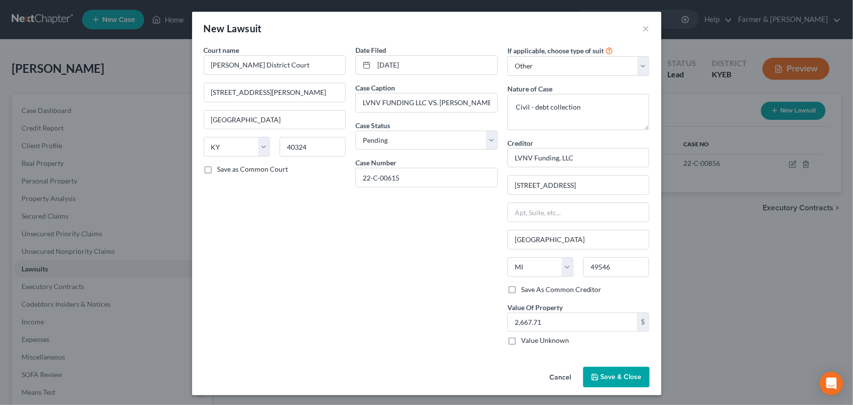
click at [604, 375] on span "Save & Close" at bounding box center [621, 376] width 41 height 8
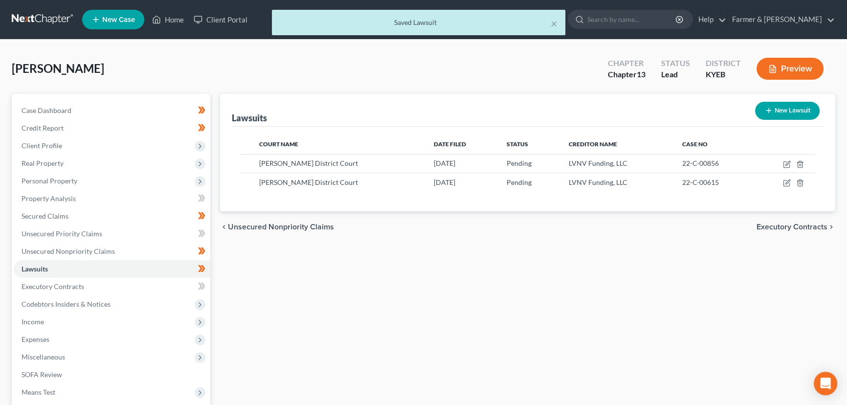
click at [782, 108] on button "New Lawsuit" at bounding box center [787, 111] width 65 height 18
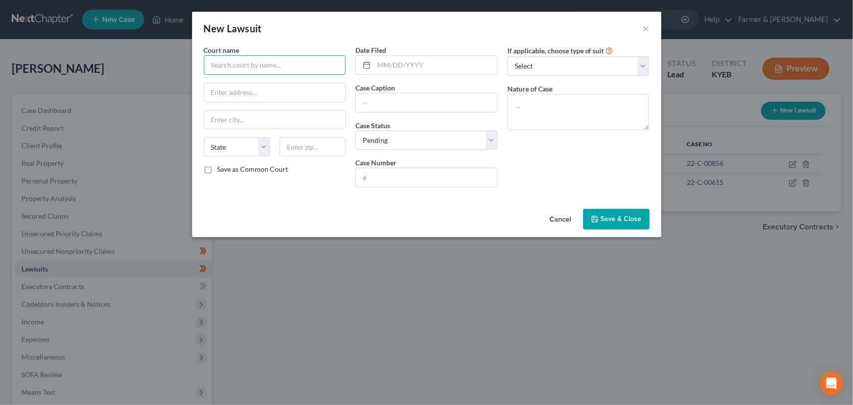
click at [260, 67] on input "text" at bounding box center [275, 65] width 142 height 20
click at [259, 78] on div "Scott District Court" at bounding box center [263, 82] width 102 height 10
click at [395, 66] on input "text" at bounding box center [435, 65] width 123 height 19
paste input "03/29/2022"
click at [386, 109] on input "text" at bounding box center [426, 102] width 141 height 19
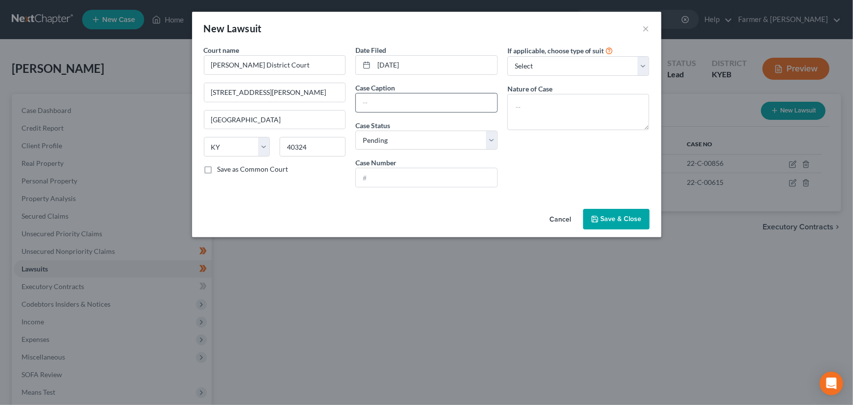
paste input "PORTFOLIO RECOVERY ASSOCIATES, LLC VS. BROWN, PAUL"
drag, startPoint x: 444, startPoint y: 175, endPoint x: 462, endPoint y: 176, distance: 17.6
click at [444, 175] on input "text" at bounding box center [426, 177] width 141 height 19
paste input "22-C-00179"
click at [516, 175] on div "If applicable, choose type of suit Select Repossession Garnishment Foreclosure …" at bounding box center [578, 120] width 152 height 150
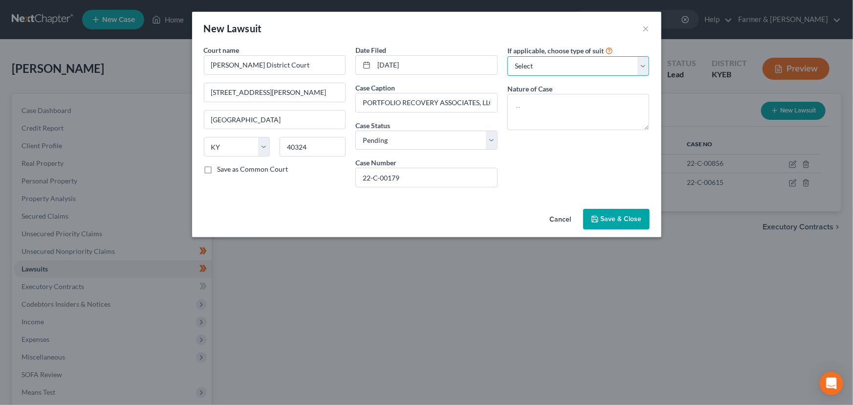
click at [533, 70] on select "Select Repossession Garnishment Foreclosure Attached, Seized, Or Levied Other" at bounding box center [578, 66] width 142 height 20
click at [507, 56] on select "Select Repossession Garnishment Foreclosure Attached, Seized, Or Levied Other" at bounding box center [578, 66] width 142 height 20
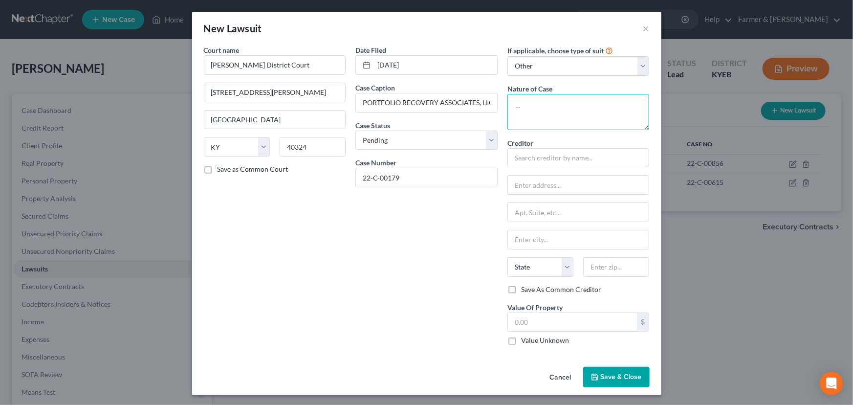
click at [539, 119] on textarea at bounding box center [578, 112] width 142 height 36
click at [535, 187] on input "text" at bounding box center [578, 184] width 141 height 19
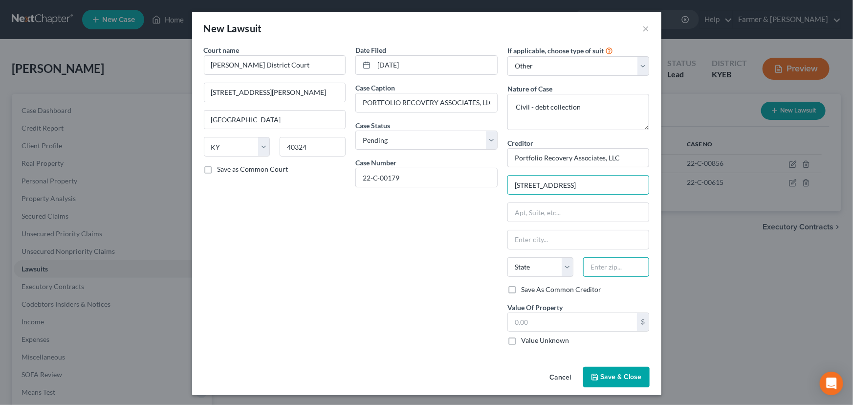
click at [595, 269] on input "text" at bounding box center [616, 267] width 66 height 20
click at [319, 303] on div "Court name * Scott District Court 119 N Hamilton St # 1 Georgetown State AL AK …" at bounding box center [275, 199] width 152 height 308
click at [380, 298] on div "Date Filed 03/29/2022 Case Caption PORTFOLIO RECOVERY ASSOCIATES, LLC VS. BROWN…" at bounding box center [426, 199] width 152 height 308
click at [523, 328] on input "text" at bounding box center [573, 322] width 130 height 19
click at [431, 290] on div "Date Filed 03/29/2022 Case Caption PORTFOLIO RECOVERY ASSOCIATES, LLC VS. BROWN…" at bounding box center [426, 199] width 152 height 308
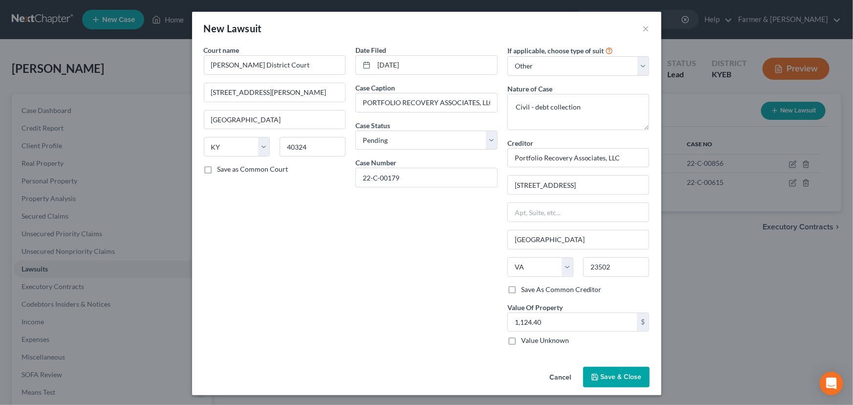
click at [397, 264] on div "Date Filed 03/29/2022 Case Caption PORTFOLIO RECOVERY ASSOCIATES, LLC VS. BROWN…" at bounding box center [426, 199] width 152 height 308
click at [607, 374] on span "Save & Close" at bounding box center [621, 376] width 41 height 8
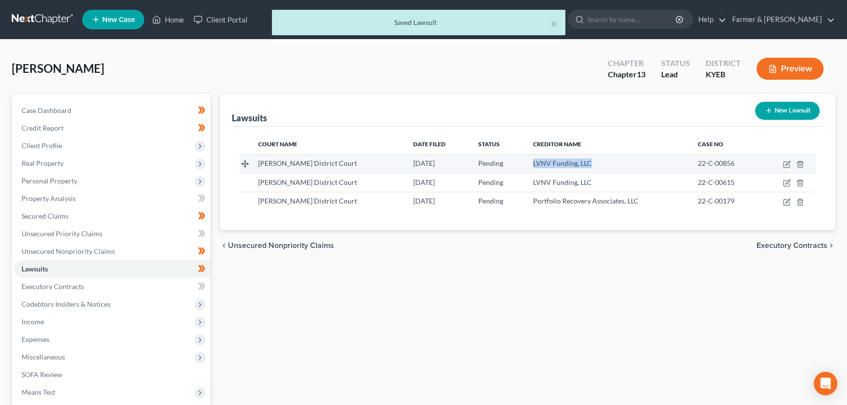
drag, startPoint x: 507, startPoint y: 161, endPoint x: 613, endPoint y: 161, distance: 106.1
click at [587, 158] on div "LVNV Funding, LLC" at bounding box center [607, 163] width 149 height 10
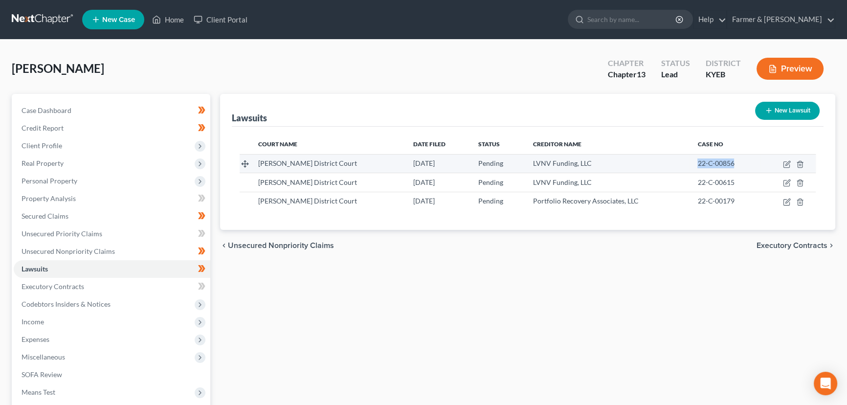
drag, startPoint x: 686, startPoint y: 161, endPoint x: 723, endPoint y: 164, distance: 37.3
click at [723, 164] on div "22-C-00856" at bounding box center [724, 163] width 55 height 10
copy span "22-C-00856"
drag, startPoint x: 508, startPoint y: 164, endPoint x: 564, endPoint y: 162, distance: 55.8
click at [564, 162] on span "LVNV Funding, LLC" at bounding box center [562, 163] width 59 height 8
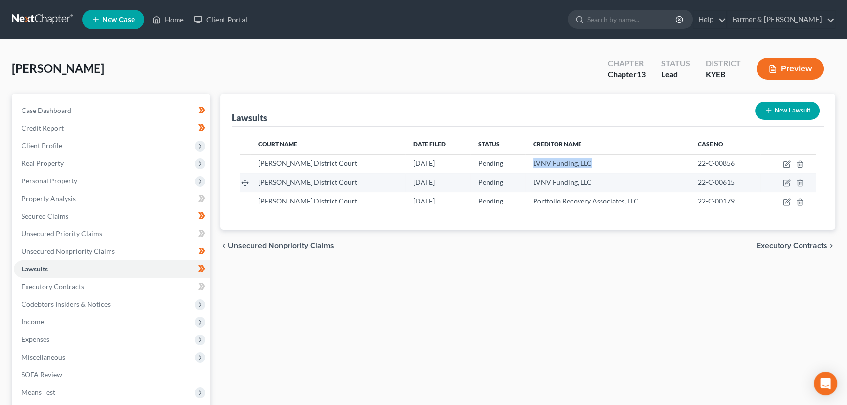
copy span "LVNV Funding, LLC"
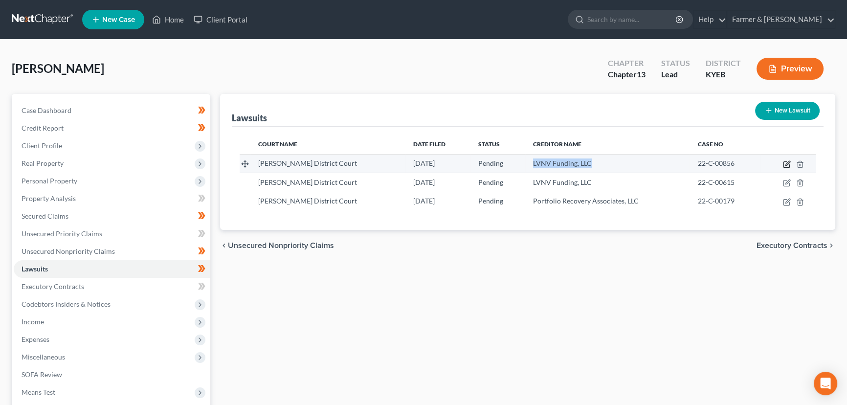
click at [788, 161] on icon "button" at bounding box center [787, 164] width 8 height 8
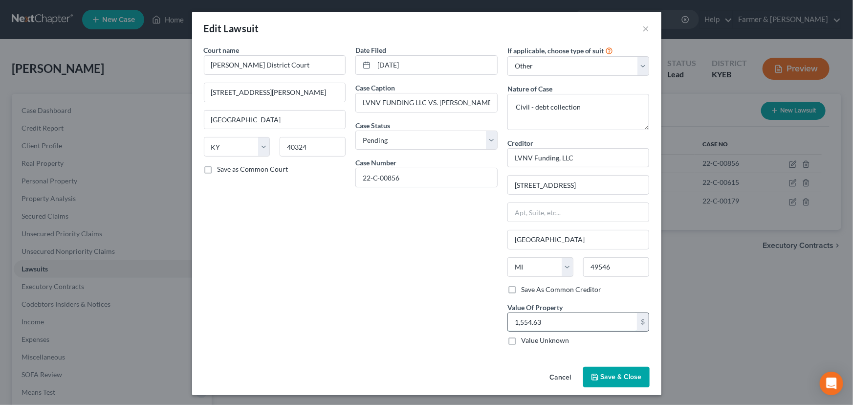
click at [538, 322] on input "1,554.63" at bounding box center [573, 322] width 130 height 19
drag, startPoint x: 318, startPoint y: 213, endPoint x: 335, endPoint y: 218, distance: 17.9
click at [319, 213] on div "Court name * Scott District Court 119 N Hamilton St # 1 Georgetown State AL AK …" at bounding box center [275, 199] width 152 height 308
click at [566, 375] on button "Cancel" at bounding box center [560, 378] width 37 height 20
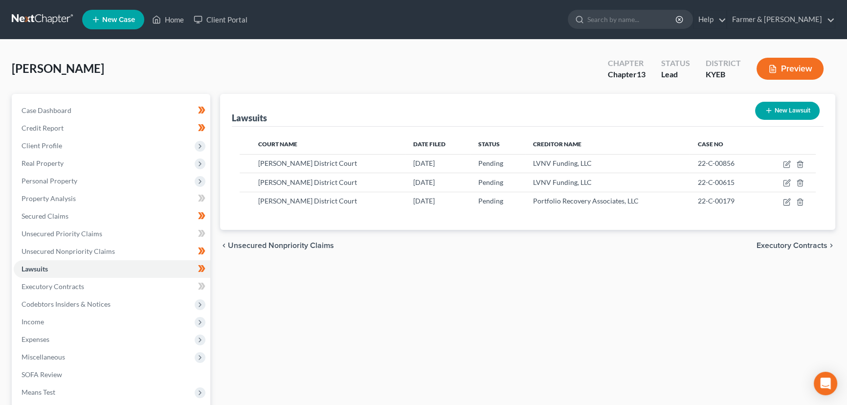
click at [527, 64] on div "Brown, Paul Upgraded Chapter Chapter 13 Status Lead District KYEB Preview" at bounding box center [423, 72] width 823 height 43
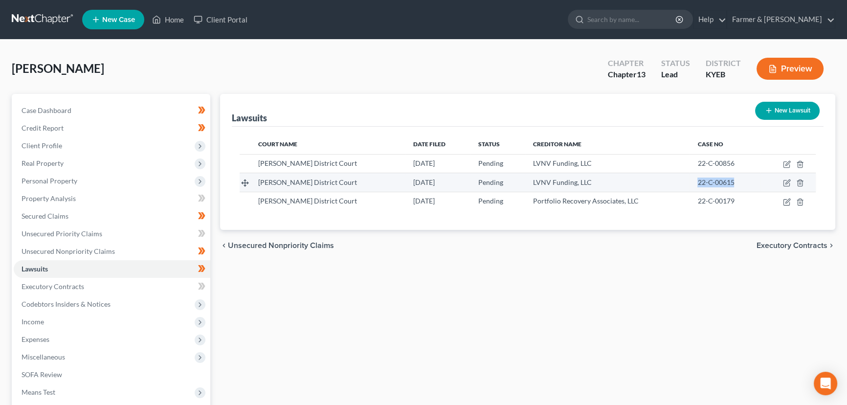
drag, startPoint x: 682, startPoint y: 180, endPoint x: 724, endPoint y: 180, distance: 42.0
click at [724, 180] on td "22-C-00615" at bounding box center [724, 182] width 71 height 19
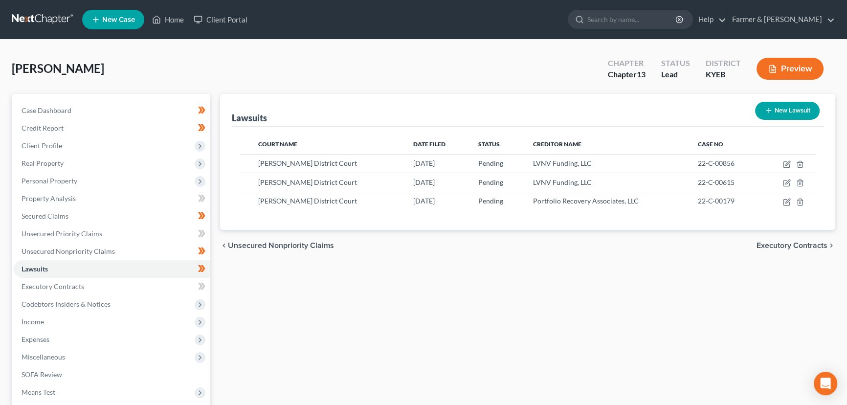
click at [493, 288] on div "Lawsuits New Lawsuit Court Name Date Filed Status Creditor Name Case No Scott D…" at bounding box center [527, 297] width 625 height 406
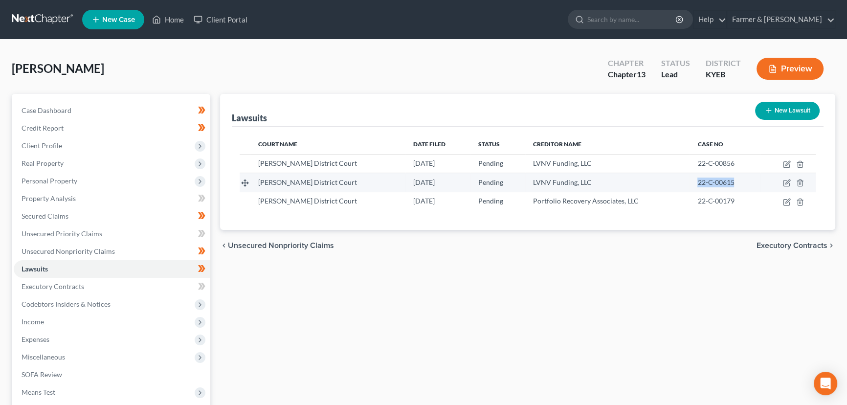
drag, startPoint x: 685, startPoint y: 183, endPoint x: 724, endPoint y: 181, distance: 39.2
click at [724, 181] on div "22-C-00615" at bounding box center [724, 182] width 55 height 10
copy span "22-C-00615"
drag, startPoint x: 506, startPoint y: 184, endPoint x: 566, endPoint y: 178, distance: 60.5
click at [566, 178] on td "LVNV Funding, LLC" at bounding box center [607, 182] width 164 height 19
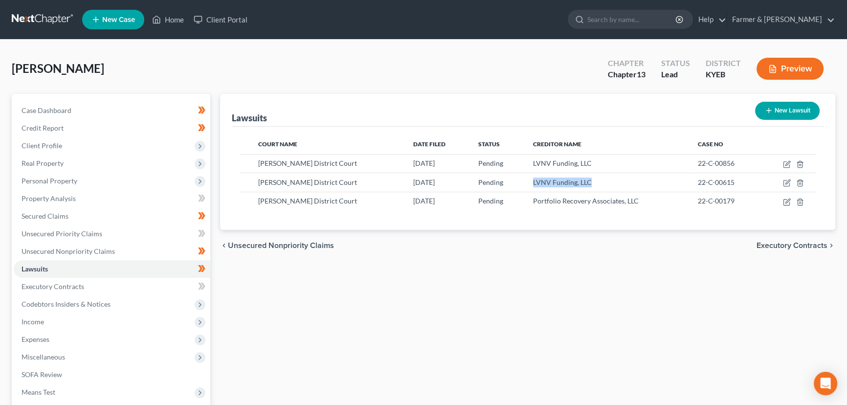
copy span "LVNV Funding, LLC"
click at [787, 182] on icon "button" at bounding box center [787, 182] width 4 height 4
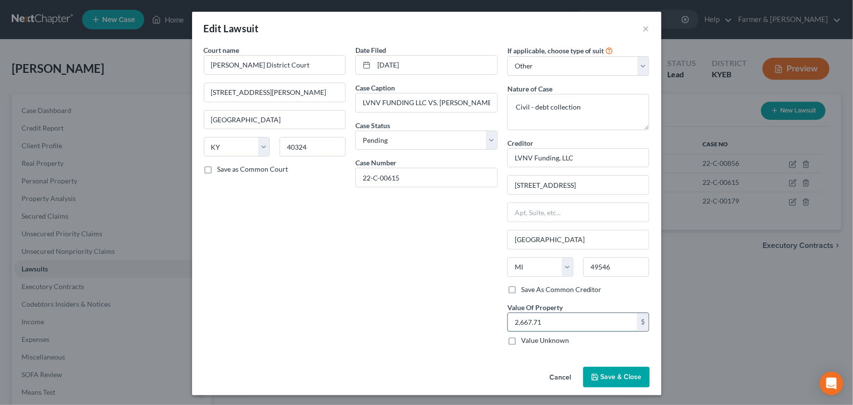
click at [552, 325] on input "2,667.71" at bounding box center [573, 322] width 130 height 19
drag, startPoint x: 561, startPoint y: 371, endPoint x: 658, endPoint y: 238, distance: 165.5
click at [561, 371] on button "Cancel" at bounding box center [560, 378] width 37 height 20
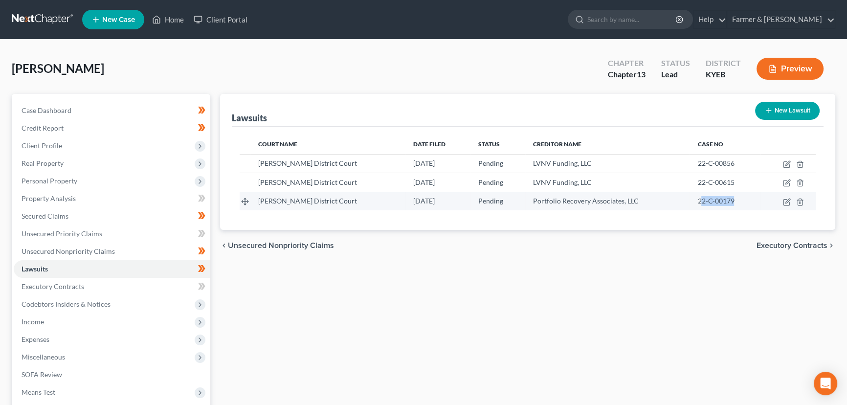
drag, startPoint x: 687, startPoint y: 200, endPoint x: 698, endPoint y: 205, distance: 12.7
click at [725, 200] on div "22-C-00179" at bounding box center [724, 201] width 55 height 10
drag, startPoint x: 685, startPoint y: 200, endPoint x: 720, endPoint y: 200, distance: 35.7
click at [720, 200] on span "22-C-00179" at bounding box center [715, 200] width 37 height 8
copy span "22-C-00179"
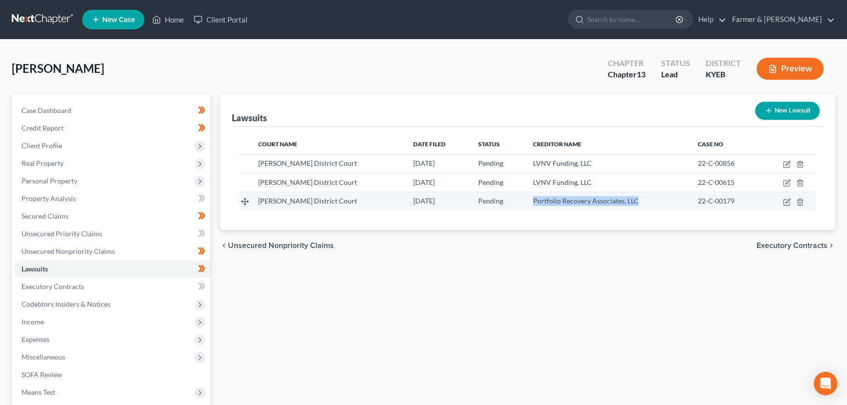
drag, startPoint x: 506, startPoint y: 201, endPoint x: 623, endPoint y: 197, distance: 116.9
click at [623, 197] on td "Portfolio Recovery Associates, LLC" at bounding box center [607, 201] width 164 height 19
copy span "Portfolio Recovery Associates, LLC"
click at [786, 200] on icon "button" at bounding box center [787, 200] width 4 height 4
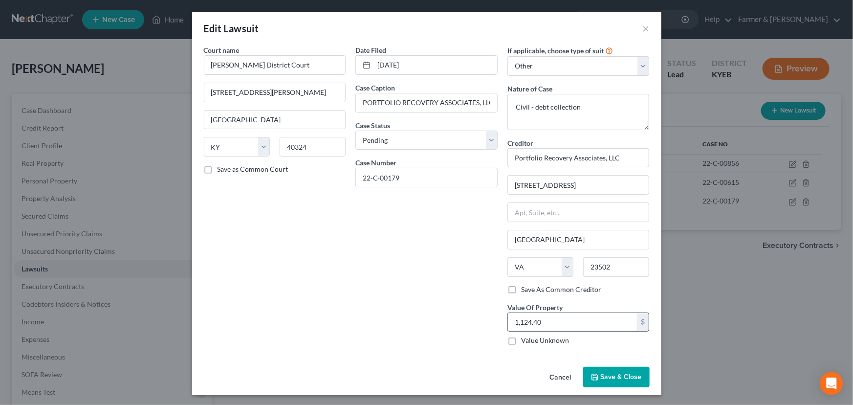
click at [560, 316] on input "1,124.40" at bounding box center [573, 322] width 130 height 19
drag, startPoint x: 331, startPoint y: 252, endPoint x: 336, endPoint y: 258, distance: 8.0
click at [331, 252] on div "Court name * Scott District Court 119 N Hamilton St # 1 Georgetown State AL AK …" at bounding box center [275, 199] width 152 height 308
click at [565, 380] on button "Cancel" at bounding box center [560, 378] width 37 height 20
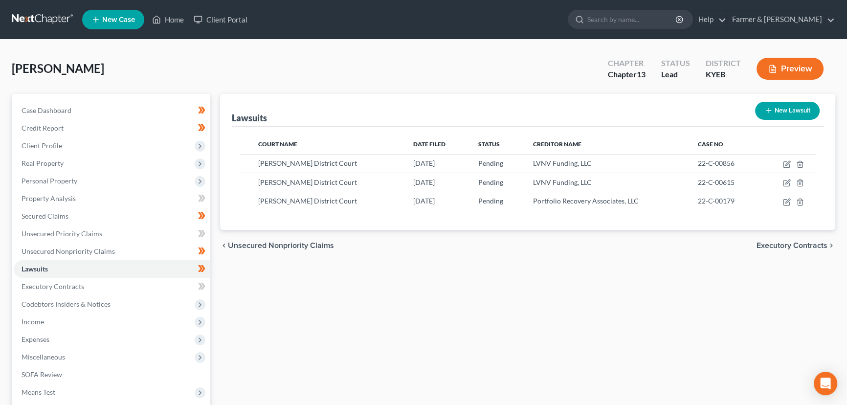
click at [273, 301] on div "Lawsuits New Lawsuit Court Name Date Filed Status Creditor Name Case No Scott D…" at bounding box center [527, 297] width 625 height 406
click at [118, 246] on link "Unsecured Nonpriority Claims" at bounding box center [112, 251] width 196 height 18
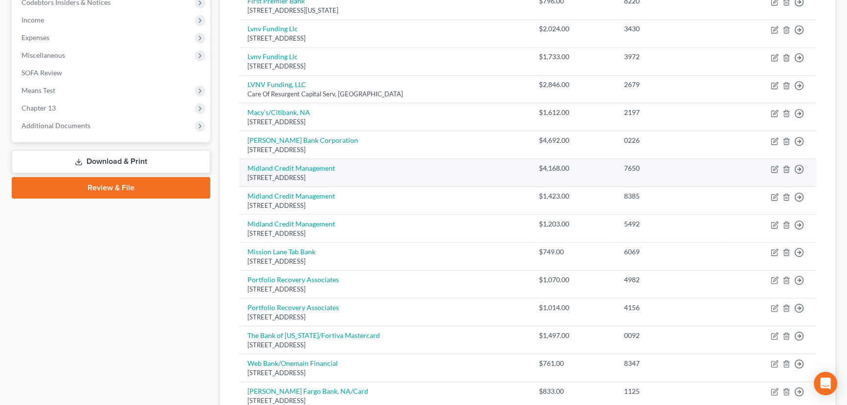
scroll to position [266, 0]
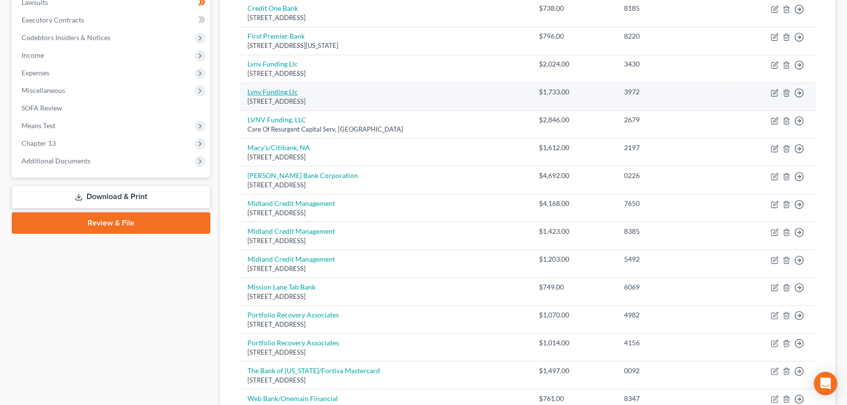
click at [284, 94] on link "Lvnv Funding Llc" at bounding box center [272, 91] width 50 height 8
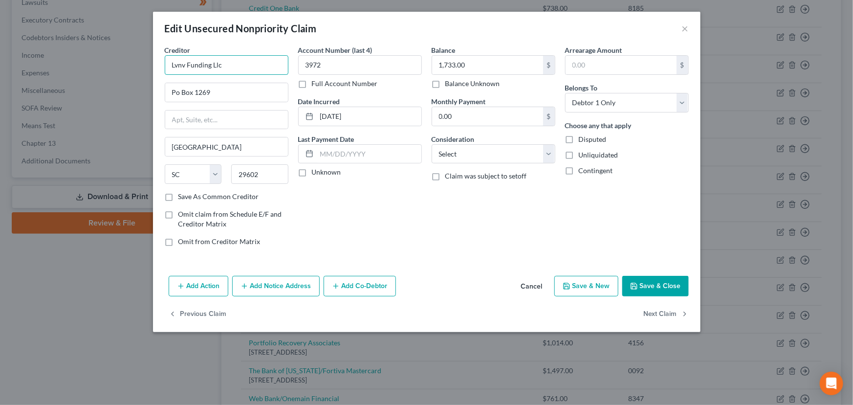
click at [252, 64] on input "Lvnv Funding Llc" at bounding box center [227, 65] width 124 height 20
drag, startPoint x: 221, startPoint y: 85, endPoint x: 222, endPoint y: 91, distance: 6.4
click at [221, 85] on input "Po Box 1269" at bounding box center [226, 92] width 123 height 19
click at [312, 176] on label "Unknown" at bounding box center [326, 172] width 29 height 10
click at [316, 174] on input "Unknown" at bounding box center [319, 170] width 6 height 6
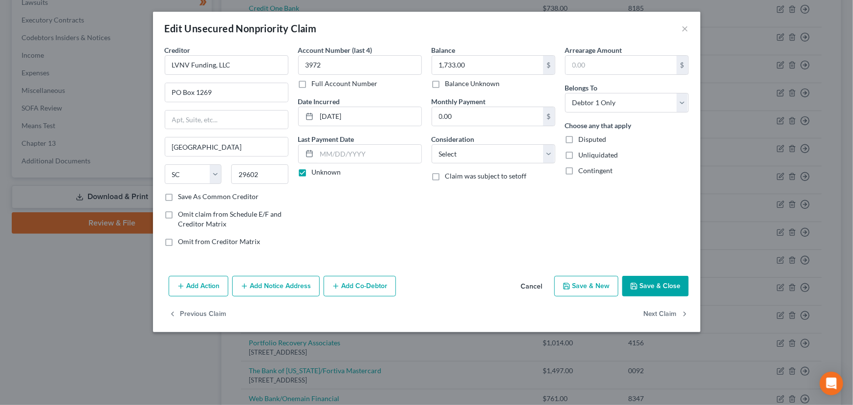
click at [405, 208] on div "Account Number (last 4) 3972 Full Account Number Date Incurred 02-22-2021 Last …" at bounding box center [359, 149] width 133 height 209
drag, startPoint x: 454, startPoint y: 152, endPoint x: 457, endPoint y: 162, distance: 11.0
click at [455, 152] on select "Select Cable / Satellite Services Collection Agency Credit Card Debt Debt Couns…" at bounding box center [494, 154] width 124 height 20
click at [432, 144] on select "Select Cable / Satellite Services Collection Agency Credit Card Debt Debt Couns…" at bounding box center [494, 154] width 124 height 20
drag, startPoint x: 499, startPoint y: 213, endPoint x: 494, endPoint y: 216, distance: 5.7
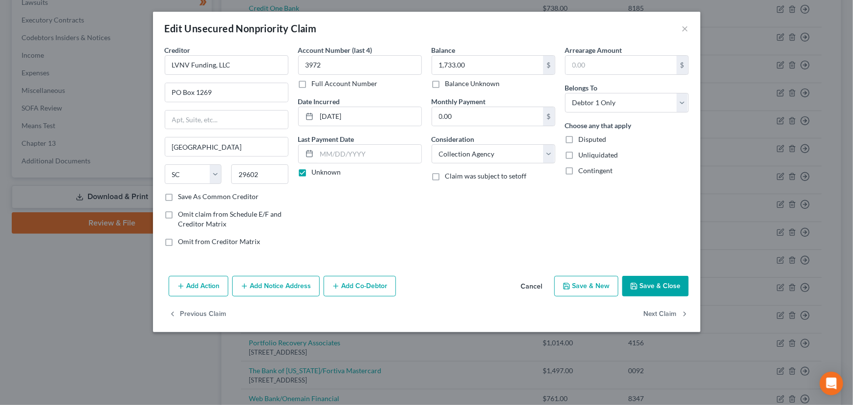
click at [499, 213] on div "Balance 1,733.00 $ Balance Unknown Balance Undetermined 1,733.00 $ Balance Unkn…" at bounding box center [493, 149] width 133 height 209
click at [641, 279] on button "Save & Close" at bounding box center [655, 286] width 66 height 21
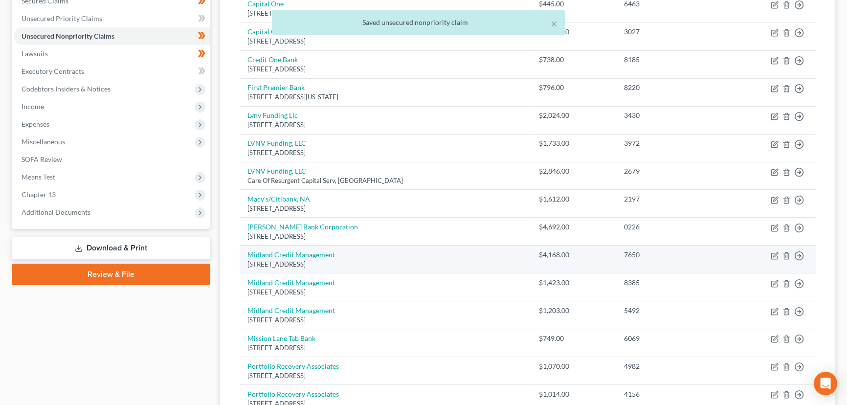
scroll to position [177, 0]
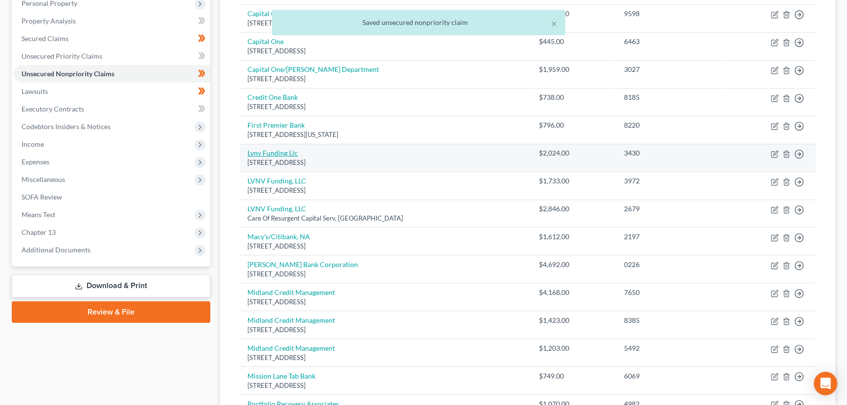
click at [293, 151] on link "Lvnv Funding Llc" at bounding box center [272, 153] width 50 height 8
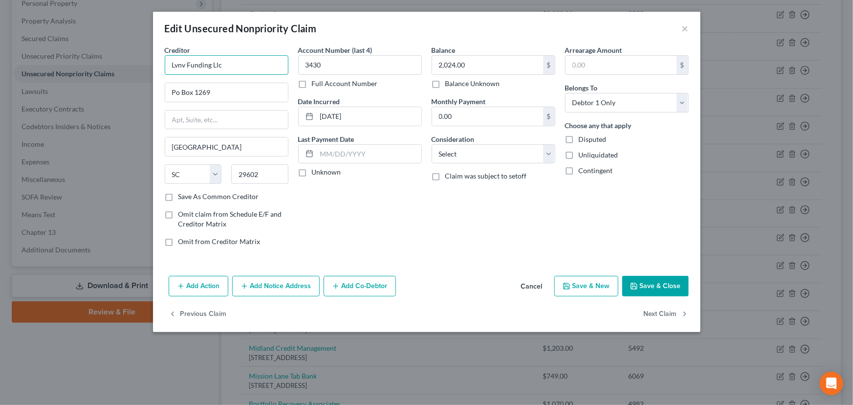
drag, startPoint x: 246, startPoint y: 72, endPoint x: 120, endPoint y: 69, distance: 126.1
click at [120, 69] on div "Edit Unsecured Nonpriority Claim × Creditor * Lvnv Funding Llc Po Box 1269 Gree…" at bounding box center [426, 202] width 853 height 405
click at [211, 94] on input "Po Box 1269" at bounding box center [226, 92] width 123 height 19
click at [312, 175] on label "Unknown" at bounding box center [326, 172] width 29 height 10
click at [316, 174] on input "Unknown" at bounding box center [319, 170] width 6 height 6
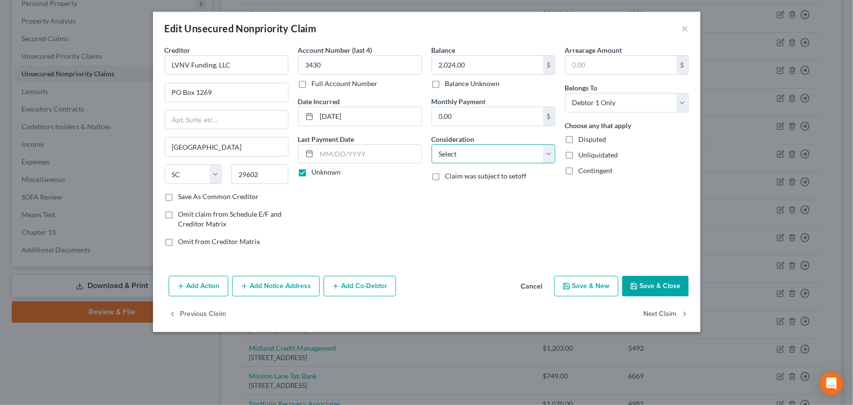
click at [468, 156] on select "Select Cable / Satellite Services Collection Agency Credit Card Debt Debt Couns…" at bounding box center [494, 154] width 124 height 20
click at [432, 144] on select "Select Cable / Satellite Services Collection Agency Credit Card Debt Debt Couns…" at bounding box center [494, 154] width 124 height 20
click at [515, 225] on div "Balance 2,024.00 $ Balance Unknown Balance Undetermined 2,024.00 $ Balance Unkn…" at bounding box center [493, 149] width 133 height 209
click at [654, 287] on button "Save & Close" at bounding box center [655, 286] width 66 height 21
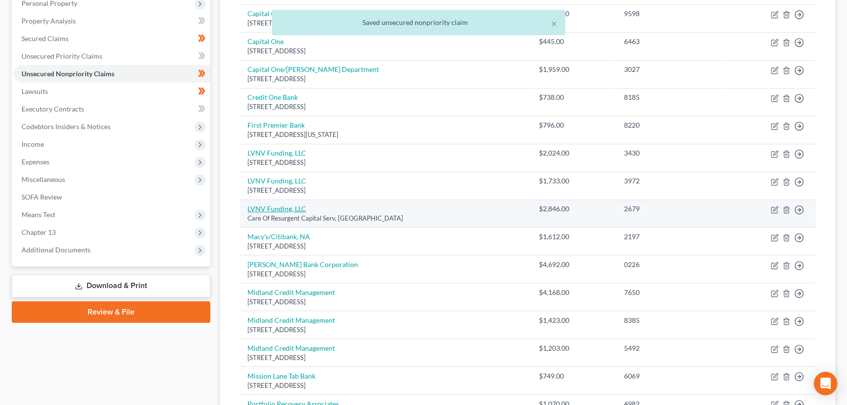
click at [286, 209] on link "LVNV Funding, LLC" at bounding box center [276, 208] width 59 height 8
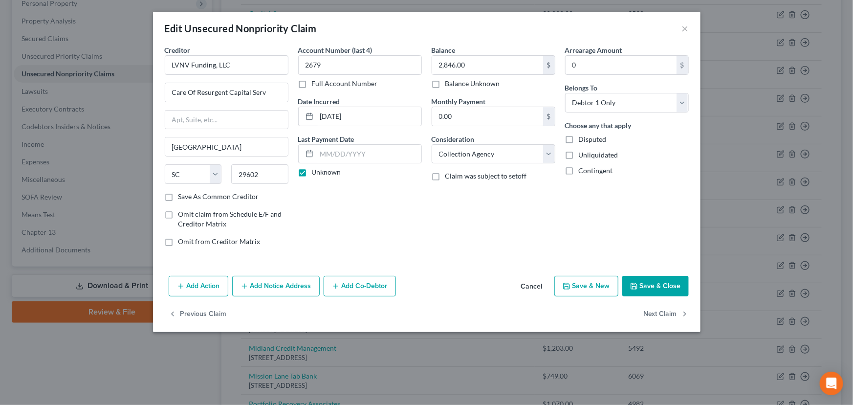
click at [385, 244] on div "Account Number (last 4) 2679 Full Account Number Date Incurred 01-14-2021 Last …" at bounding box center [359, 149] width 133 height 209
click at [320, 209] on div "Account Number (last 4) 2679 Full Account Number Date Incurred 01-14-2021 Last …" at bounding box center [359, 149] width 133 height 209
click at [634, 286] on icon "button" at bounding box center [634, 286] width 8 height 8
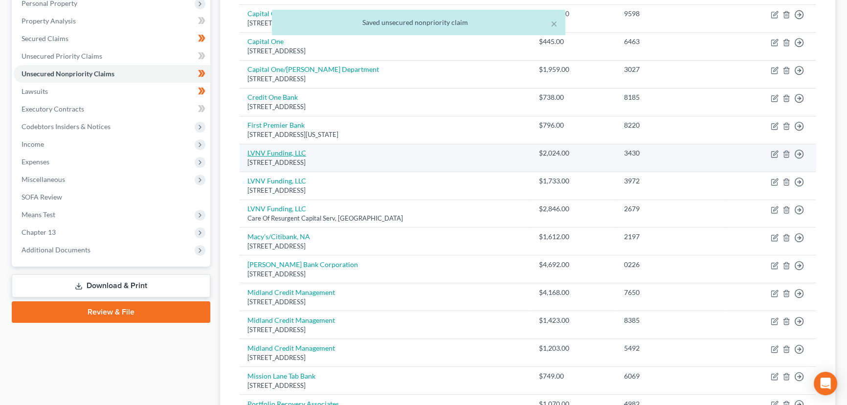
click at [281, 151] on link "LVNV Funding, LLC" at bounding box center [276, 153] width 59 height 8
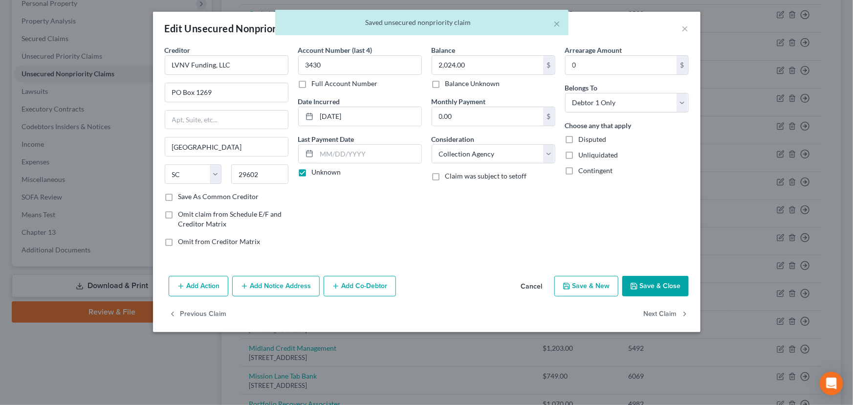
click at [533, 279] on button "Cancel" at bounding box center [531, 287] width 37 height 20
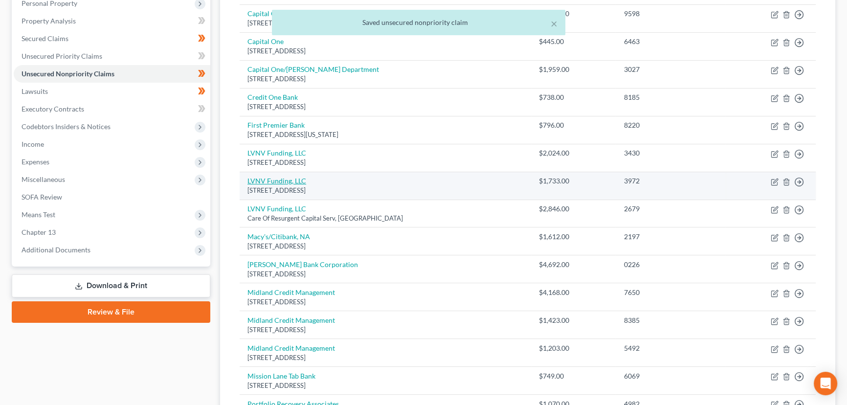
click at [304, 176] on link "LVNV Funding, LLC" at bounding box center [276, 180] width 59 height 8
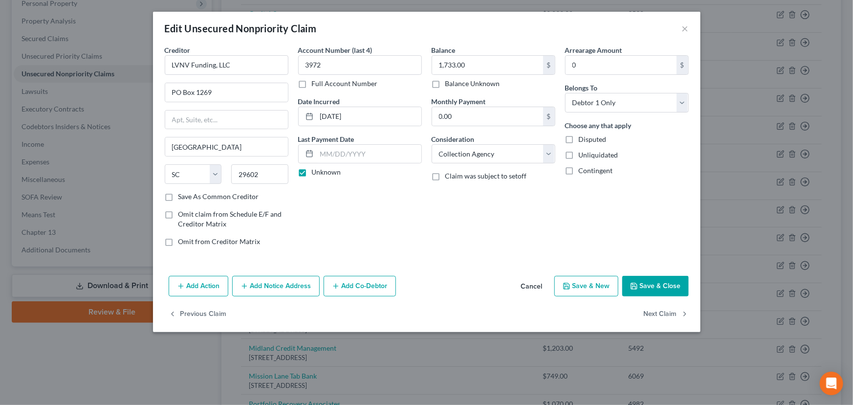
click at [537, 285] on button "Cancel" at bounding box center [531, 287] width 37 height 20
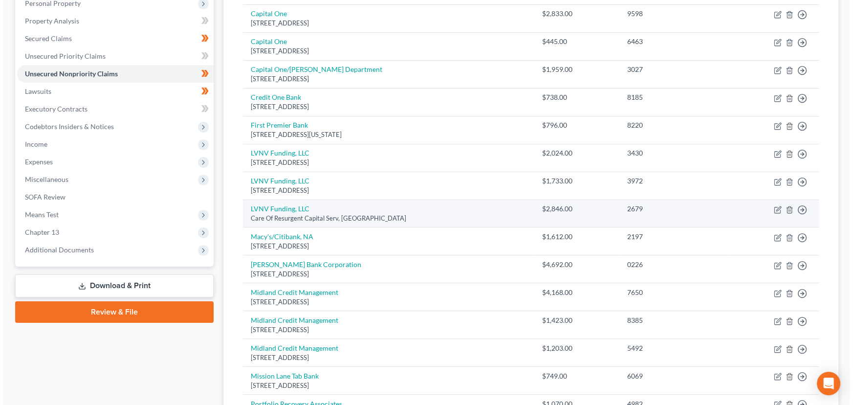
scroll to position [0, 0]
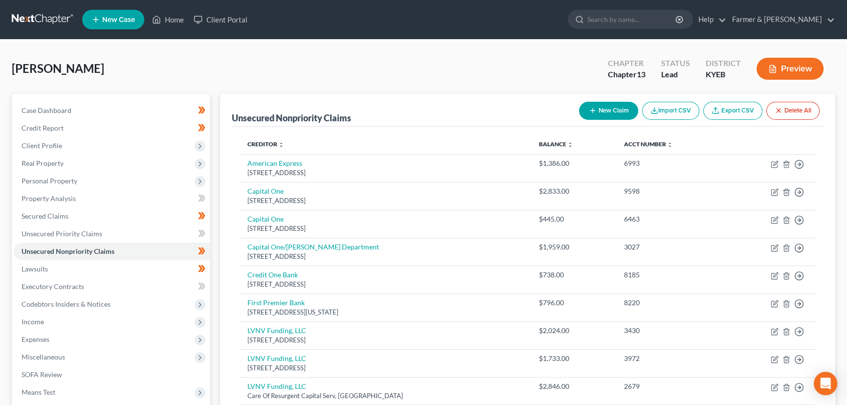
click at [618, 113] on button "New Claim" at bounding box center [608, 111] width 59 height 18
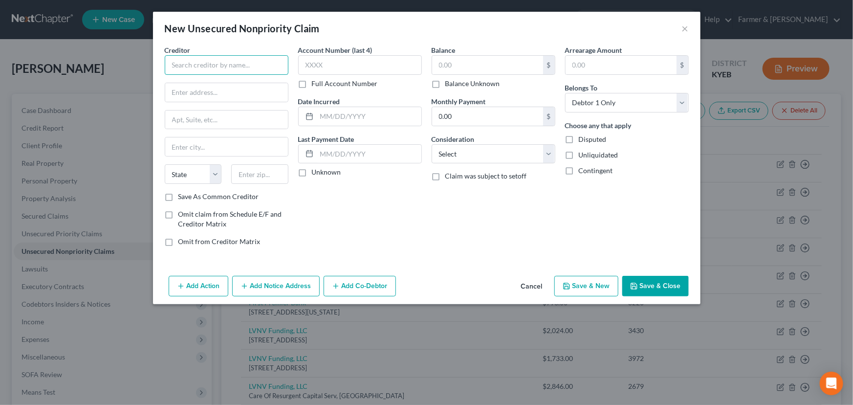
click at [210, 58] on input "text" at bounding box center [227, 65] width 124 height 20
click at [371, 219] on div "Account Number (last 4) Full Account Number Date Incurred Last Payment Date Unk…" at bounding box center [359, 149] width 133 height 209
click at [312, 176] on label "Unknown" at bounding box center [326, 172] width 29 height 10
click at [316, 174] on input "Unknown" at bounding box center [319, 170] width 6 height 6
click at [343, 112] on input "text" at bounding box center [369, 116] width 105 height 19
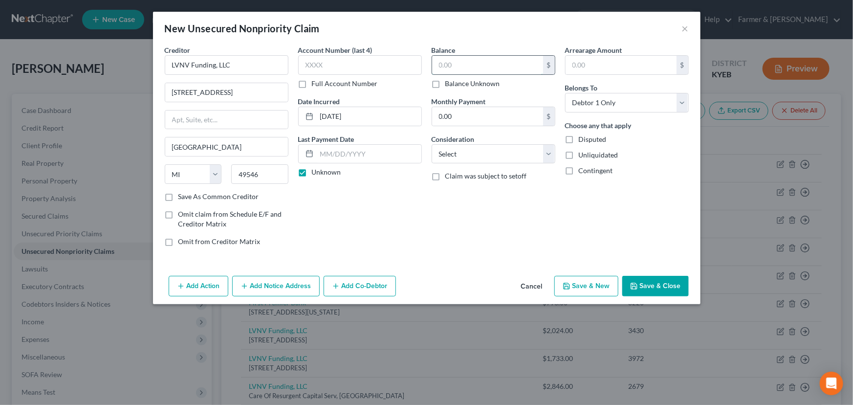
click at [454, 61] on input "text" at bounding box center [487, 65] width 111 height 19
drag, startPoint x: 479, startPoint y: 155, endPoint x: 475, endPoint y: 161, distance: 7.0
click at [479, 155] on select "Select Cable / Satellite Services Collection Agency Credit Card Debt Debt Couns…" at bounding box center [494, 154] width 124 height 20
click at [432, 144] on select "Select Cable / Satellite Services Collection Agency Credit Card Debt Debt Couns…" at bounding box center [494, 154] width 124 height 20
click at [434, 211] on div "Balance 1,554.63 $ Balance Unknown Balance Undetermined 1,554.63 $ Balance Unkn…" at bounding box center [493, 149] width 133 height 209
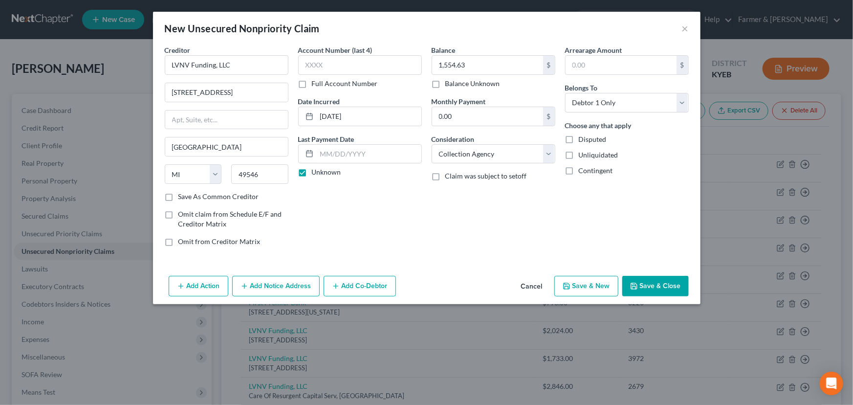
click at [263, 284] on button "Add Notice Address" at bounding box center [275, 286] width 87 height 21
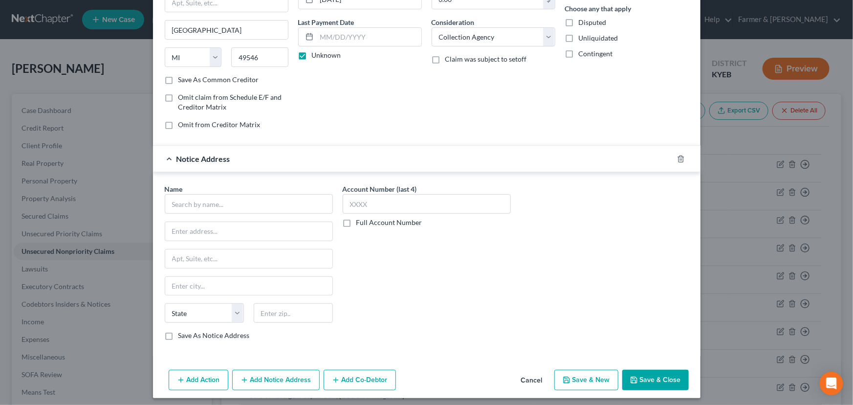
scroll to position [120, 0]
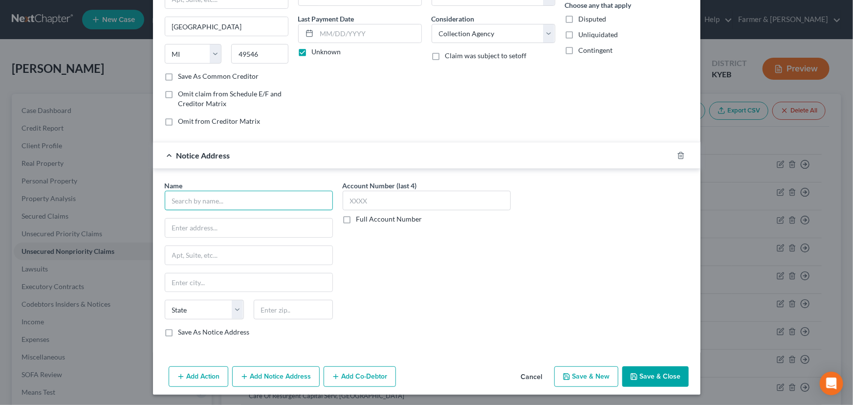
click at [201, 204] on input "text" at bounding box center [249, 201] width 168 height 20
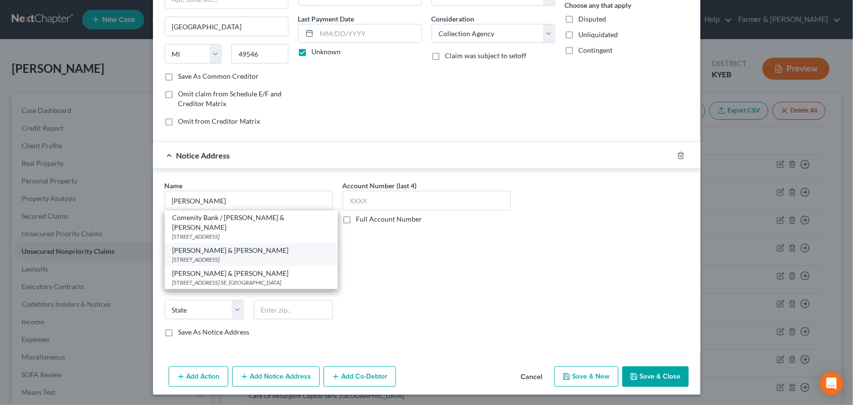
click at [223, 245] on div "Stenger & Stenger" at bounding box center [251, 250] width 157 height 10
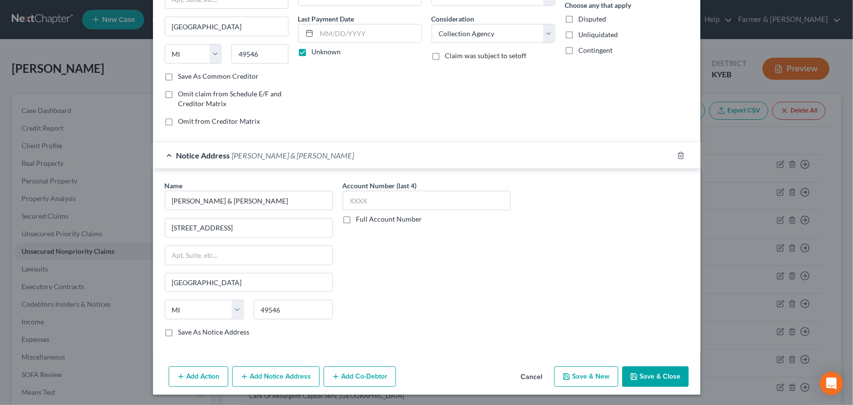
click at [384, 258] on div "Account Number (last 4) Full Account Number" at bounding box center [427, 262] width 178 height 164
click at [280, 198] on input "Stenger & Stenger" at bounding box center [249, 201] width 168 height 20
click at [343, 244] on div "Account Number (last 4) Full Account Number" at bounding box center [427, 262] width 178 height 164
click at [323, 156] on div "Notice Address Stenger & Stenger, PC" at bounding box center [413, 155] width 520 height 26
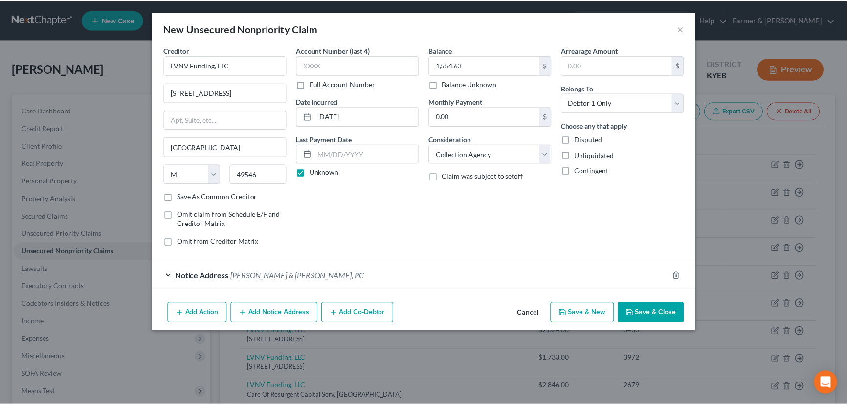
scroll to position [0, 0]
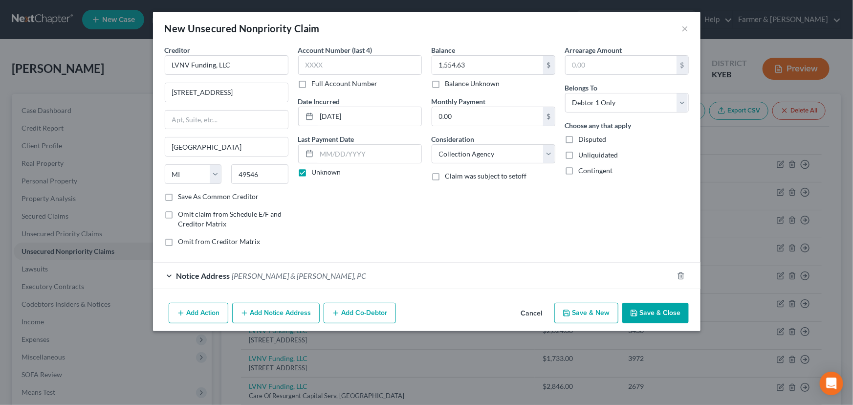
click at [658, 312] on button "Save & Close" at bounding box center [655, 313] width 66 height 21
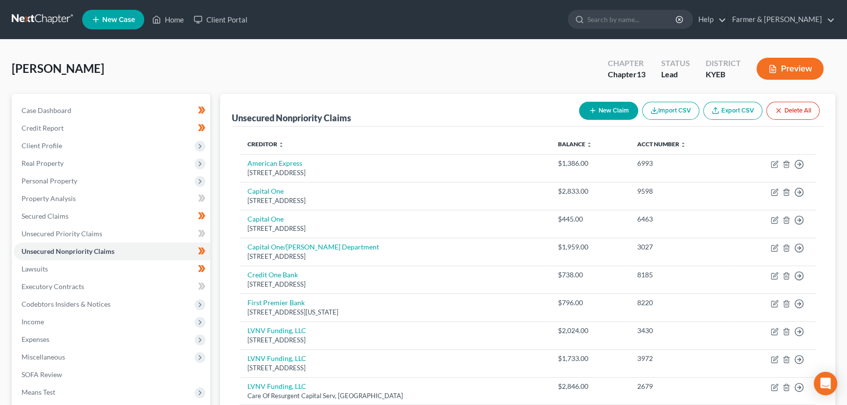
drag, startPoint x: 318, startPoint y: 67, endPoint x: 337, endPoint y: 142, distance: 76.7
click at [318, 67] on div "Brown, Paul Upgraded Chapter Chapter 13 Status Lead District KYEB Preview" at bounding box center [423, 72] width 823 height 43
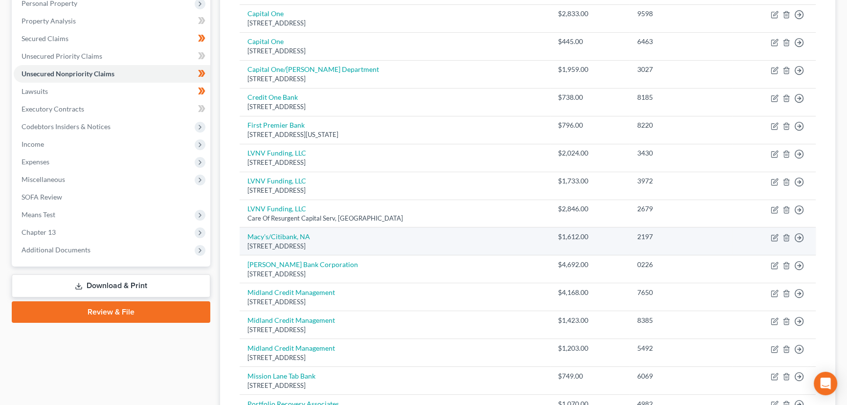
scroll to position [438, 0]
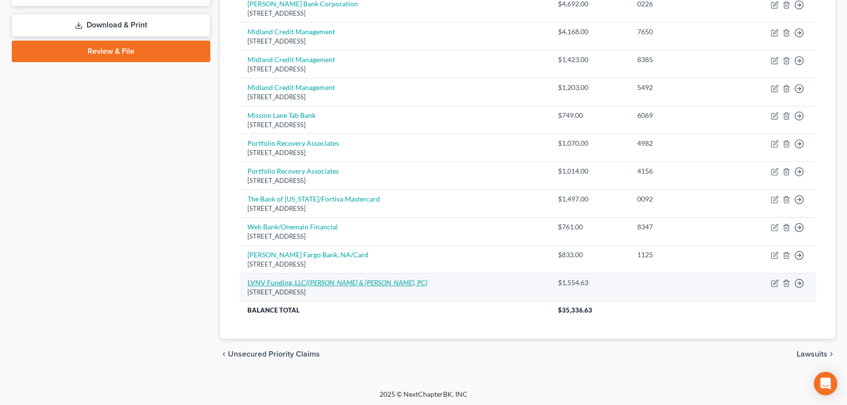
click at [327, 284] on icon "(Stenger & Stenger, PC)" at bounding box center [366, 282] width 121 height 8
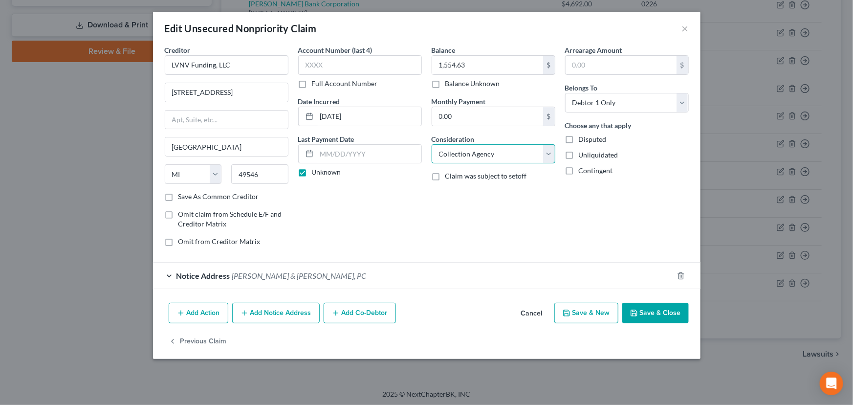
drag, startPoint x: 474, startPoint y: 155, endPoint x: 474, endPoint y: 160, distance: 5.4
click at [474, 155] on select "Select Cable / Satellite Services Collection Agency Credit Card Debt Debt Couns…" at bounding box center [494, 154] width 124 height 20
click at [432, 144] on select "Select Cable / Satellite Services Collection Agency Credit Card Debt Debt Couns…" at bounding box center [494, 154] width 124 height 20
click at [434, 246] on div "Balance 1,554.63 $ Balance Unknown Balance Undetermined 1,554.63 $ Balance Unkn…" at bounding box center [493, 149] width 133 height 209
drag, startPoint x: 450, startPoint y: 192, endPoint x: 444, endPoint y: 189, distance: 6.8
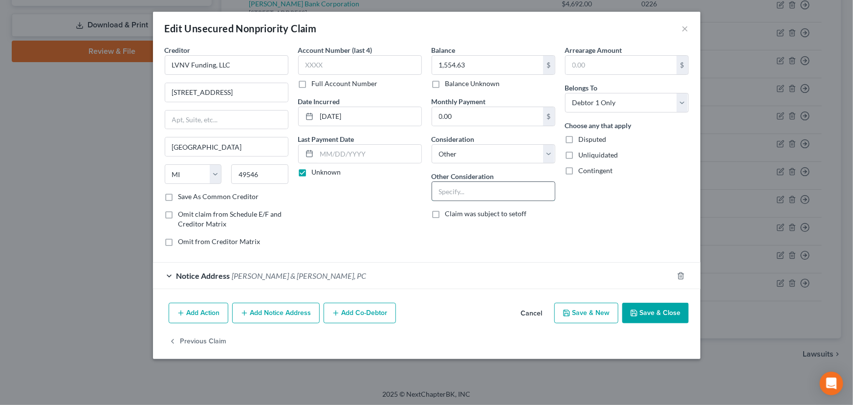
click at [450, 192] on input "text" at bounding box center [493, 191] width 123 height 19
paste input "22-C-00856"
click at [366, 212] on div "Account Number (last 4) Full Account Number Date Incurred 10/19/2011 Last Payme…" at bounding box center [359, 149] width 133 height 209
click at [645, 310] on button "Save & Close" at bounding box center [655, 313] width 66 height 21
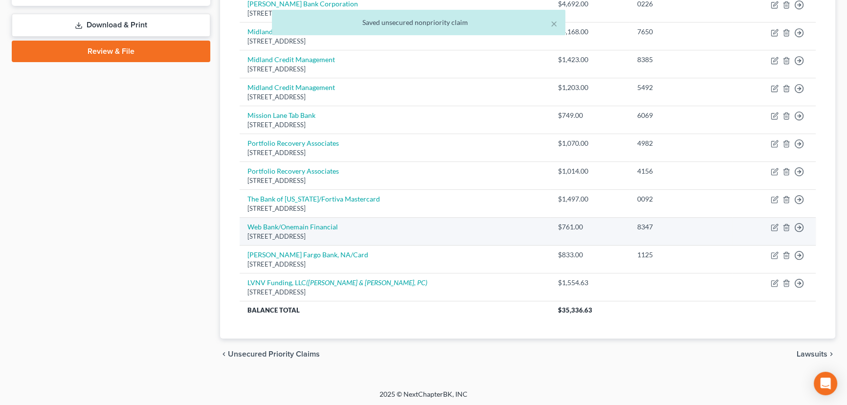
drag, startPoint x: 156, startPoint y: 200, endPoint x: 254, endPoint y: 219, distance: 99.1
click at [156, 200] on div "Case Dashboard Payments Invoices Payments Payments Credit Report Client Profile" at bounding box center [111, 13] width 208 height 714
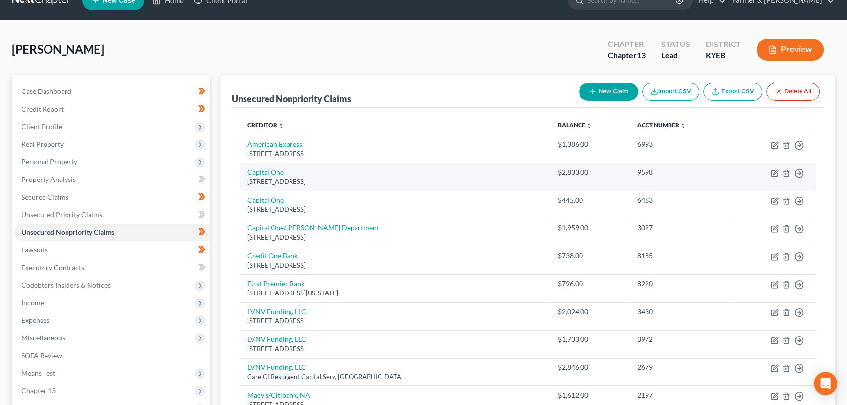
scroll to position [0, 0]
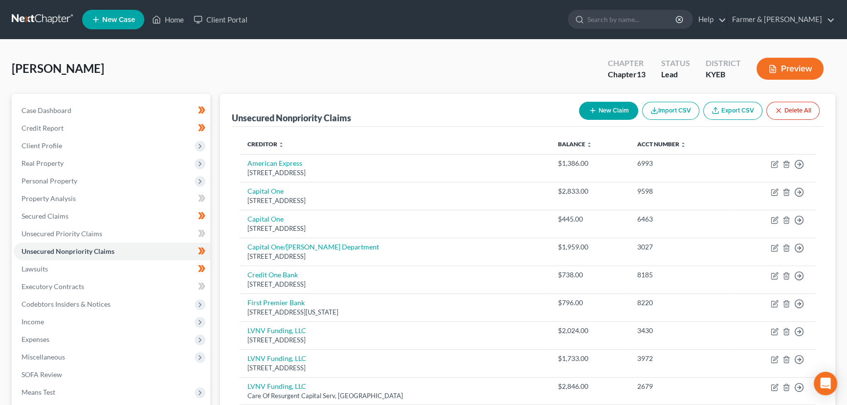
click at [615, 103] on button "New Claim" at bounding box center [608, 111] width 59 height 18
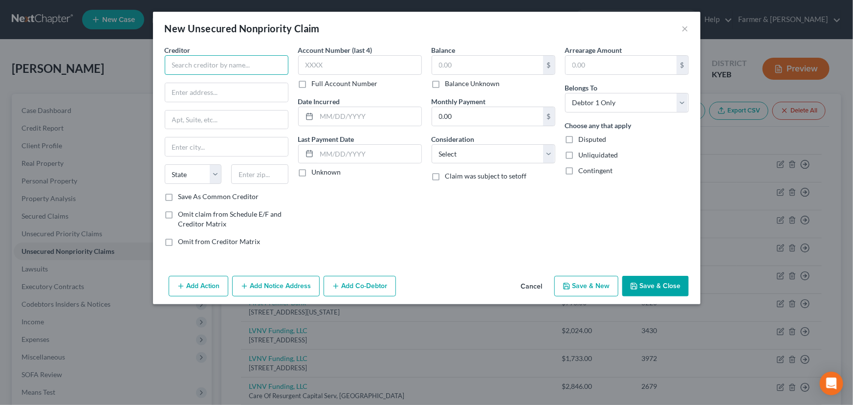
click at [187, 69] on input "text" at bounding box center [227, 65] width 124 height 20
click at [219, 89] on input "text" at bounding box center [226, 92] width 123 height 19
click at [312, 174] on label "Unknown" at bounding box center [326, 172] width 29 height 10
click at [316, 174] on input "Unknown" at bounding box center [319, 170] width 6 height 6
click at [444, 160] on select "Select Cable / Satellite Services Collection Agency Credit Card Debt Debt Couns…" at bounding box center [494, 154] width 124 height 20
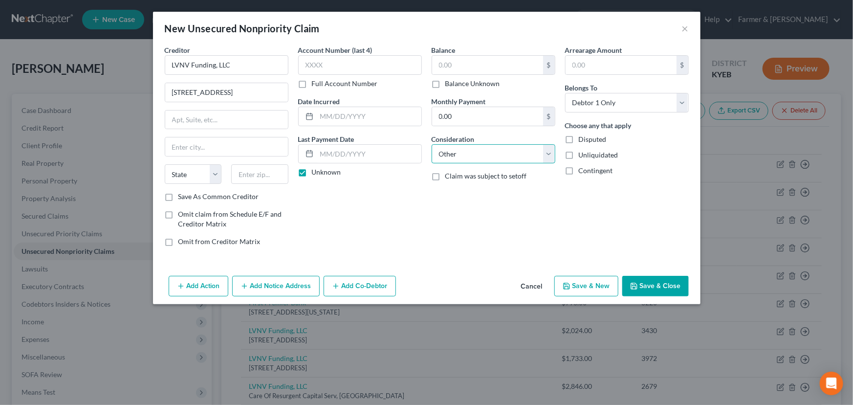
click at [432, 144] on select "Select Cable / Satellite Services Collection Agency Credit Card Debt Debt Couns…" at bounding box center [494, 154] width 124 height 20
click at [474, 194] on input "text" at bounding box center [493, 191] width 123 height 19
paste input "22-C-00615"
click at [482, 69] on input "text" at bounding box center [487, 65] width 111 height 19
click at [415, 209] on div "Account Number (last 4) Full Account Number Date Incurred Last Payment Date Unk…" at bounding box center [359, 149] width 133 height 209
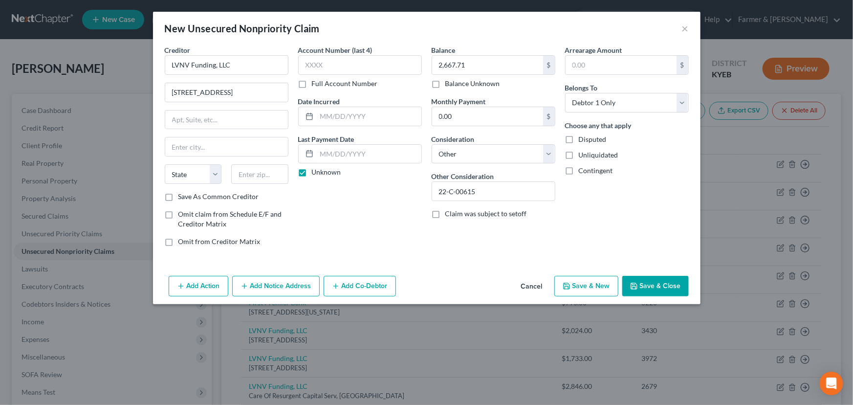
click at [297, 281] on button "Add Notice Address" at bounding box center [275, 286] width 87 height 21
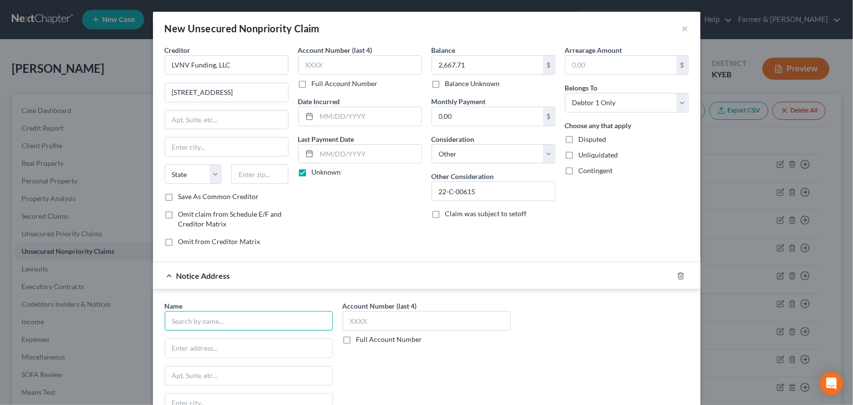
click at [281, 316] on input "text" at bounding box center [249, 321] width 168 height 20
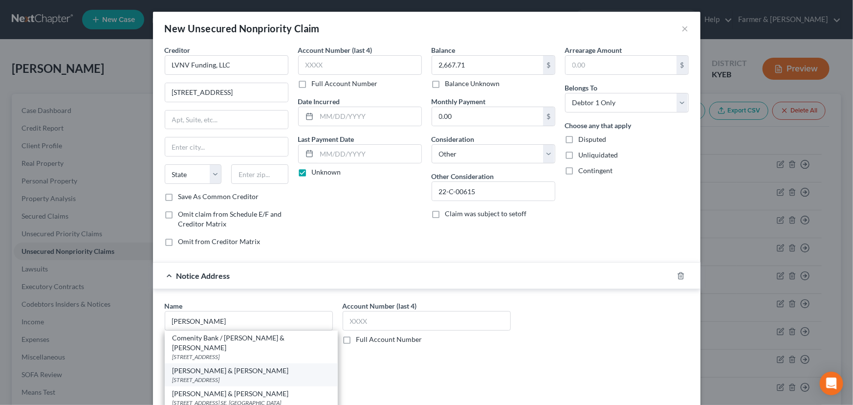
click at [209, 375] on div "2618 East Paris Ave SE, Grand Rapids, MI 49546" at bounding box center [251, 379] width 157 height 8
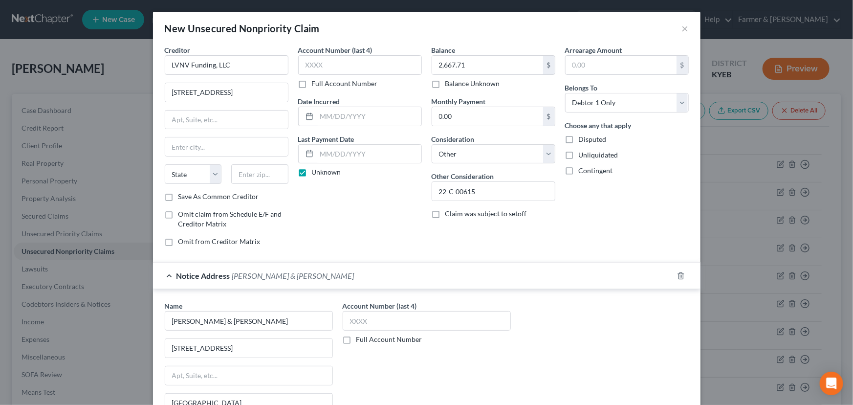
click at [315, 276] on div "Notice Address Stenger & Stenger" at bounding box center [413, 275] width 520 height 26
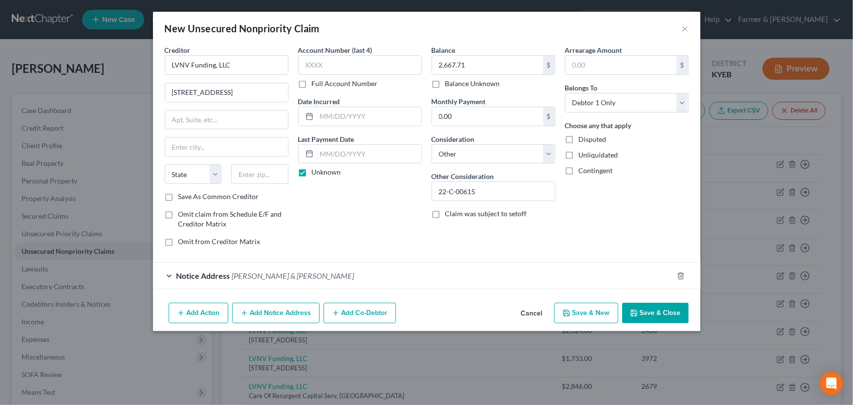
click at [353, 239] on div "Account Number (last 4) Full Account Number Date Incurred Last Payment Date Unk…" at bounding box center [359, 149] width 133 height 209
click at [371, 123] on input "text" at bounding box center [369, 116] width 105 height 19
click at [349, 209] on div "Account Number (last 4) Full Account Number Date Incurred 08/12/2014 Last Payme…" at bounding box center [359, 149] width 133 height 209
click at [668, 313] on button "Save & Close" at bounding box center [655, 313] width 66 height 21
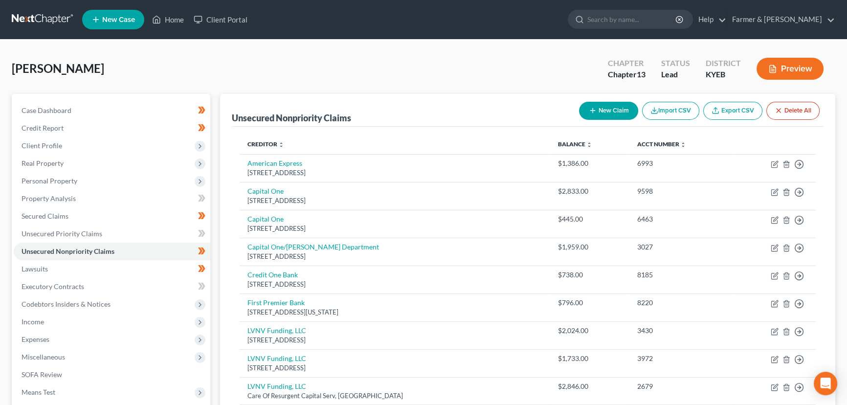
click at [599, 117] on button "New Claim" at bounding box center [608, 111] width 59 height 18
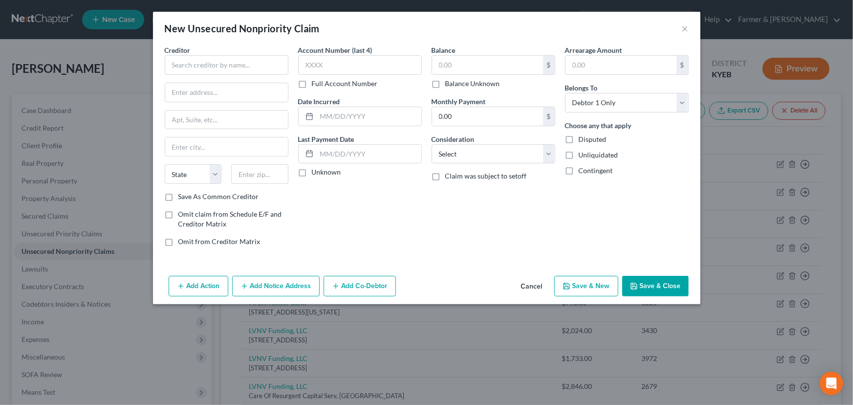
click at [206, 54] on div "Creditor *" at bounding box center [227, 60] width 124 height 30
click at [208, 63] on input "text" at bounding box center [227, 65] width 124 height 20
click at [193, 91] on input "text" at bounding box center [226, 92] width 123 height 19
click at [255, 168] on input "text" at bounding box center [259, 174] width 57 height 20
click at [325, 217] on div "Account Number (last 4) Full Account Number Date Incurred Last Payment Date Unk…" at bounding box center [359, 149] width 133 height 209
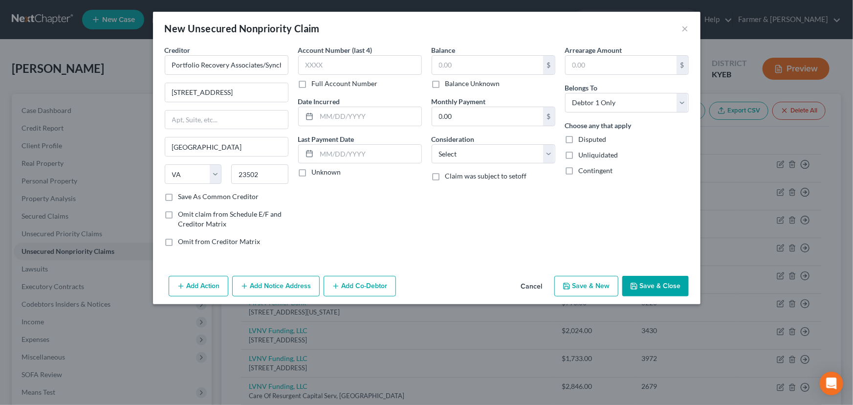
click at [312, 173] on label "Unknown" at bounding box center [326, 172] width 29 height 10
click at [316, 173] on input "Unknown" at bounding box center [319, 170] width 6 height 6
click at [319, 69] on input "text" at bounding box center [360, 65] width 124 height 20
click at [400, 211] on div "Account Number (last 4) 9324 Full Account Number Date Incurred Last Payment Dat…" at bounding box center [359, 149] width 133 height 209
drag, startPoint x: 342, startPoint y: 117, endPoint x: 5, endPoint y: 186, distance: 343.3
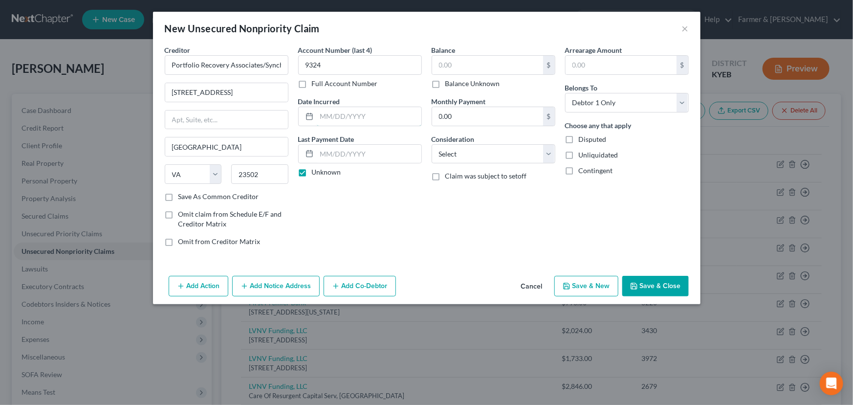
click at [342, 117] on input "text" at bounding box center [369, 116] width 105 height 19
click at [460, 64] on input "text" at bounding box center [487, 65] width 111 height 19
click at [466, 217] on div "Balance 1,124.40 $ Balance Unknown Balance Undetermined 1,124.40 $ Balance Unkn…" at bounding box center [493, 149] width 133 height 209
click at [459, 156] on select "Select Cable / Satellite Services Collection Agency Credit Card Debt Debt Couns…" at bounding box center [494, 154] width 124 height 20
click at [432, 144] on select "Select Cable / Satellite Services Collection Agency Credit Card Debt Debt Couns…" at bounding box center [494, 154] width 124 height 20
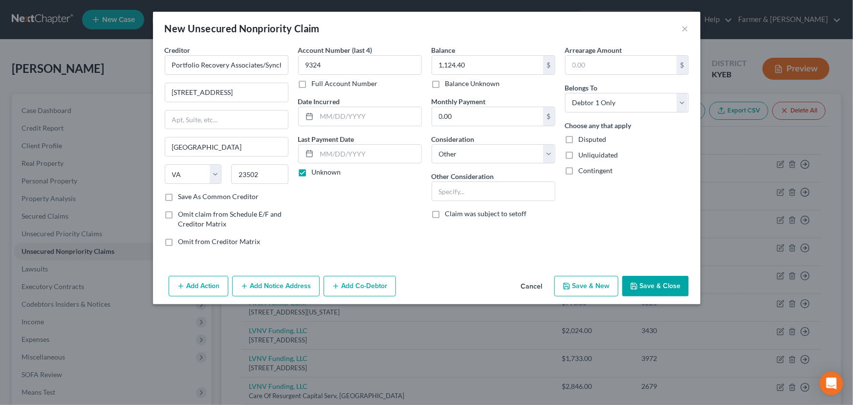
click at [427, 240] on div "Balance 1,124.40 $ Balance Unknown Balance Undetermined 1,124.40 $ Balance Unkn…" at bounding box center [493, 149] width 133 height 209
drag, startPoint x: 464, startPoint y: 191, endPoint x: 406, endPoint y: 219, distance: 64.9
click at [464, 191] on input "text" at bounding box center [493, 191] width 123 height 19
paste input "22-C-00179"
drag, startPoint x: 373, startPoint y: 226, endPoint x: 383, endPoint y: 217, distance: 13.1
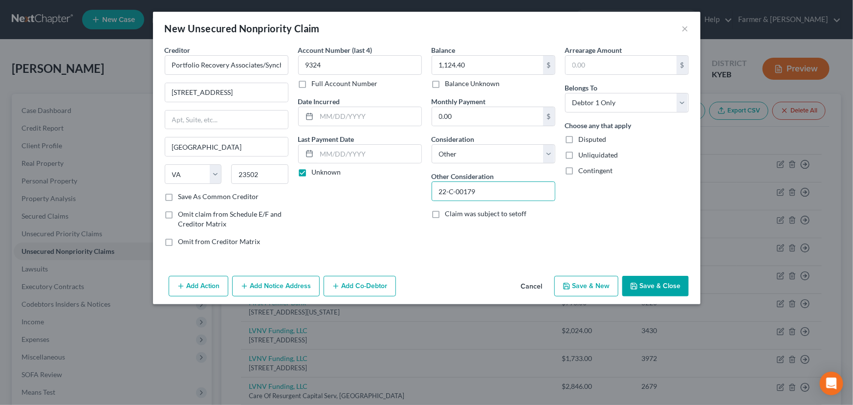
click at [373, 226] on div "Account Number (last 4) 9324 Full Account Number Date Incurred Last Payment Dat…" at bounding box center [359, 149] width 133 height 209
click at [301, 284] on button "Add Notice Address" at bounding box center [275, 286] width 87 height 21
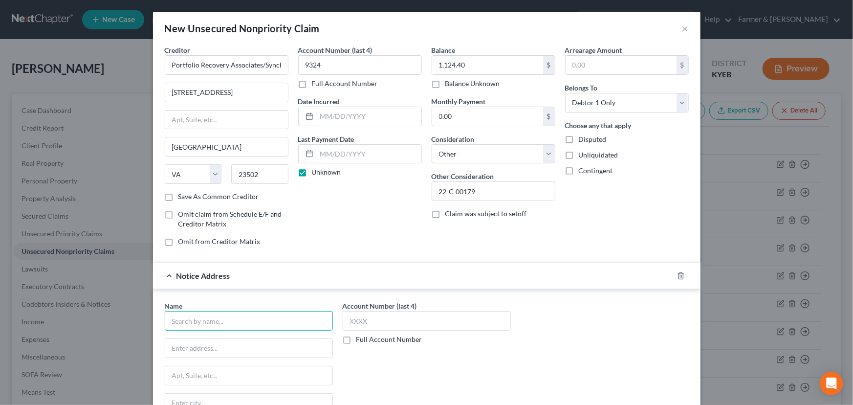
click at [222, 313] on input "text" at bounding box center [249, 321] width 168 height 20
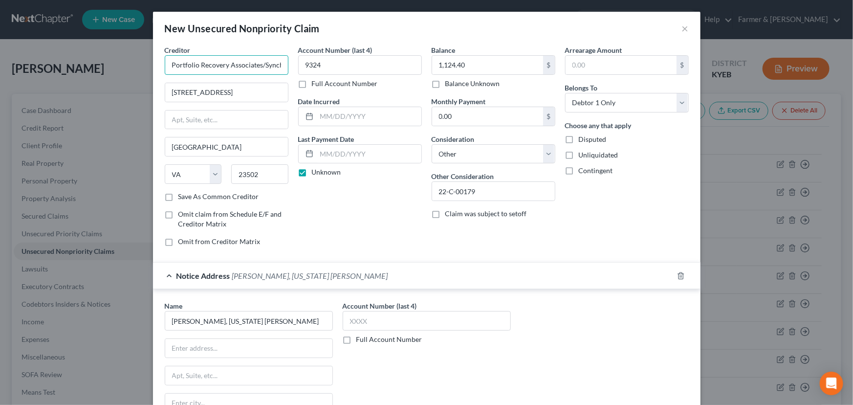
drag, startPoint x: 169, startPoint y: 65, endPoint x: 259, endPoint y: 64, distance: 89.9
click at [259, 64] on input "Portfolio Recovery Associates/Synchrony Bank" at bounding box center [227, 65] width 124 height 20
click at [239, 347] on input "text" at bounding box center [248, 348] width 167 height 19
paste input "Portfolio Recovery Associates"
drag, startPoint x: 178, startPoint y: 91, endPoint x: 233, endPoint y: 91, distance: 55.2
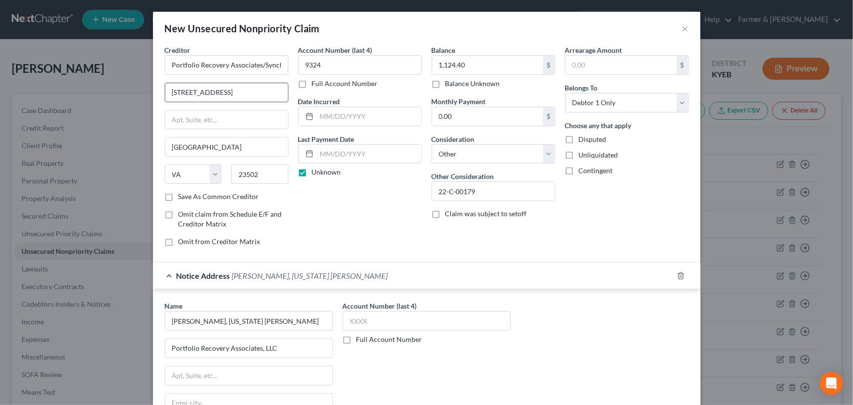
click at [233, 91] on input "120 Corporate Blvd" at bounding box center [226, 92] width 123 height 19
drag, startPoint x: 226, startPoint y: 377, endPoint x: 232, endPoint y: 367, distance: 11.8
click at [226, 377] on input "text" at bounding box center [248, 375] width 167 height 19
paste input "120 Corporate Blvd"
drag, startPoint x: 263, startPoint y: 168, endPoint x: 233, endPoint y: 178, distance: 32.0
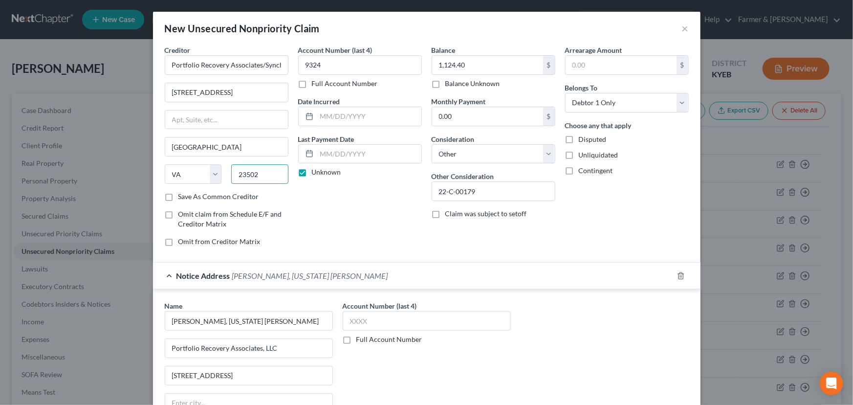
click at [233, 178] on input "23502" at bounding box center [259, 174] width 57 height 20
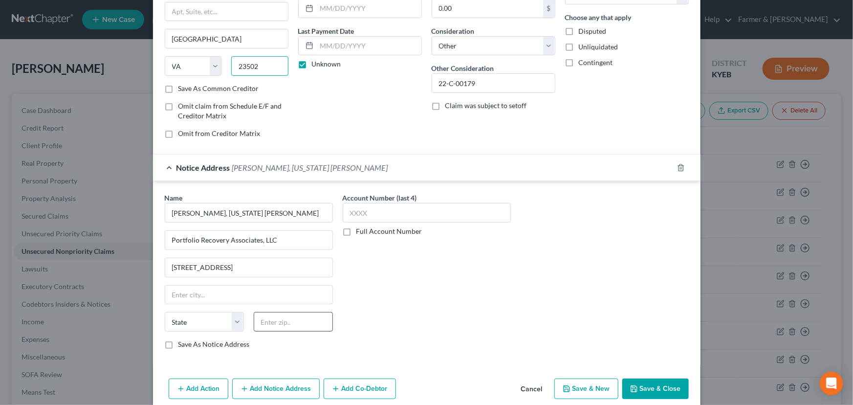
scroll to position [120, 0]
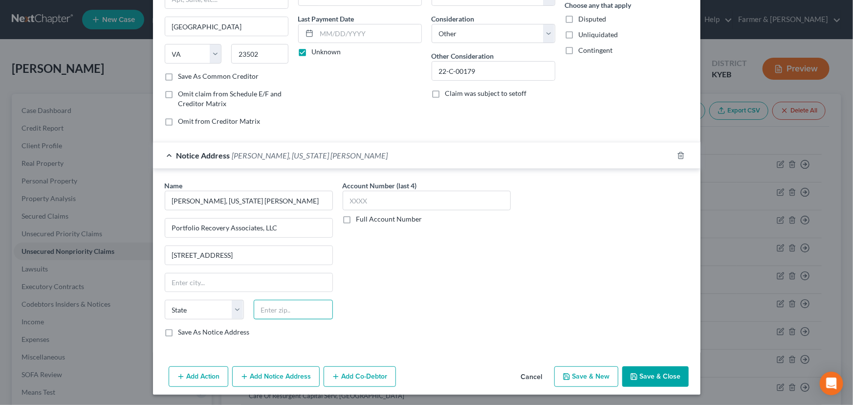
drag, startPoint x: 294, startPoint y: 302, endPoint x: 350, endPoint y: 313, distance: 57.8
click at [294, 302] on input "text" at bounding box center [293, 310] width 79 height 20
paste input "23502"
click at [395, 306] on div "Account Number (last 4) Full Account Number" at bounding box center [427, 262] width 178 height 164
click at [321, 164] on div "Notice Address Albright, Virginia Beth" at bounding box center [413, 155] width 520 height 26
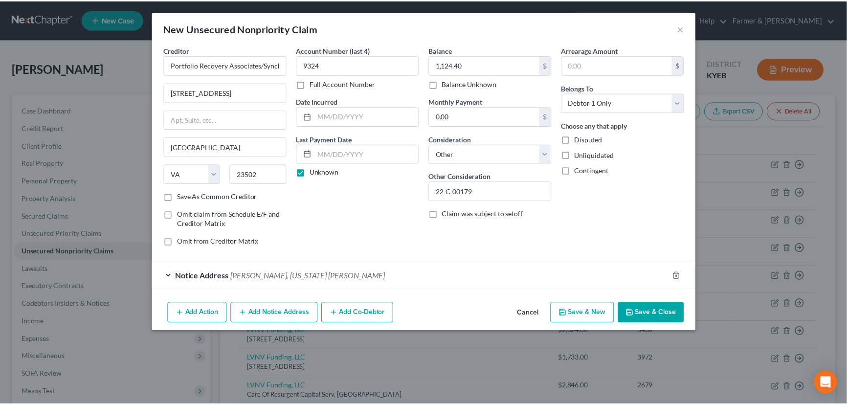
scroll to position [0, 0]
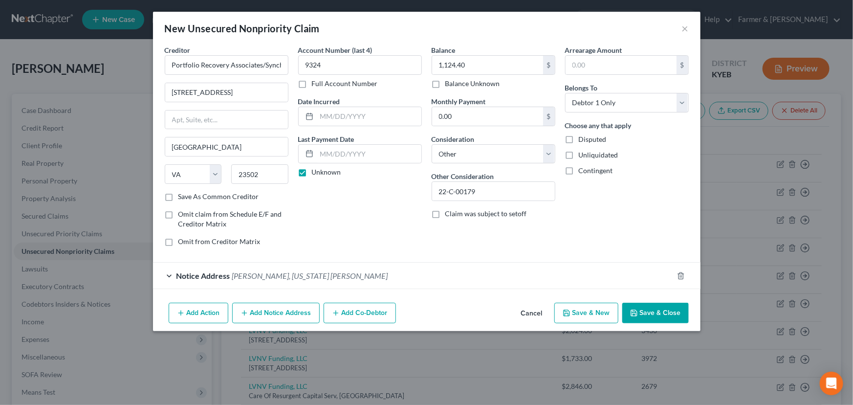
click at [657, 308] on button "Save & Close" at bounding box center [655, 313] width 66 height 21
